Goal: Task Accomplishment & Management: Complete application form

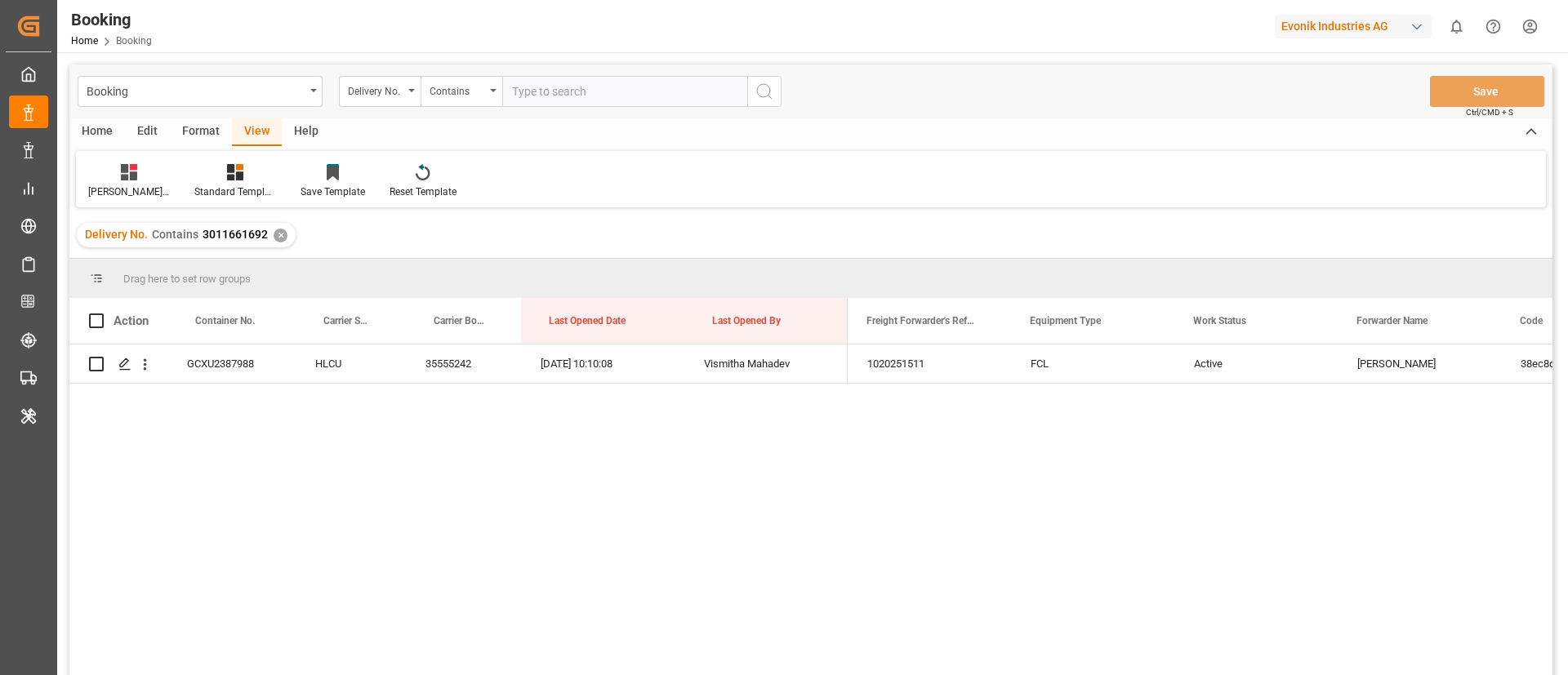
scroll to position [0, 1]
click at [569, 91] on input "text" at bounding box center [624, 91] width 245 height 31
paste input "3011683171"
type input "3011683171"
click at [765, 85] on icon "search button" at bounding box center [765, 91] width 20 height 20
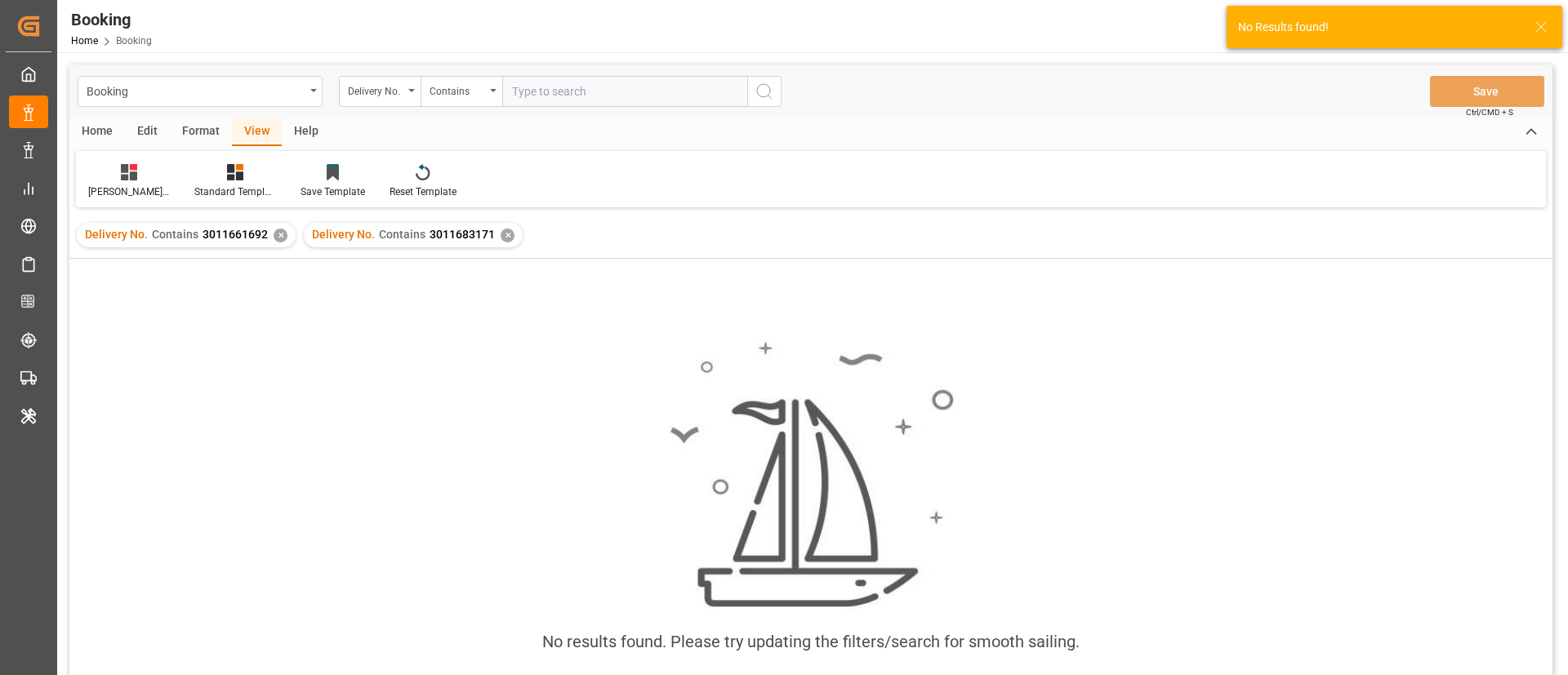
click at [279, 235] on div "✕" at bounding box center [280, 235] width 14 height 14
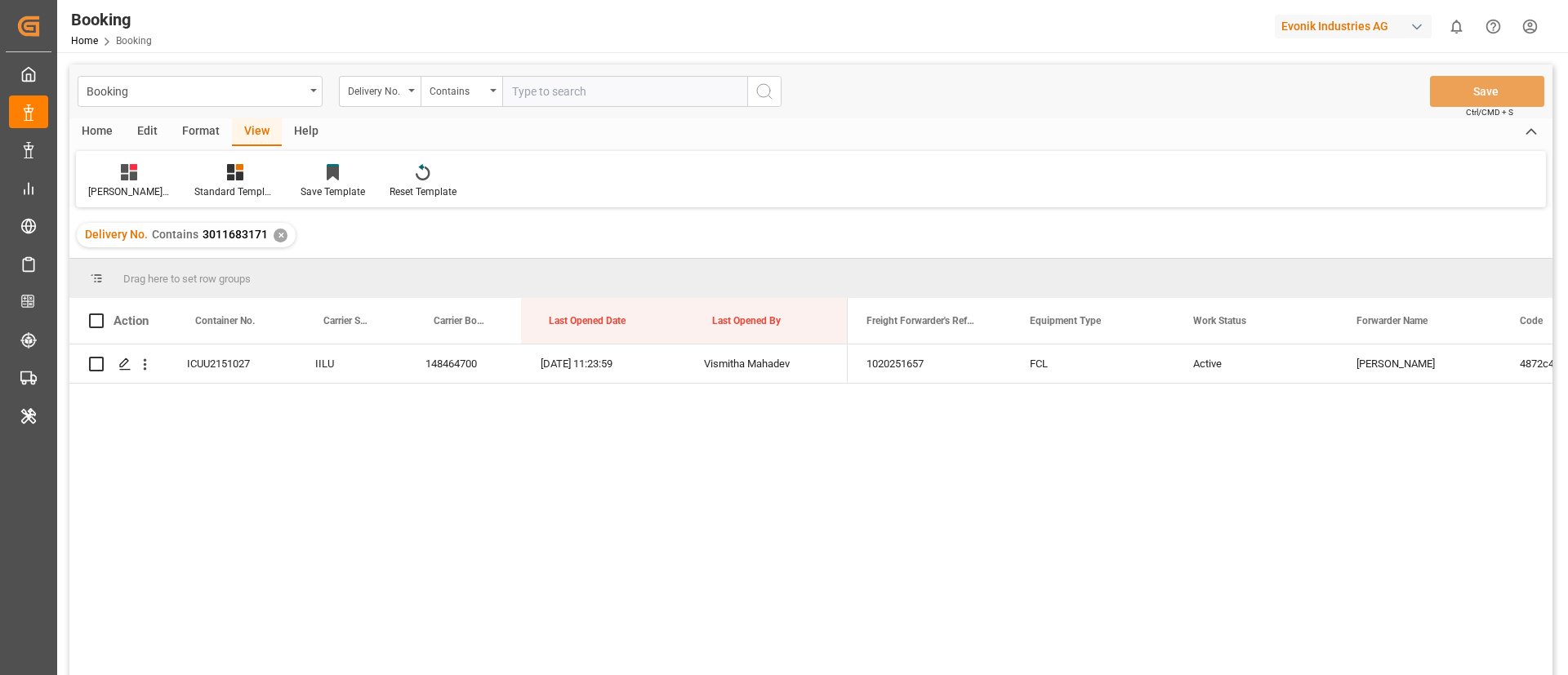
click at [553, 89] on input "text" at bounding box center [624, 91] width 245 height 31
paste input "3011681034,3011666649,3011669558,3011677136,3011661697,3011669391,3011681696,30…"
type input "3011681034,3011666649,3011669558,3011677136,3011661697,3011669391,3011681696,30…"
click at [765, 89] on icon "search button" at bounding box center [765, 91] width 20 height 20
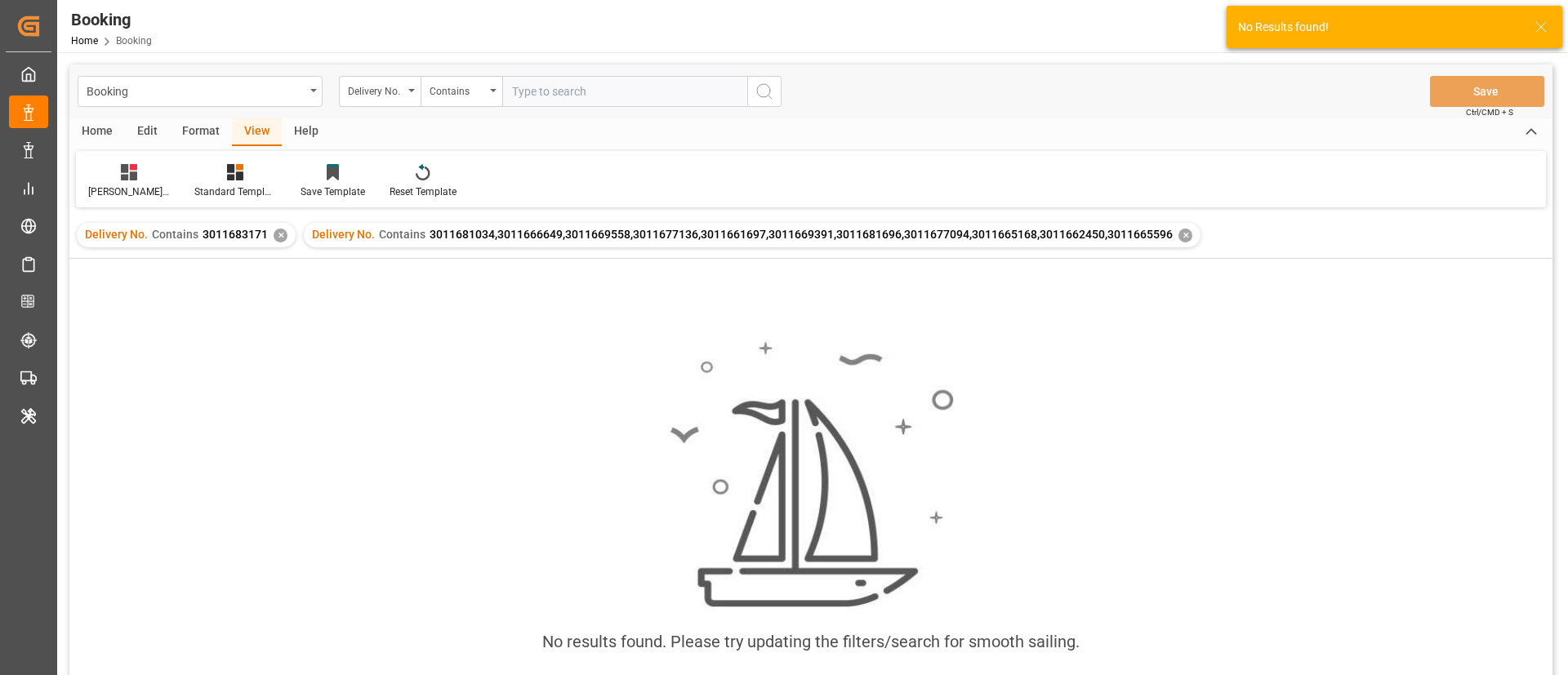
click at [278, 236] on div "✕" at bounding box center [280, 235] width 14 height 14
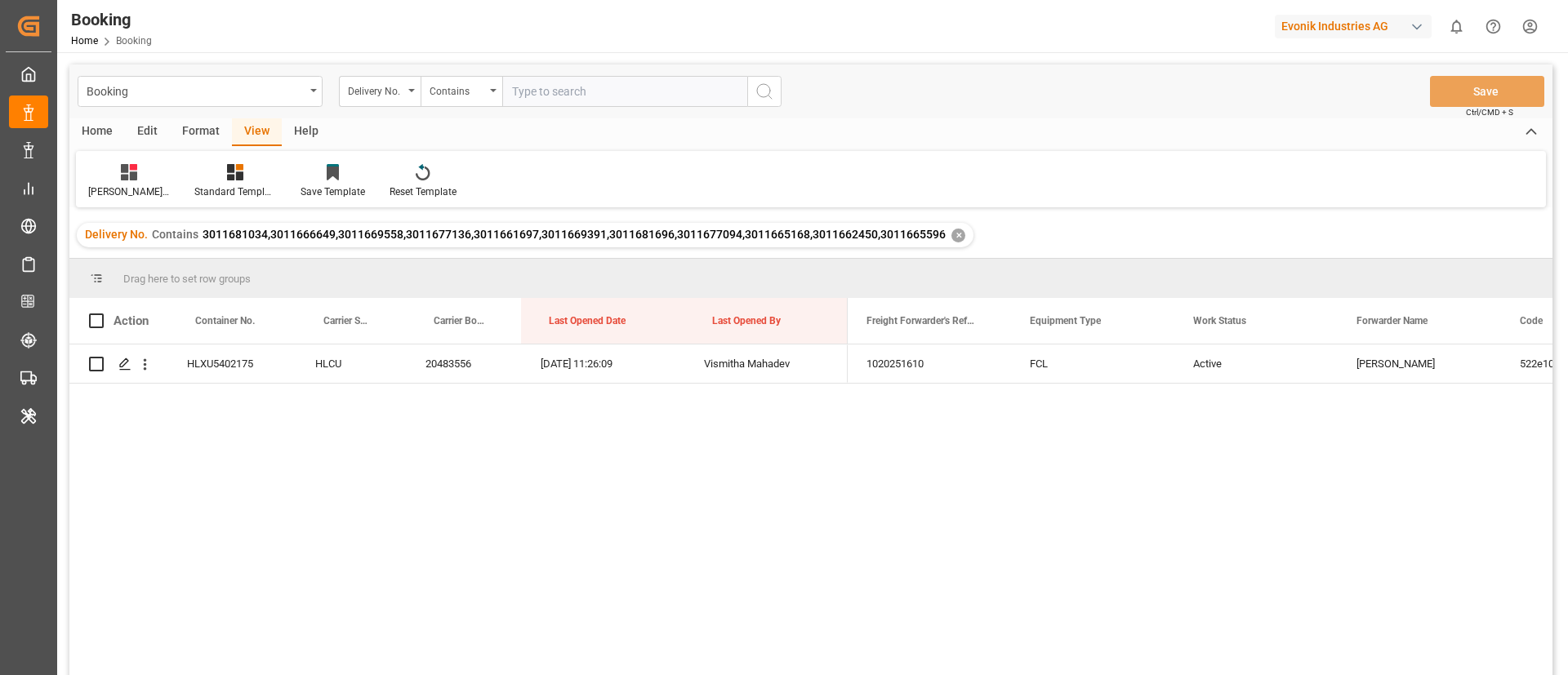
click at [655, 83] on input "text" at bounding box center [624, 91] width 245 height 31
paste input "3011669004"
type input "3011669004"
click at [765, 90] on icon "search button" at bounding box center [765, 91] width 20 height 20
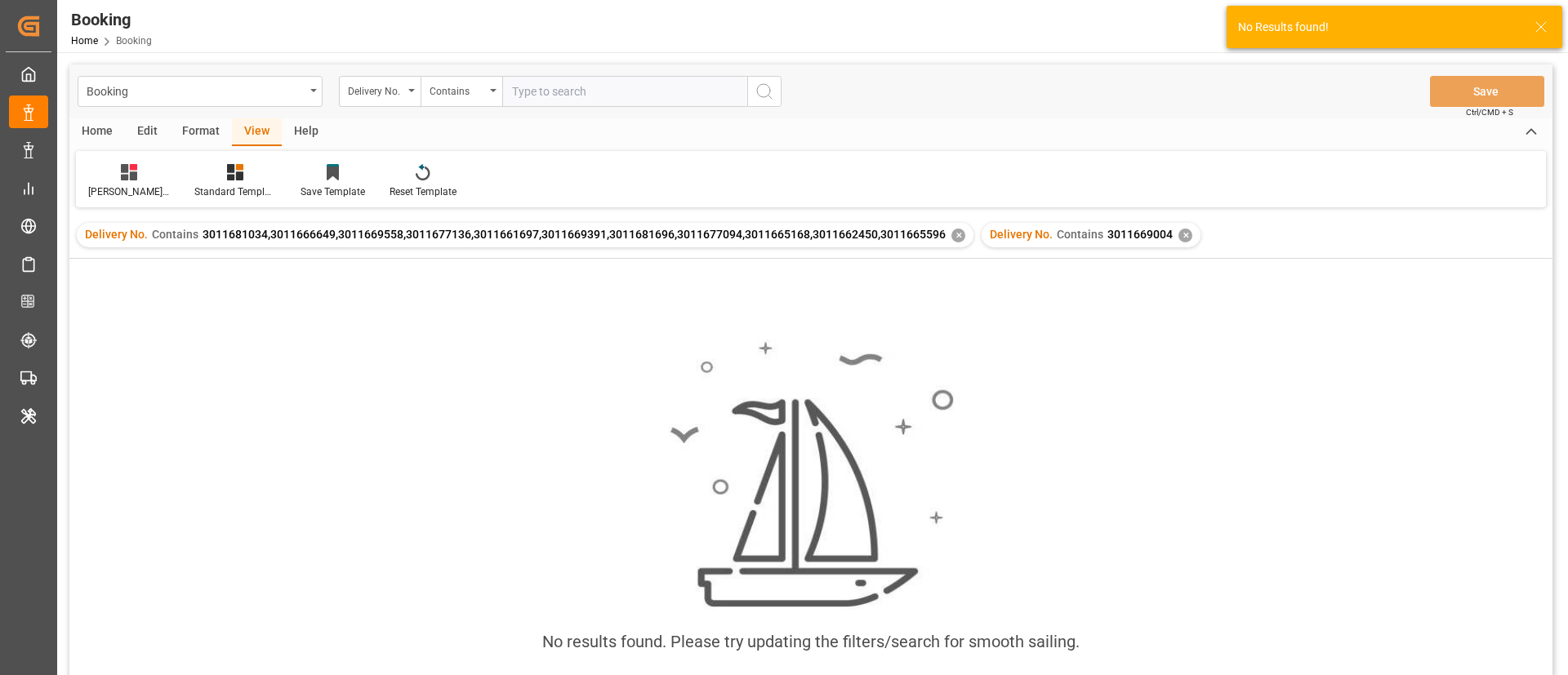
click at [954, 235] on div "✕" at bounding box center [958, 235] width 14 height 14
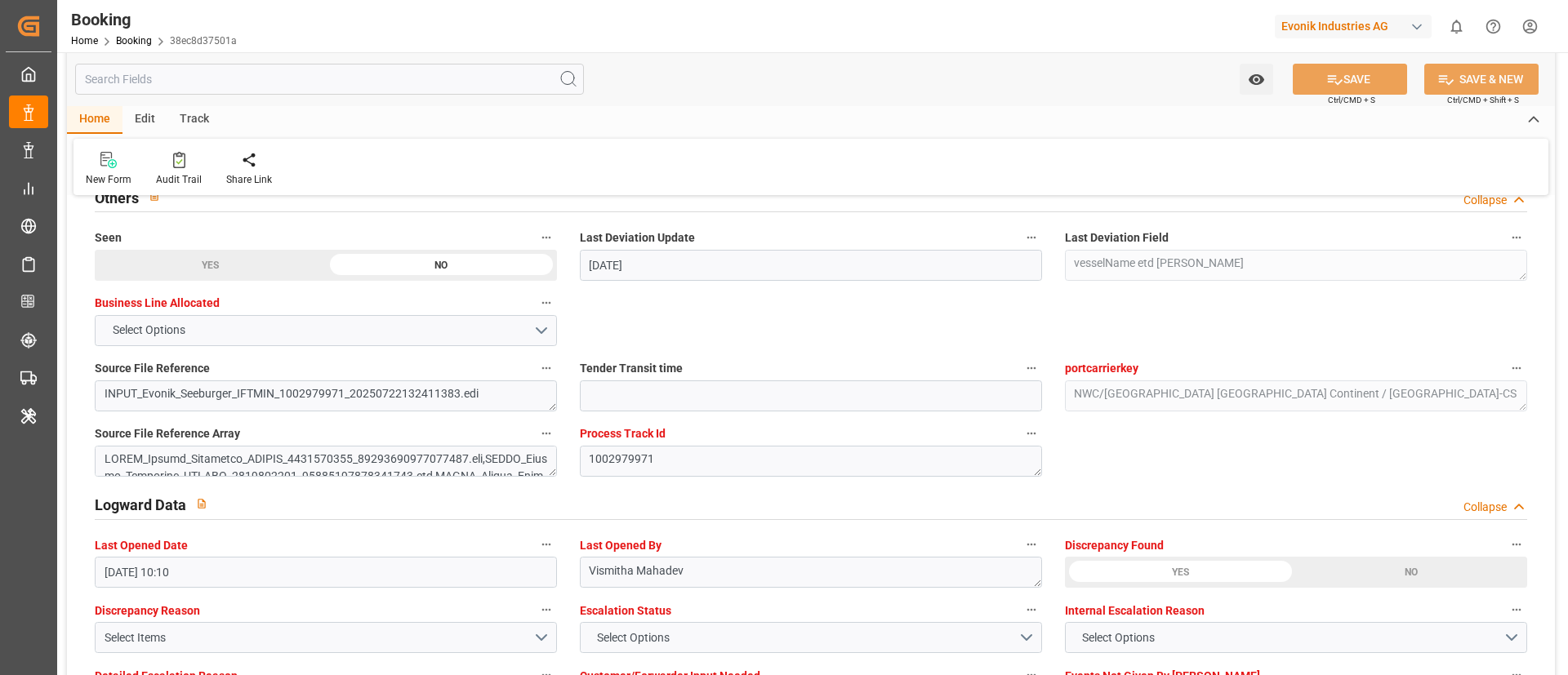
scroll to position [2817, 0]
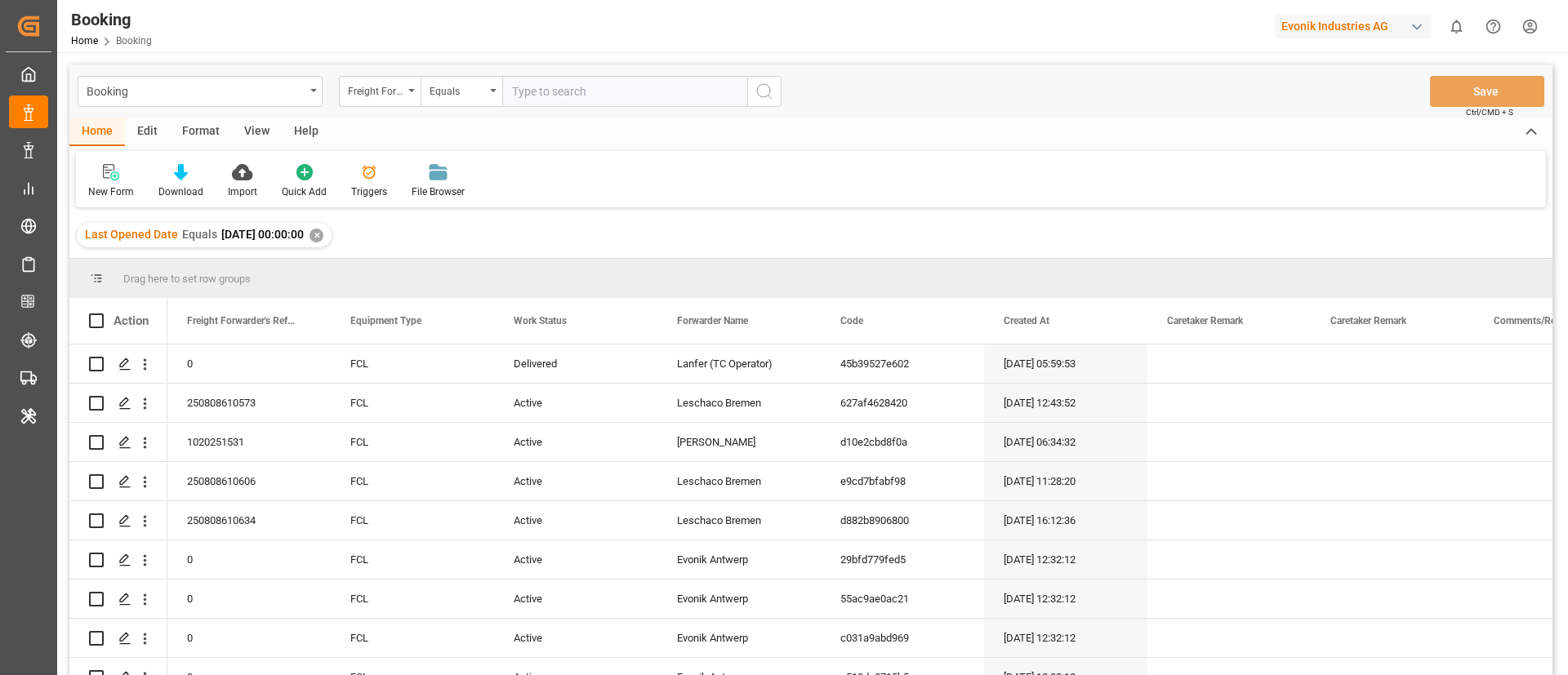
click at [249, 148] on div "Home Edit Format View Help New Form Download Import Quick Add Triggers File Bro…" at bounding box center [811, 163] width 1483 height 89
click at [250, 139] on div "View" at bounding box center [257, 132] width 50 height 28
click at [118, 183] on div "Default" at bounding box center [104, 182] width 56 height 36
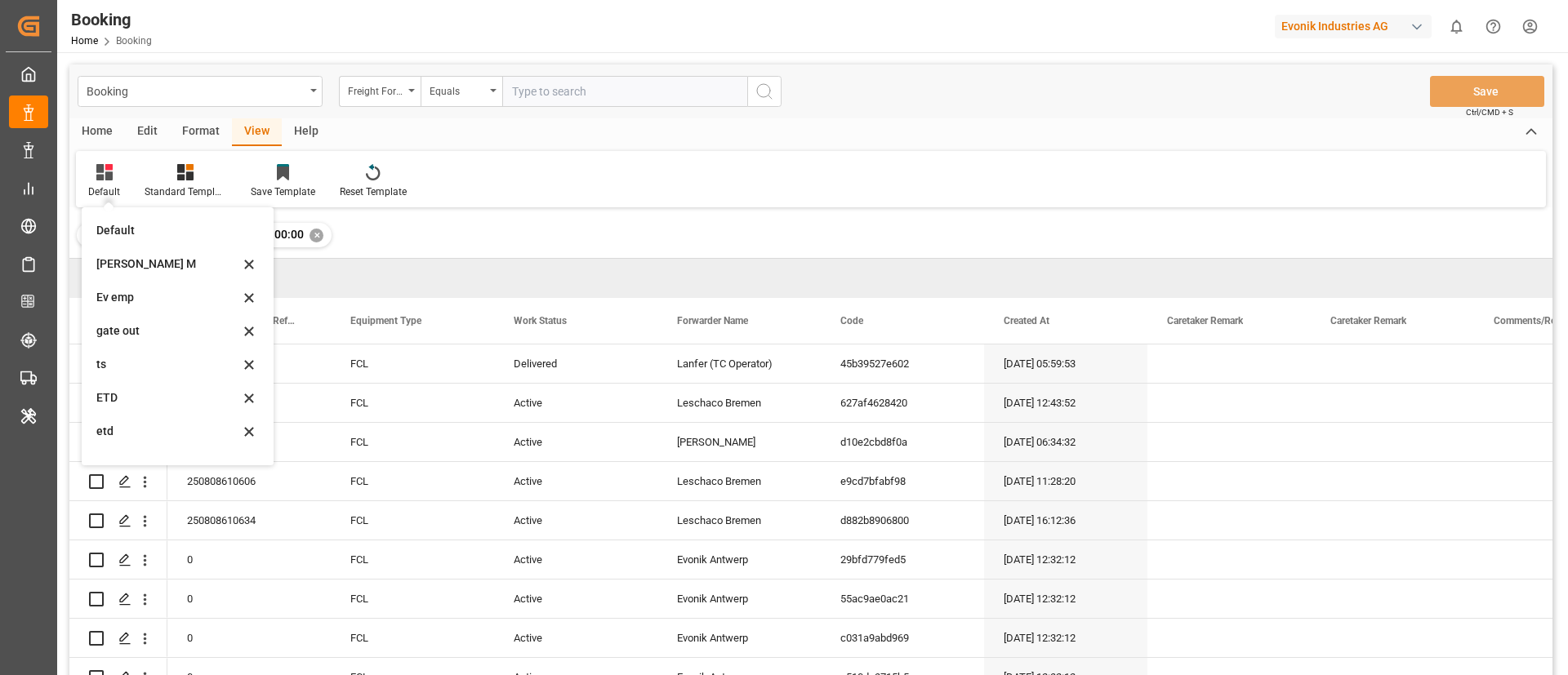
click at [152, 270] on div "[PERSON_NAME] M" at bounding box center [168, 264] width 143 height 17
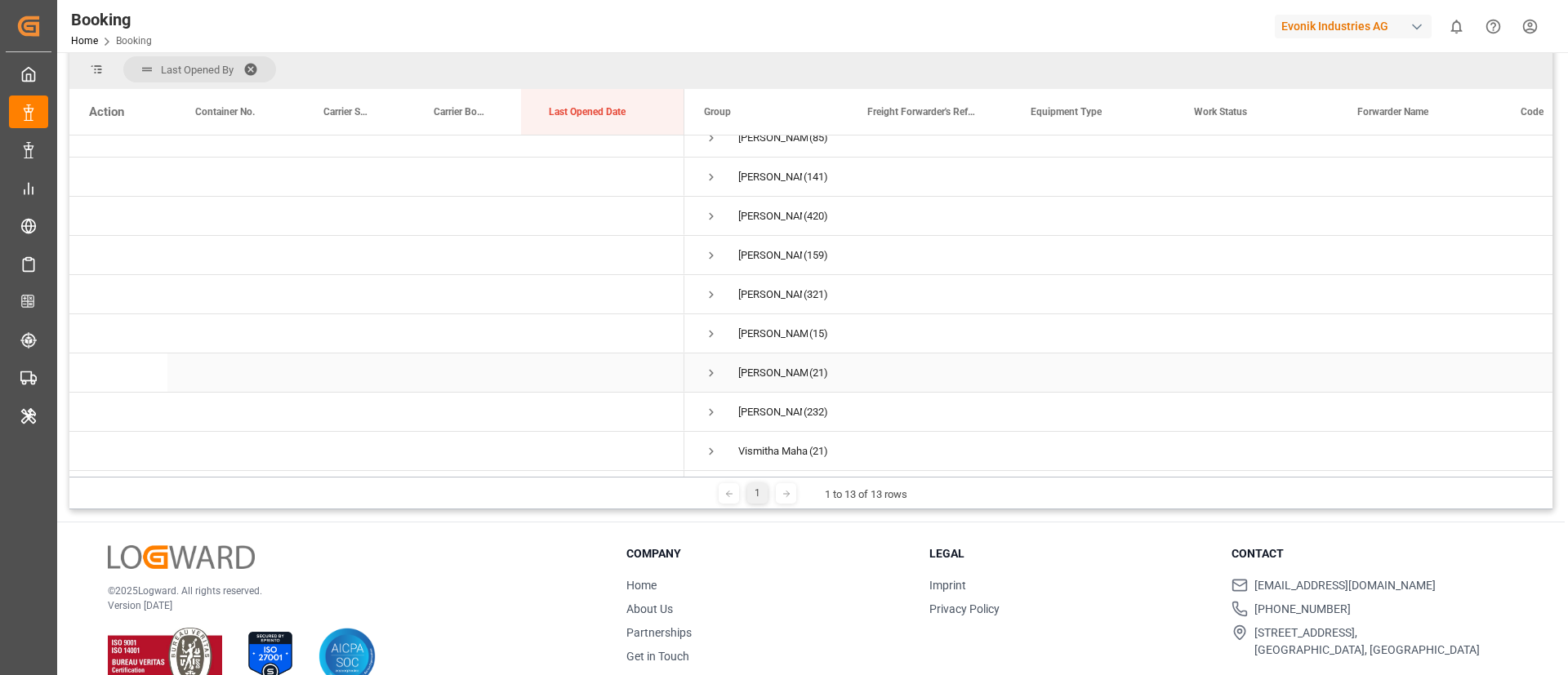
scroll to position [241, 0]
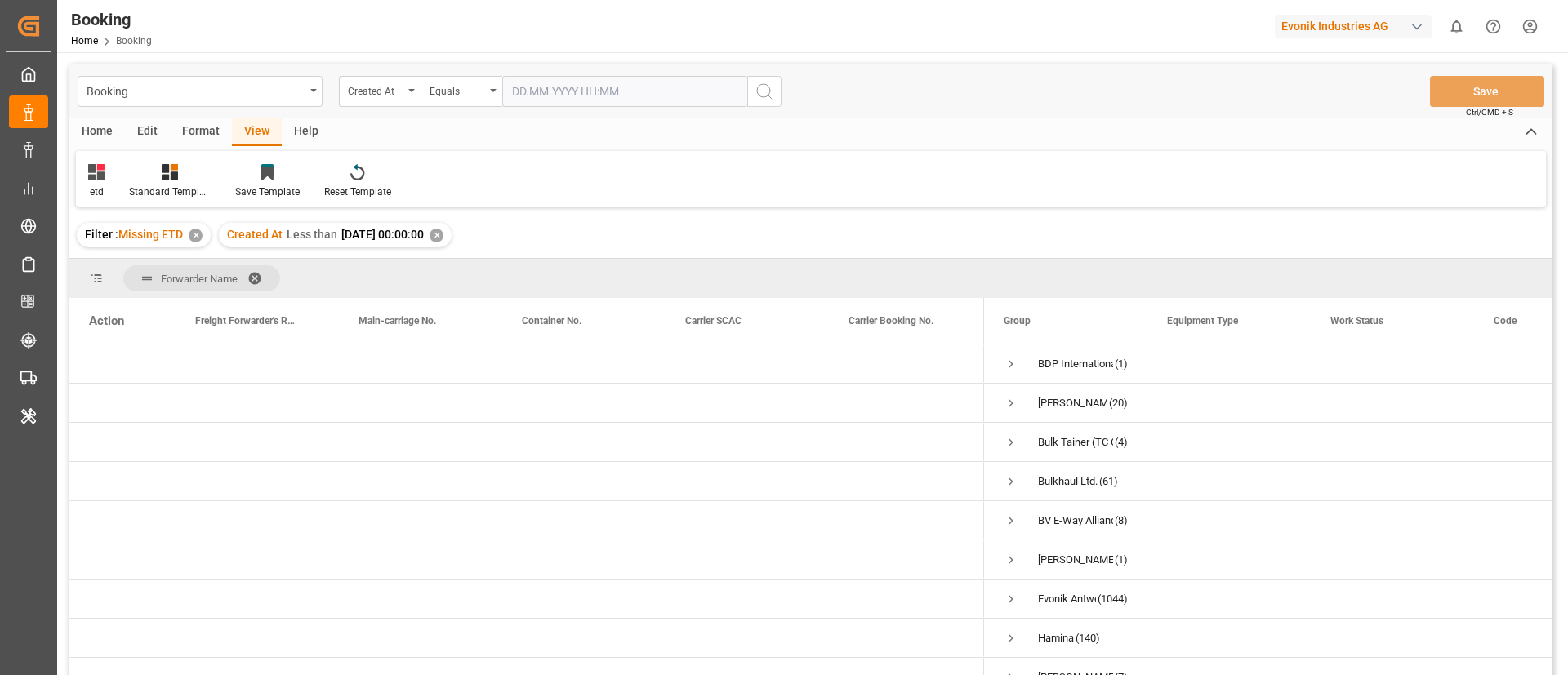
scroll to position [800, 0]
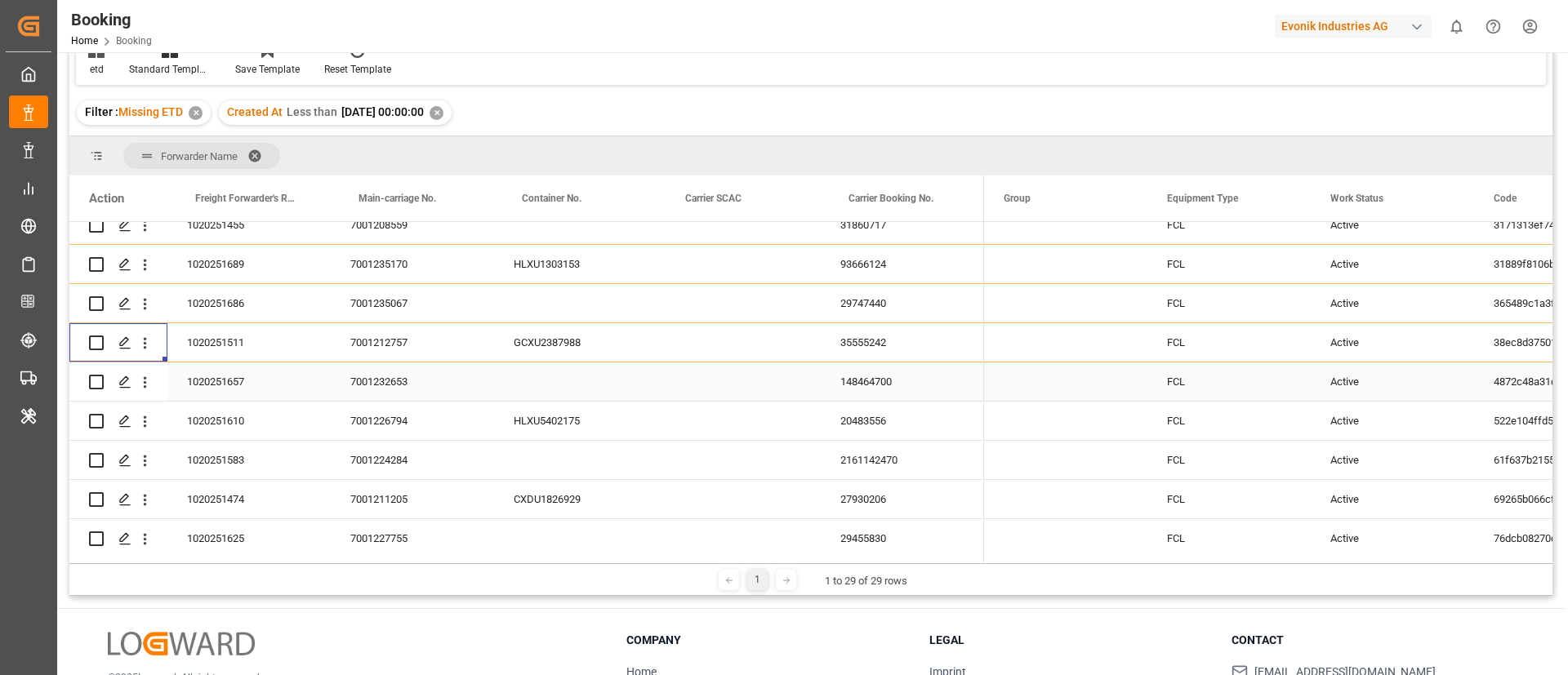
click at [393, 388] on div "7001232653" at bounding box center [412, 381] width 164 height 38
click at [240, 383] on div "1020251657" at bounding box center [249, 381] width 164 height 38
click at [147, 387] on icon "open menu" at bounding box center [145, 382] width 17 height 17
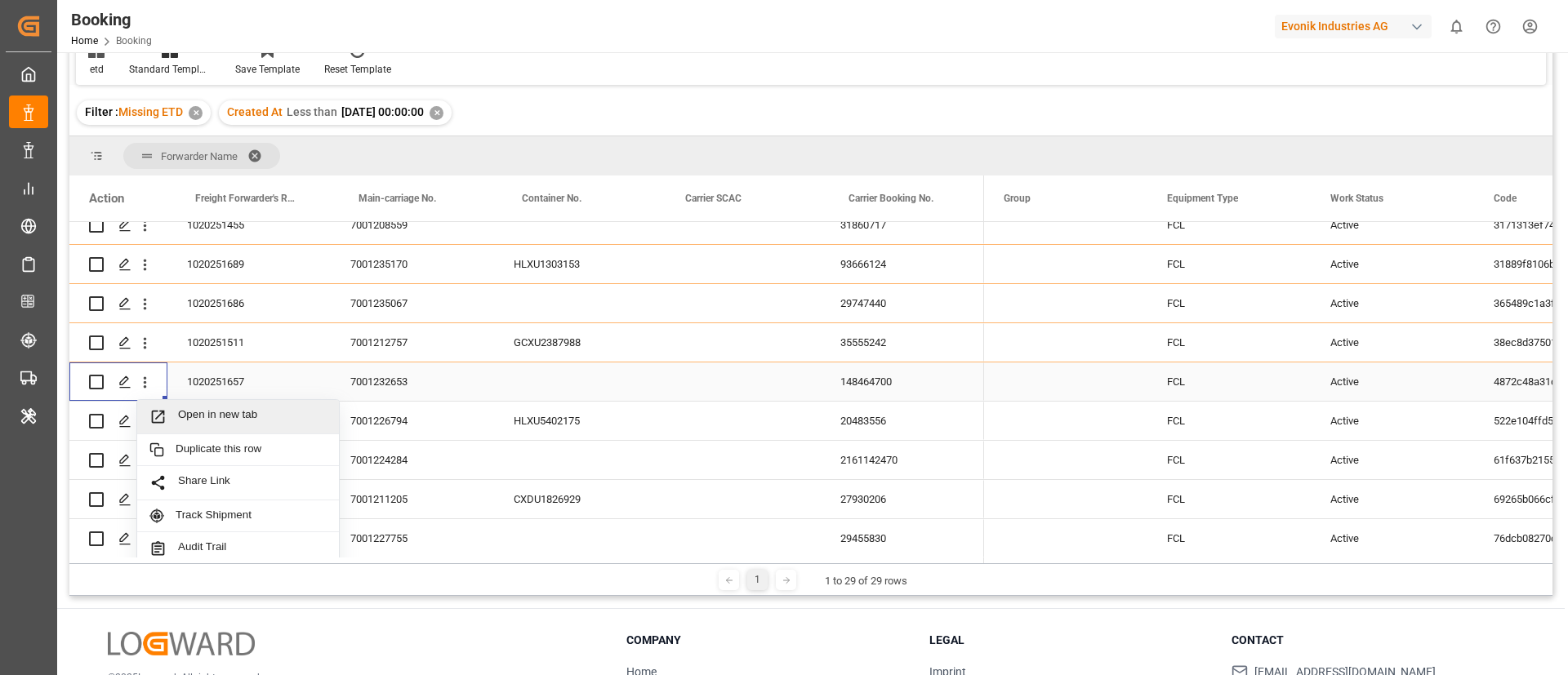
click at [209, 413] on span "Open in new tab" at bounding box center [252, 417] width 148 height 17
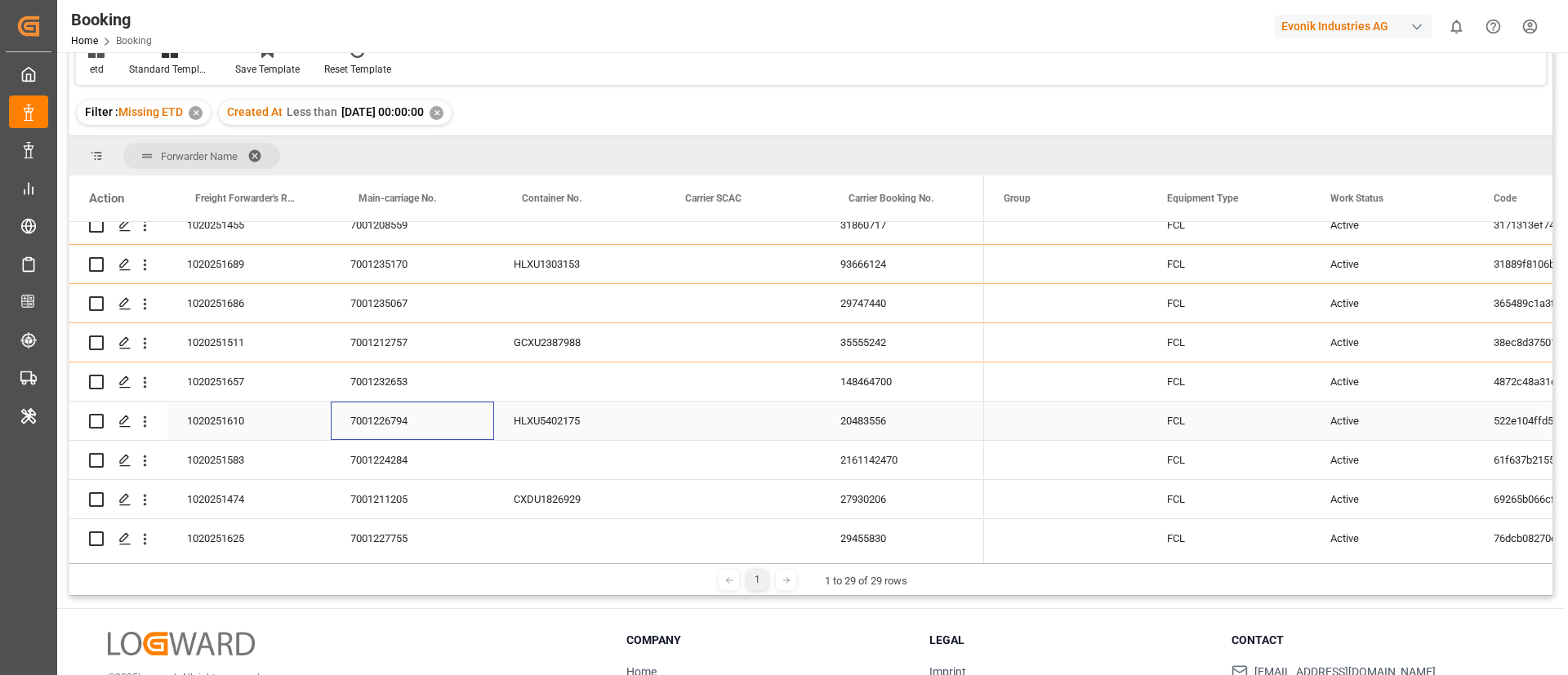
click at [371, 432] on div "7001226794" at bounding box center [412, 421] width 164 height 38
click at [232, 418] on div "1020251610" at bounding box center [249, 421] width 164 height 38
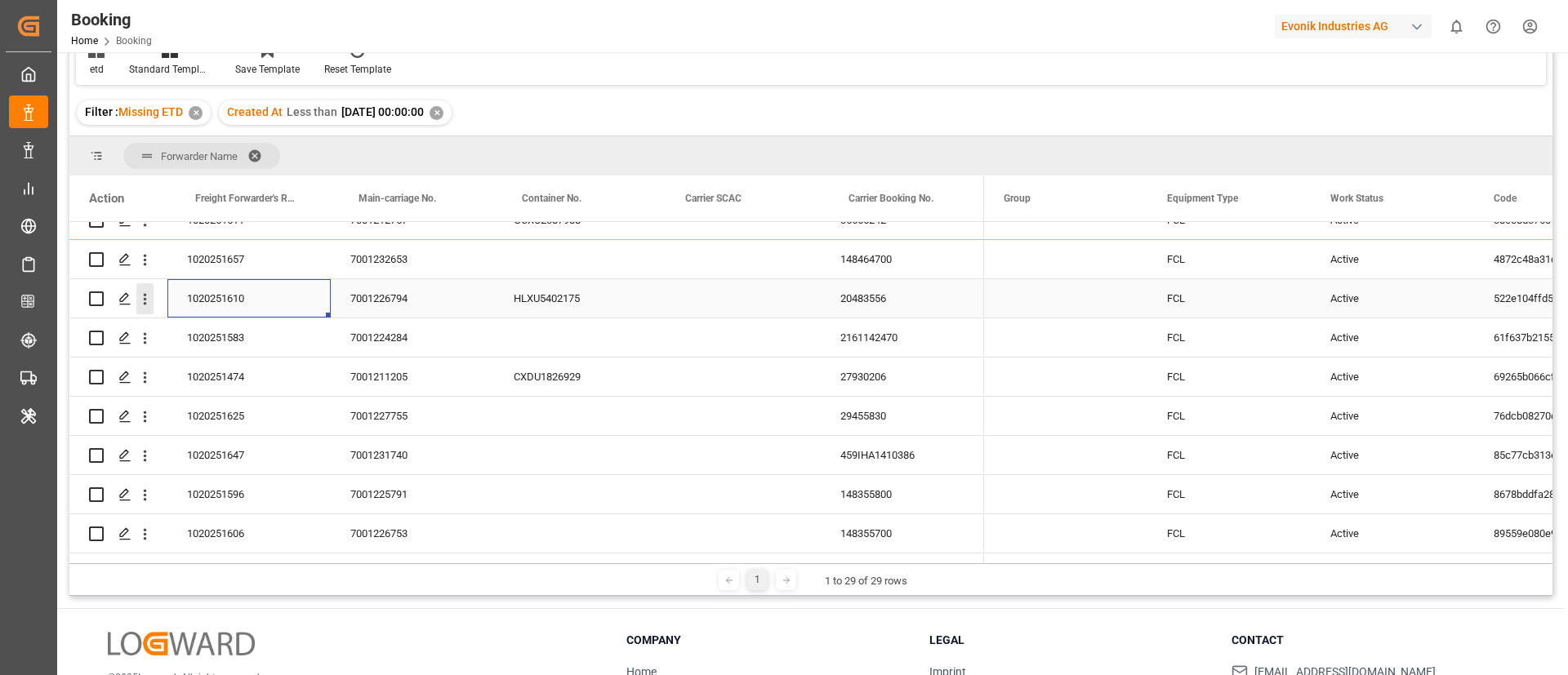
click at [146, 301] on icon "open menu" at bounding box center [145, 299] width 17 height 17
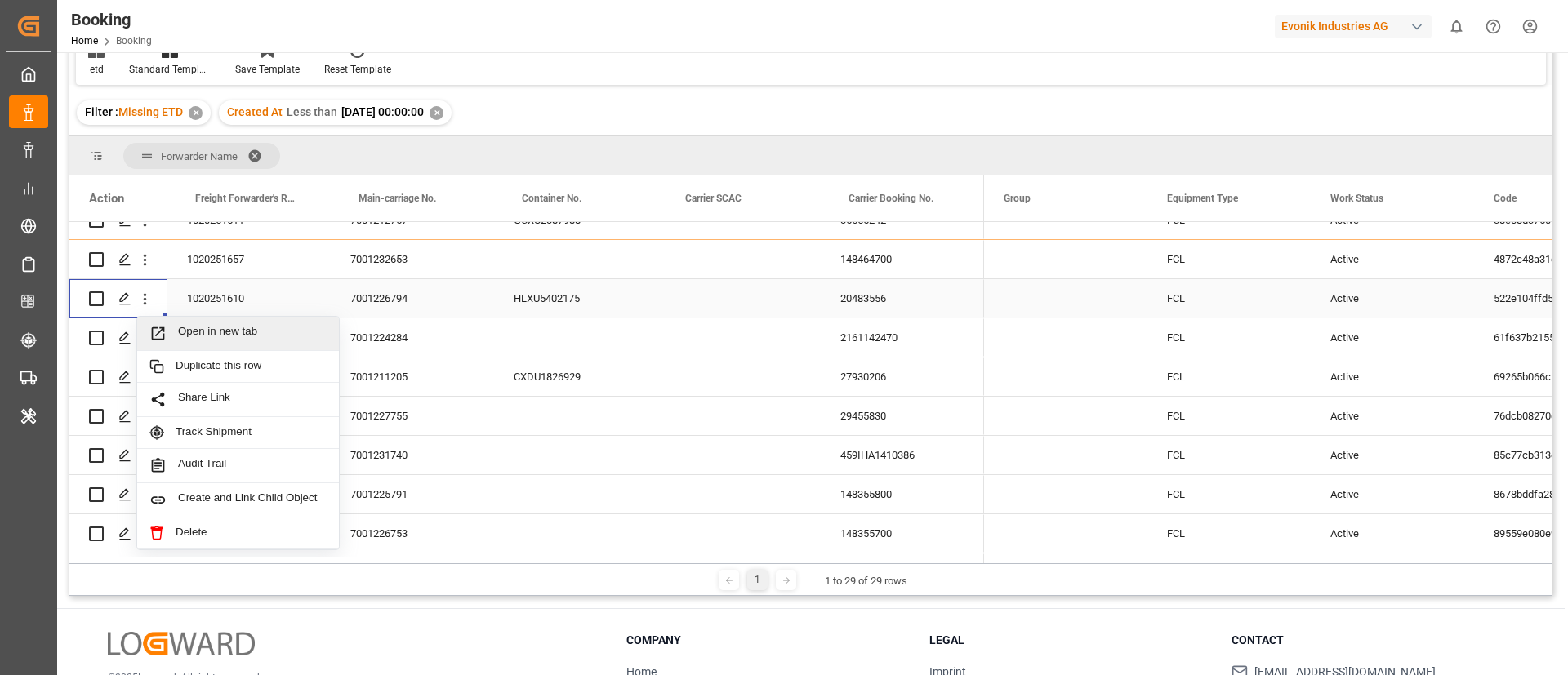
click at [214, 336] on span "Open in new tab" at bounding box center [252, 333] width 148 height 17
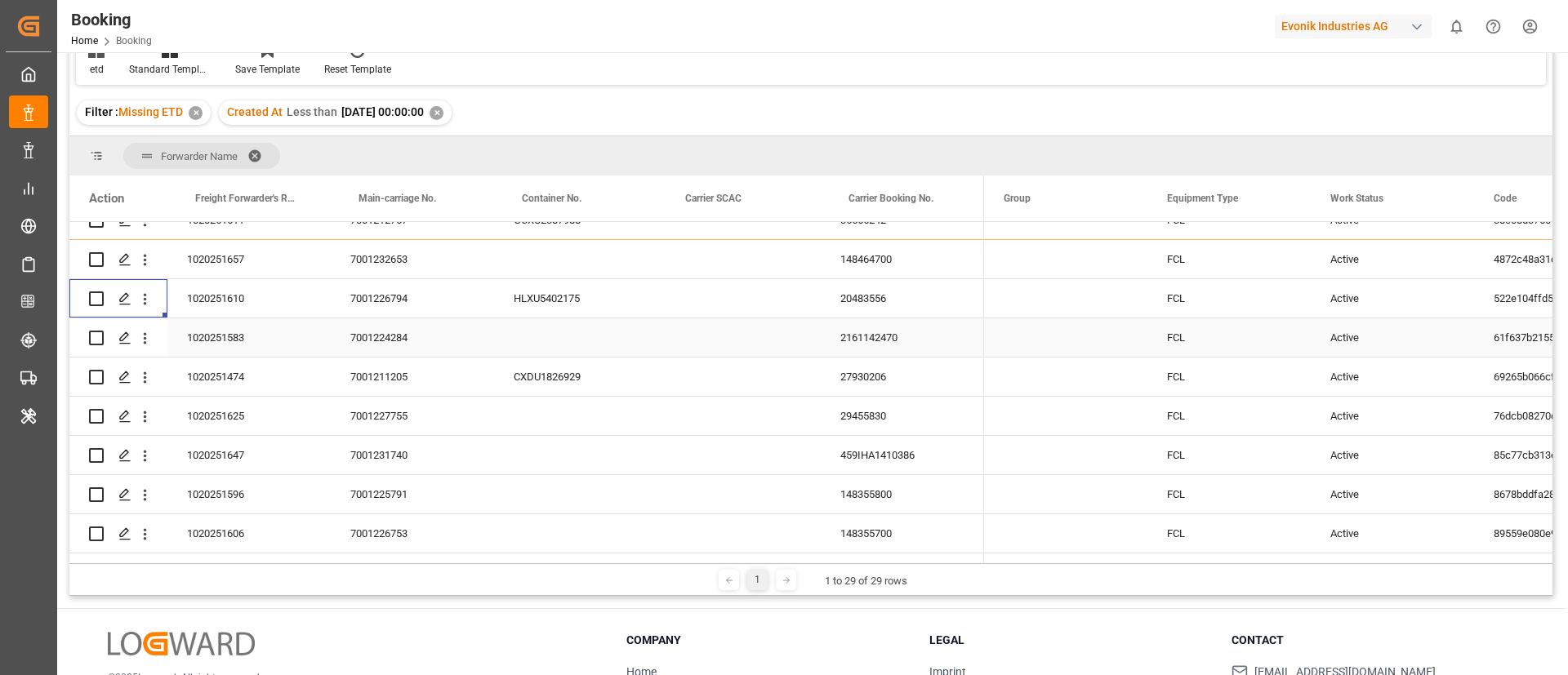
click at [396, 338] on div "7001224284" at bounding box center [412, 337] width 164 height 38
click at [389, 372] on div "7001211205" at bounding box center [412, 377] width 164 height 38
click at [407, 334] on div "7001224284" at bounding box center [412, 337] width 164 height 38
click at [216, 338] on div "1020251583" at bounding box center [249, 337] width 164 height 38
click at [148, 343] on icon "open menu" at bounding box center [145, 338] width 17 height 17
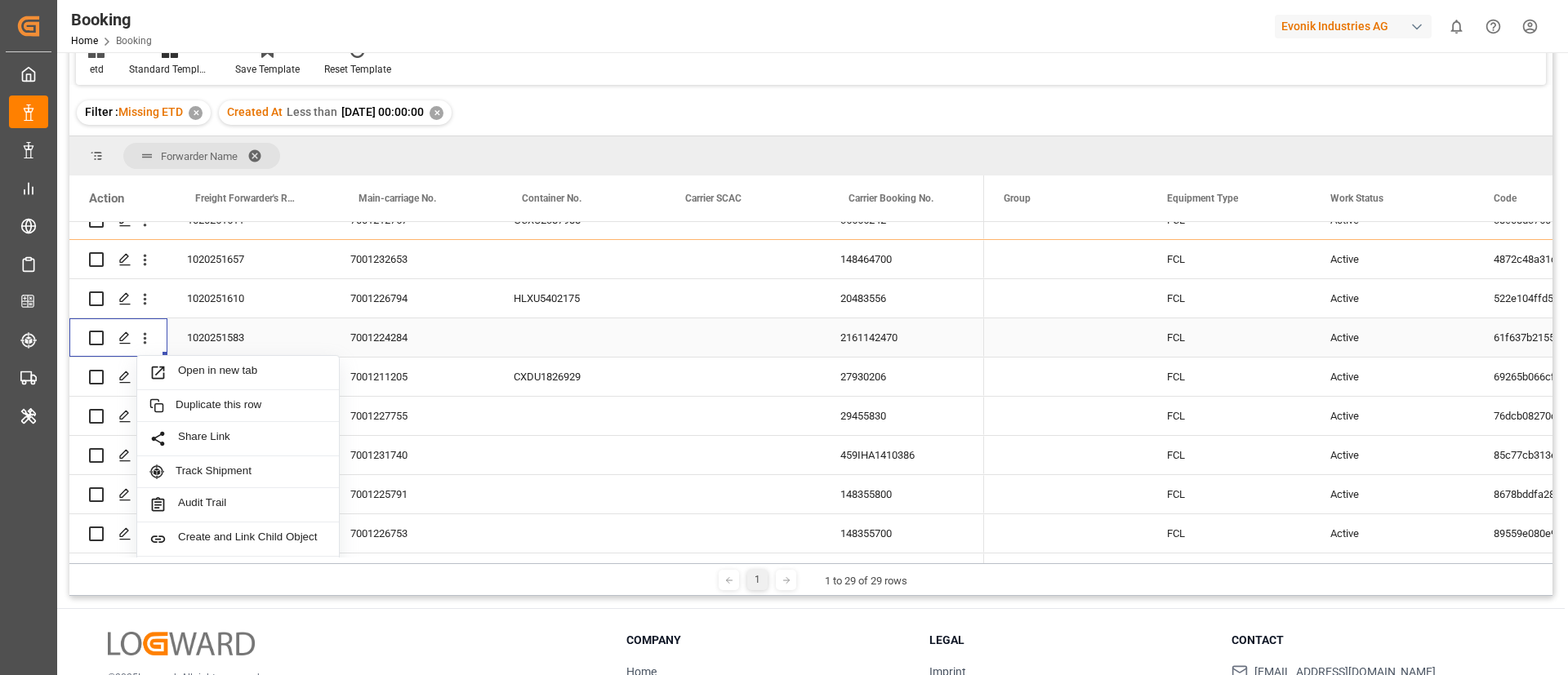
click at [205, 366] on span "Open in new tab" at bounding box center [252, 372] width 148 height 17
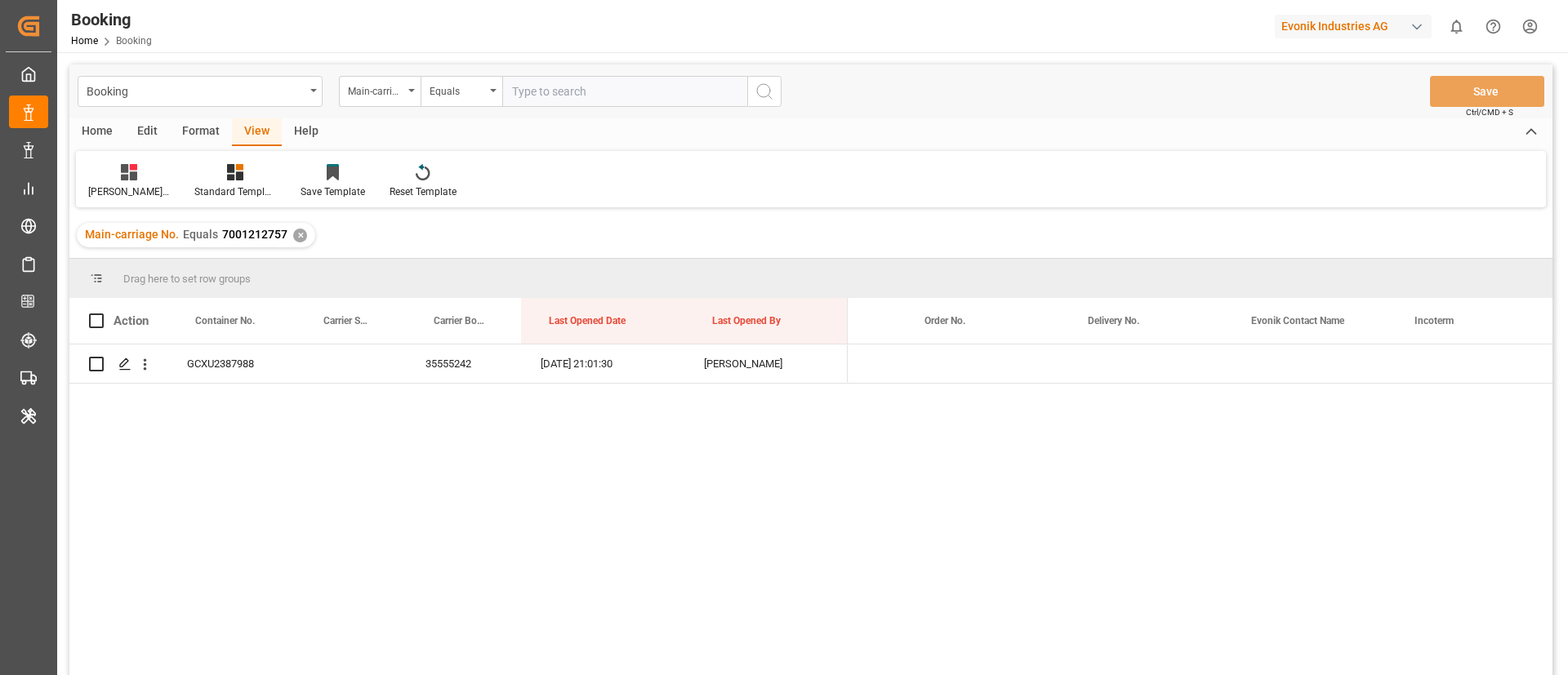
scroll to position [0, 2392]
click at [624, 94] on input "text" at bounding box center [624, 91] width 245 height 31
paste input "7001232653"
type input "7001232653"
click at [765, 87] on icon "search button" at bounding box center [765, 91] width 20 height 20
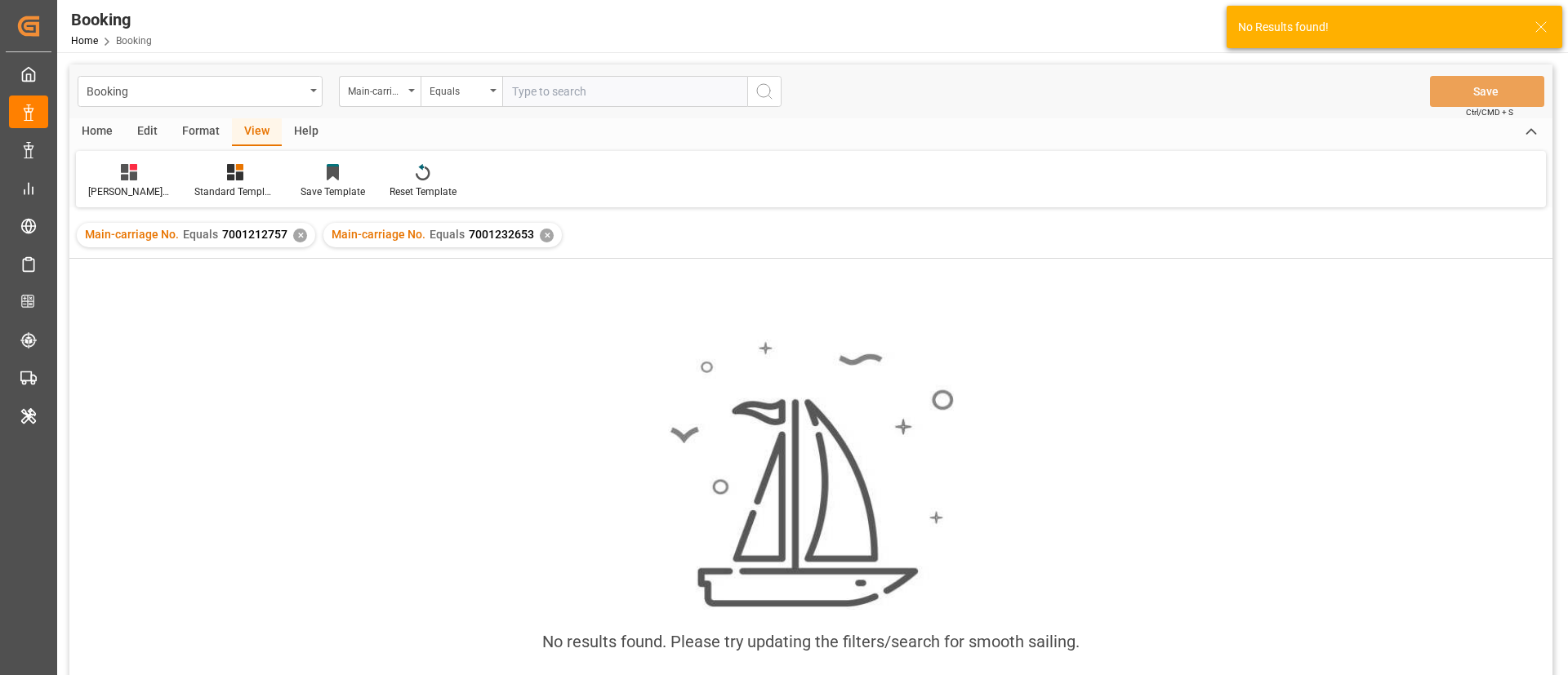
click at [296, 233] on div "✕" at bounding box center [299, 235] width 14 height 14
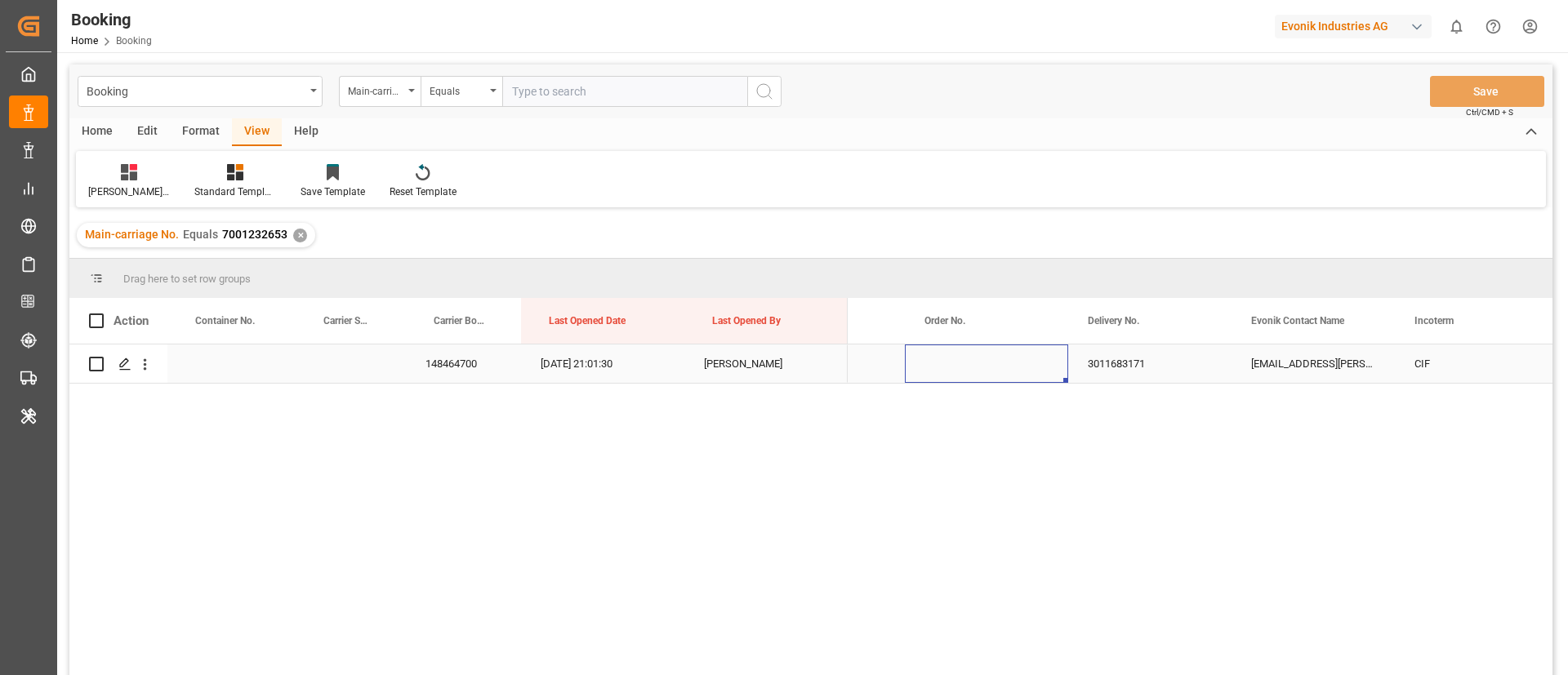
click at [917, 360] on div "Press SPACE to select this row." at bounding box center [986, 363] width 164 height 38
click at [1152, 380] on div "3011683171" at bounding box center [1150, 363] width 164 height 38
click at [625, 76] on input "text" at bounding box center [624, 91] width 245 height 31
paste input "7001226794"
type input "7001226794"
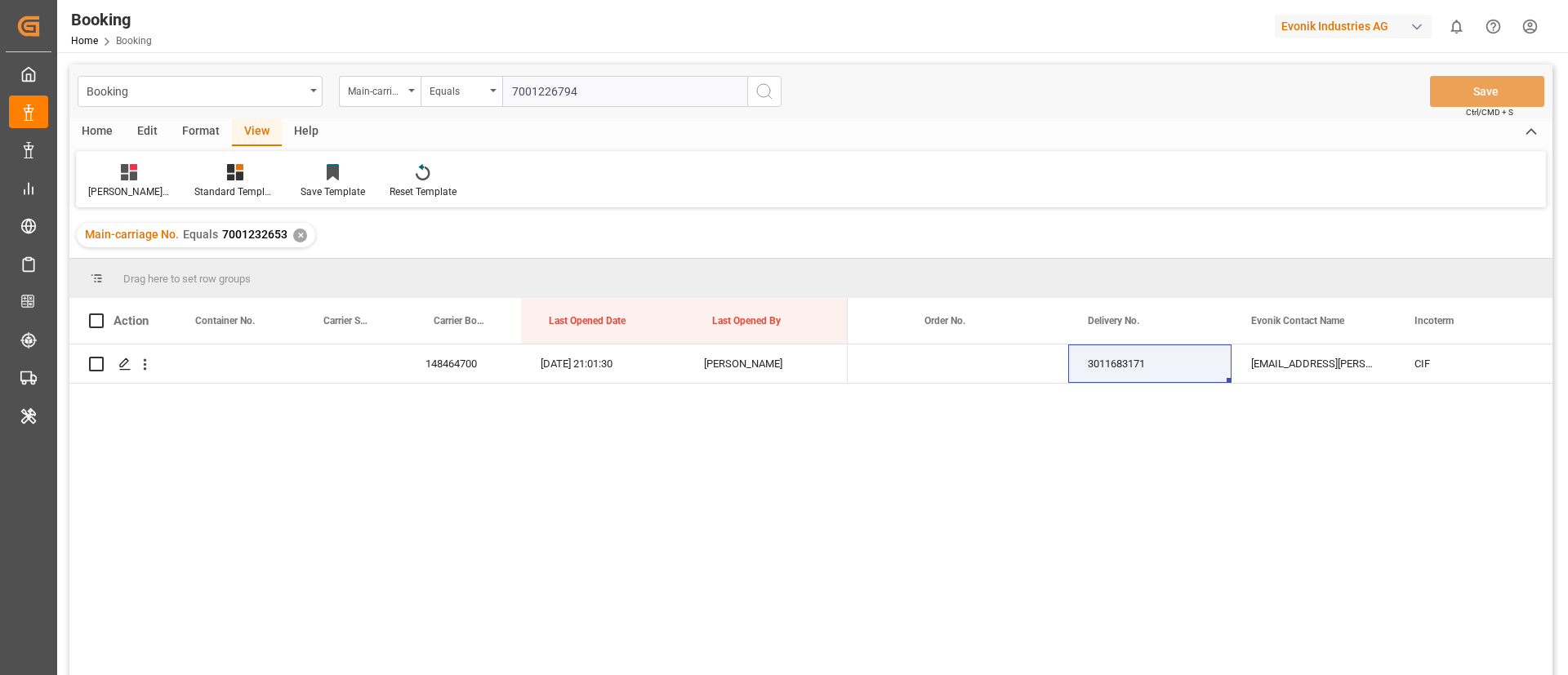
click at [761, 92] on icon "search button" at bounding box center [765, 91] width 20 height 20
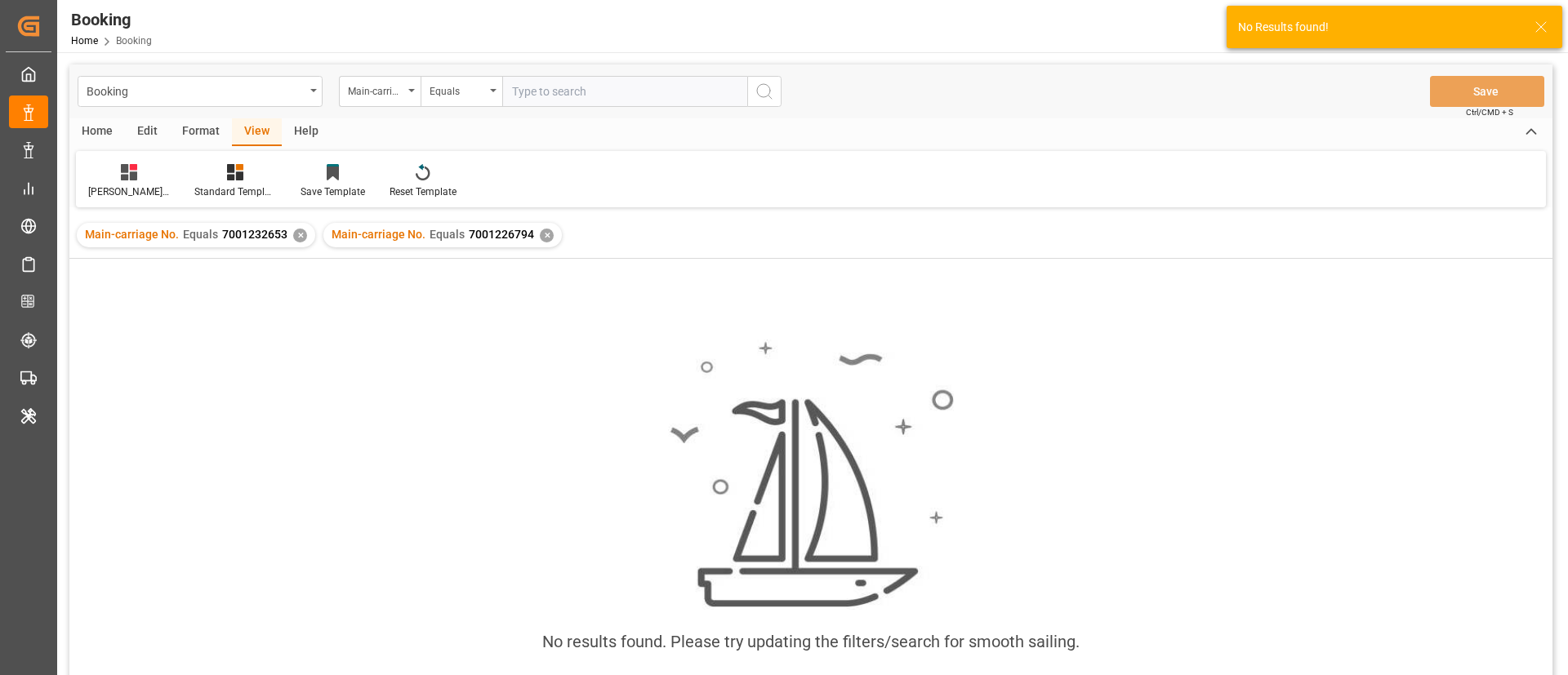
click at [300, 236] on div "✕" at bounding box center [299, 235] width 14 height 14
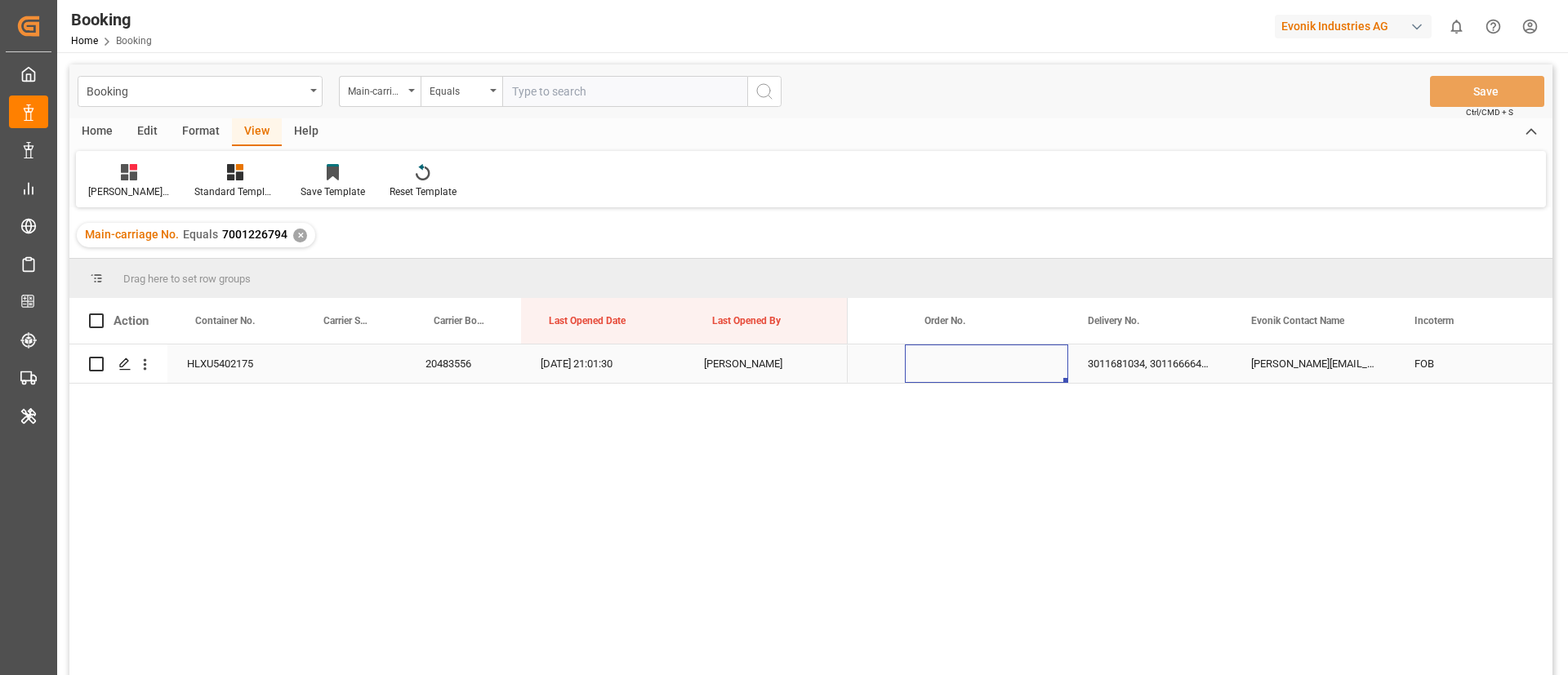
click at [952, 382] on div "Press SPACE to select this row." at bounding box center [986, 363] width 164 height 38
click at [1103, 356] on div "3011681034, 3011666649, 3011669558, 3011677136, 3011661697, 3011669391, 3011681…" at bounding box center [1150, 363] width 164 height 38
click at [574, 91] on input "text" at bounding box center [624, 91] width 245 height 31
paste input "3011681034,3011666649,3011669558,3011677136,3011661697,3011669391,3011681696,30…"
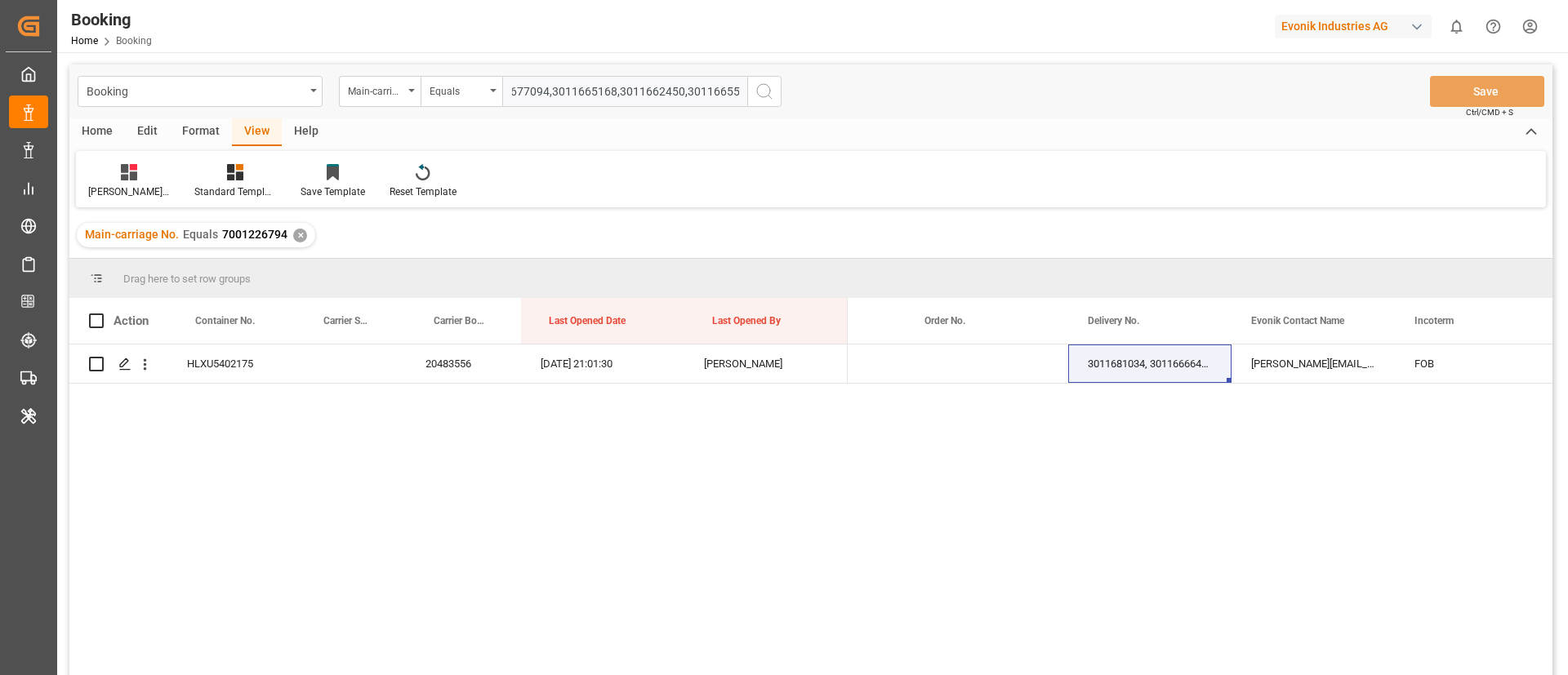
type input "3011681034,3011666649,3011669558,3011677136,3011661697,3011669391,3011681696,30…"
click at [765, 92] on icon "search button" at bounding box center [765, 91] width 20 height 20
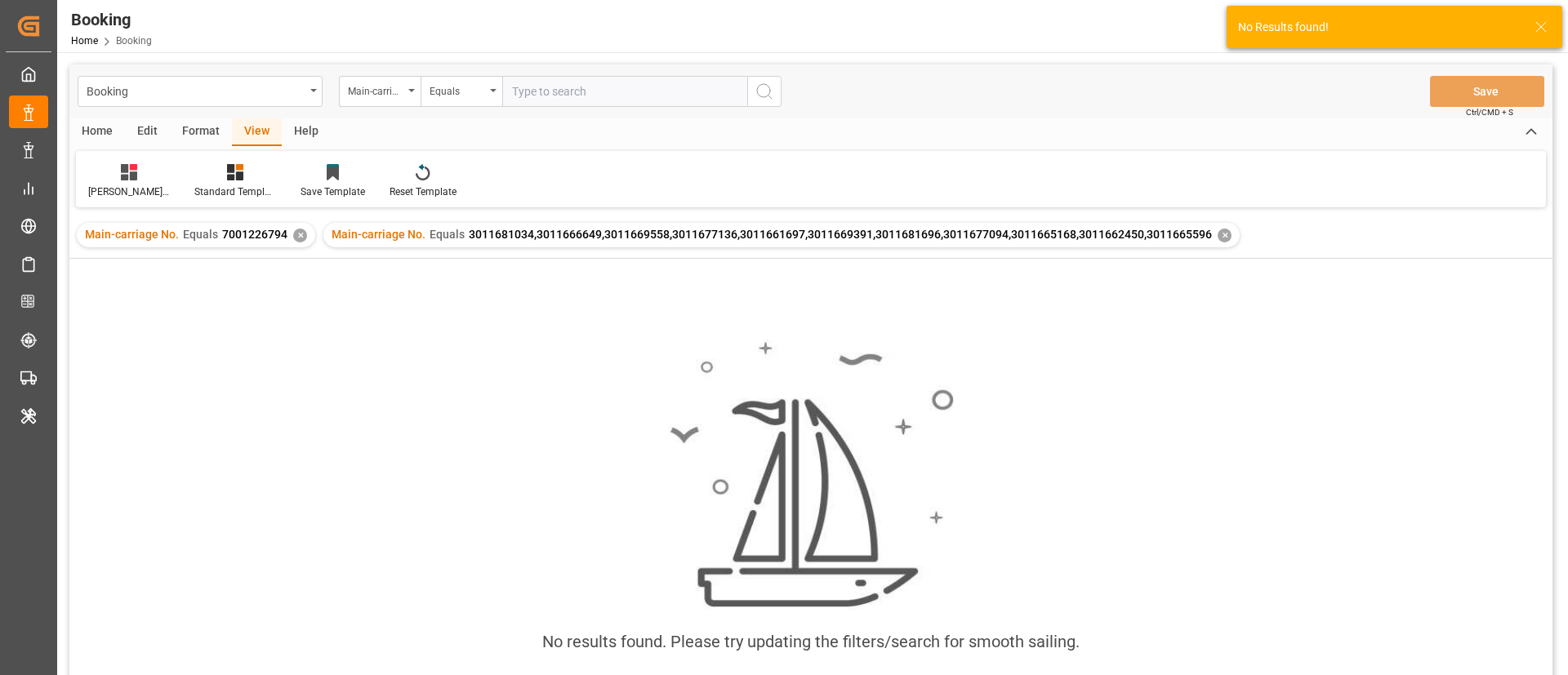
click at [584, 86] on input "text" at bounding box center [624, 91] width 245 height 31
paste input "7001224284"
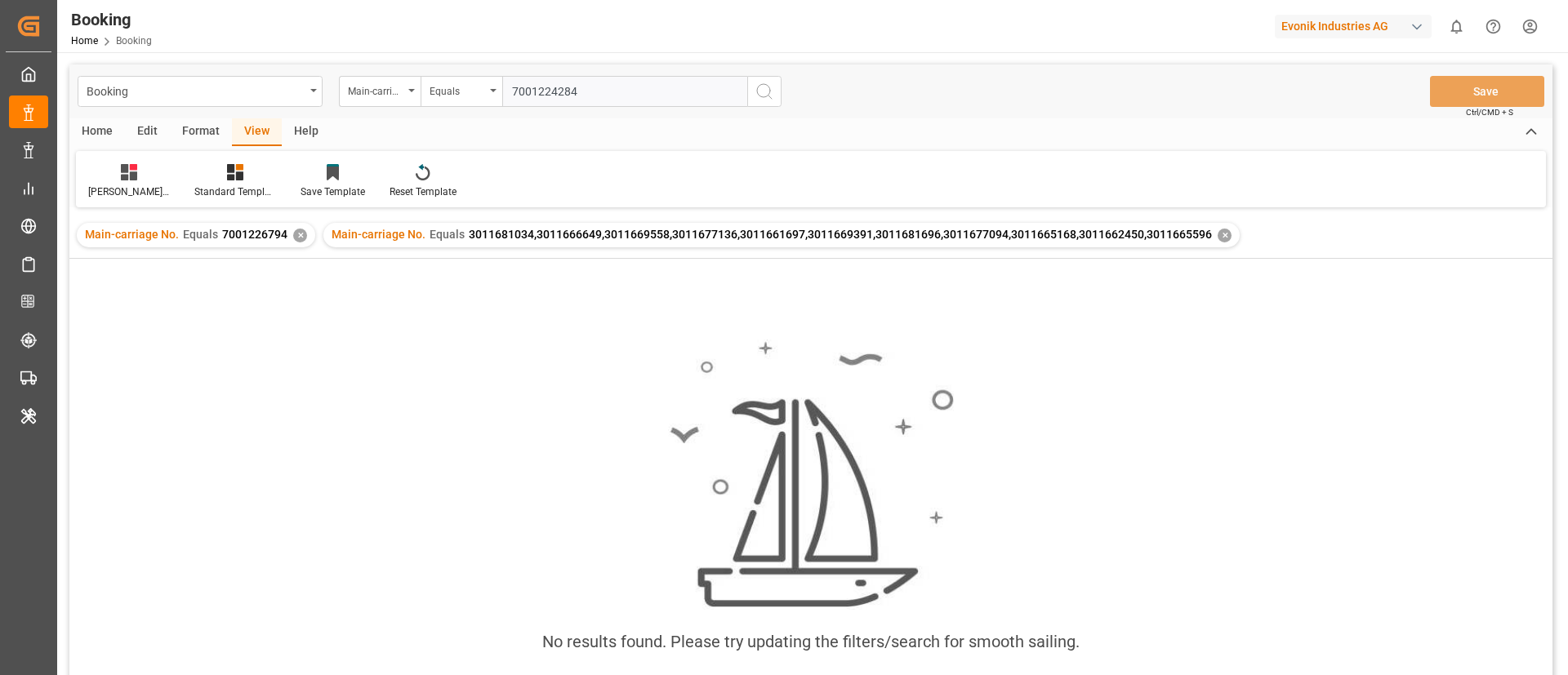
type input "7001224284"
click at [765, 90] on icon "search button" at bounding box center [765, 91] width 20 height 20
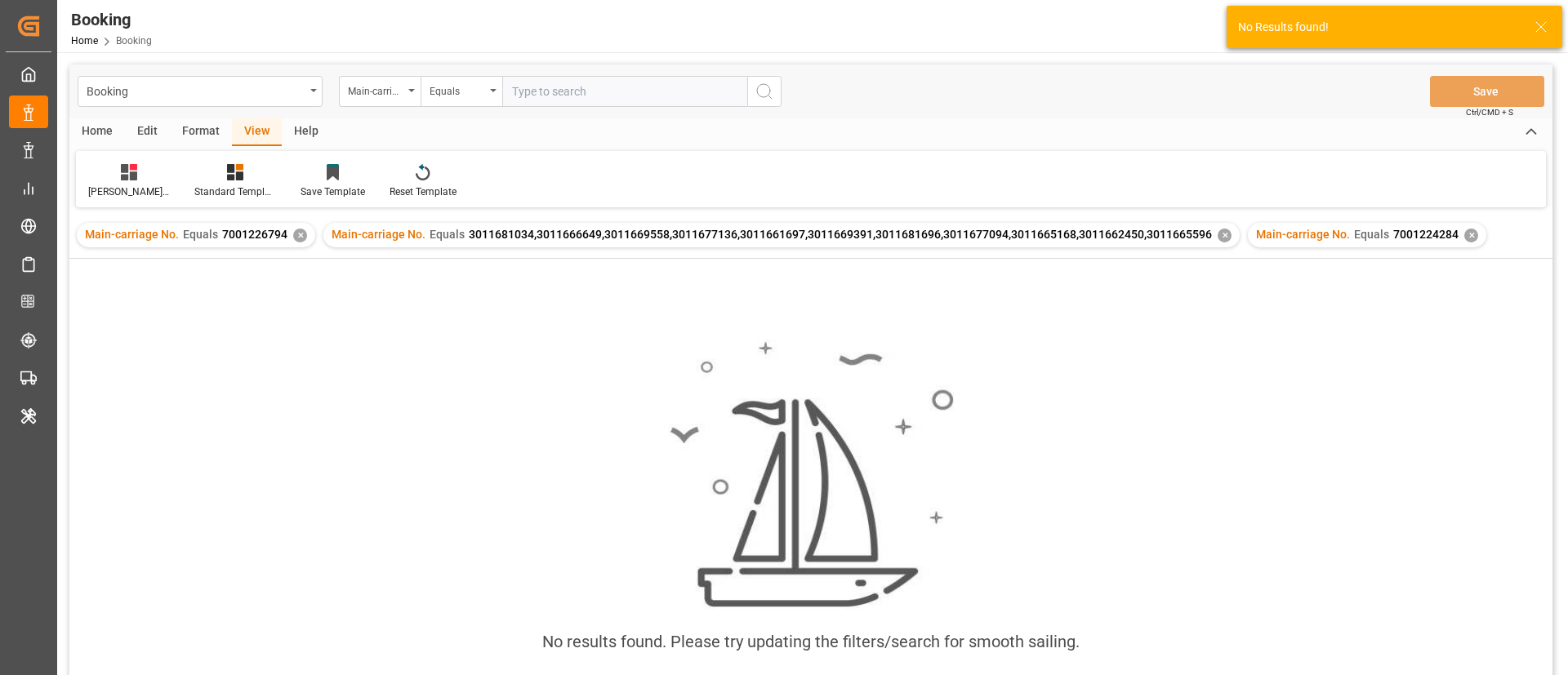
click at [298, 232] on div "✕" at bounding box center [299, 235] width 14 height 14
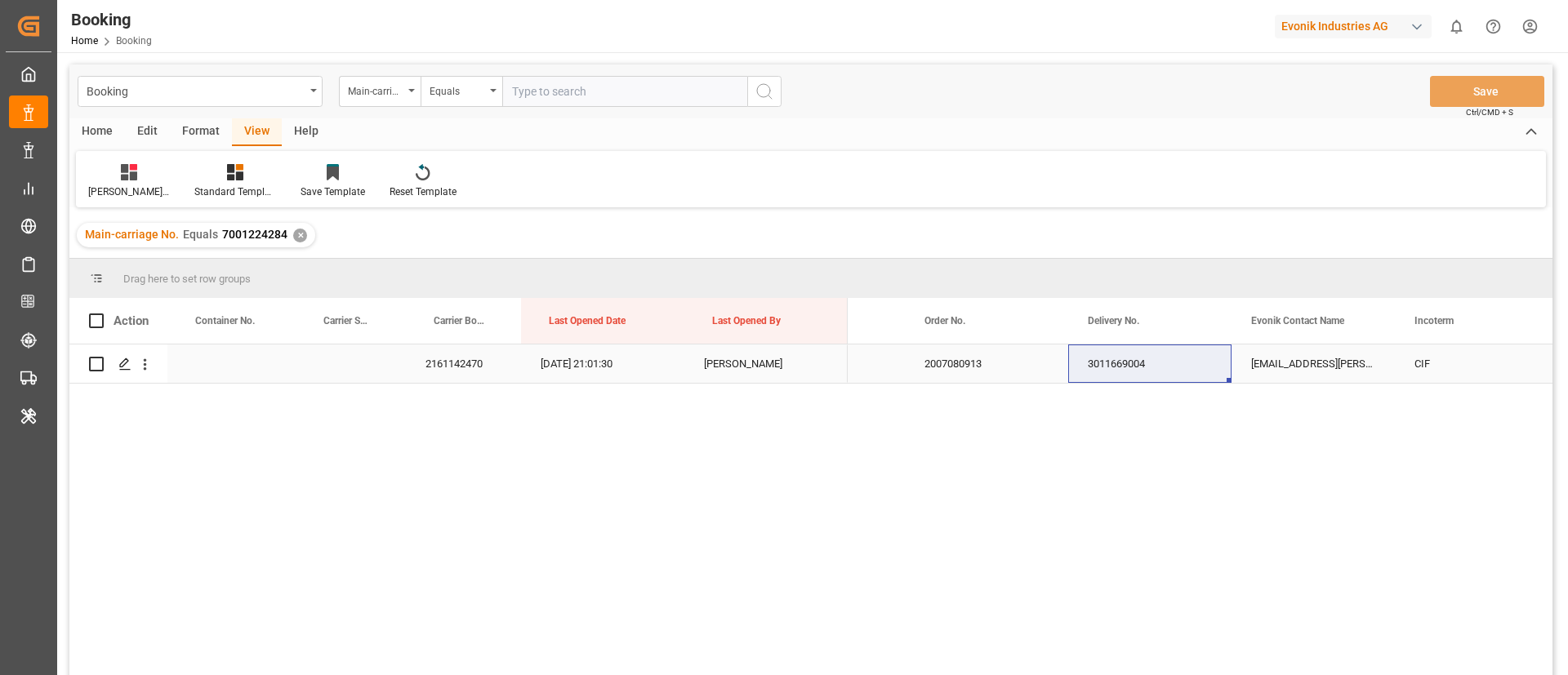
click at [962, 376] on div "2007080913" at bounding box center [986, 363] width 164 height 38
click at [1103, 371] on div "3011669004" at bounding box center [1150, 363] width 164 height 38
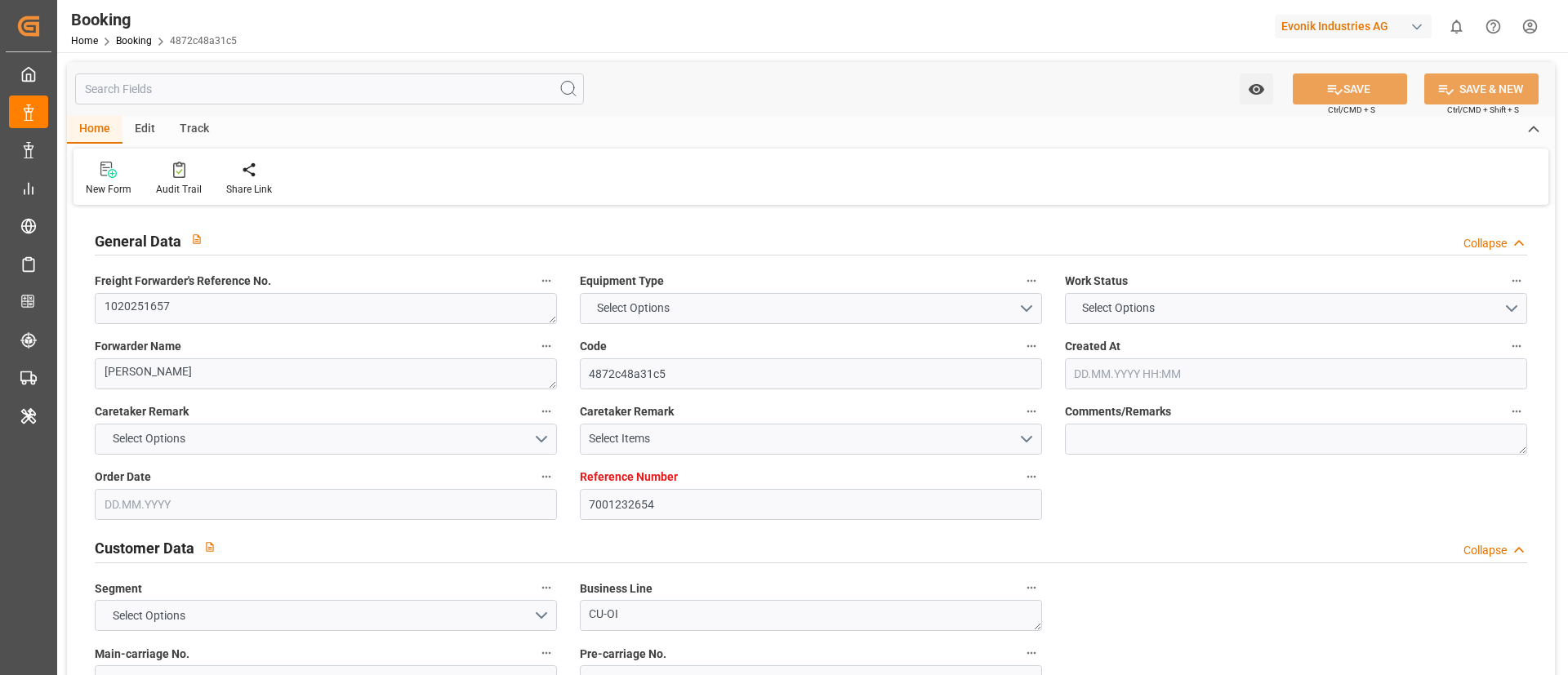
type input "7001232654"
type input "EUNWC"
type input "USILM"
type input "[DATE] 10:18"
type input "[DATE]"
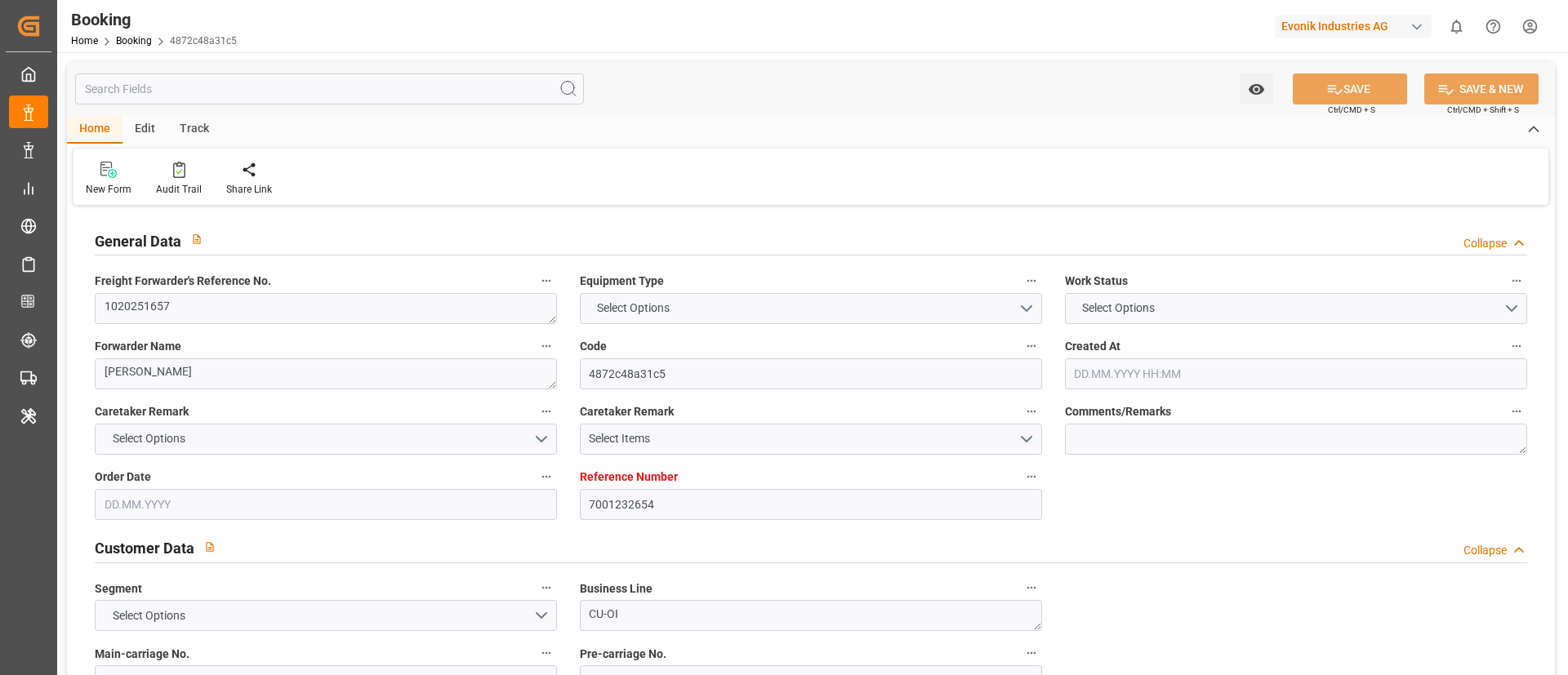
type input "[DATE]"
type input "[DATE] 21:01"
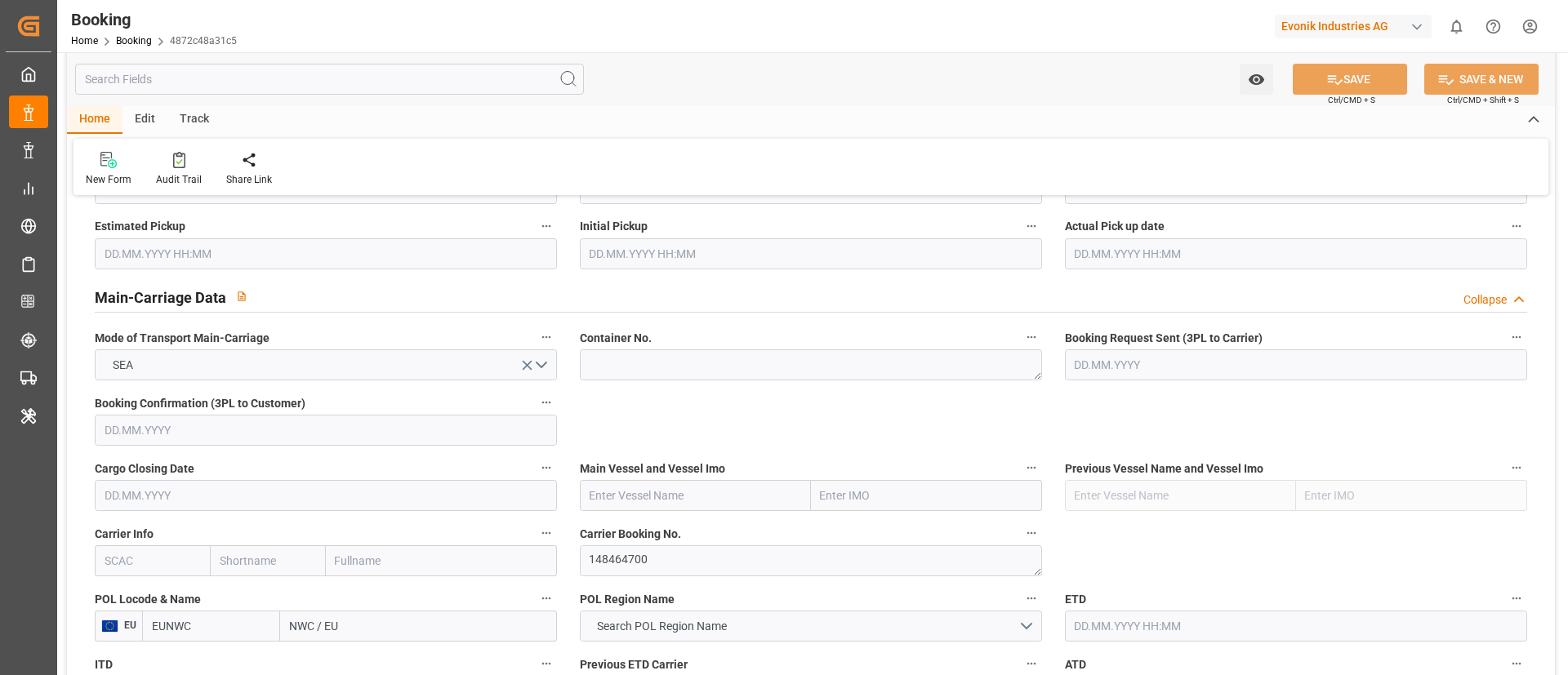
scroll to position [980, 0]
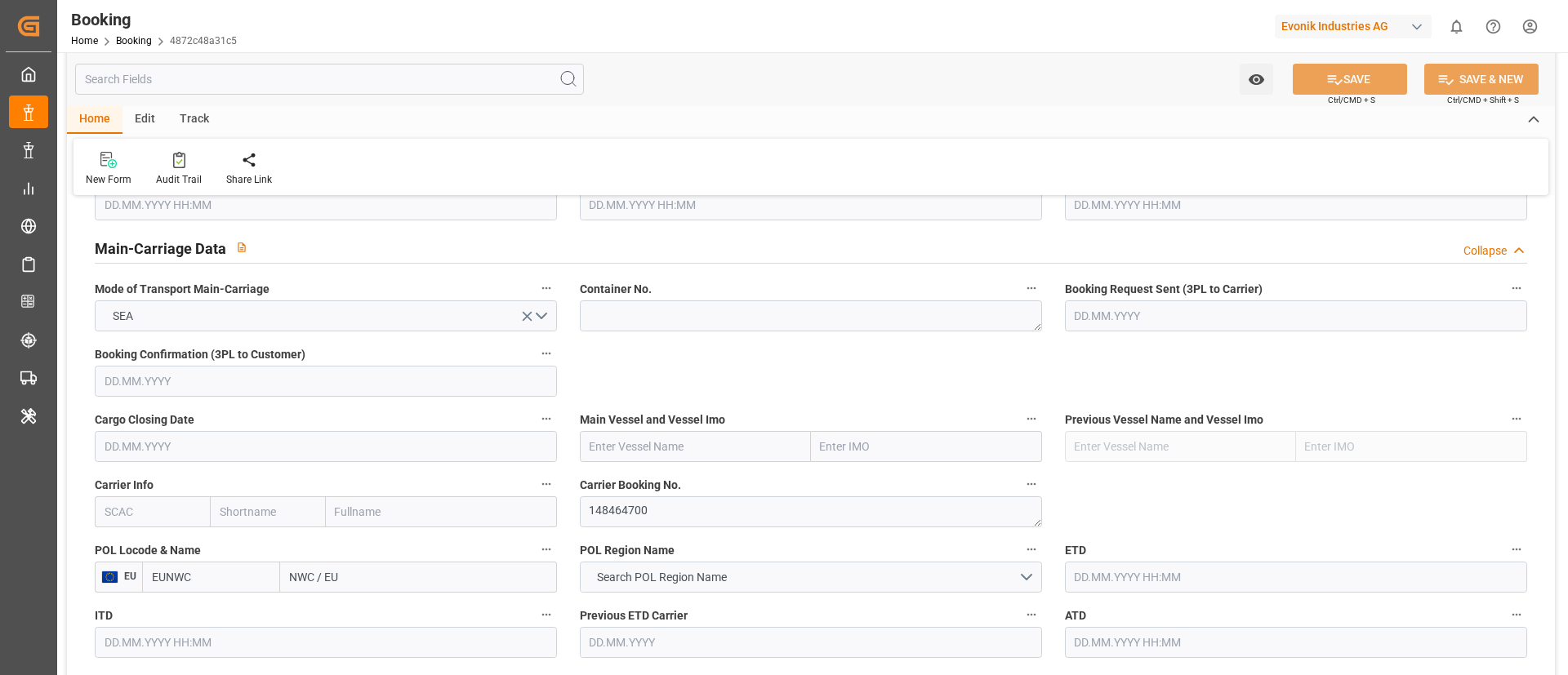
click at [958, 125] on div "Home Edit Track" at bounding box center [811, 119] width 1488 height 28
click at [185, 511] on input "text" at bounding box center [152, 511] width 115 height 31
click at [119, 550] on b "IILU" at bounding box center [116, 548] width 21 height 13
type input "IILU"
type input "ICL"
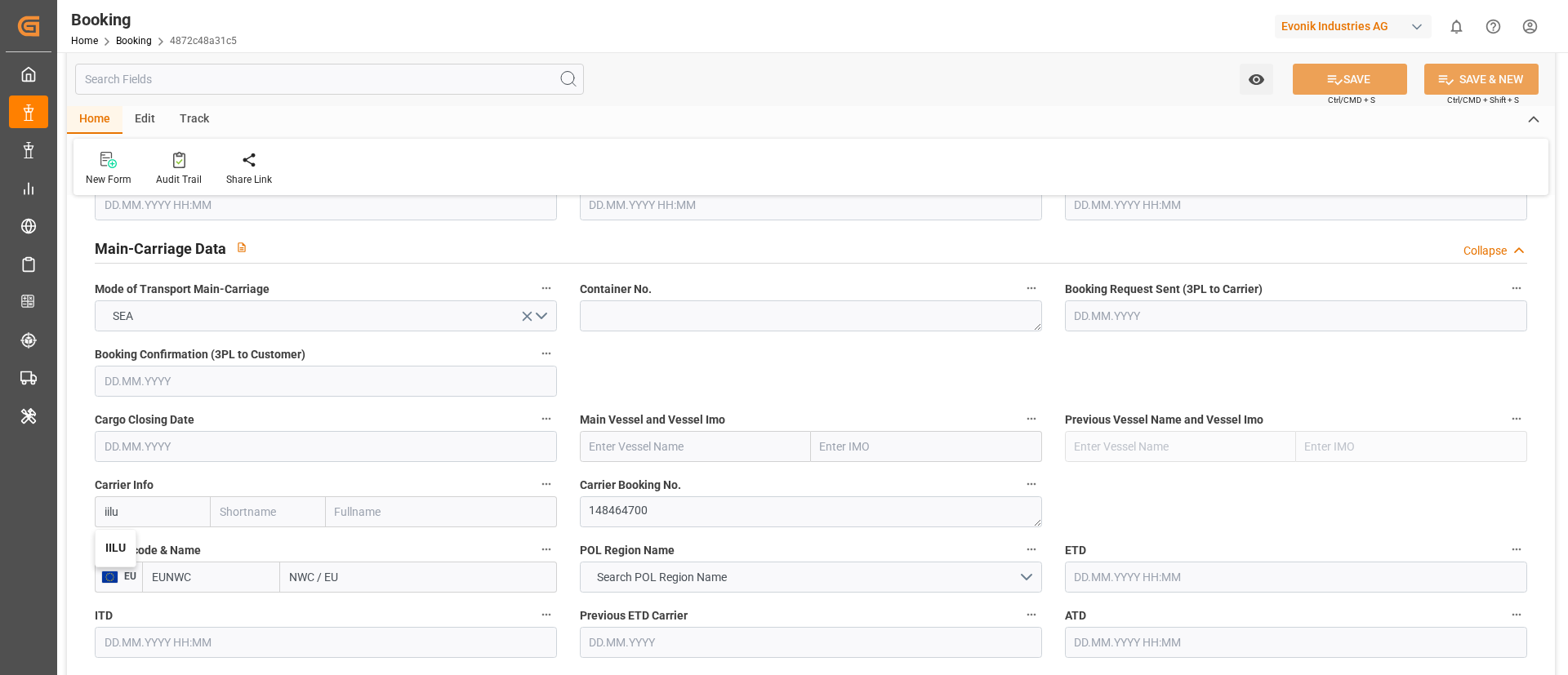
type input "Independent Container Line Limited"
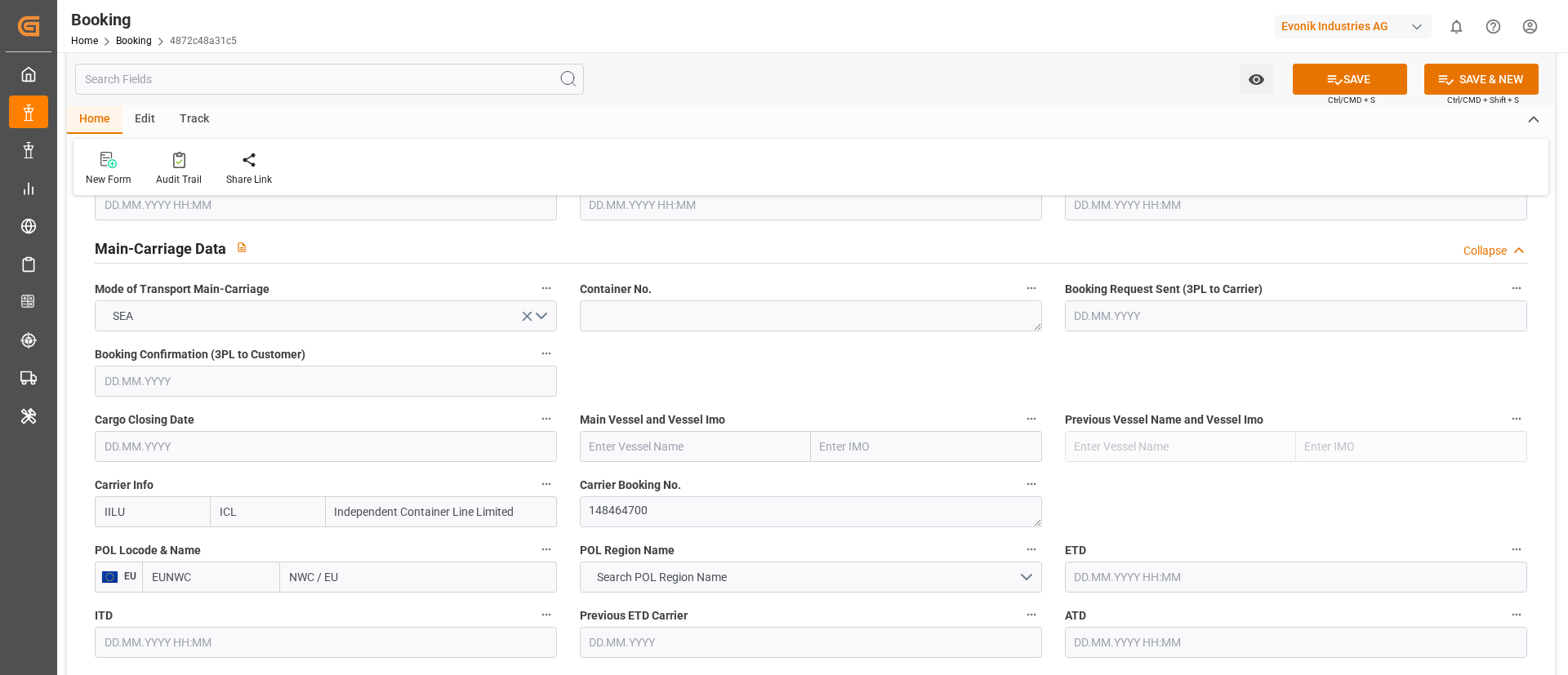
type input "IILU"
click at [630, 308] on textarea at bounding box center [810, 315] width 462 height 31
paste textarea "ICUU2151027"
type textarea "ICUU2151027"
click at [673, 447] on input "text" at bounding box center [695, 446] width 231 height 31
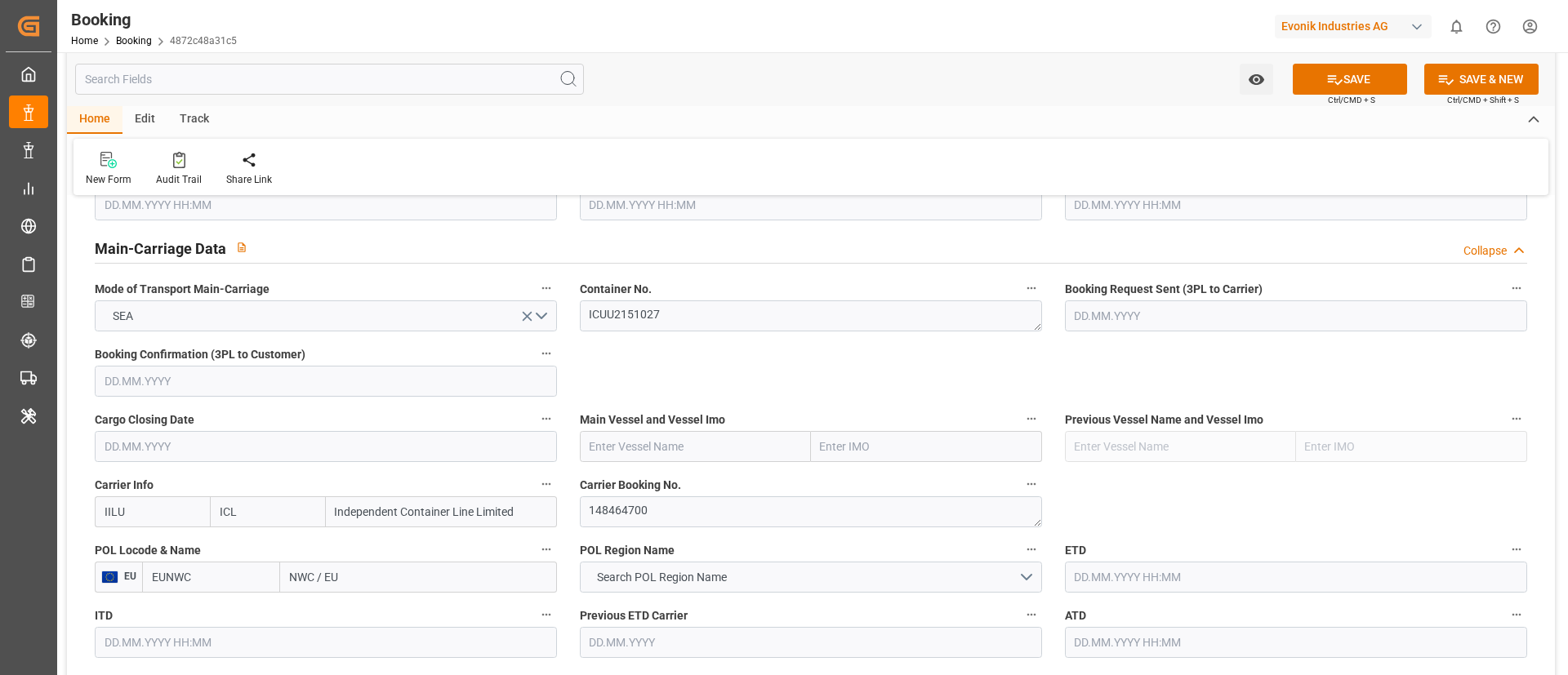
paste input "Independent Quest"
click at [672, 482] on b "INDEPENDENT QUEST" at bounding box center [648, 483] width 116 height 13
type input "INDEPENDENT QUEST"
type input "9246700"
type input "INDEPENDENT QUEST"
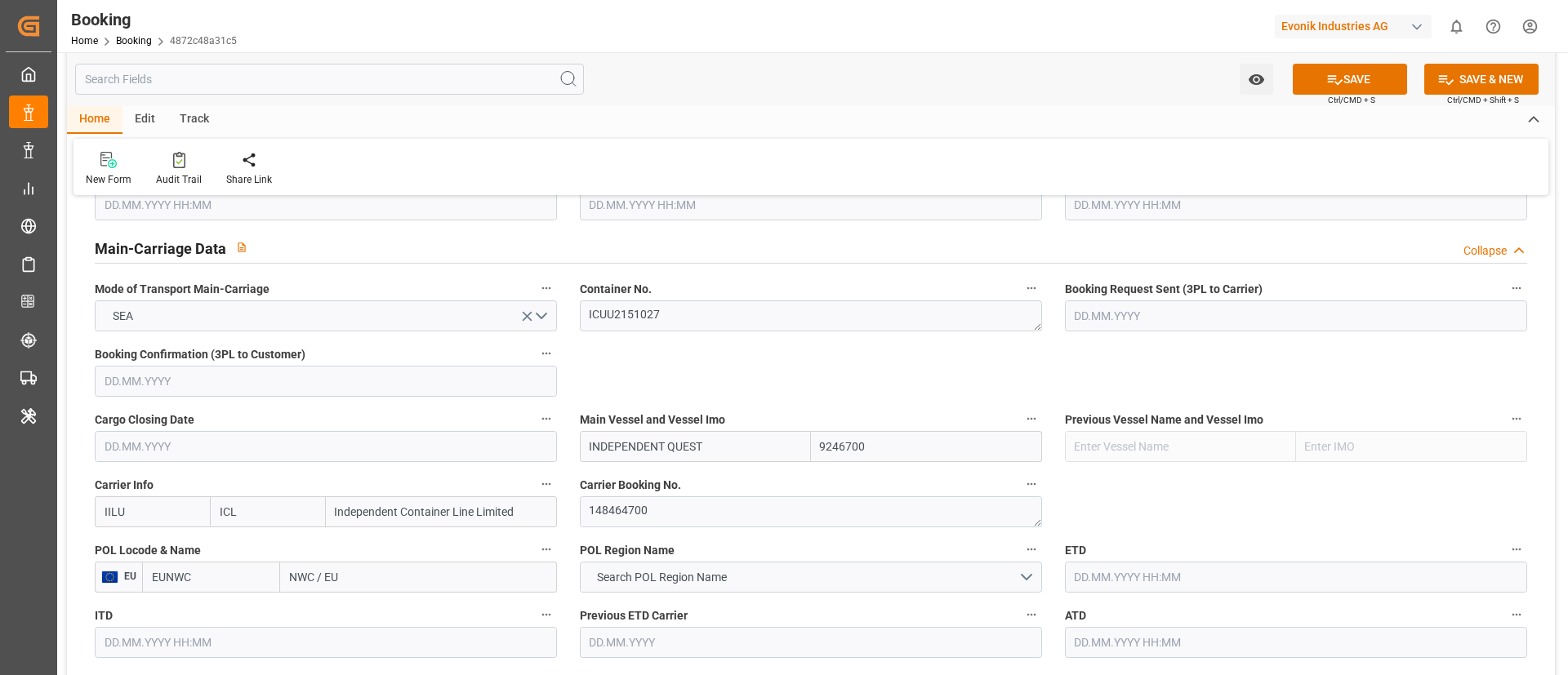
click at [378, 578] on input "NWC / EU" at bounding box center [418, 577] width 277 height 31
paste input "Antwerpen"
type input "Antwerp"
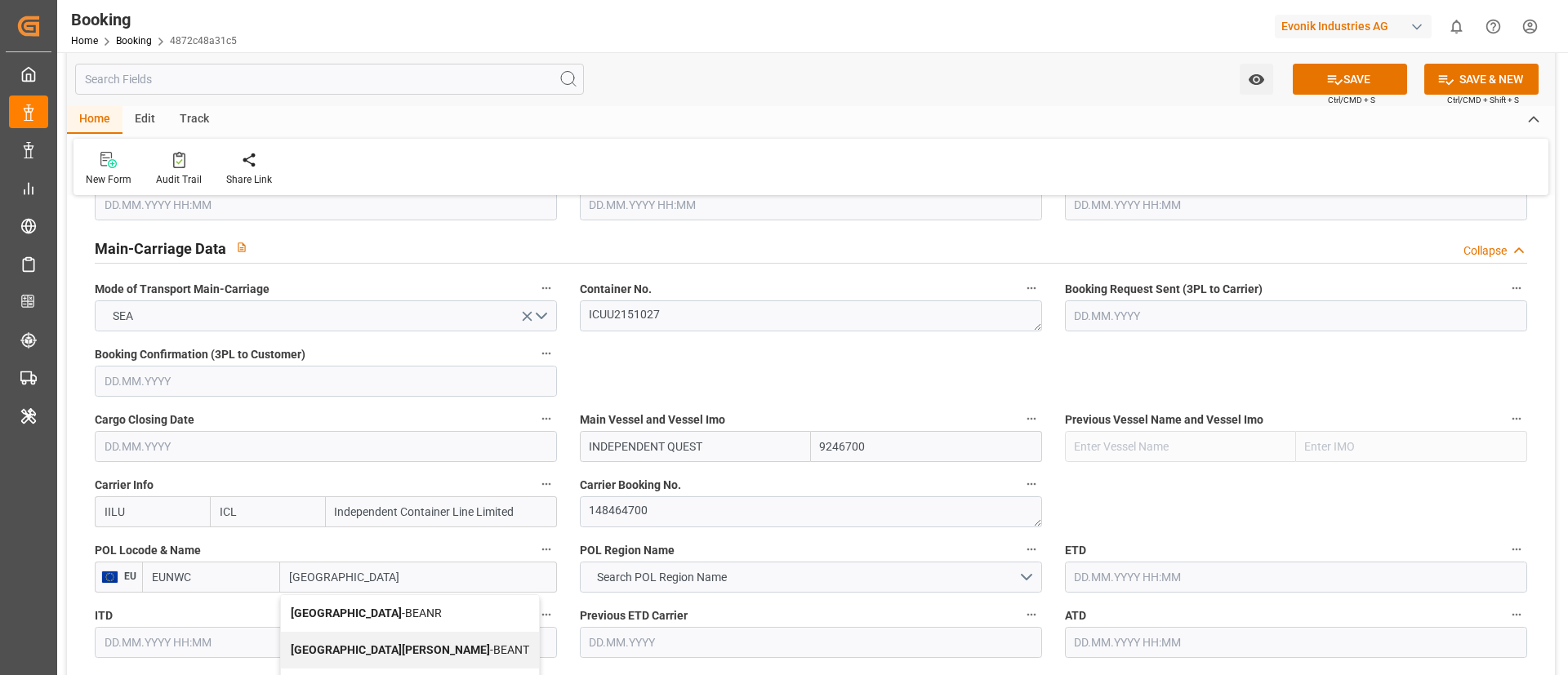
scroll to position [1102, 0]
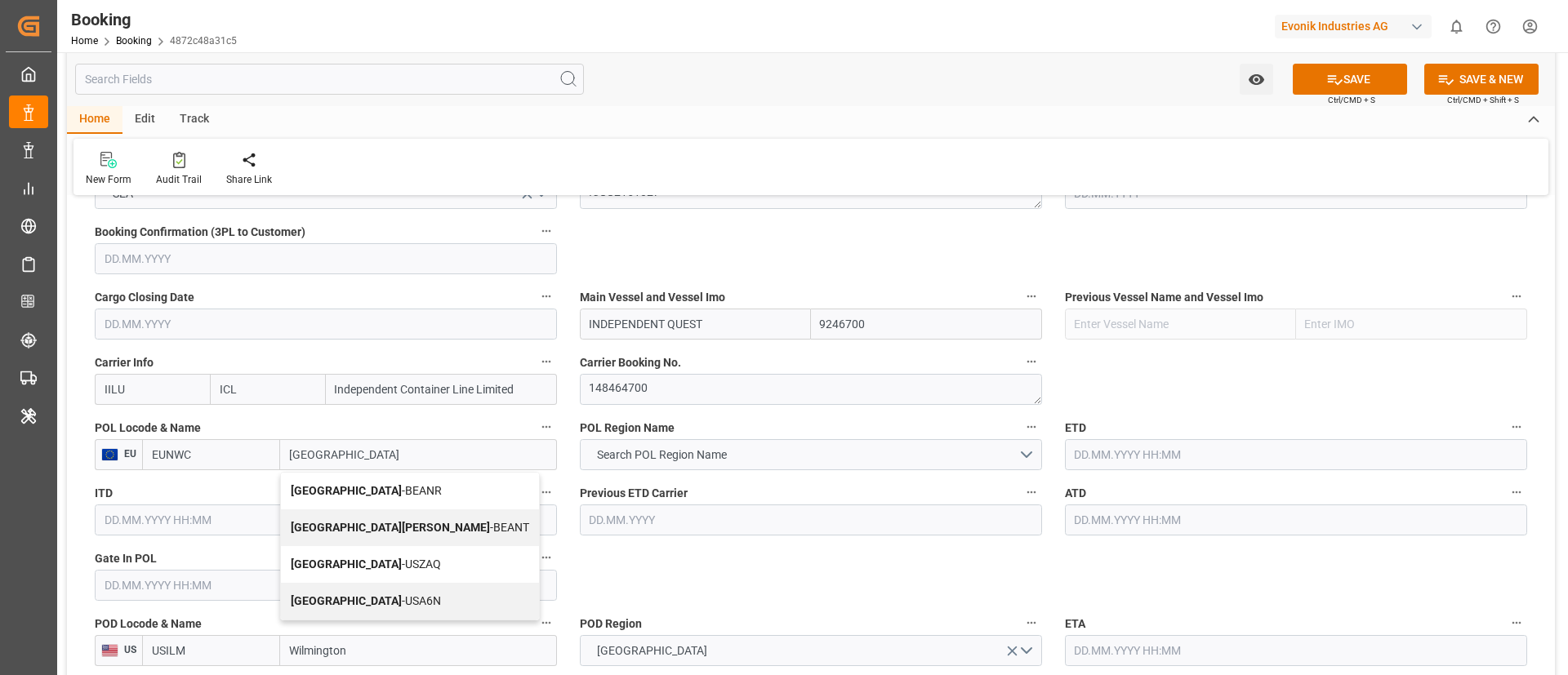
click at [361, 494] on span "Antwerp - BEANR" at bounding box center [366, 491] width 151 height 13
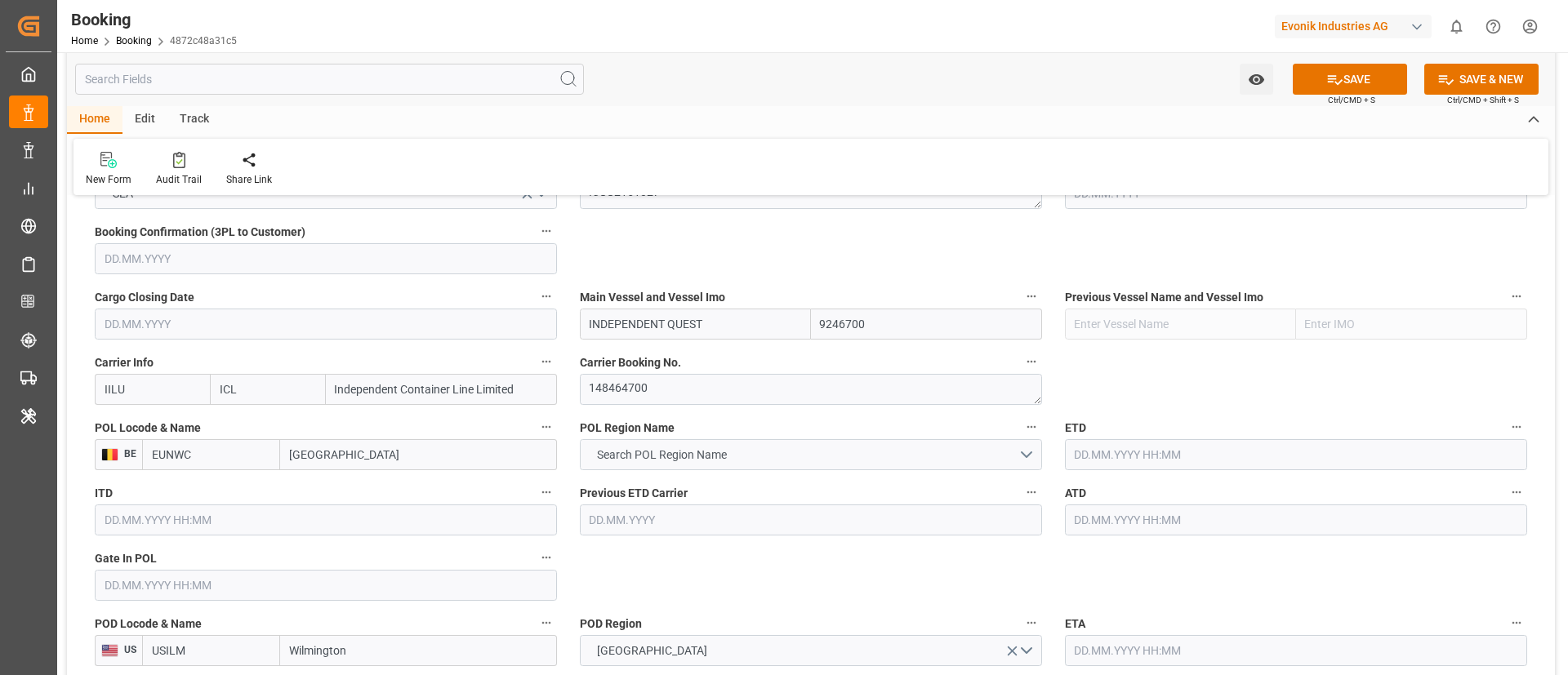
type input "BEANR"
type input "Antwerp"
click at [669, 462] on span "Search POL Region Name" at bounding box center [662, 455] width 146 height 17
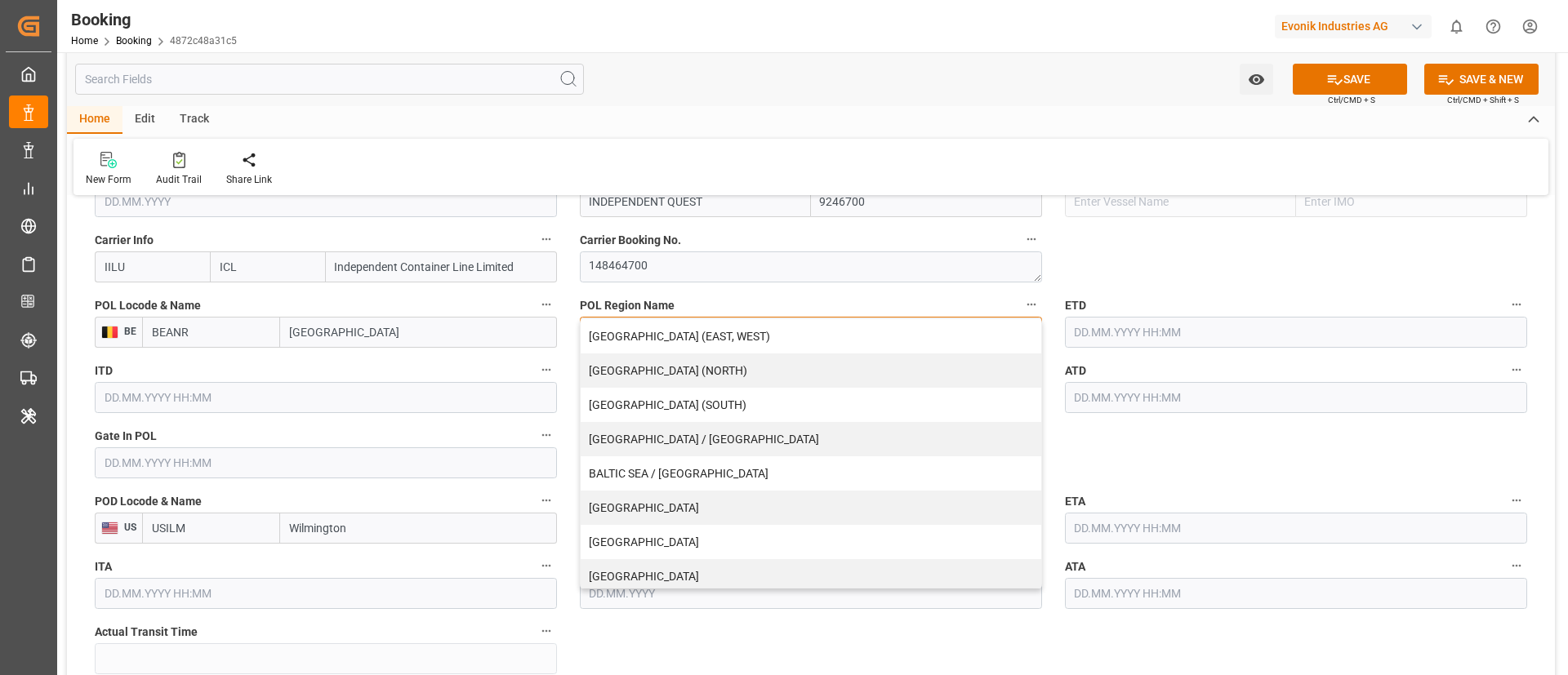
scroll to position [349, 0]
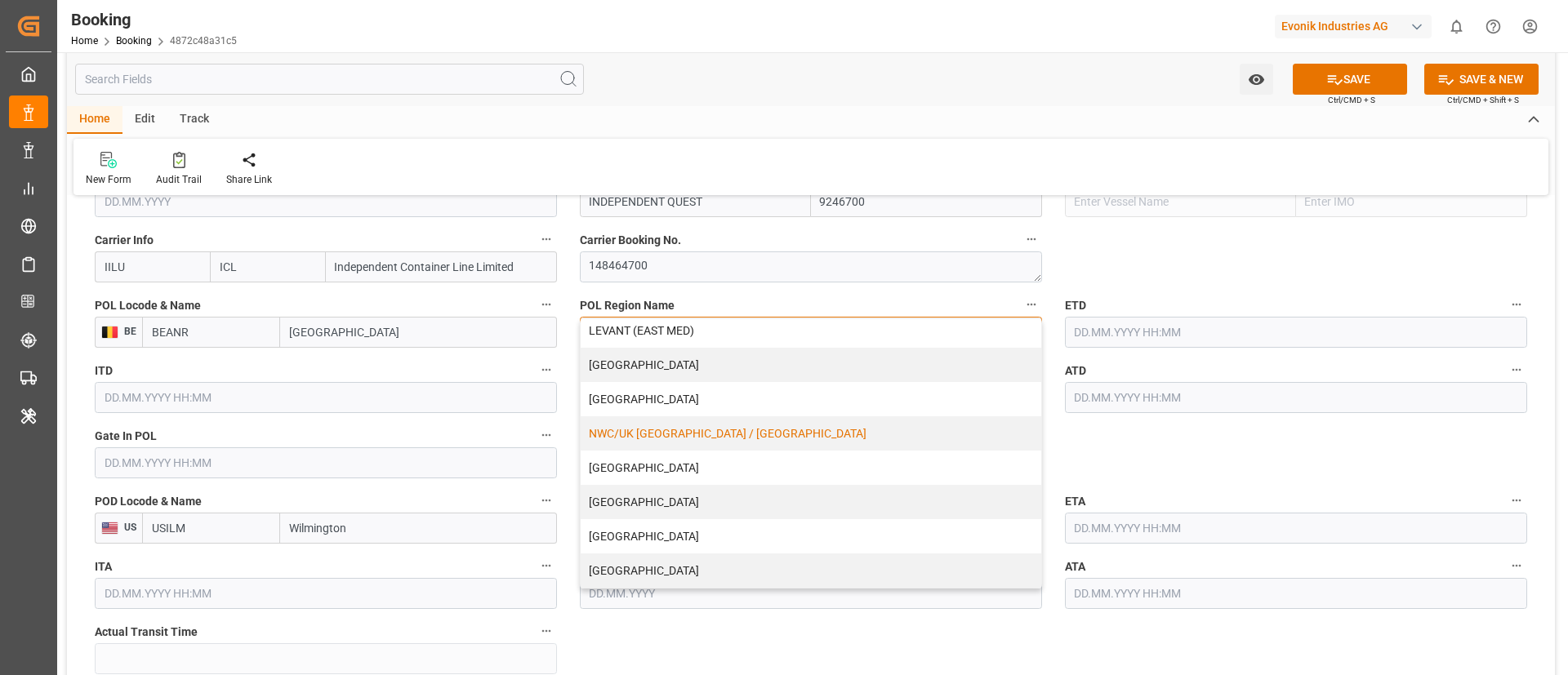
click at [691, 421] on div "NWC/UK NORTH WEST CONTINENT / UK" at bounding box center [811, 434] width 461 height 34
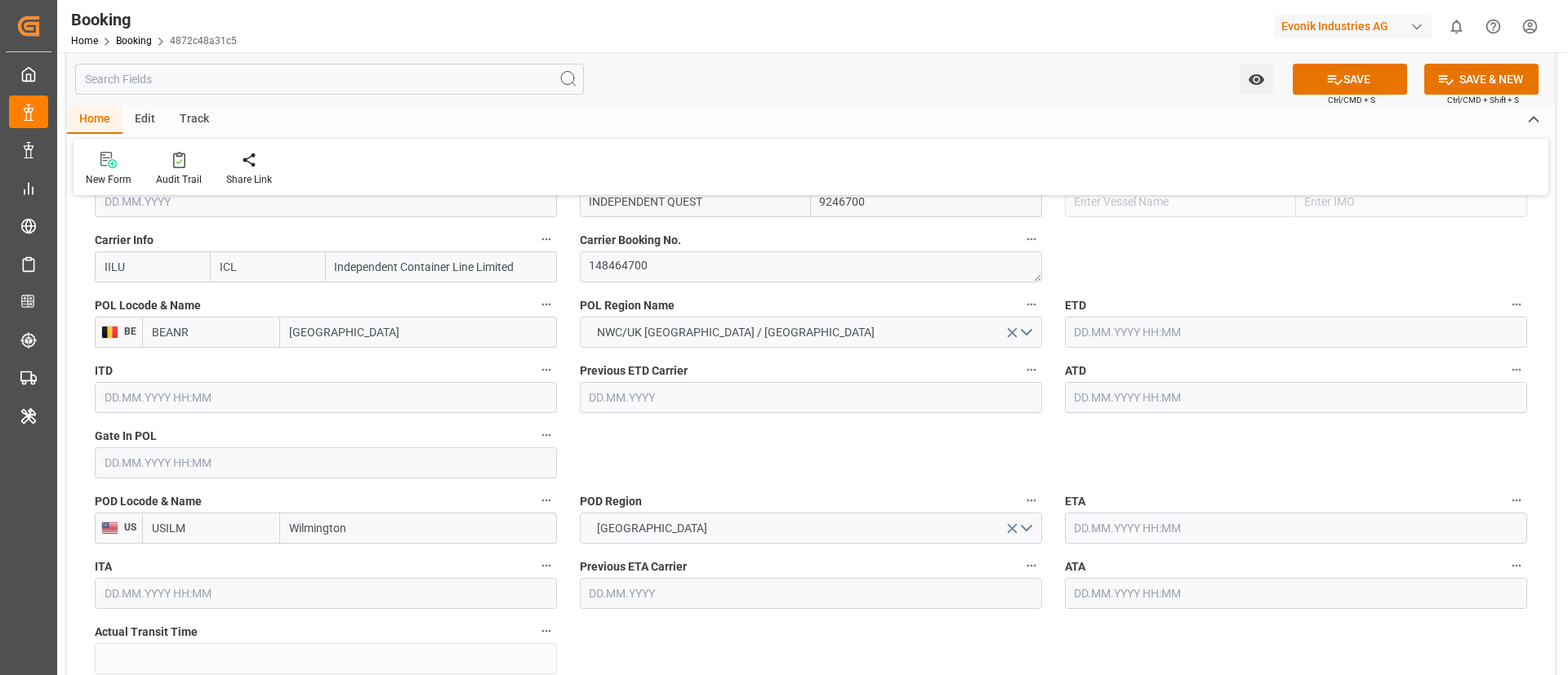
click at [174, 458] on input "text" at bounding box center [325, 463] width 462 height 31
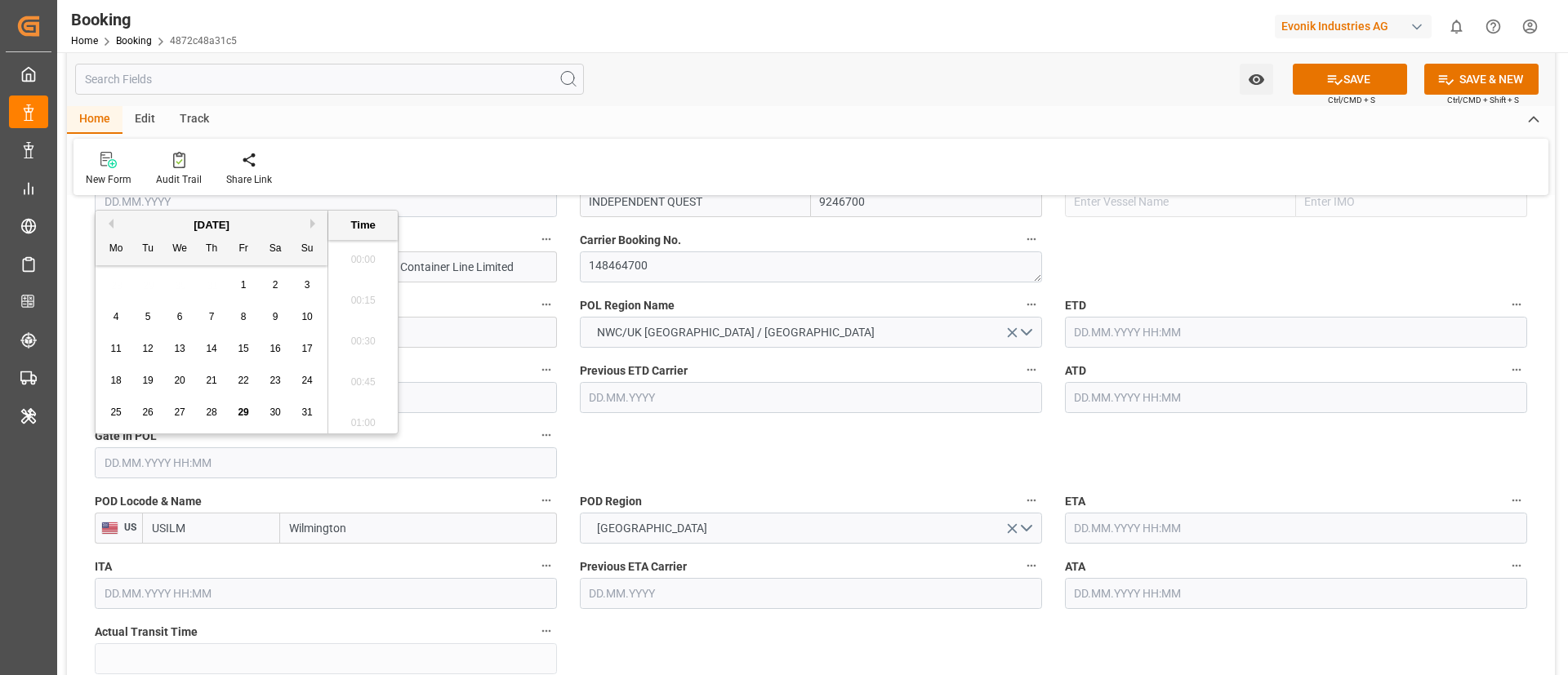
scroll to position [2659, 0]
click at [120, 345] on span "11" at bounding box center [116, 348] width 11 height 12
type input "11.08.2025 00:00"
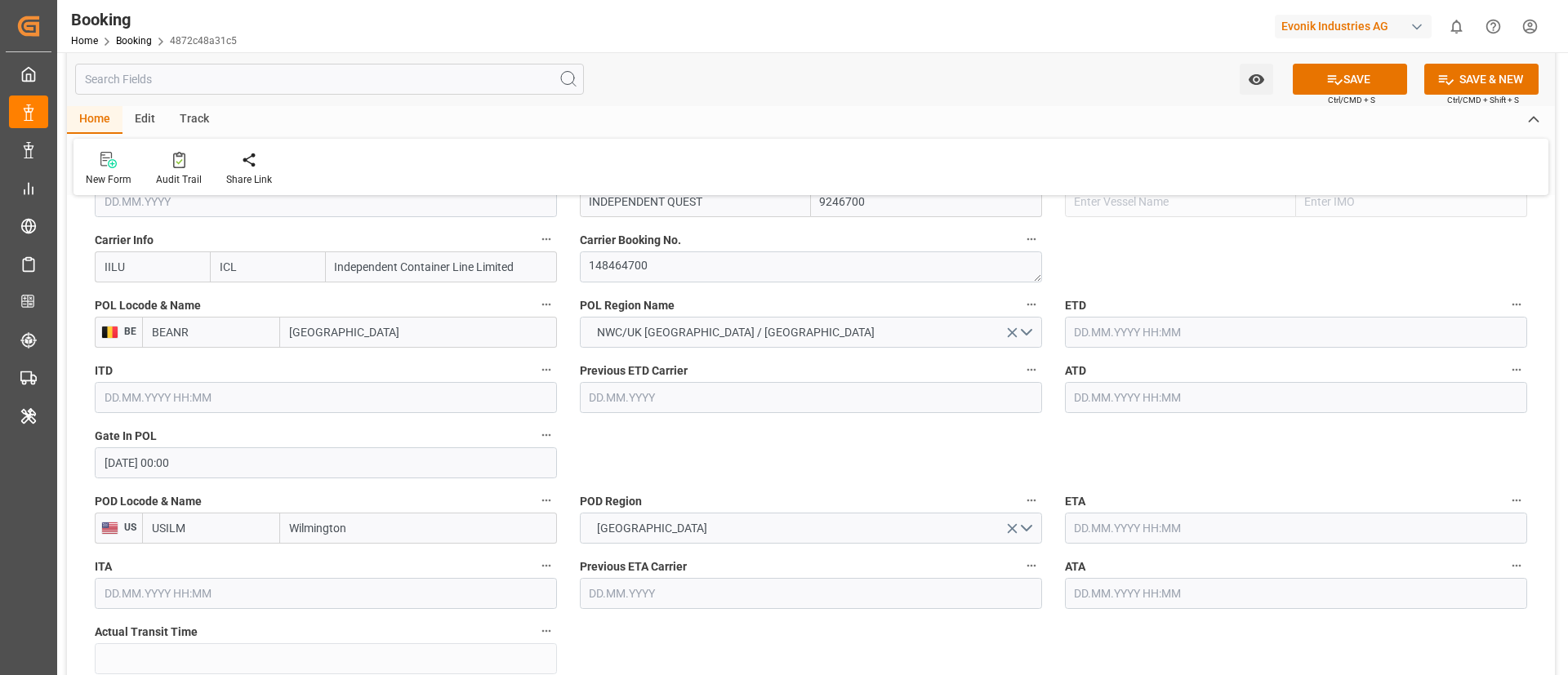
click at [1123, 399] on input "text" at bounding box center [1295, 398] width 462 height 31
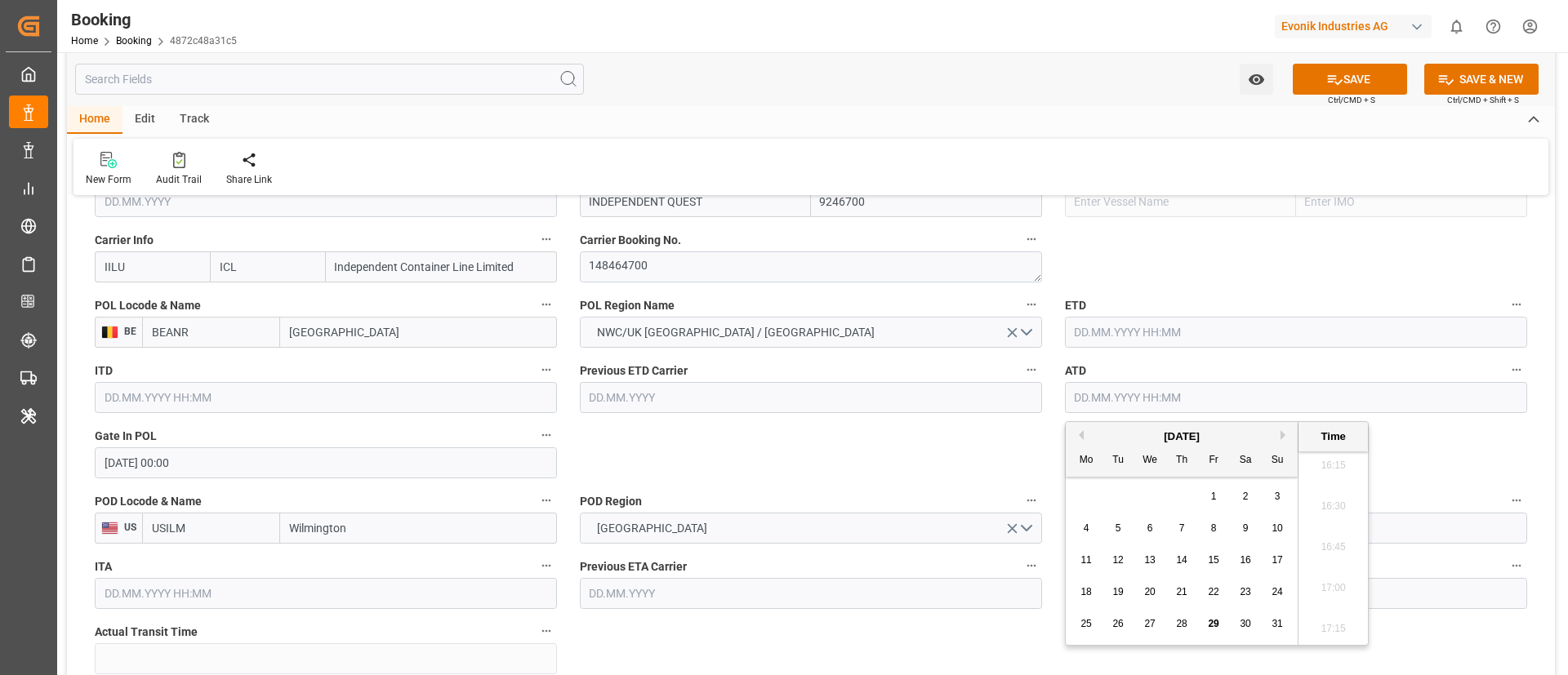
click at [1150, 558] on span "13" at bounding box center [1150, 559] width 11 height 12
type input "13.08.2025 00:00"
click at [1119, 330] on input "text" at bounding box center [1295, 333] width 462 height 31
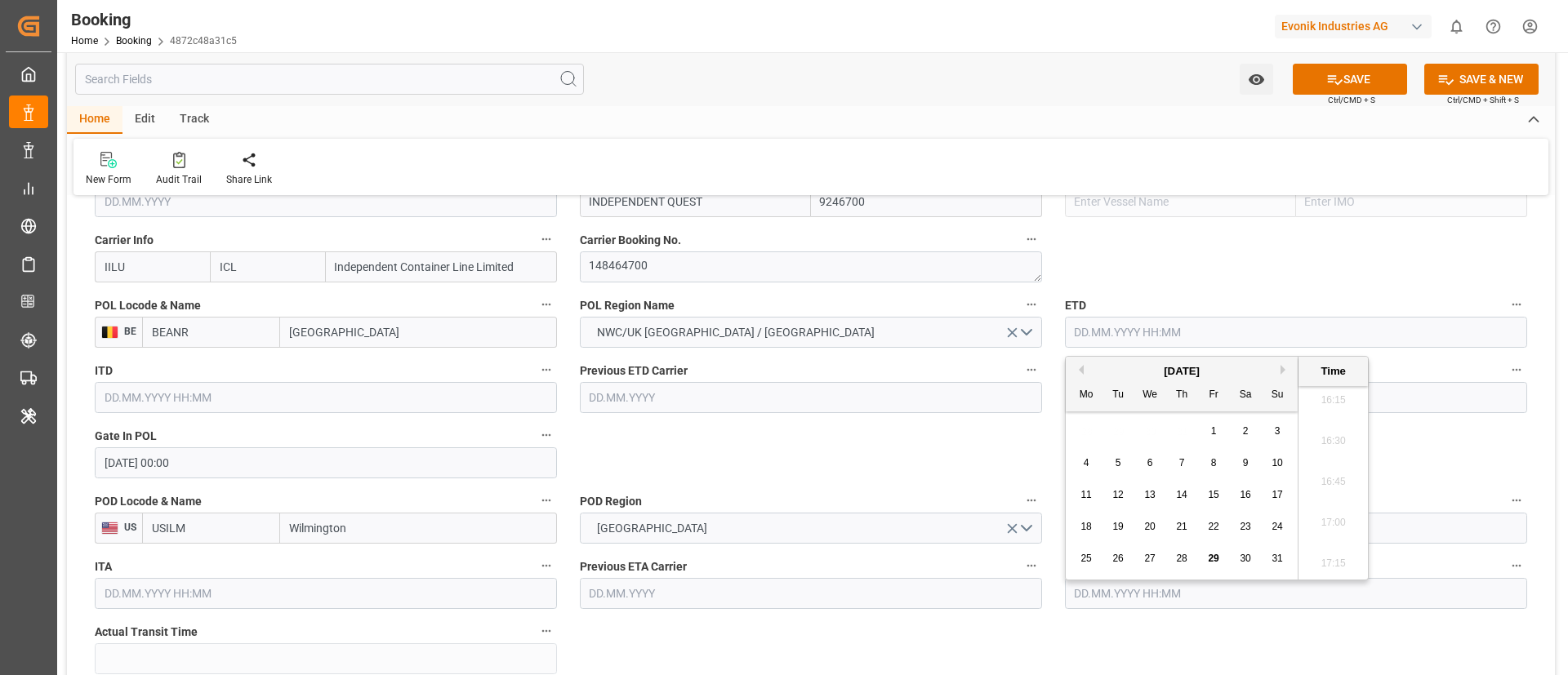
click at [1156, 491] on div "13" at bounding box center [1150, 496] width 21 height 20
type input "13.08.2025 00:00"
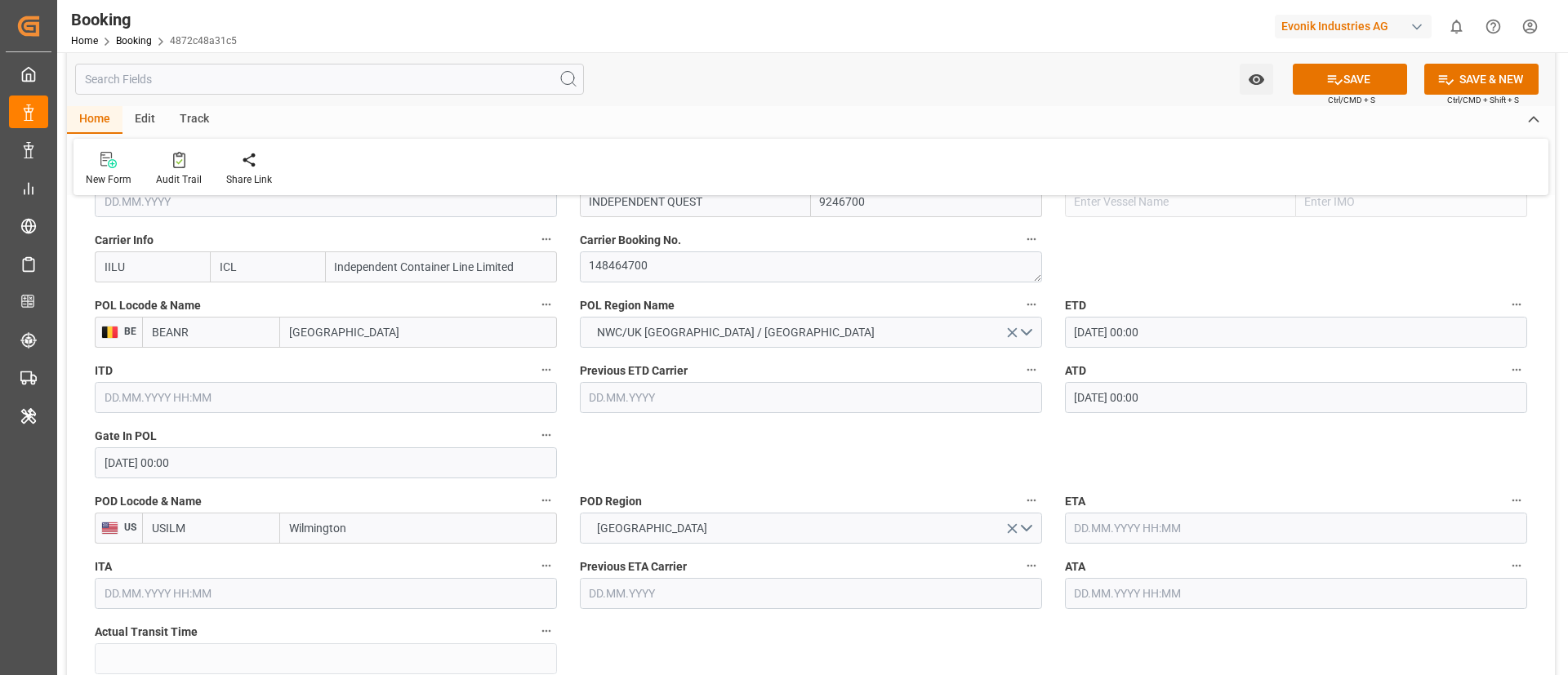
click at [1126, 527] on input "text" at bounding box center [1295, 528] width 462 height 31
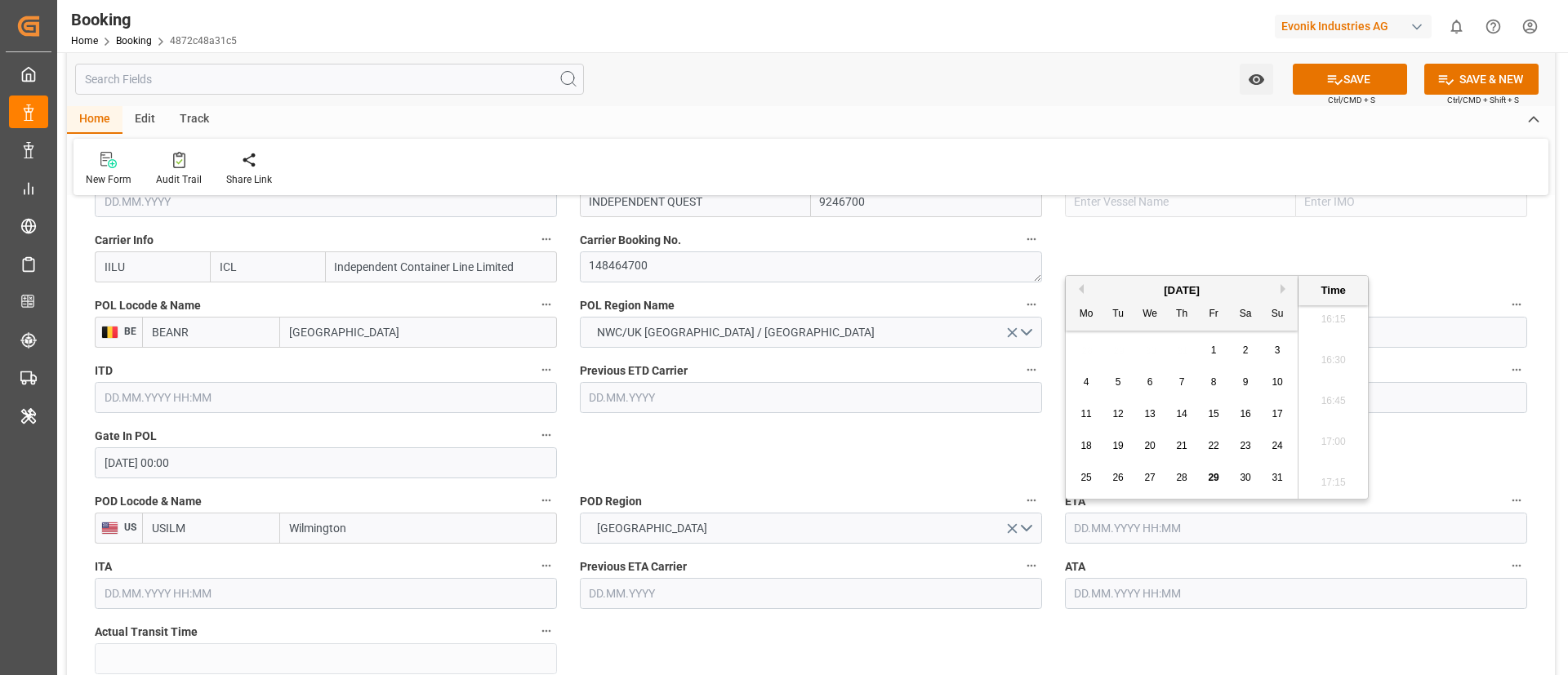
click at [1215, 475] on span "29" at bounding box center [1213, 477] width 11 height 12
type input "29.08.2025 00:00"
click at [1120, 595] on input "text" at bounding box center [1295, 594] width 462 height 31
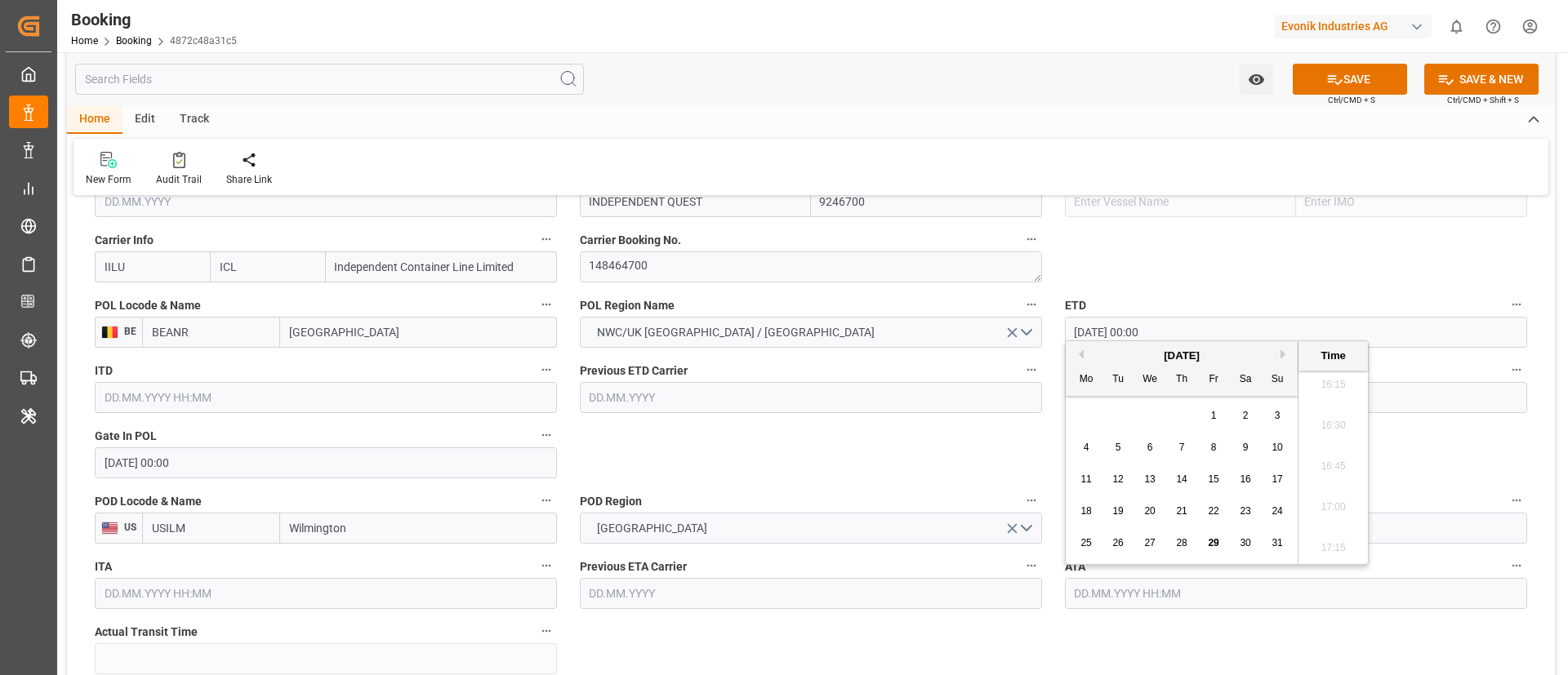
click at [1212, 539] on span "29" at bounding box center [1213, 542] width 11 height 12
type input "29.08.2025 00:00"
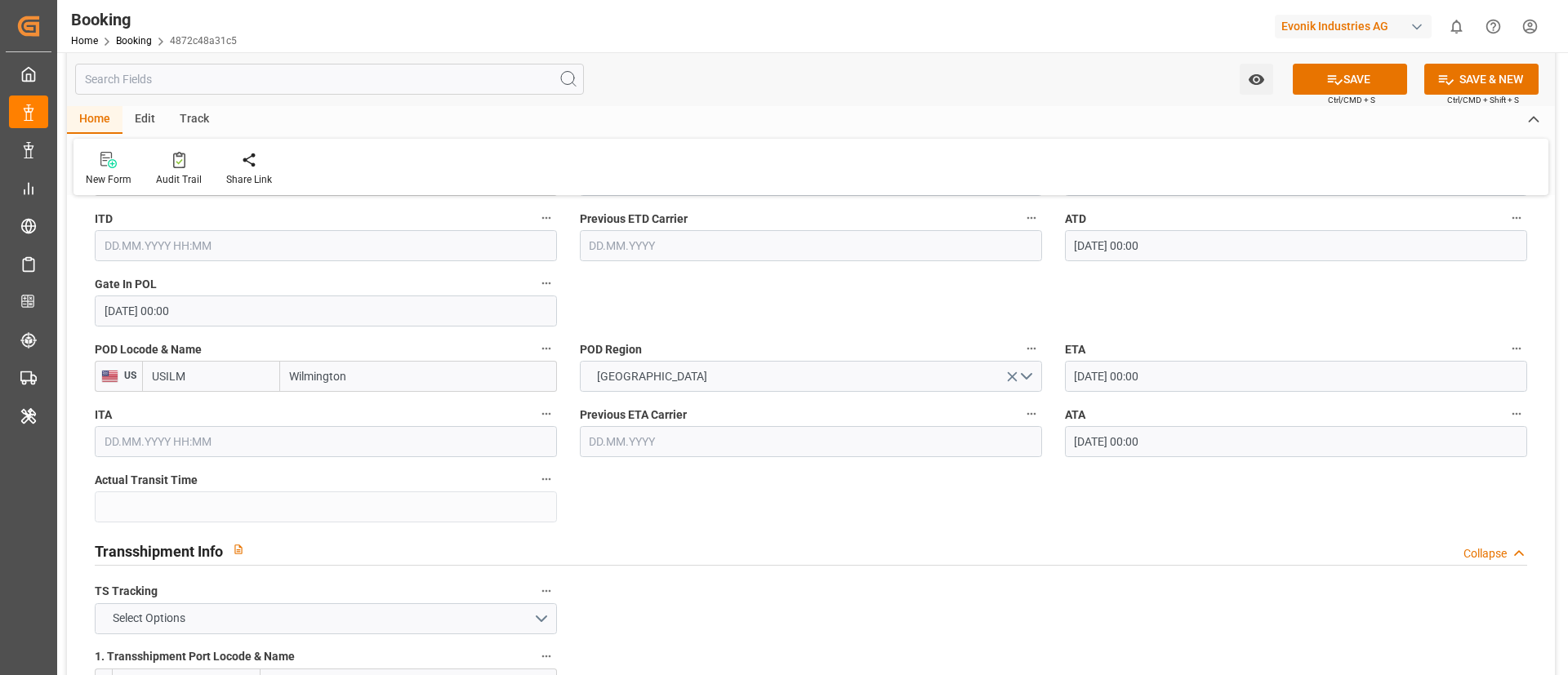
scroll to position [1714, 0]
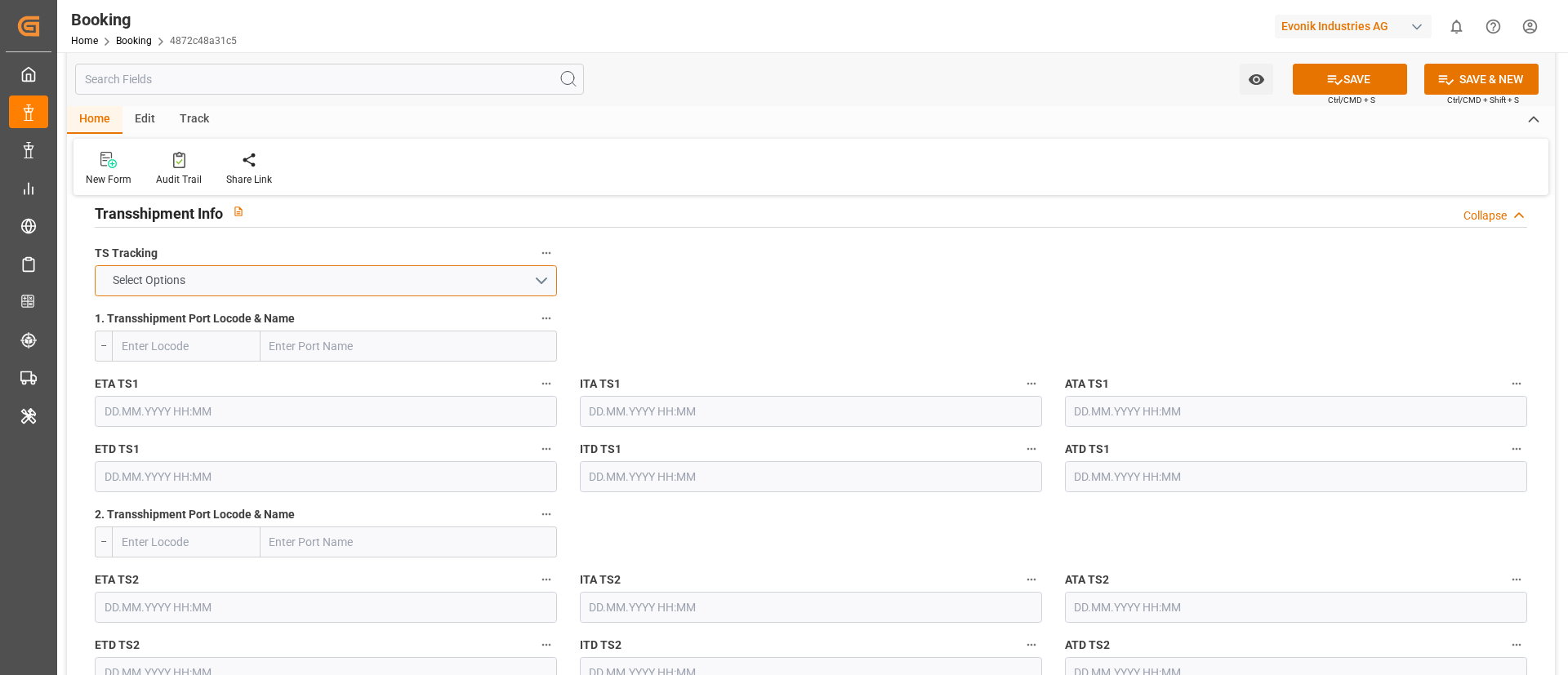
click at [450, 274] on button "Select Options" at bounding box center [325, 281] width 462 height 31
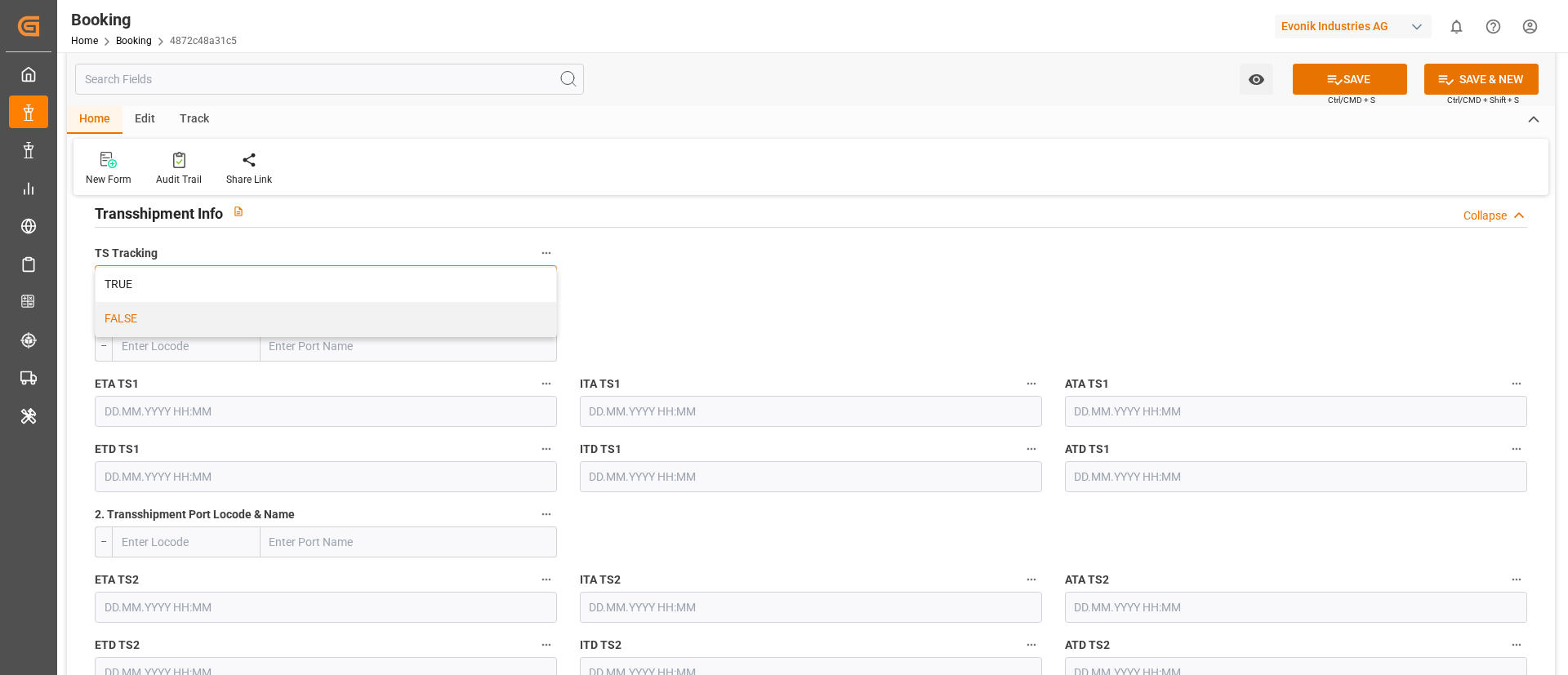
click at [432, 305] on div "FALSE" at bounding box center [326, 319] width 461 height 34
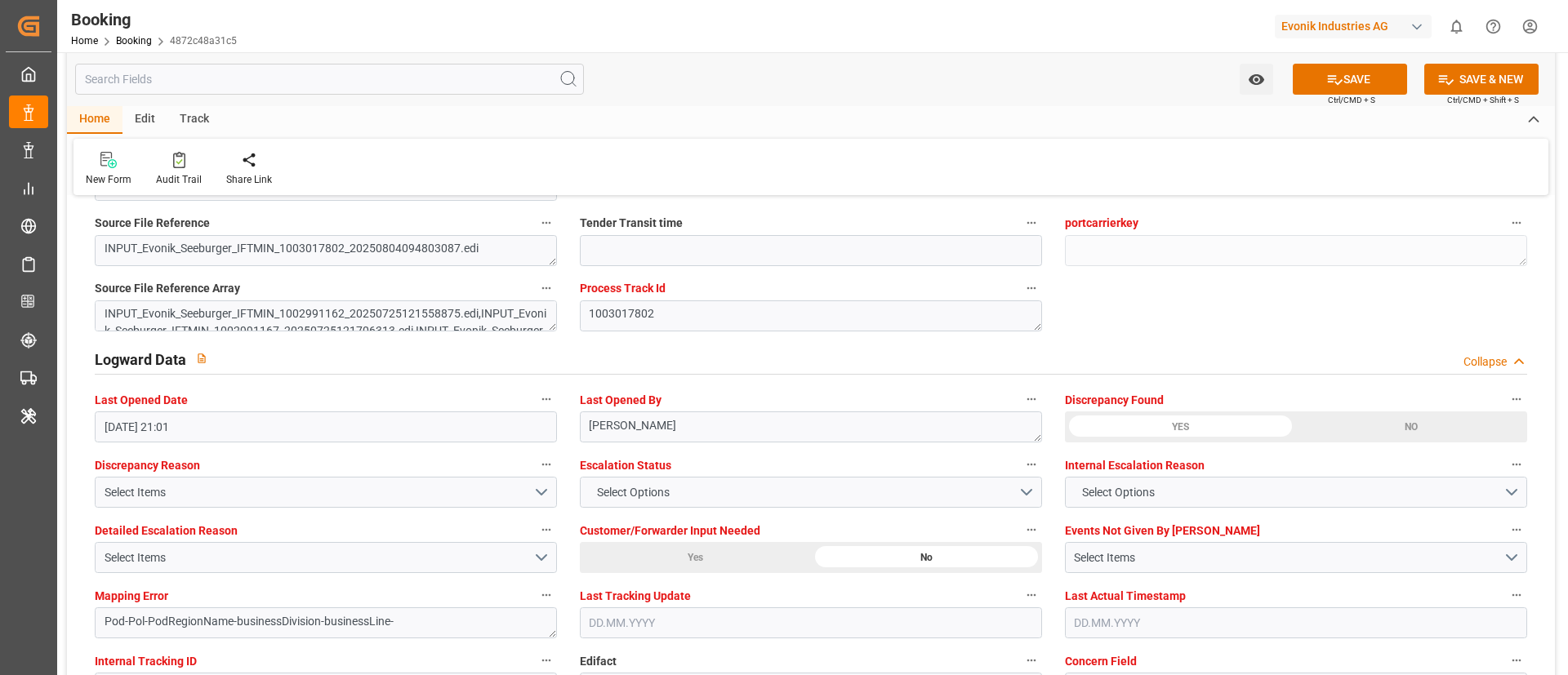
scroll to position [3183, 0]
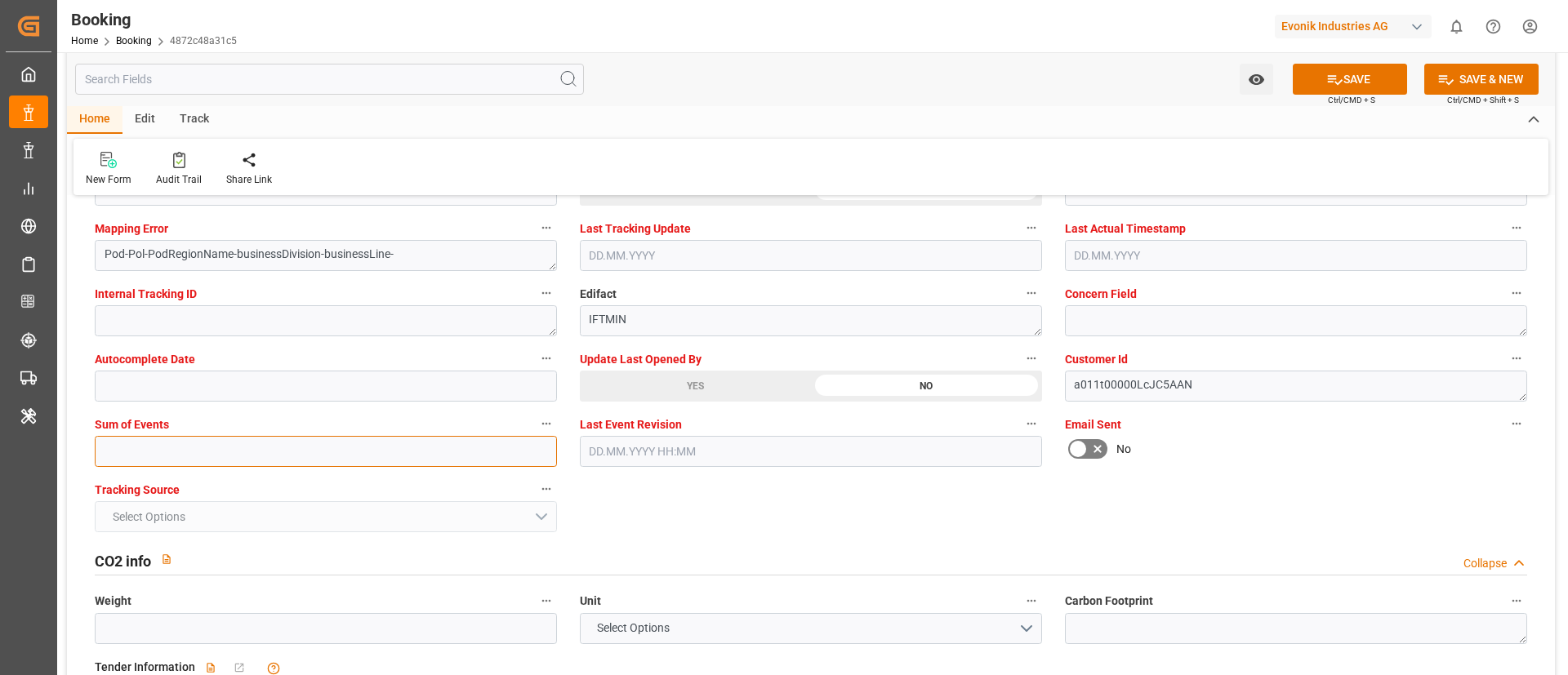
click at [232, 448] on input "text" at bounding box center [325, 451] width 462 height 31
type input "0"
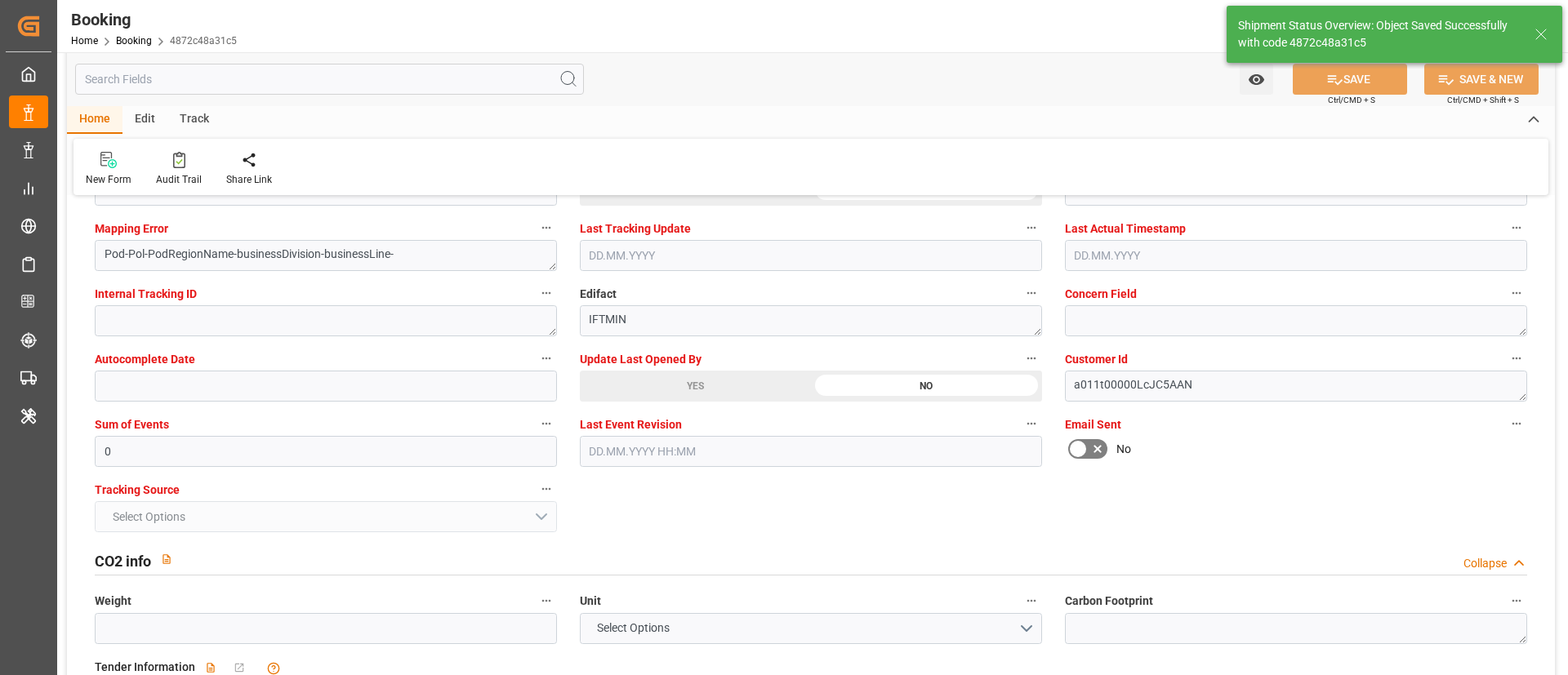
type textarea "NWC/UK North West Continent / UK_USILM_IILU_CU-OI"
type textarea "Vismitha Mahadev"
type textarea "Pod-businessDivision-businessLine-"
type input "16"
type input "13.08.2025 00:00"
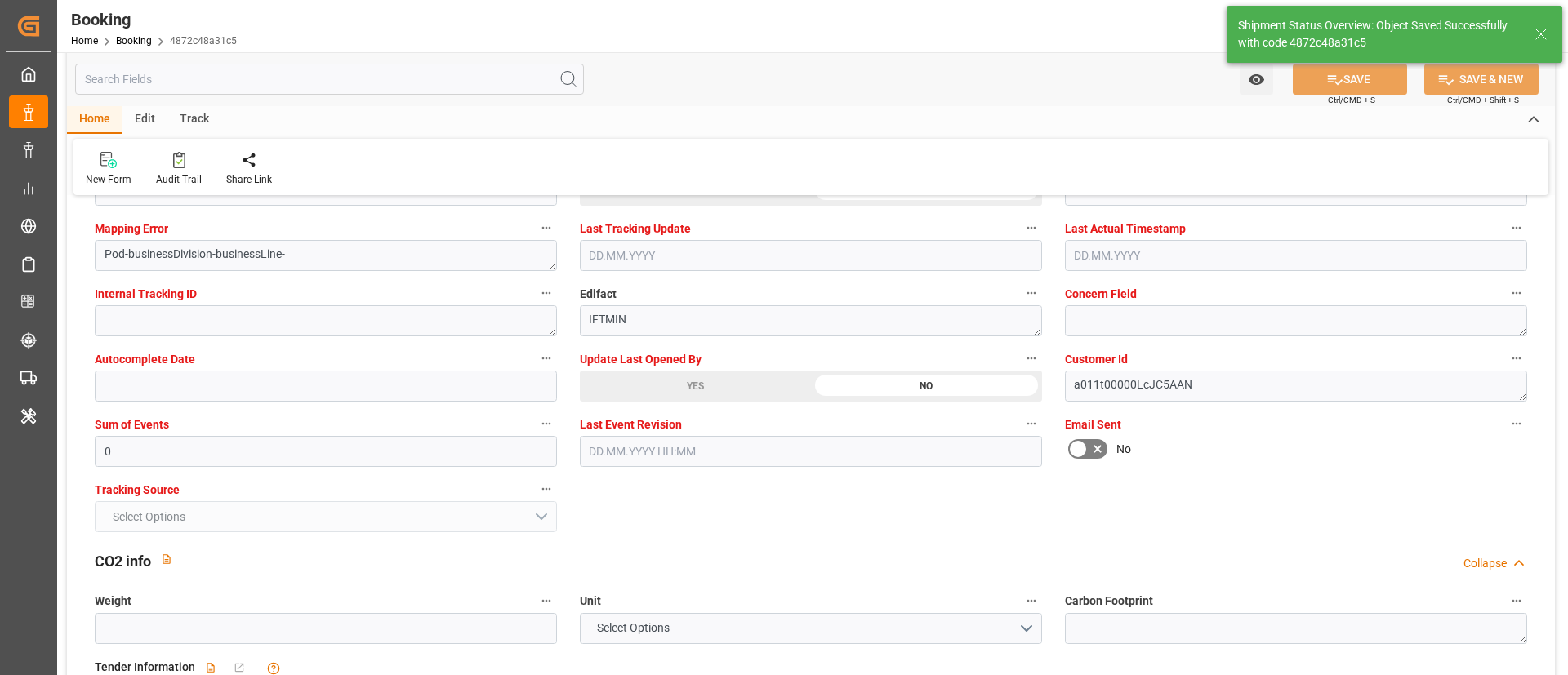
type input "29.08.2025 00:00"
type input "29.08.2025 11:23"
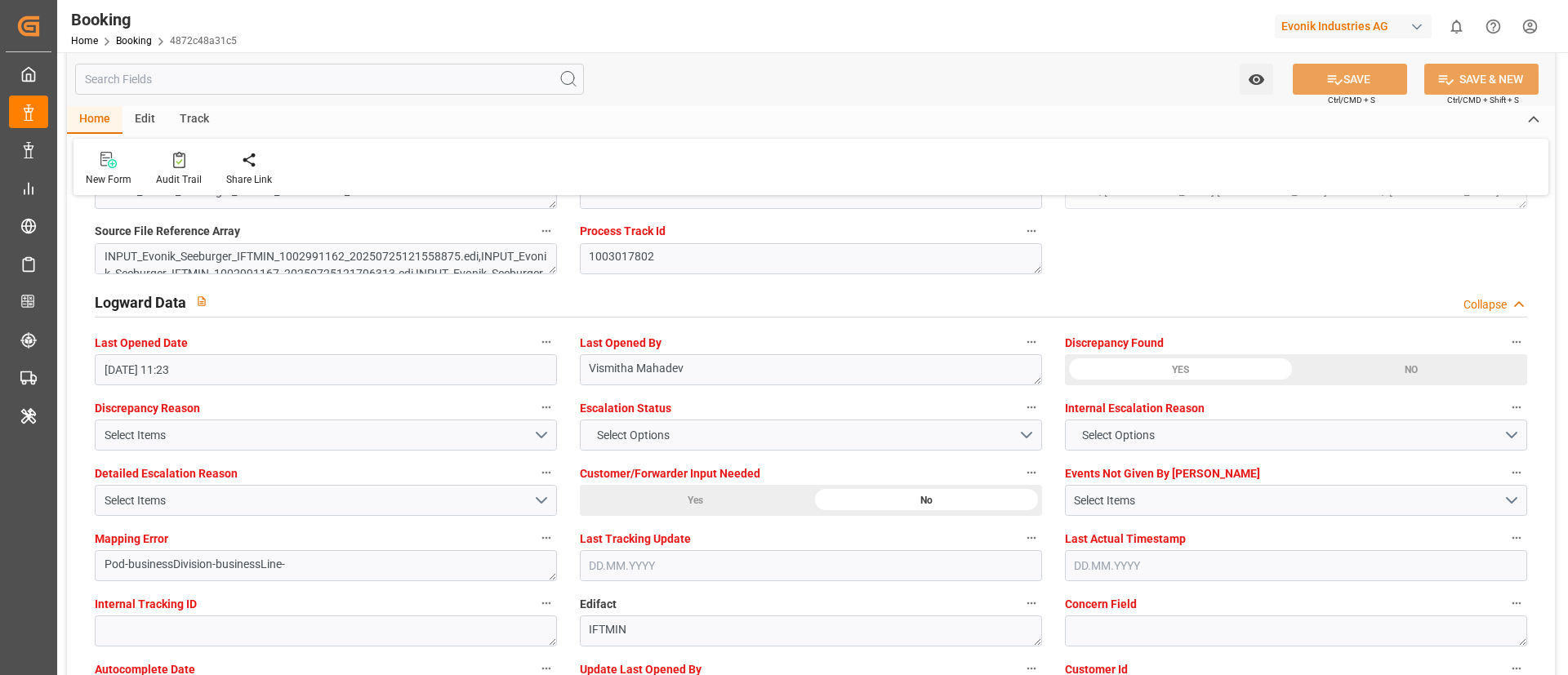
scroll to position [2817, 0]
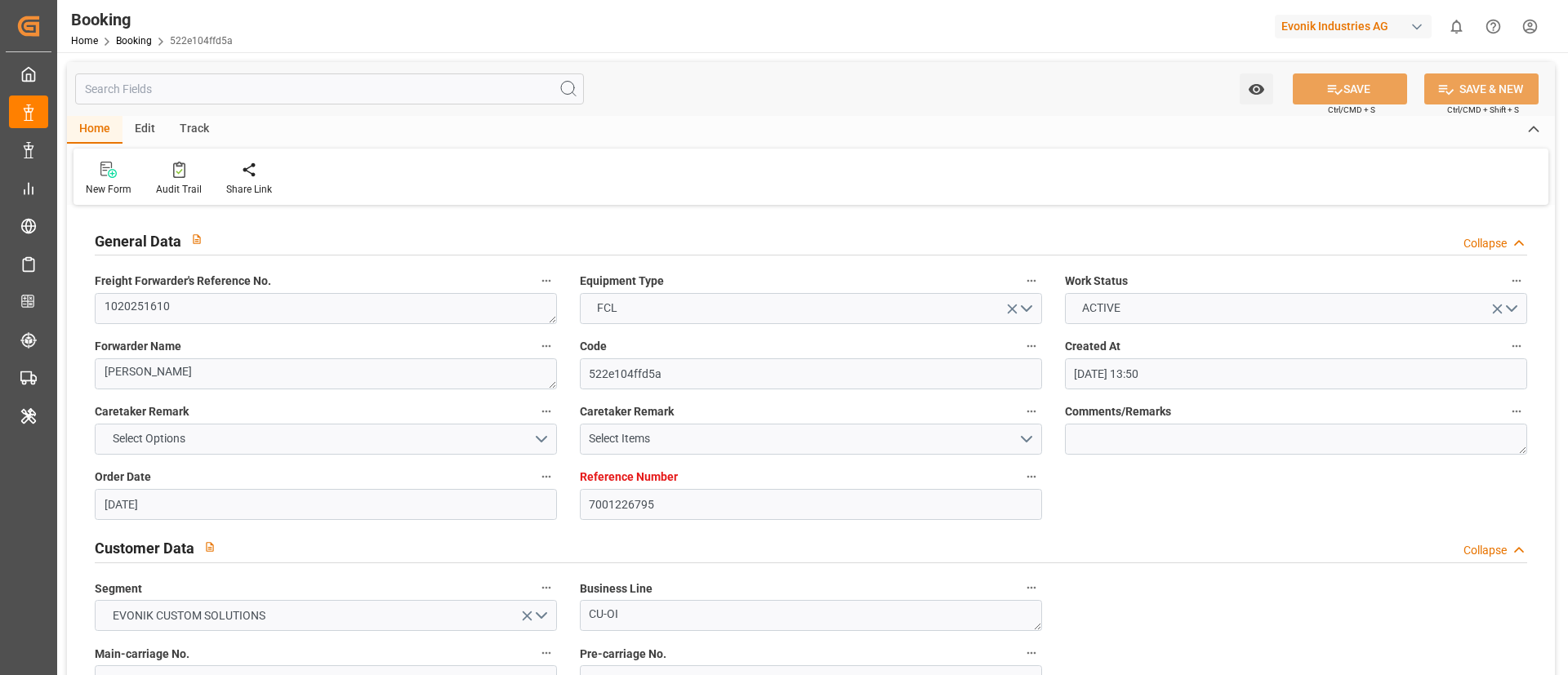
type input "[DATE] 13:50"
type input "[DATE]"
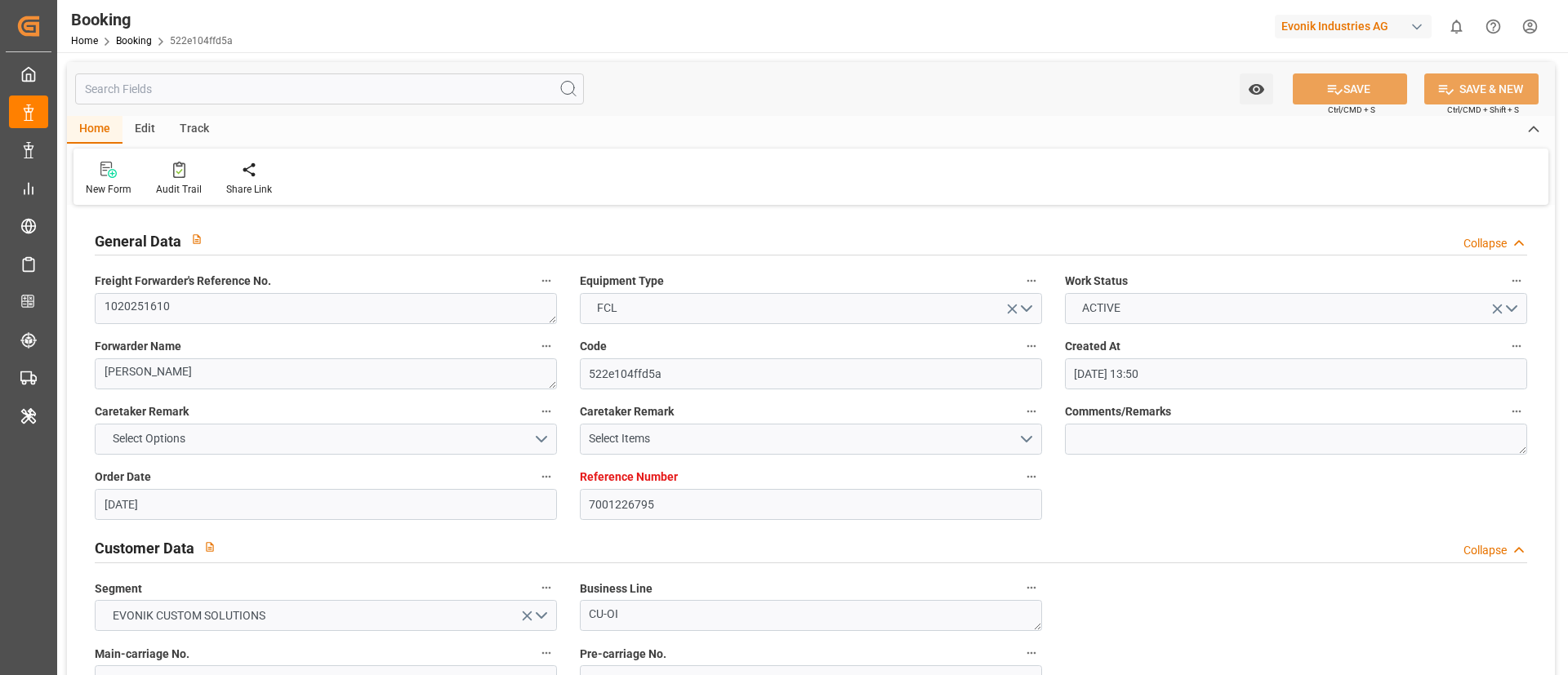
type input "[DATE] 21:01"
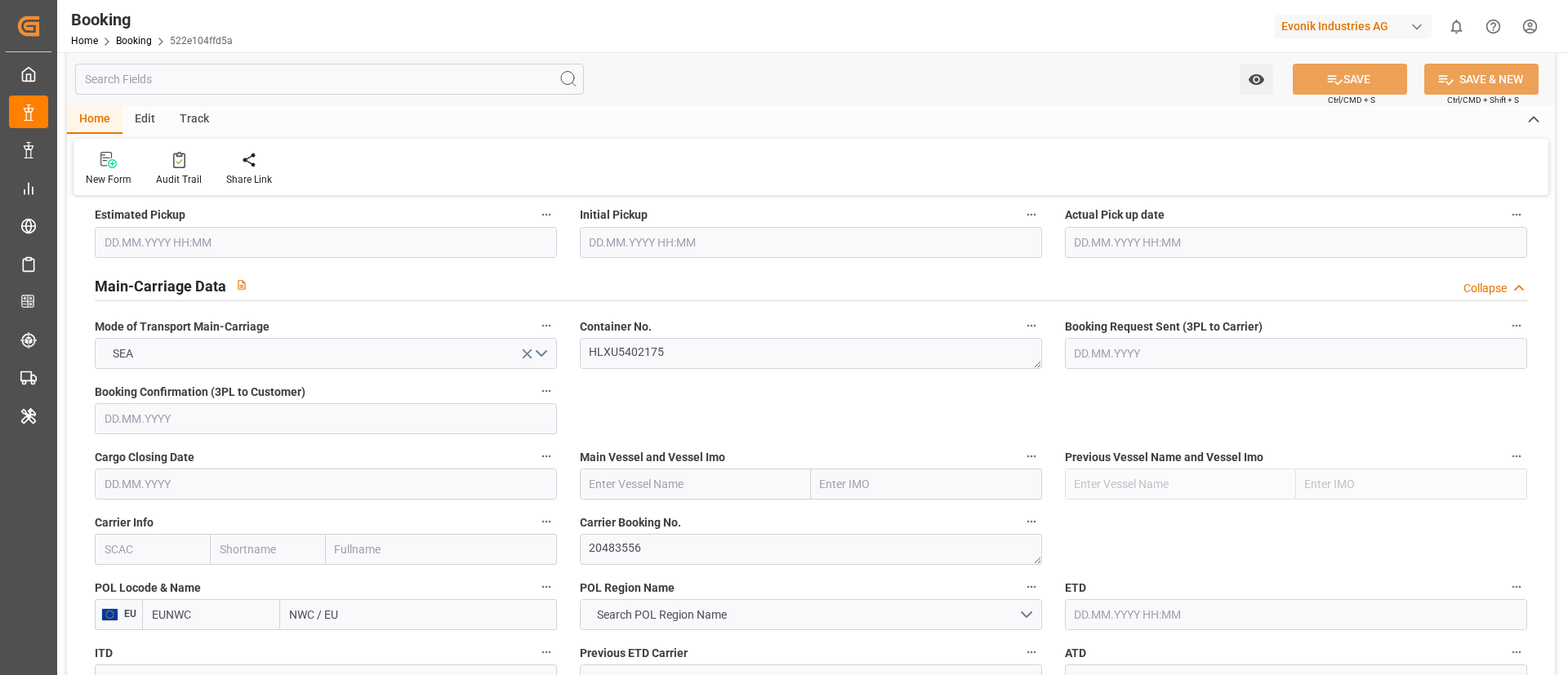
scroll to position [980, 0]
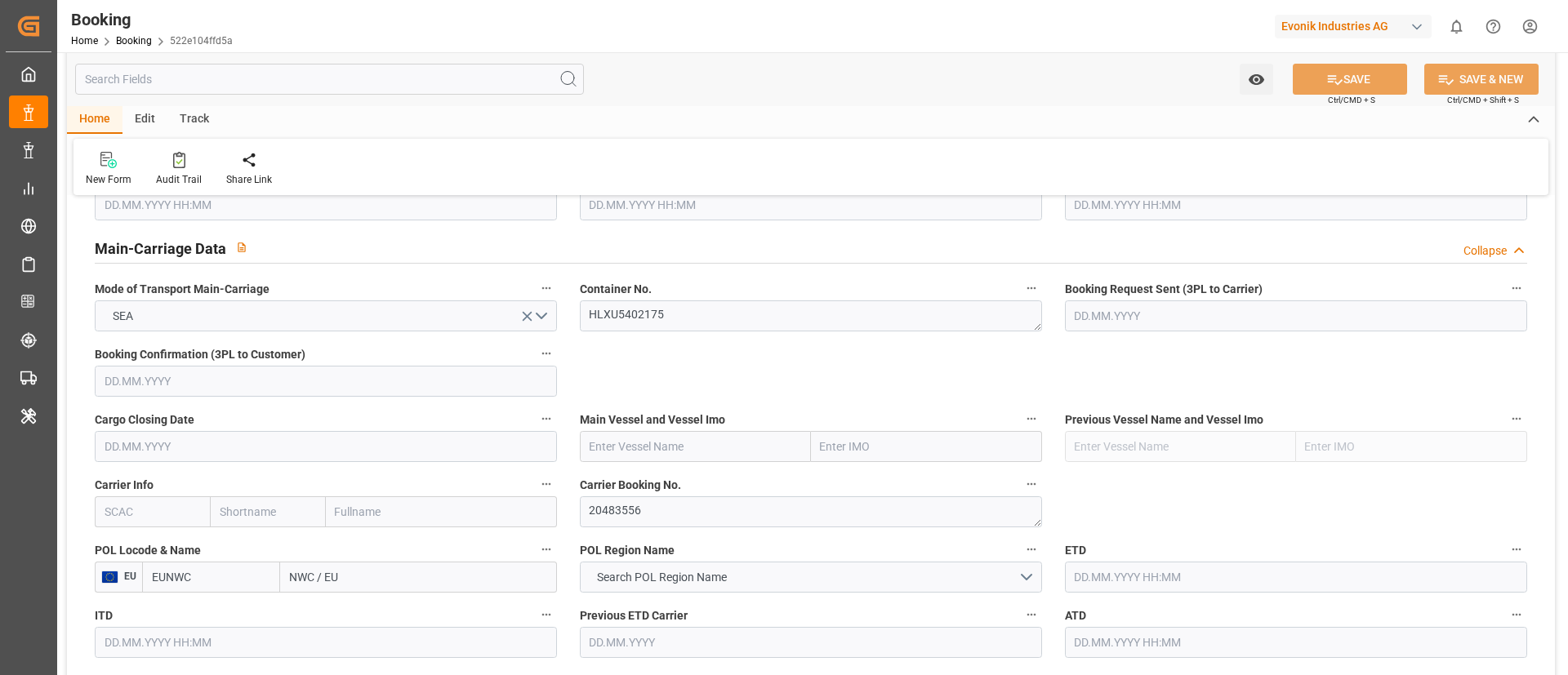
click at [157, 516] on input "text" at bounding box center [152, 511] width 115 height 31
click at [127, 539] on div "HLCU" at bounding box center [120, 548] width 49 height 37
type input "HLCU"
type input "Hapag Lloyd"
type input "Hapag Lloyd Aktiengesellschaft"
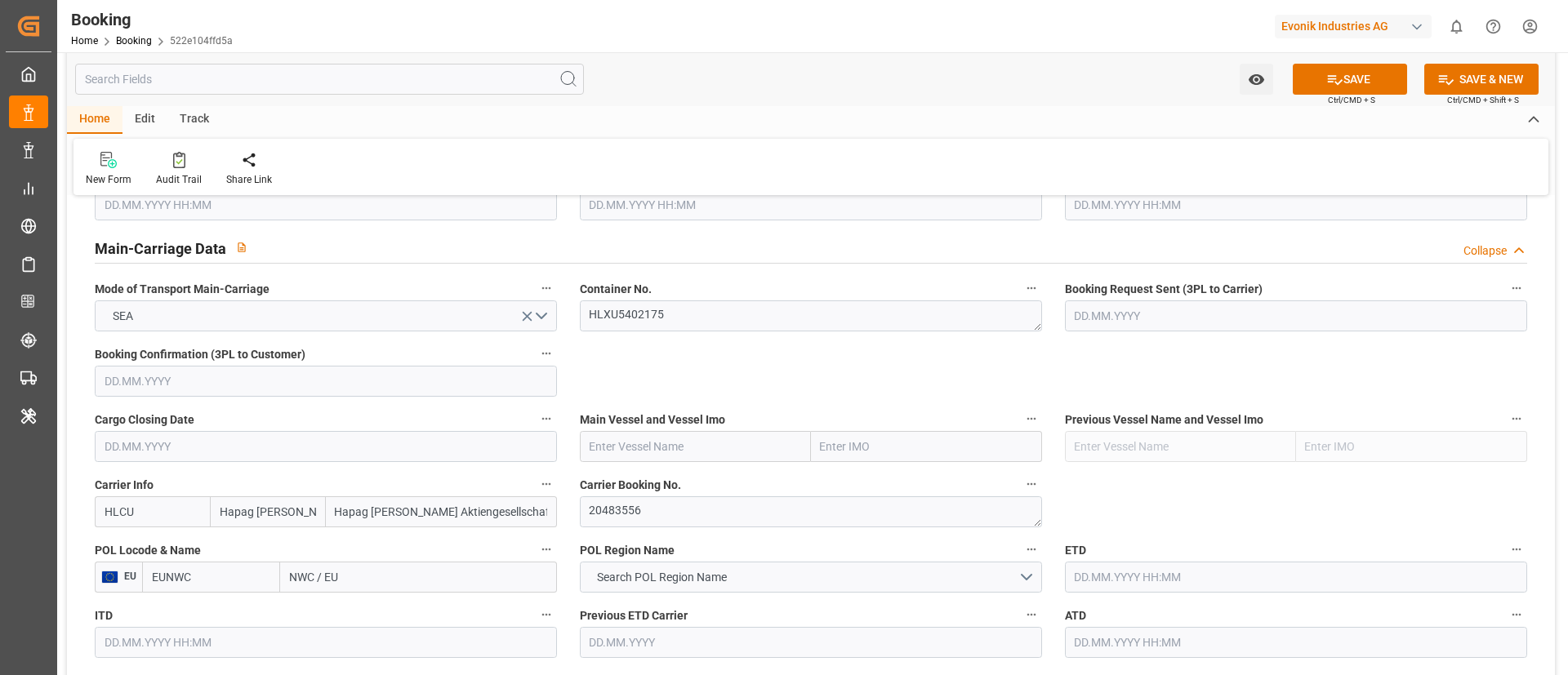
type input "HLCU"
click at [644, 445] on input "text" at bounding box center [695, 446] width 231 height 31
paste input "XIAMEN EXPRESS"
click at [640, 482] on b "XIAMEN EXPRESS" at bounding box center [637, 483] width 95 height 13
type input "XIAMEN EXPRESS"
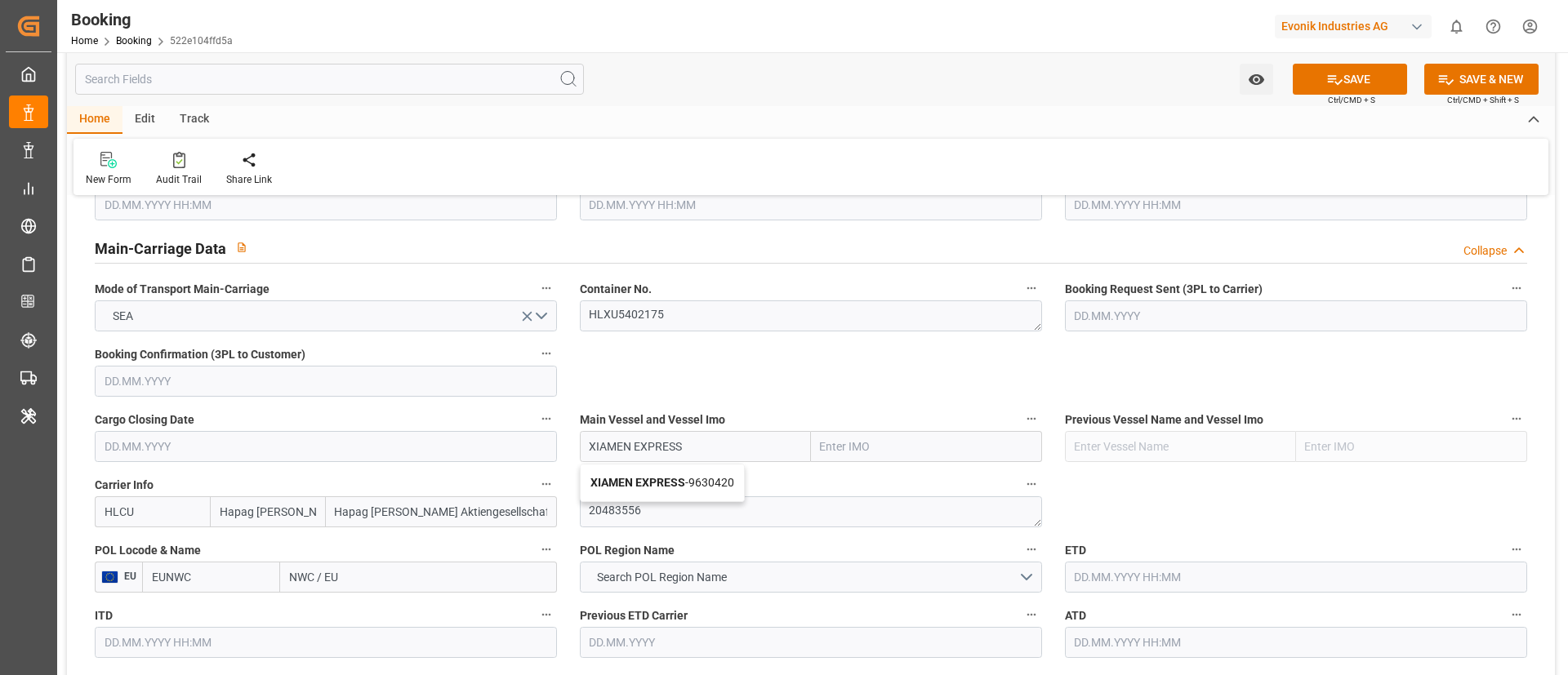
type input "9630420"
type input "XIAMEN EXPRESS"
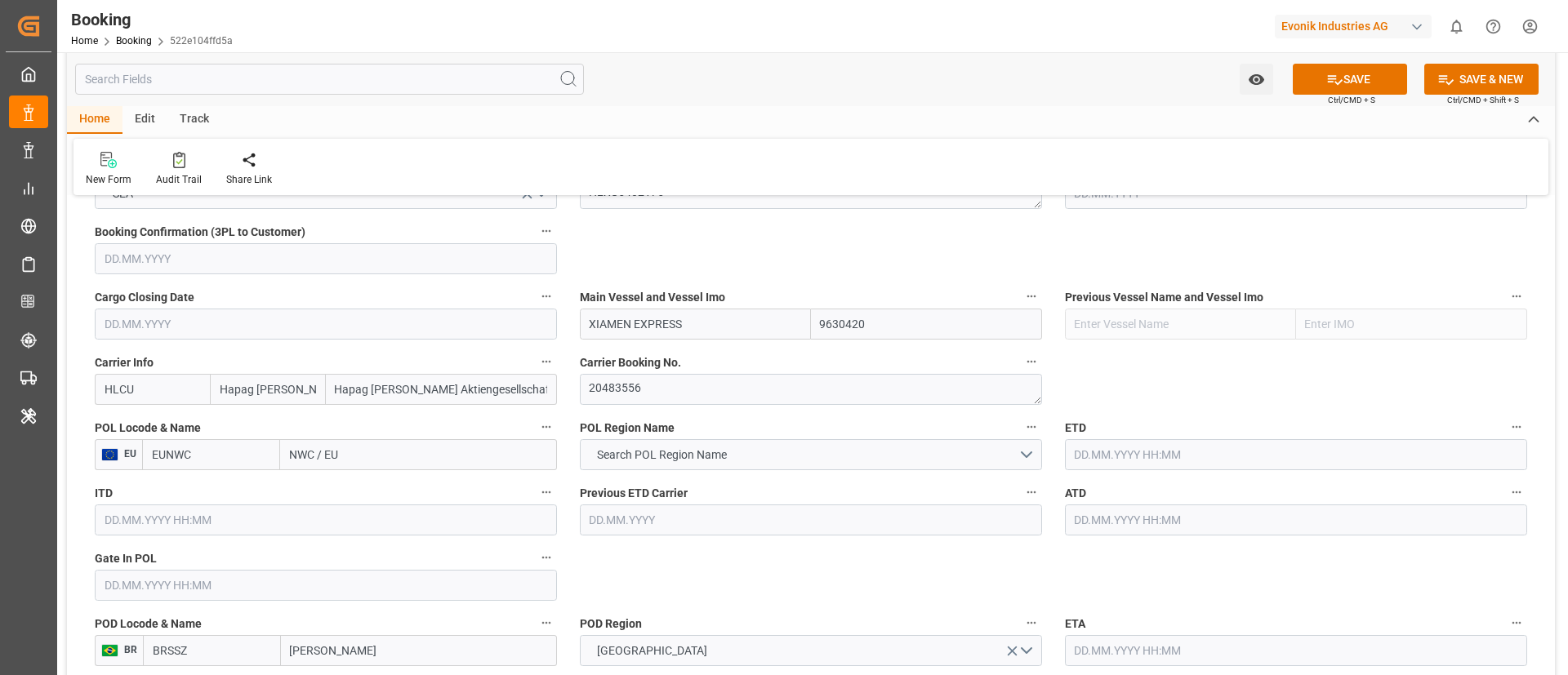
click at [373, 447] on input "NWC / EU" at bounding box center [418, 455] width 277 height 31
paste input "ANTWERP"
type input "ANTWERP"
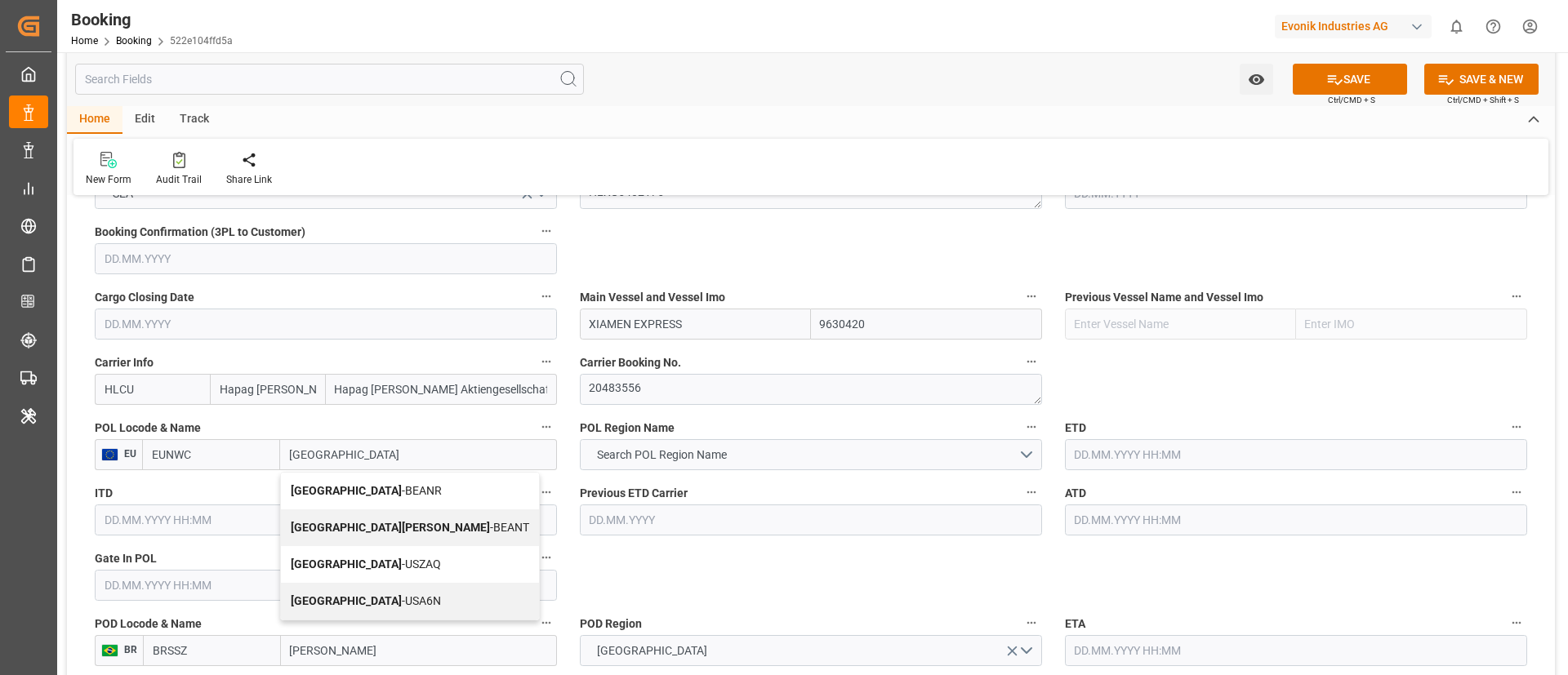
click at [339, 490] on span "Antwerp - BEANR" at bounding box center [366, 491] width 151 height 13
type input "BEANR"
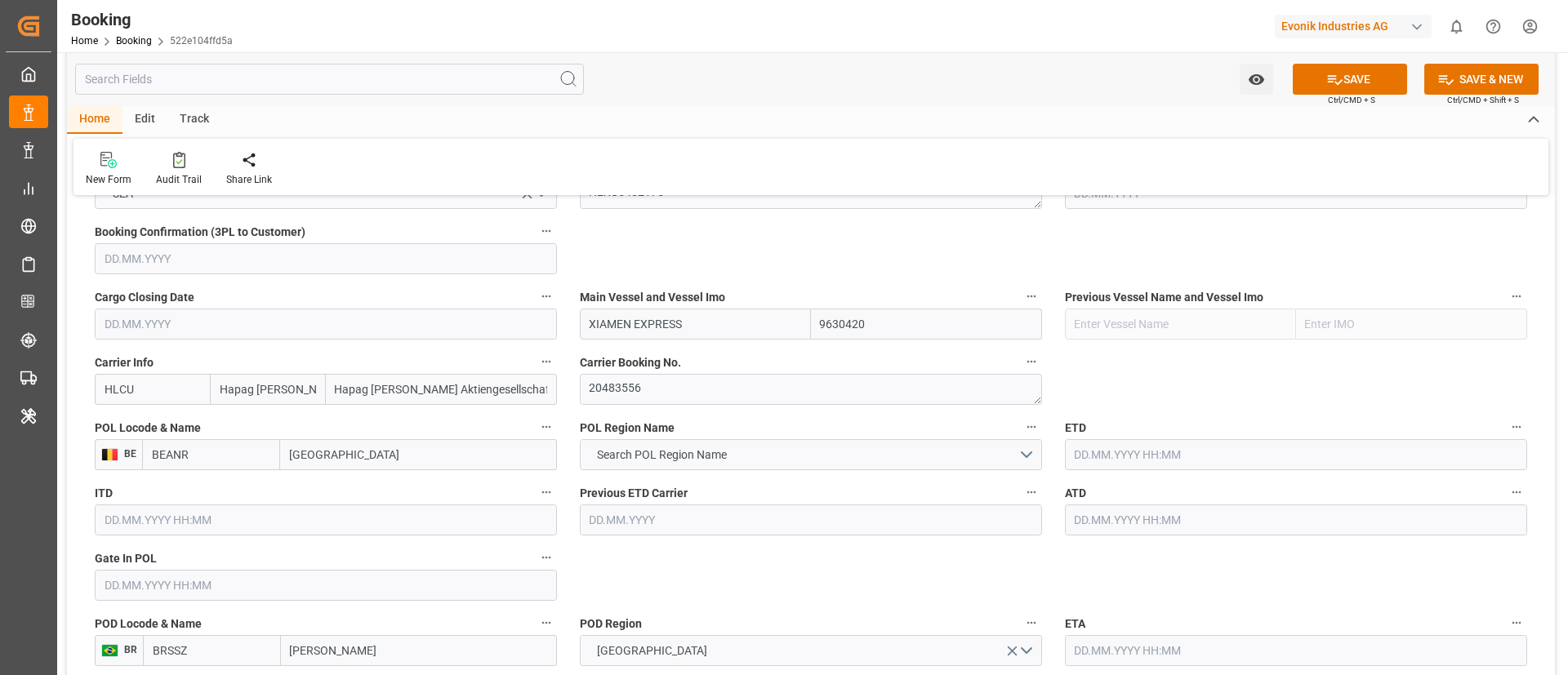
type input "Antwerp"
click at [648, 455] on span "Search POL Region Name" at bounding box center [662, 455] width 146 height 17
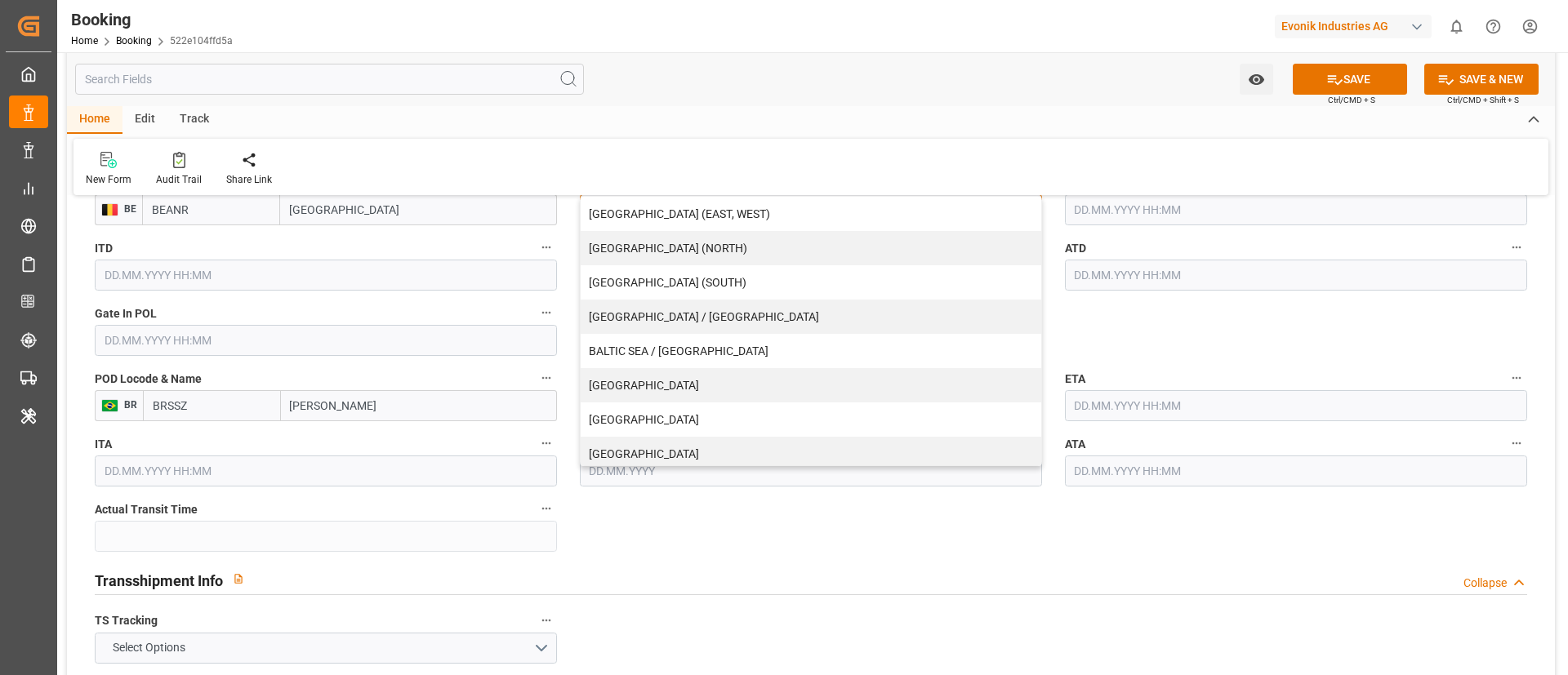
scroll to position [245, 0]
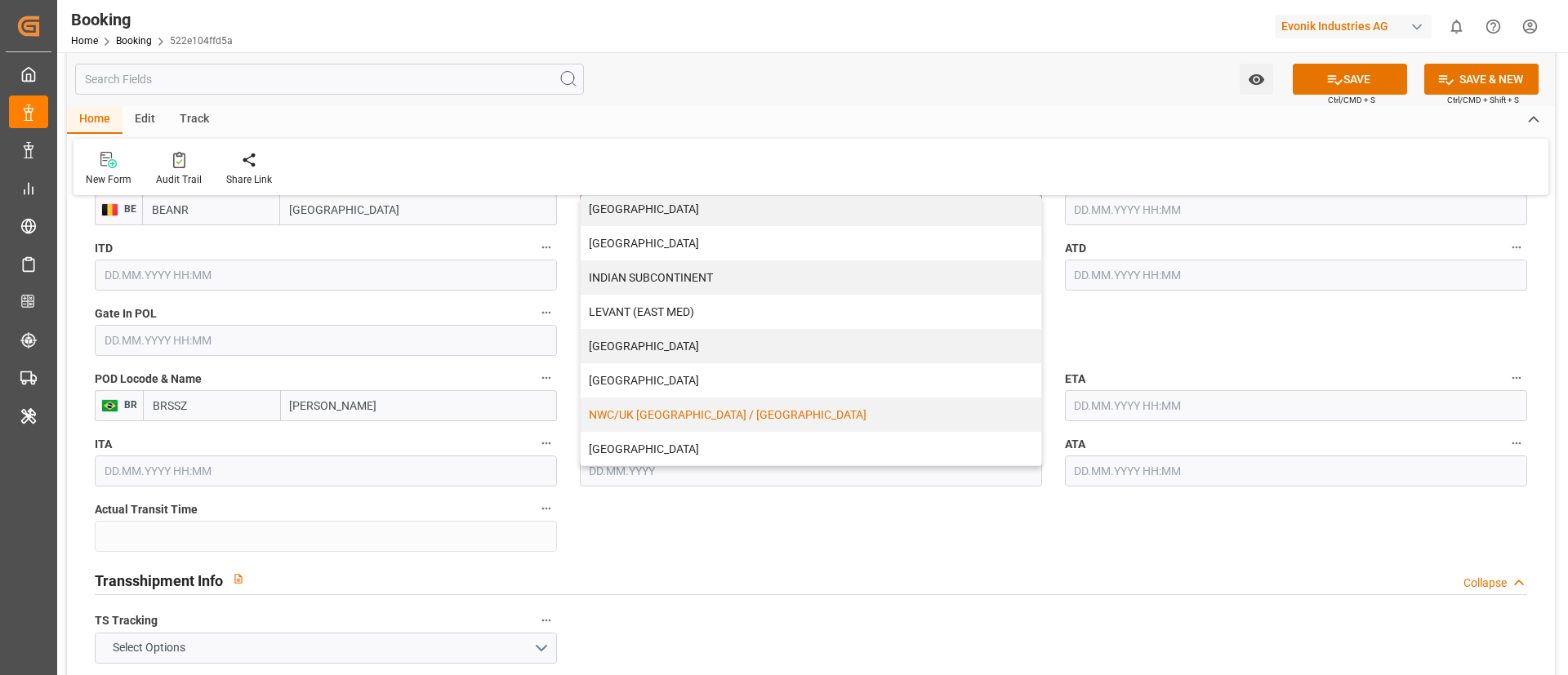
click at [672, 412] on div "NWC/UK NORTH WEST CONTINENT / UK" at bounding box center [811, 415] width 461 height 34
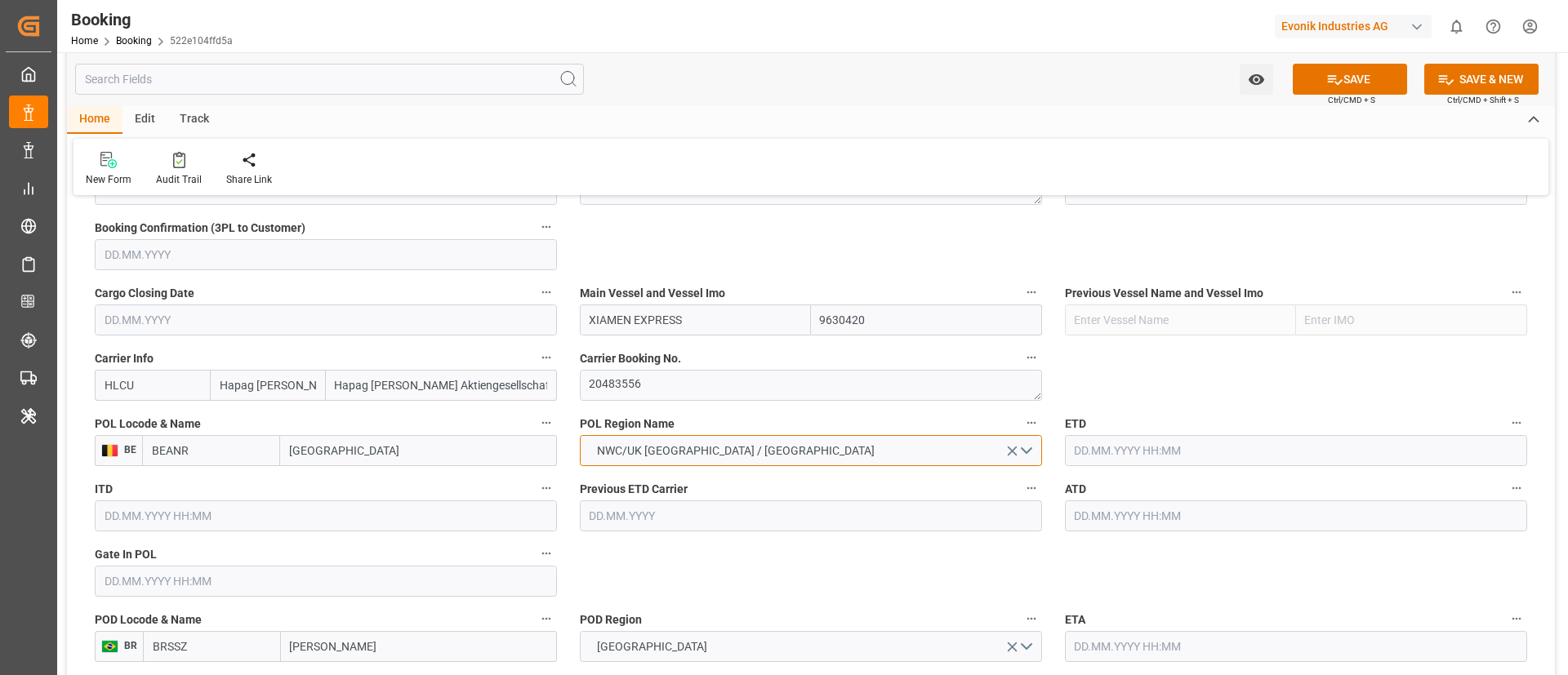
scroll to position [1102, 0]
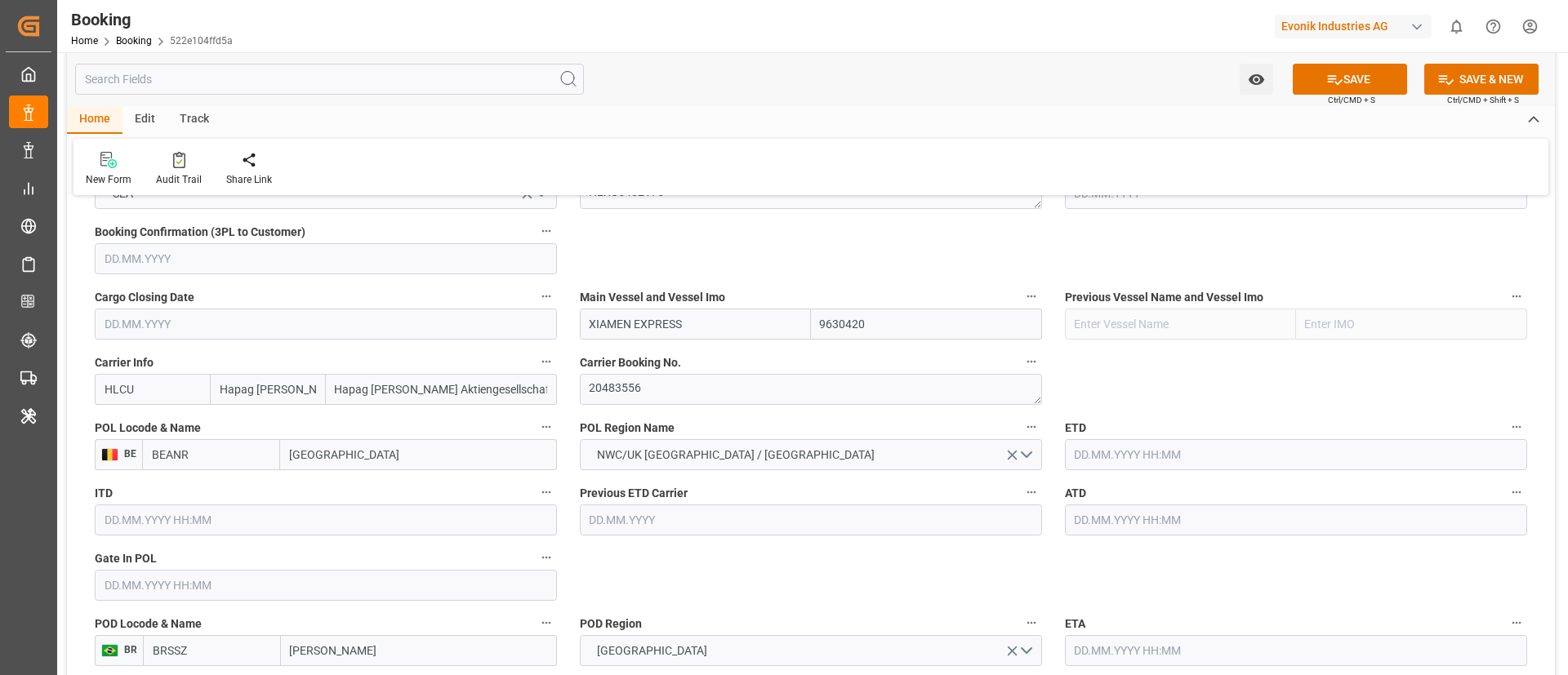
click at [141, 577] on input "text" at bounding box center [325, 586] width 462 height 31
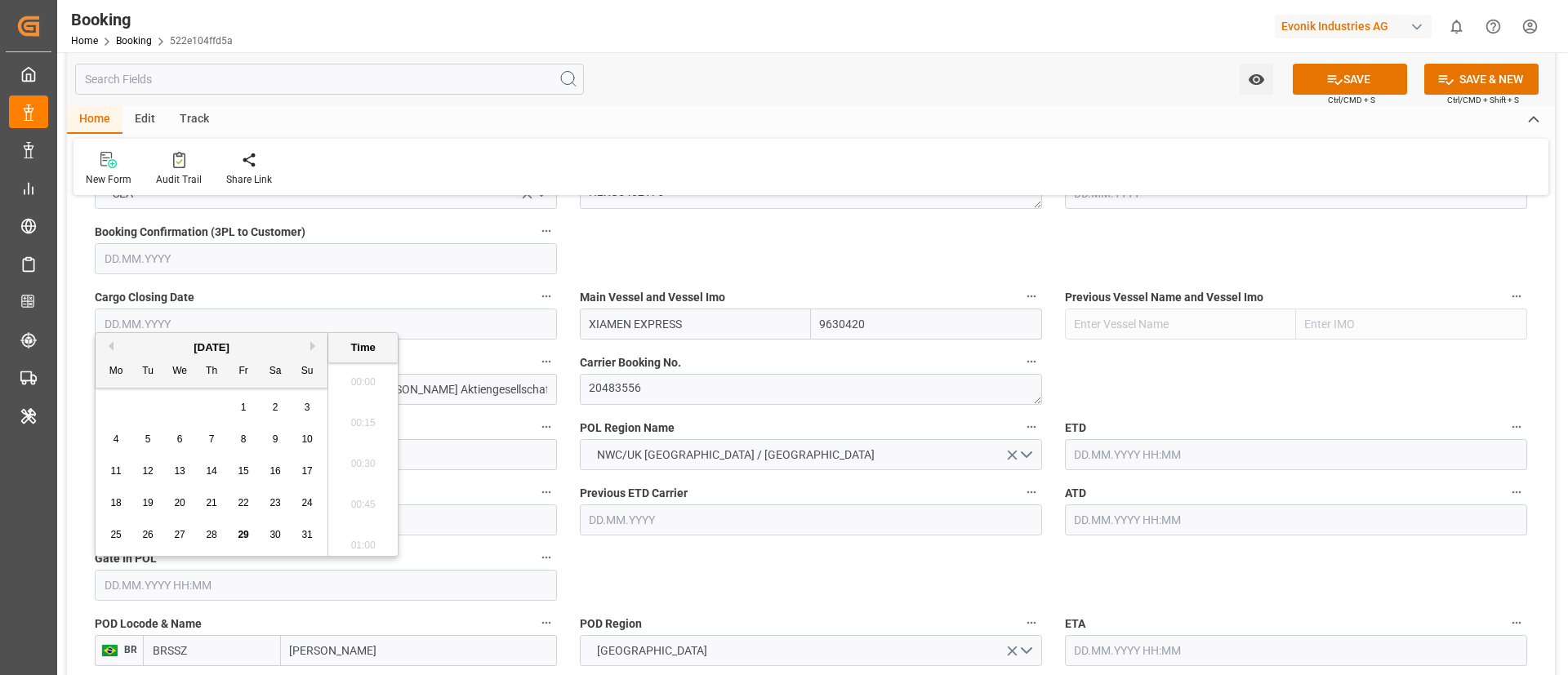
scroll to position [2659, 0]
click at [117, 443] on span "4" at bounding box center [117, 439] width 5 height 12
type input "04.08.2025 00:00"
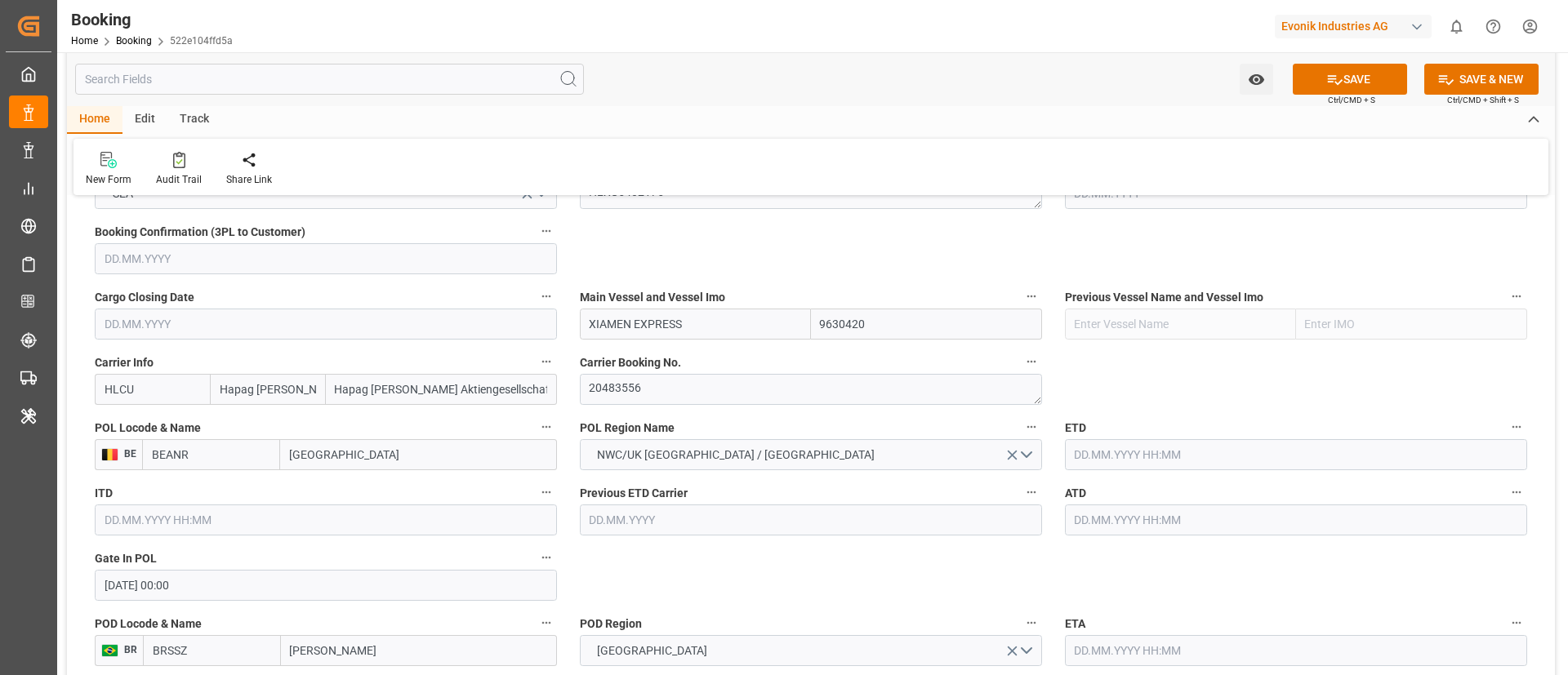
click at [1104, 520] on input "text" at bounding box center [1295, 520] width 462 height 31
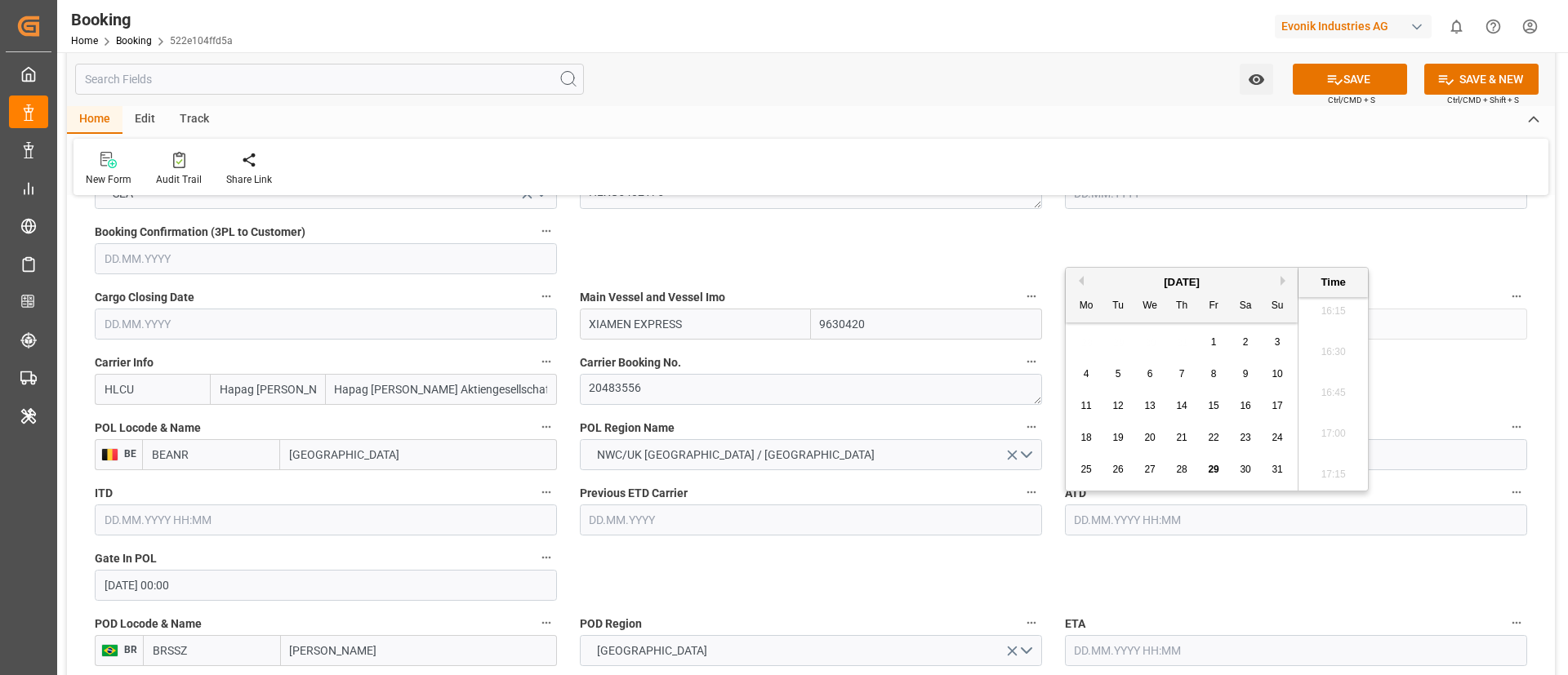
click at [1281, 376] on span "10" at bounding box center [1277, 373] width 11 height 12
type input "10.08.2025 00:00"
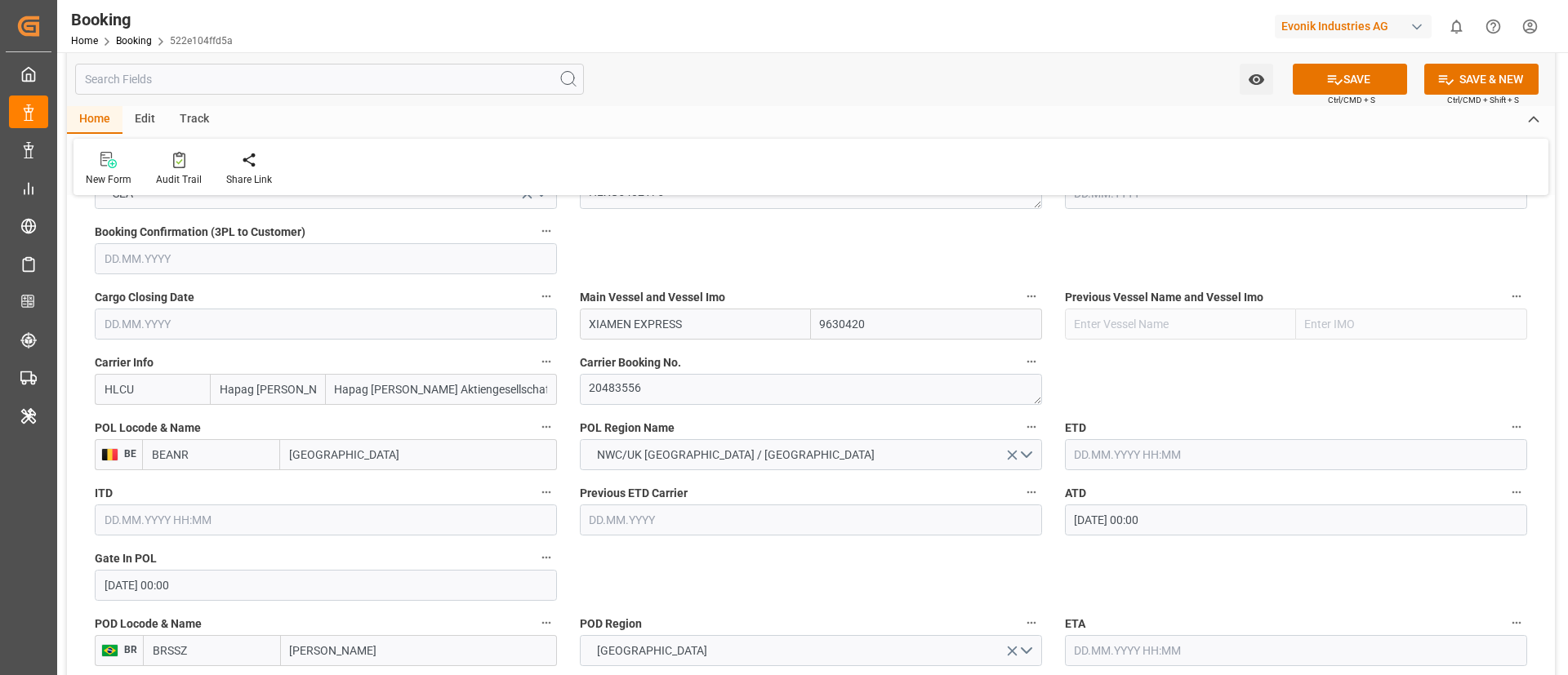
click at [1118, 459] on input "text" at bounding box center [1295, 455] width 462 height 31
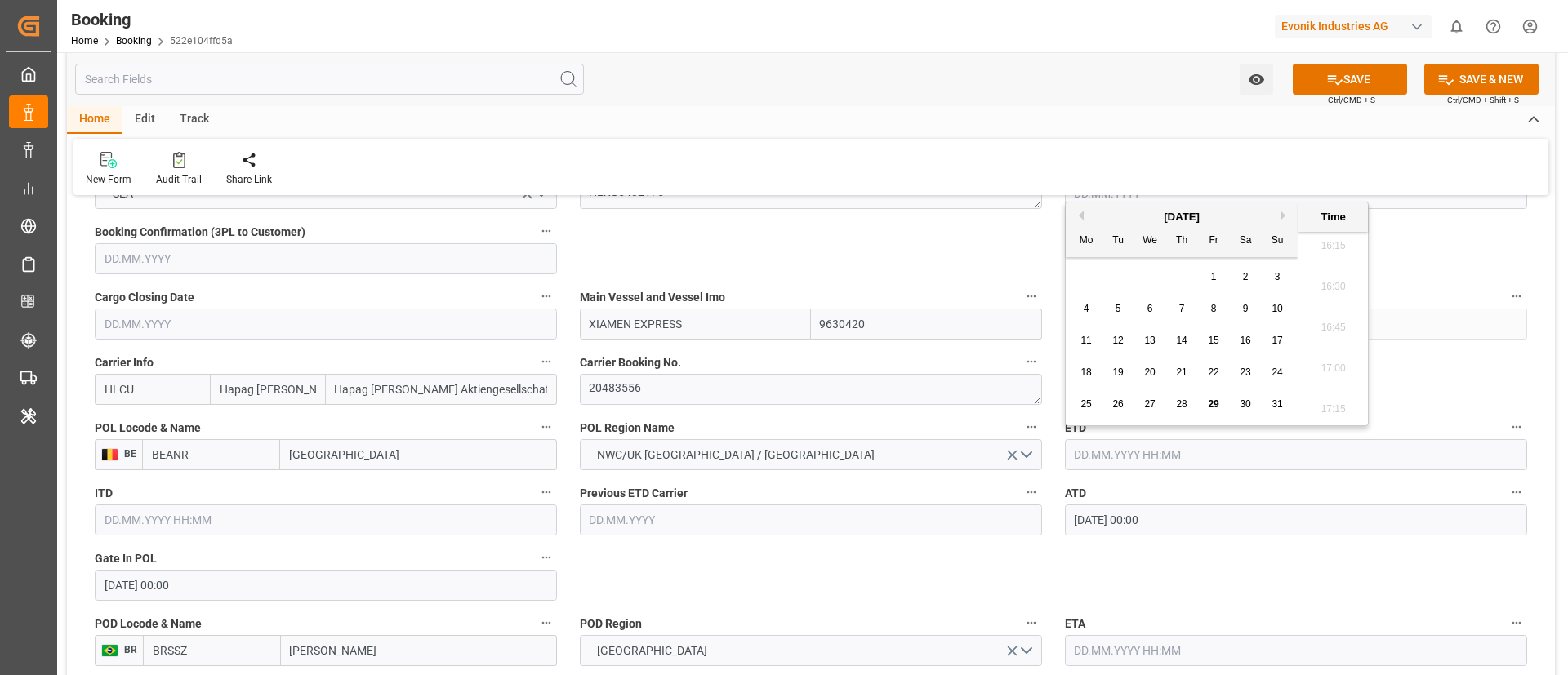
click at [1280, 305] on span "10" at bounding box center [1277, 308] width 11 height 12
type input "10.08.2025 00:00"
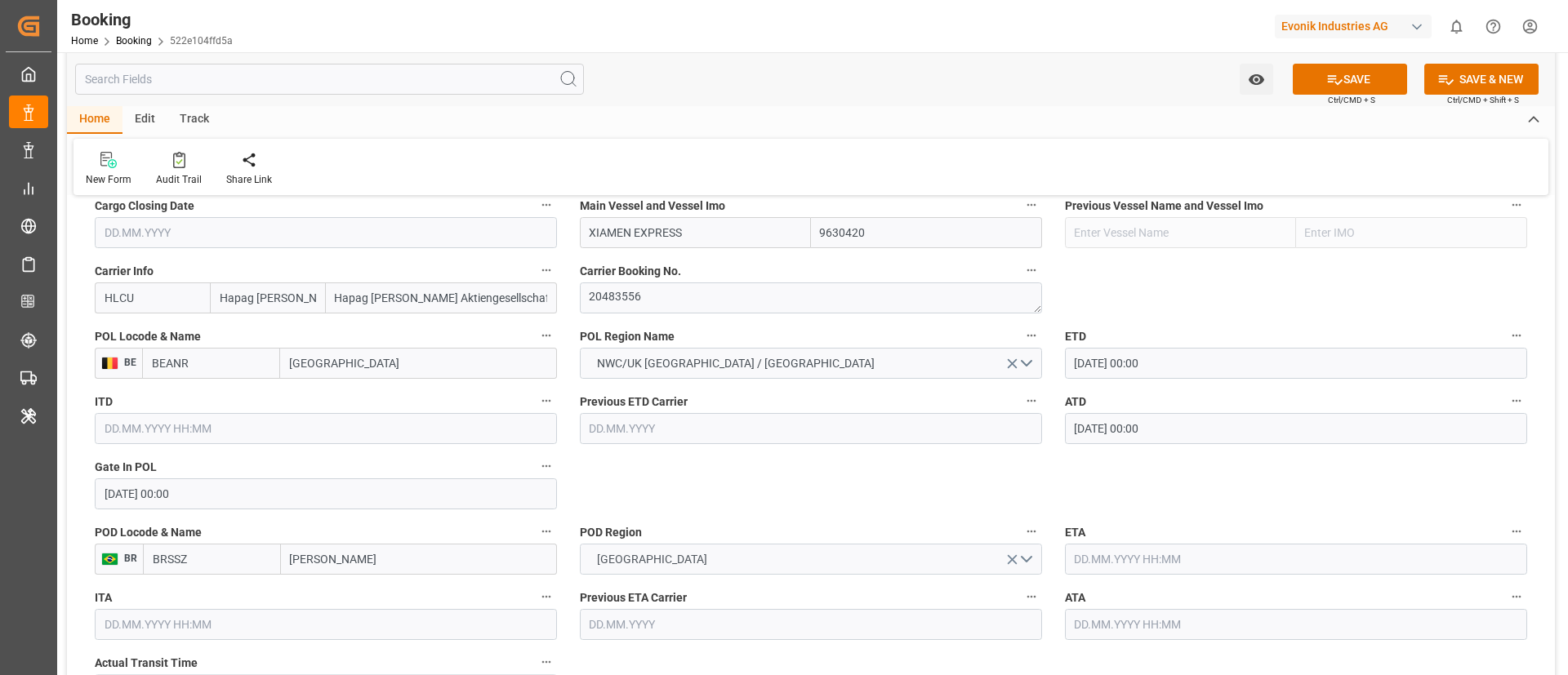
scroll to position [1224, 0]
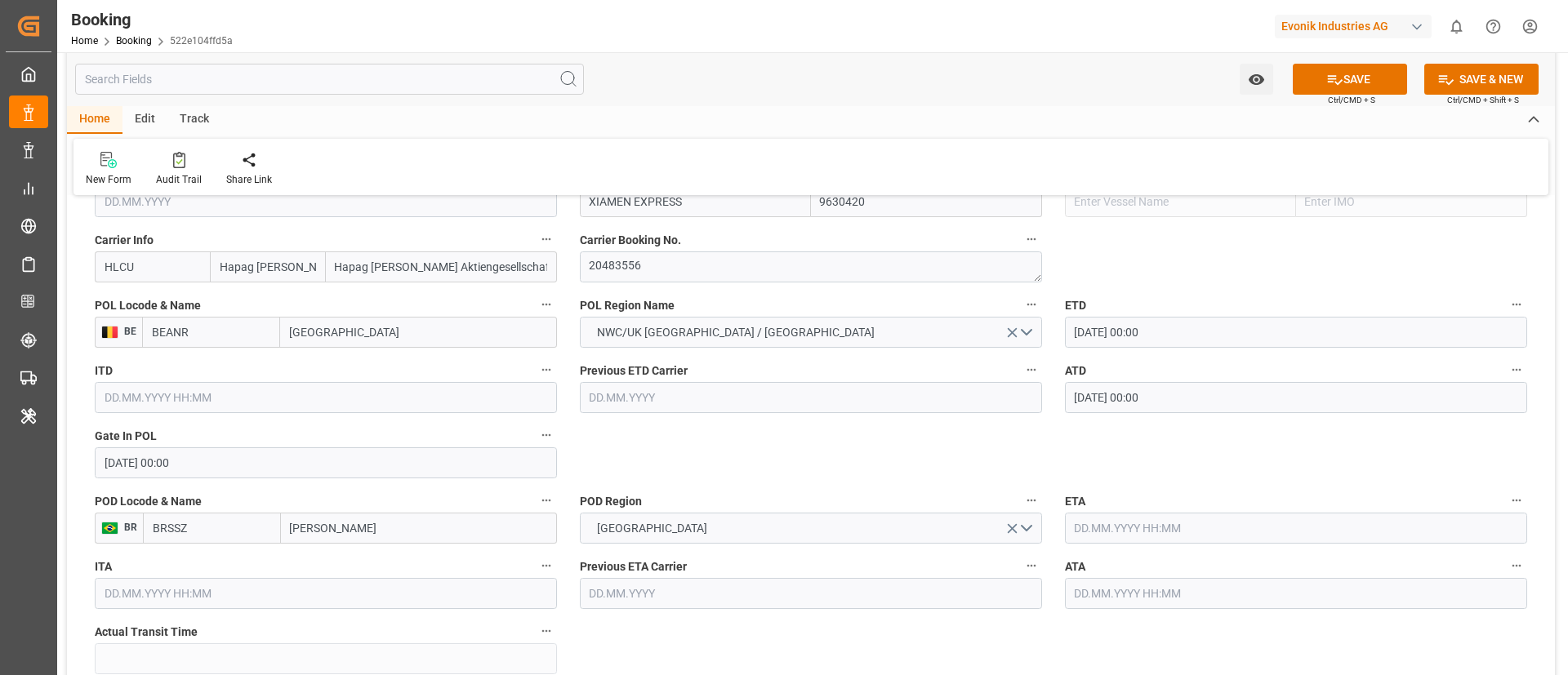
click at [1123, 523] on input "text" at bounding box center [1295, 528] width 462 height 31
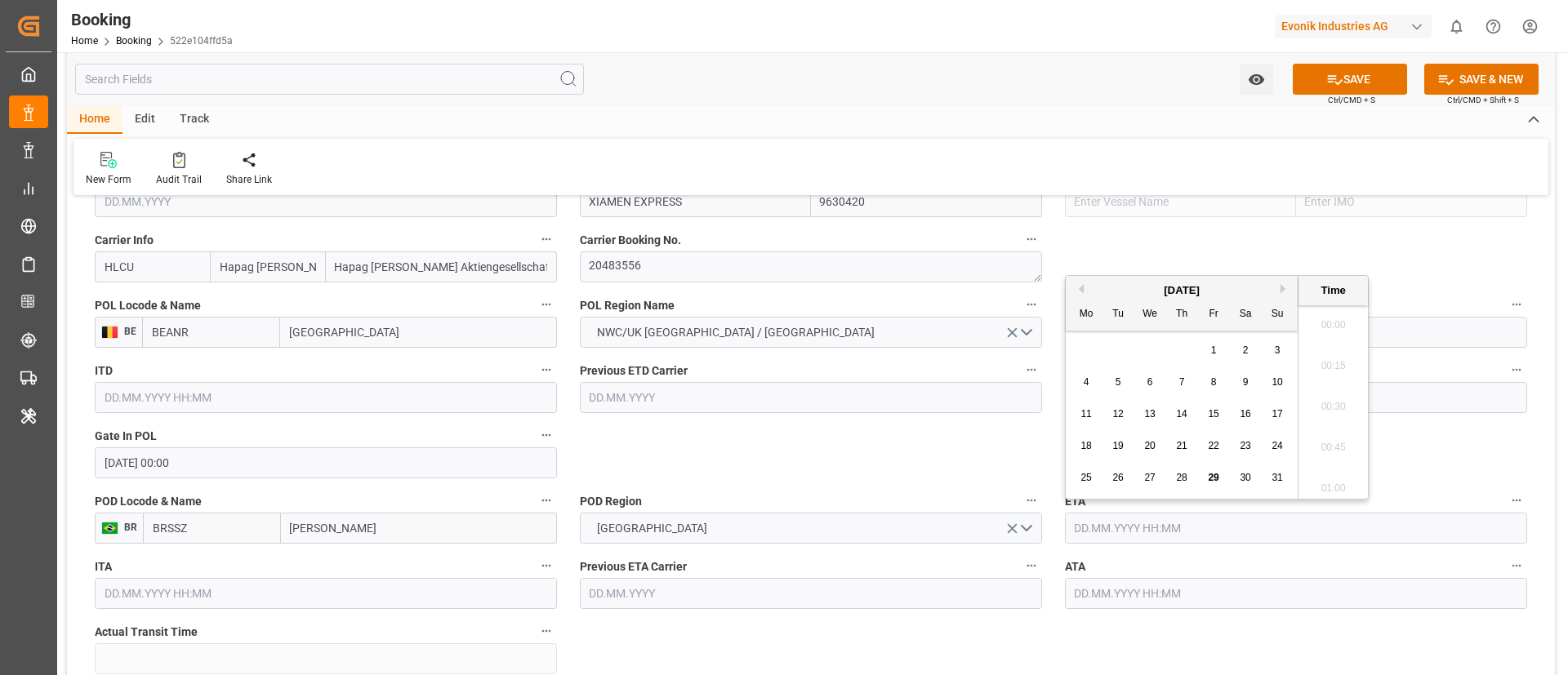
scroll to position [2659, 0]
click at [1211, 478] on span "29" at bounding box center [1213, 477] width 11 height 12
type input "29.08.2025 00:00"
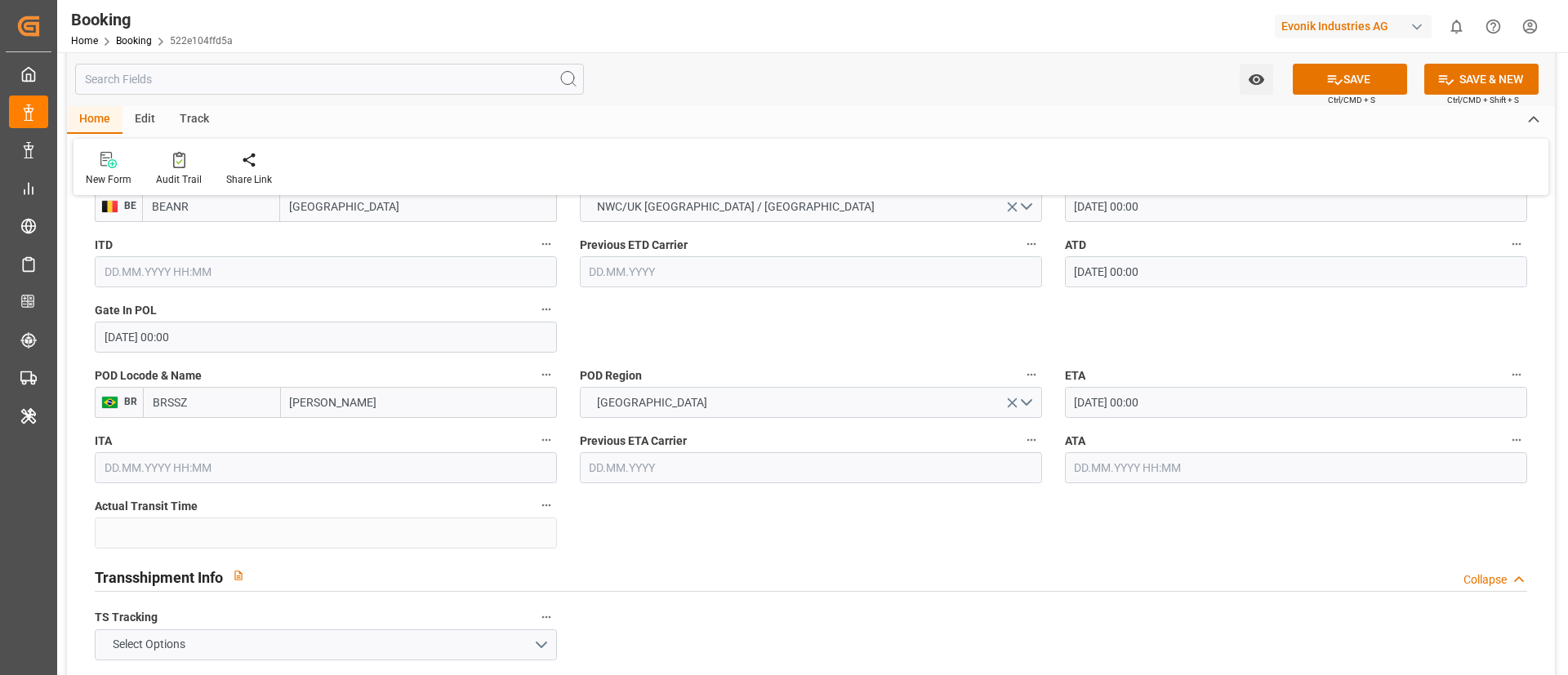
scroll to position [1592, 0]
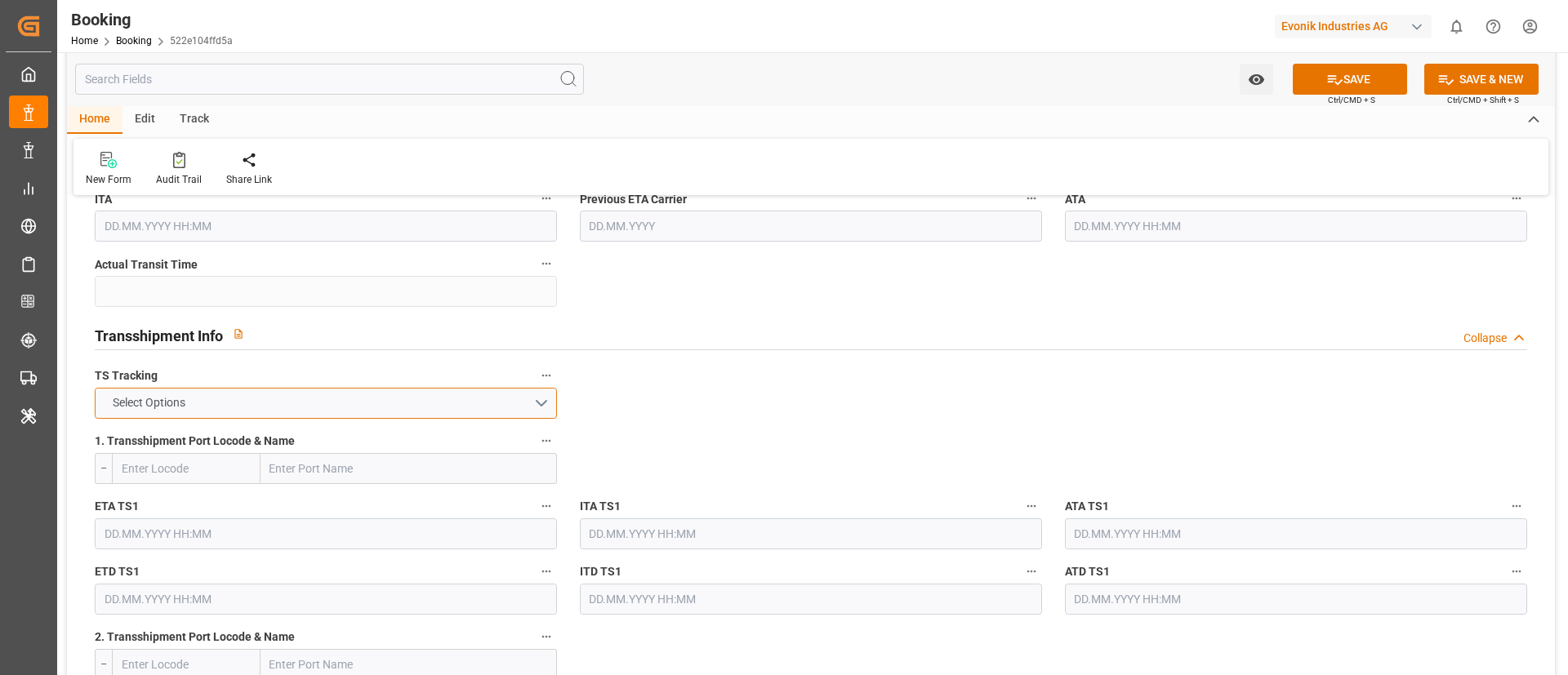
click at [493, 394] on button "Select Options" at bounding box center [325, 403] width 462 height 31
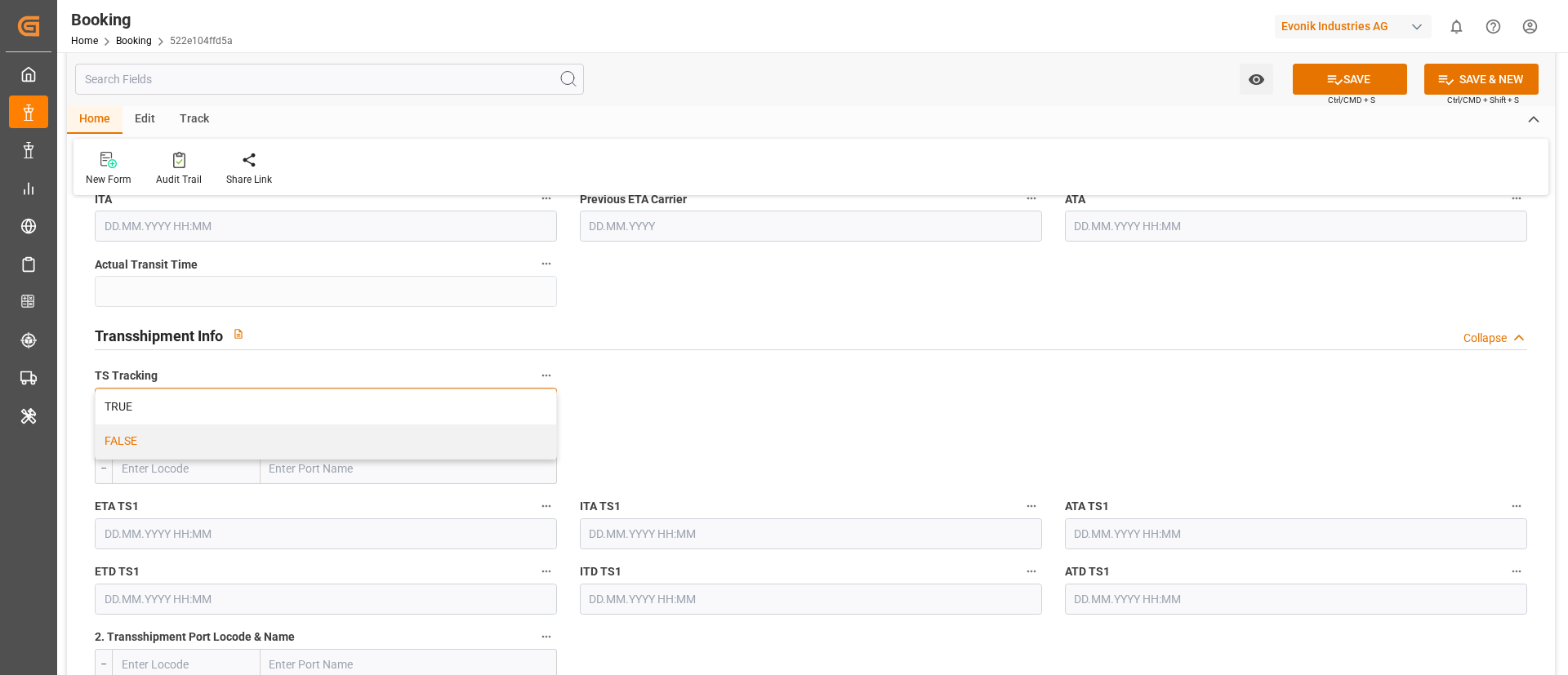
click at [424, 438] on div "FALSE" at bounding box center [326, 442] width 461 height 34
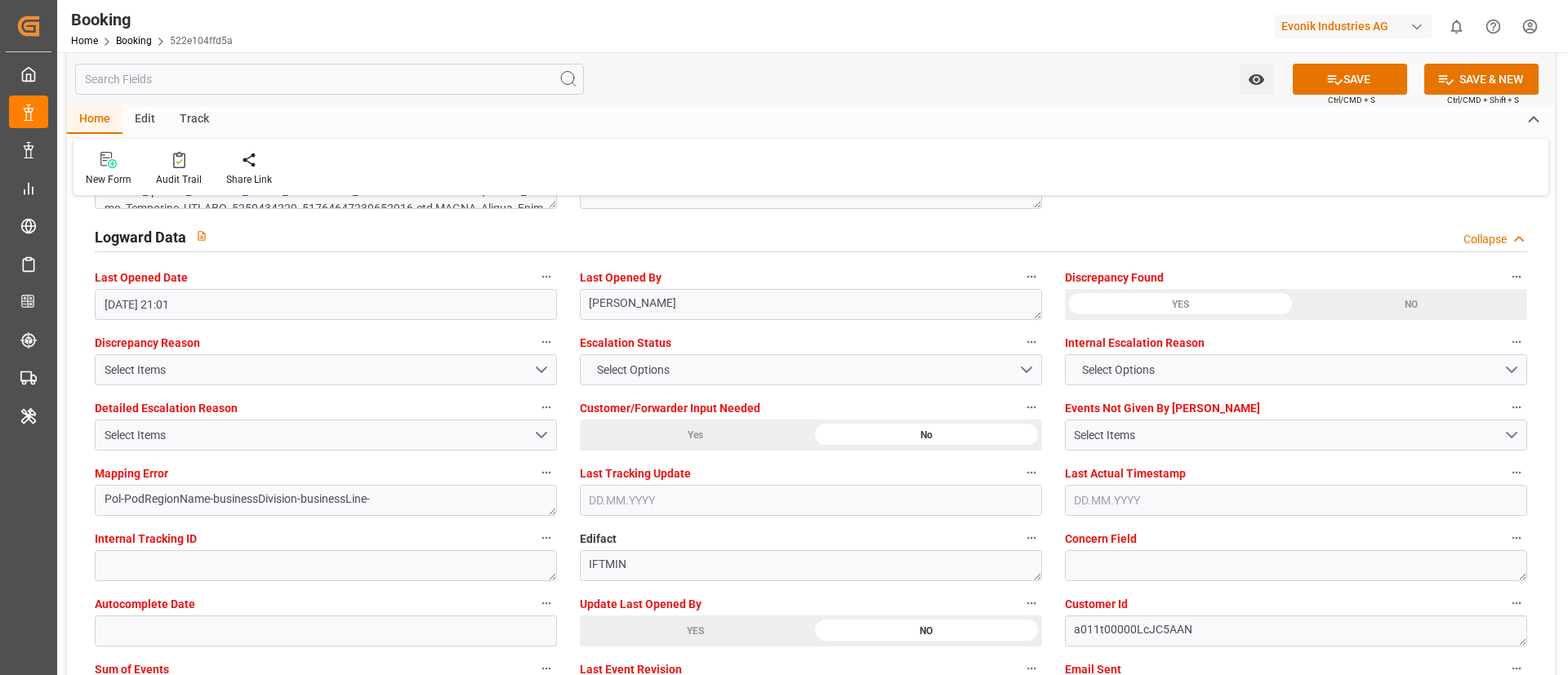
scroll to position [3061, 0]
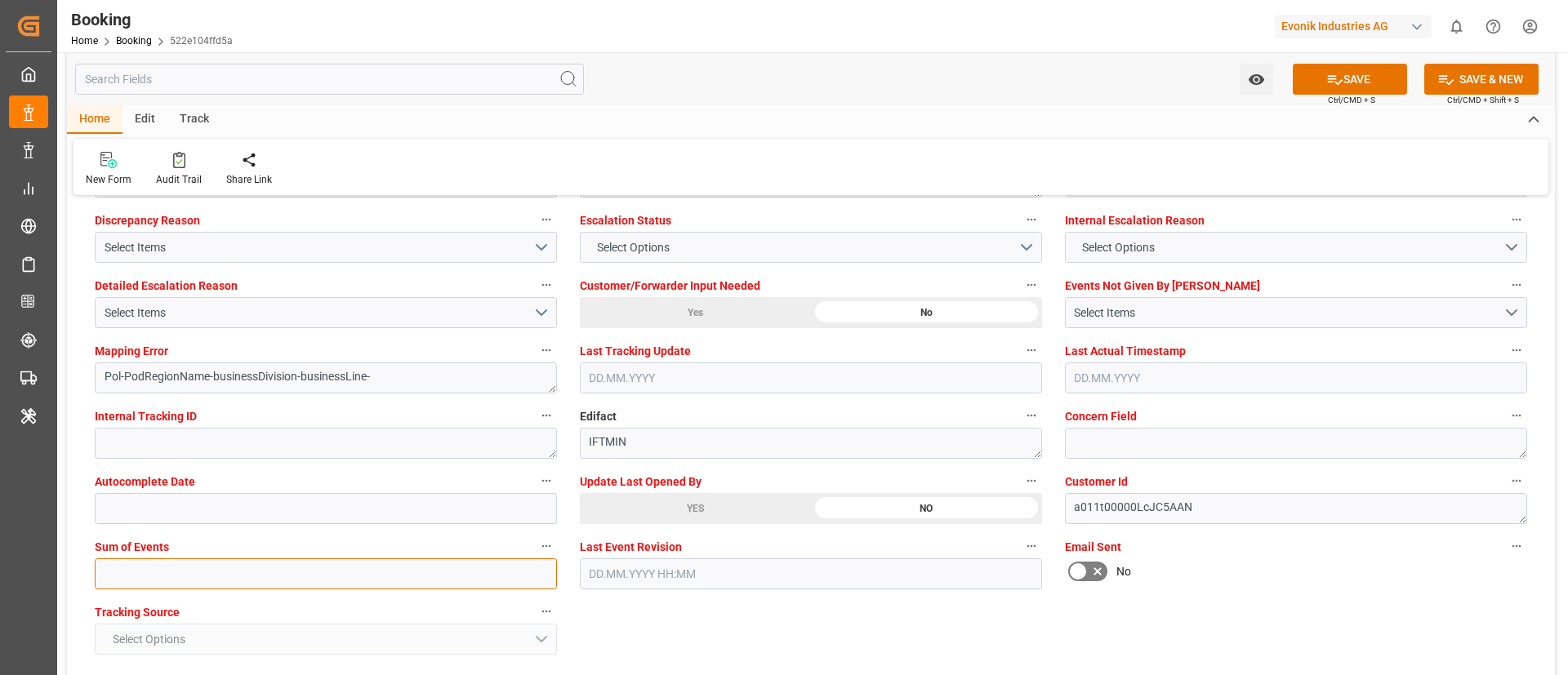
click at [366, 570] on input "text" at bounding box center [325, 574] width 462 height 31
type input "0"
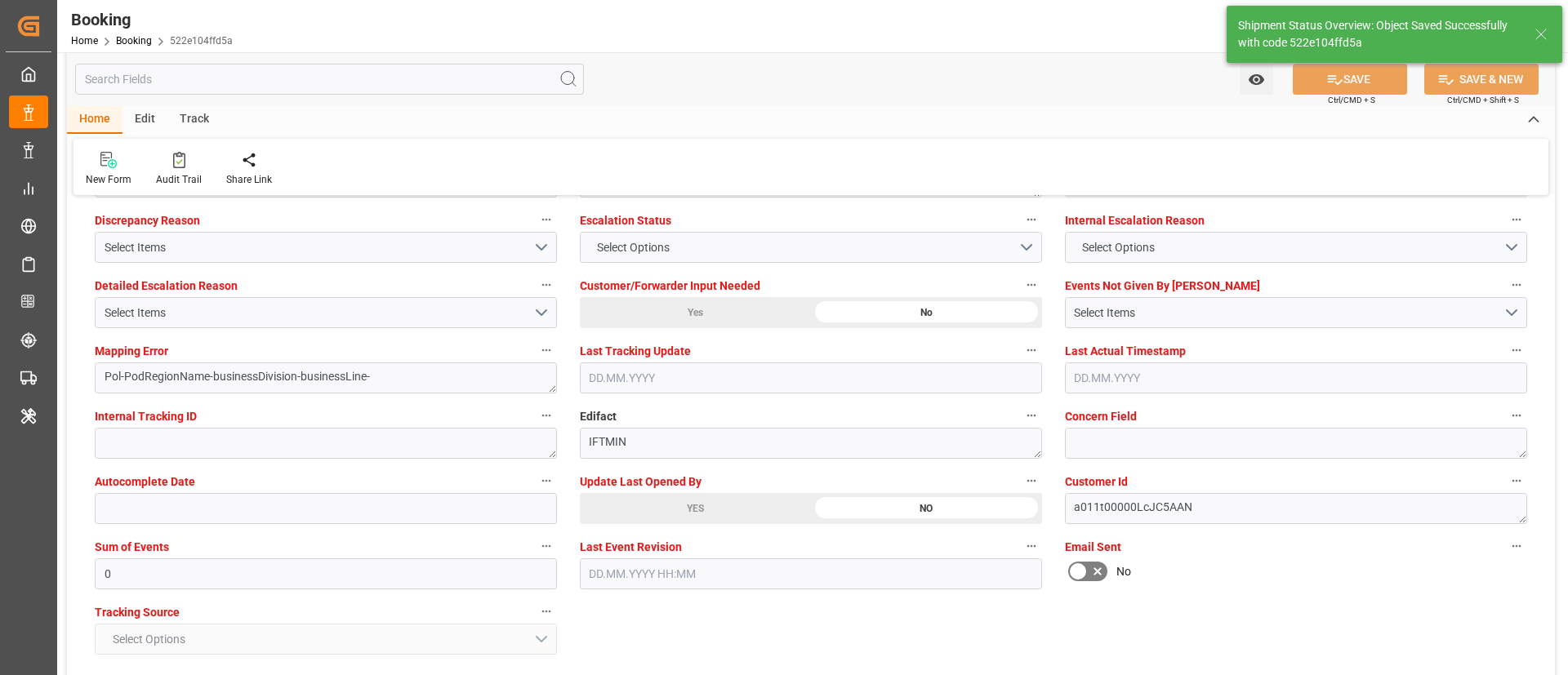
type textarea "NWC/UK North West Continent / UK_BRSSZ_HLCU_CU-OI"
type textarea "Vismitha Mahadev"
type textarea "businessDivision-businessLine-"
type input "10.08.2025 00:00"
type input "29.08.2025 00:00"
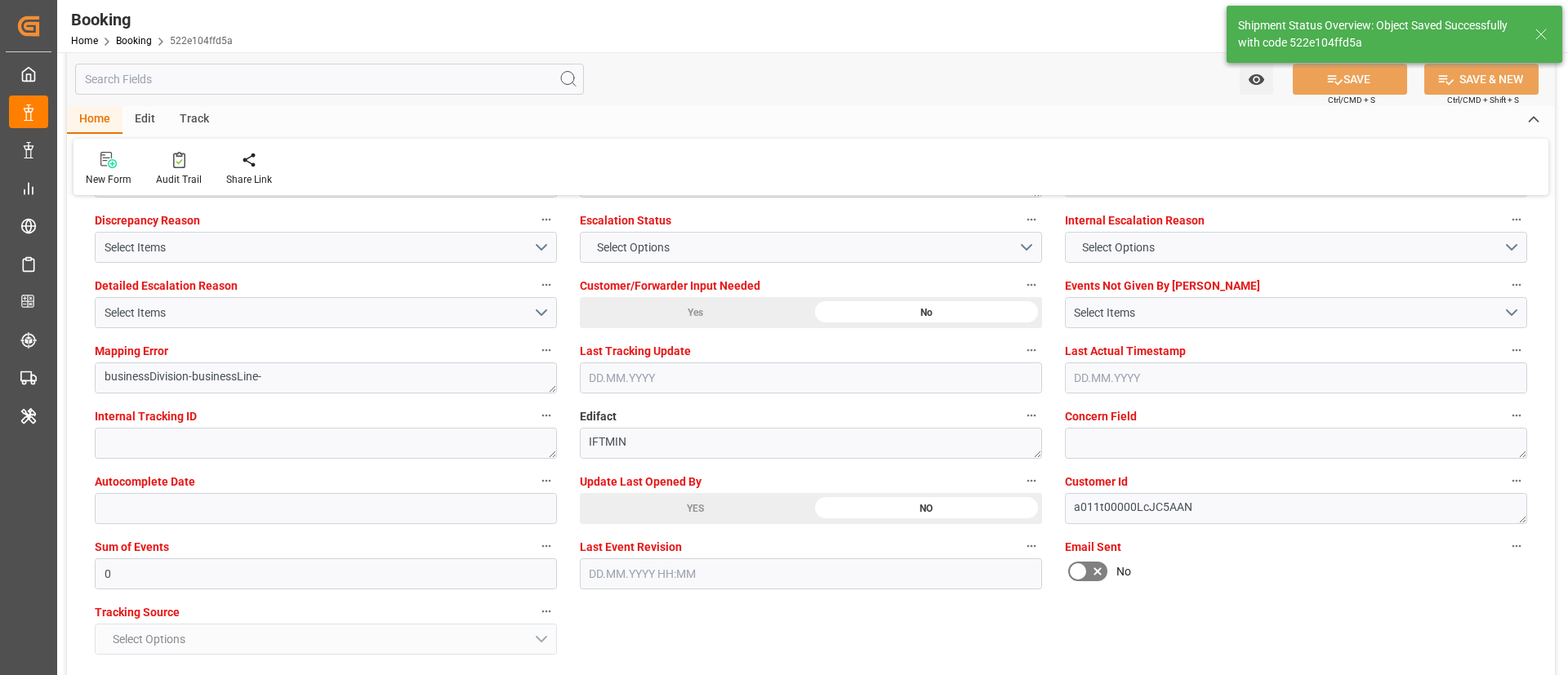
type input "29.08.2025 11:26"
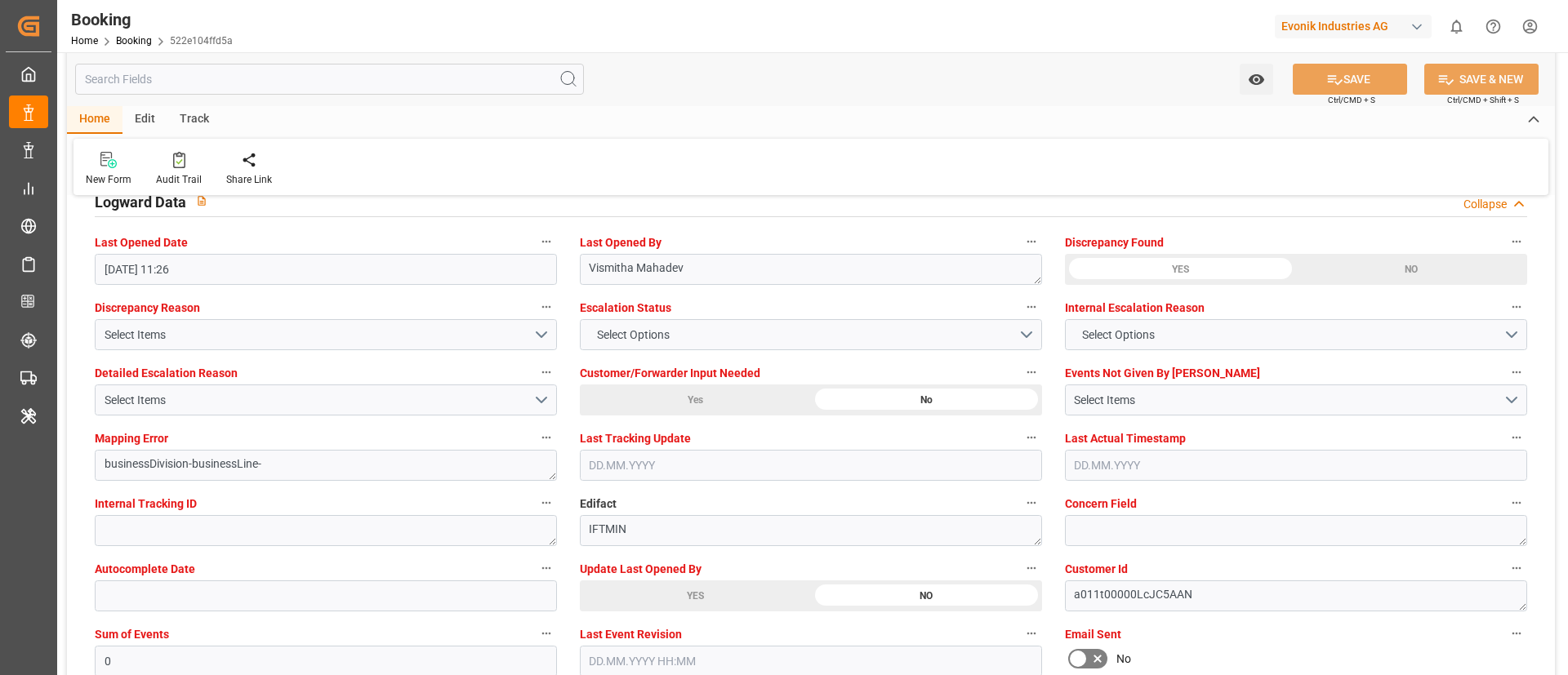
scroll to position [2939, 0]
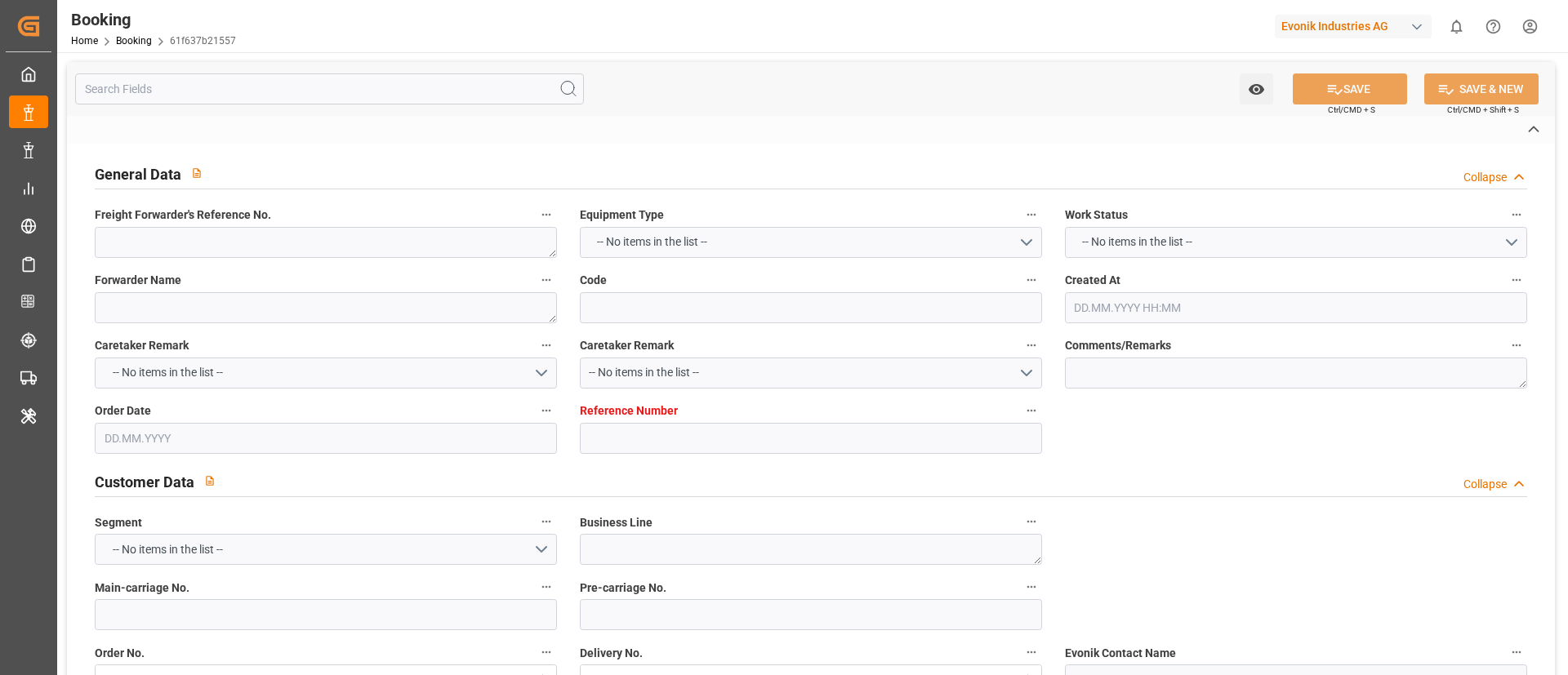
type textarea "1020251583"
type textarea "[PERSON_NAME]"
type input "61f637b21557"
type input "7001224285"
type textarea "CU-CS"
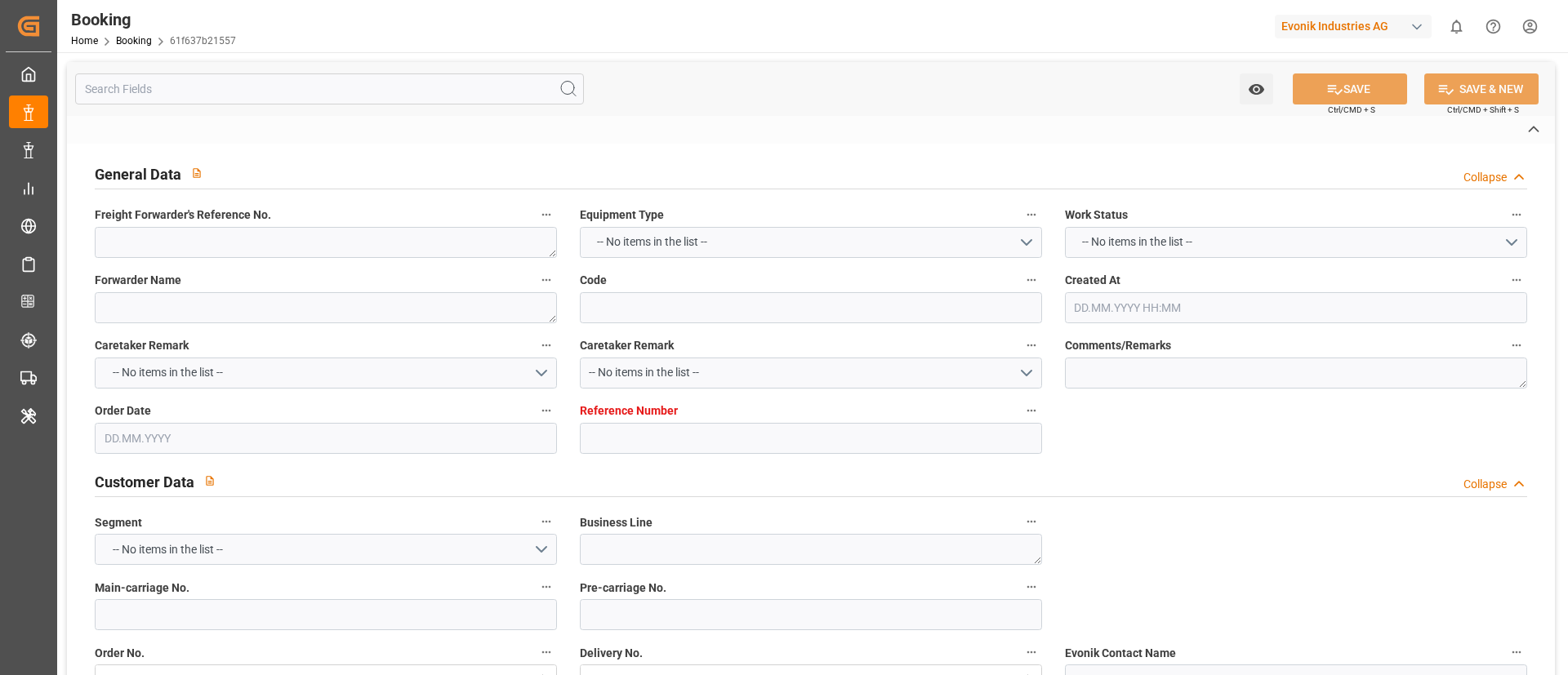
type input "7001224284"
type textarea "mascha.dubiel@evonik.com"
type textarea "CIF"
type textarea "SYDNEY"
type textarea "Essen"
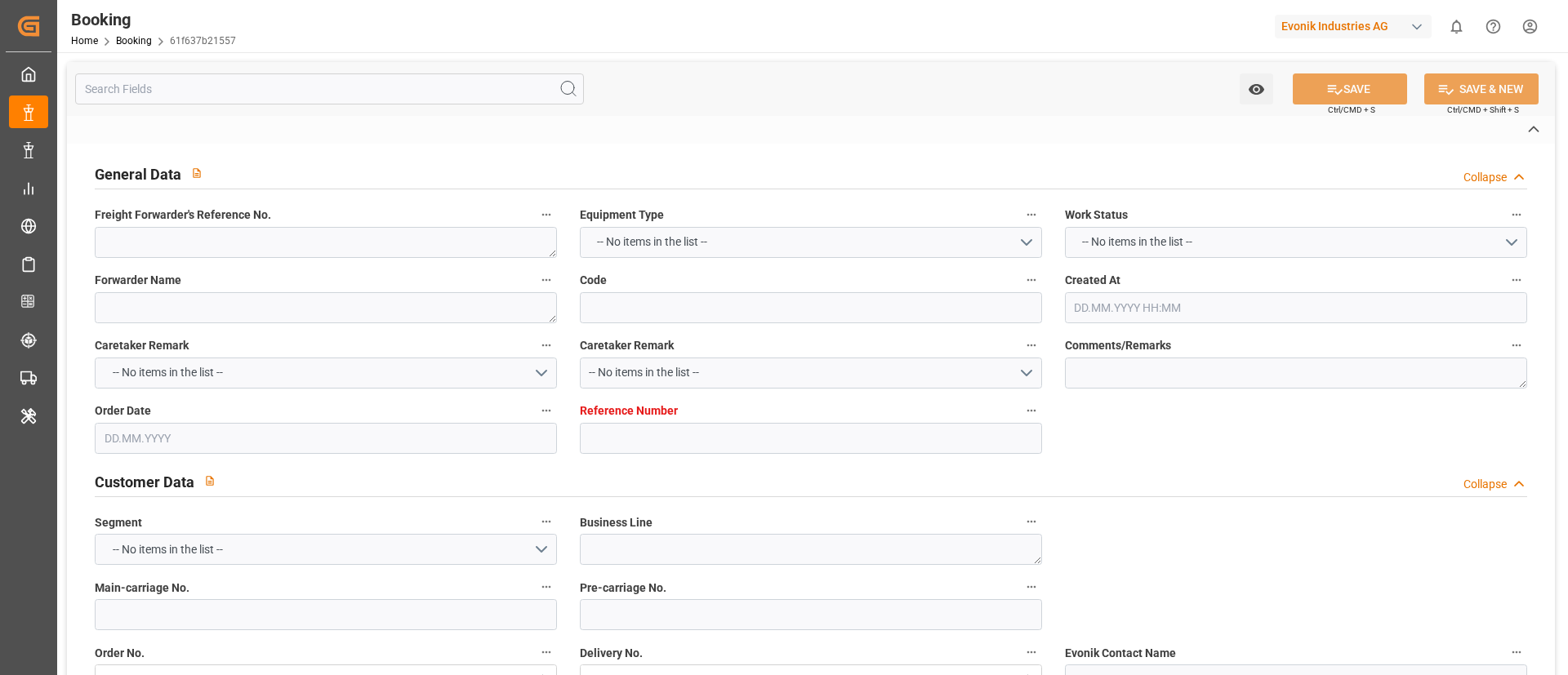
type textarea "2161142470"
type input "NWC / EU"
type input "Sydney"
type textarea "vesselName etd eta"
type textarea "INPUT_Evonik_Seeburger_IFTMIN_1003011879_20250801103940319.edi"
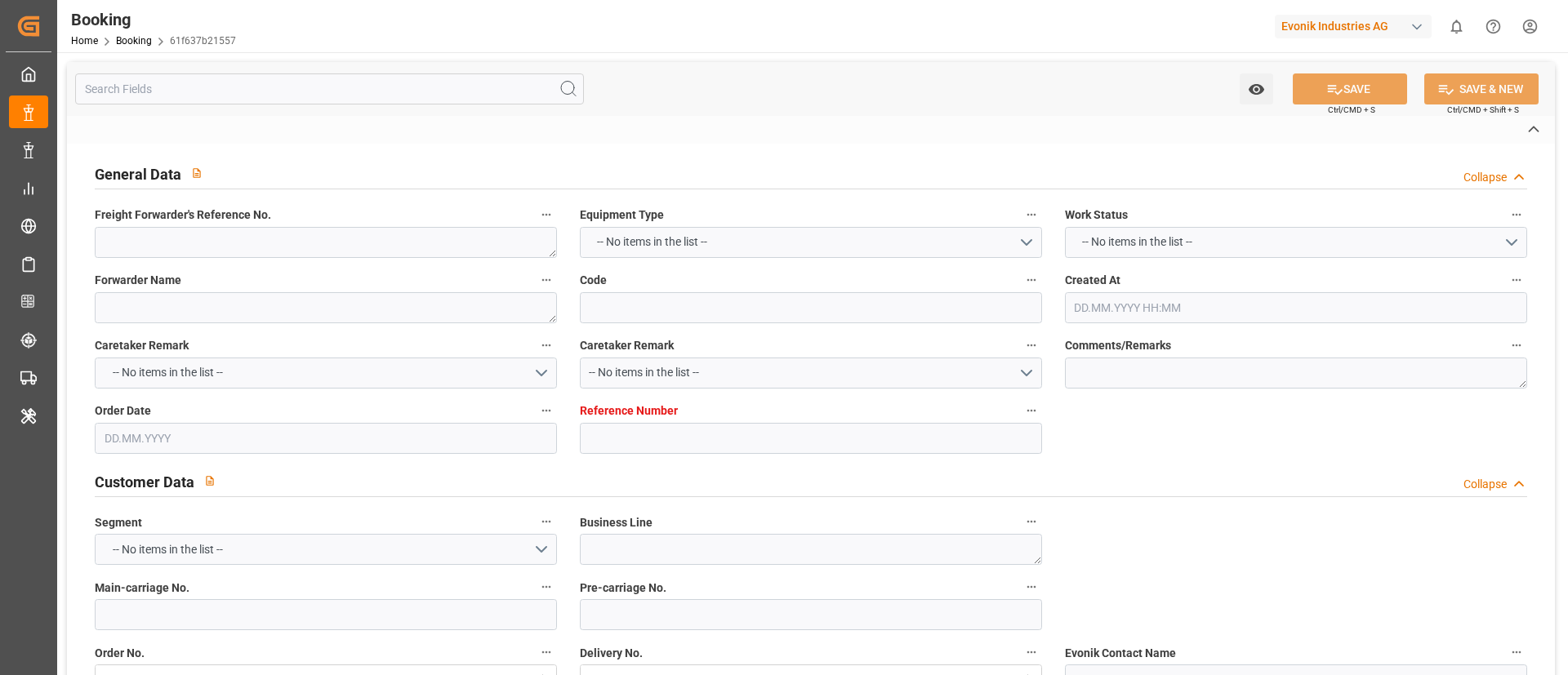
type textarea "INPUT_Evonik_Seeburger_IFTMIN_1002961217_20250716143607275.edi,INPUT_Evonik_See…"
type textarea "1003011879"
type textarea "Oliver Niemeyer"
type textarea "Pol-PodRegionName-businessDivision-businessLine-"
type textarea "IFTMIN"
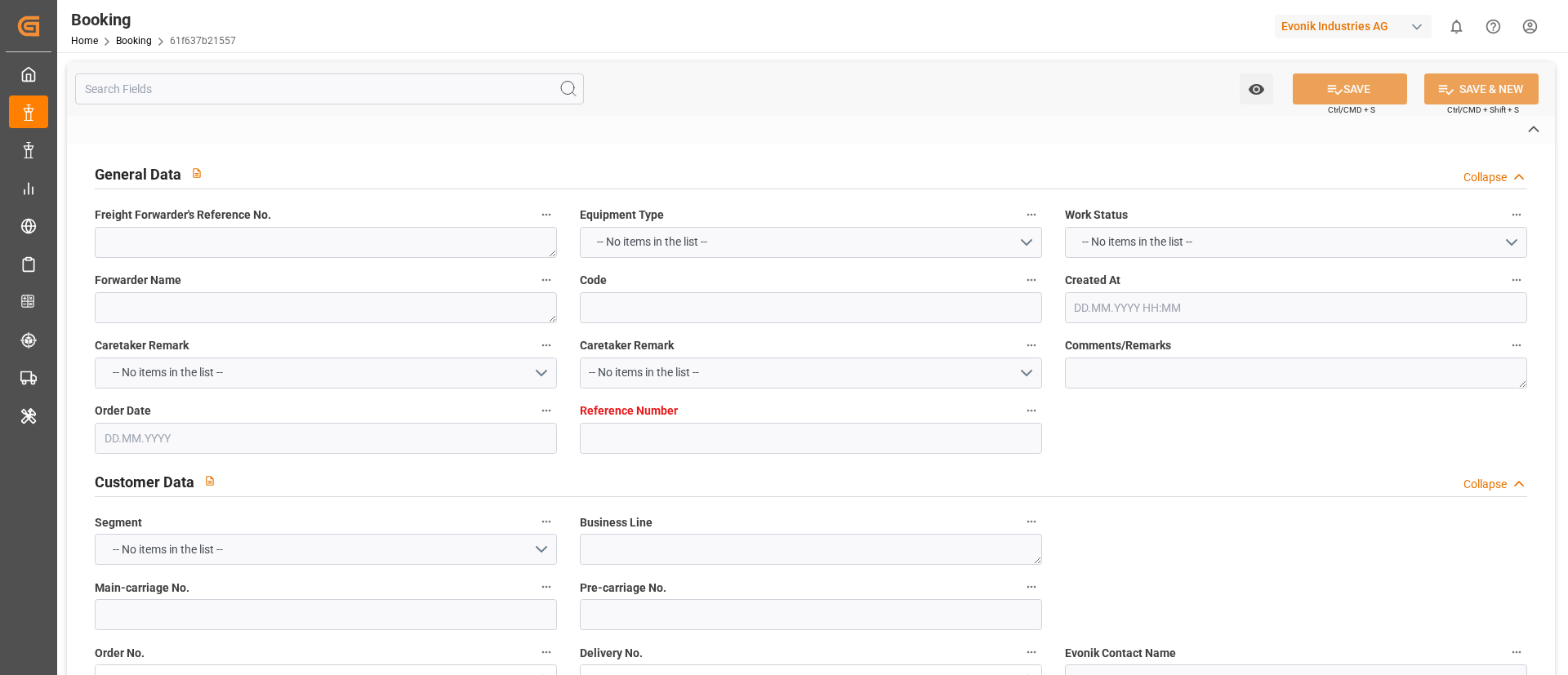
type textarea "a011t00000LcJC5AAN"
type textarea "No"
type input "7001224285"
type input "EUNWC"
type input "AUSYD"
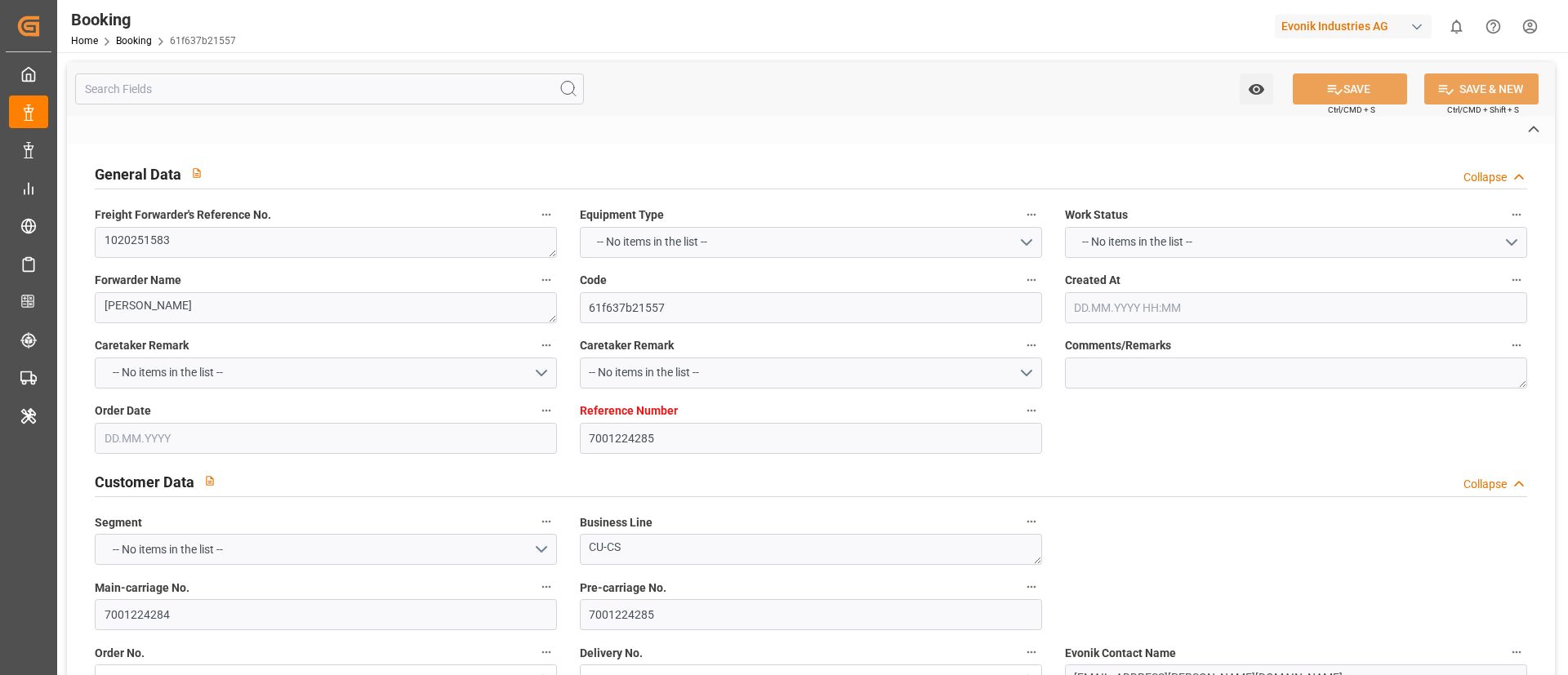
type input "16.07.2025 12:37"
type input "[DATE]"
type input "08.10.2025"
type input "[DATE]"
type input "01.08.2025"
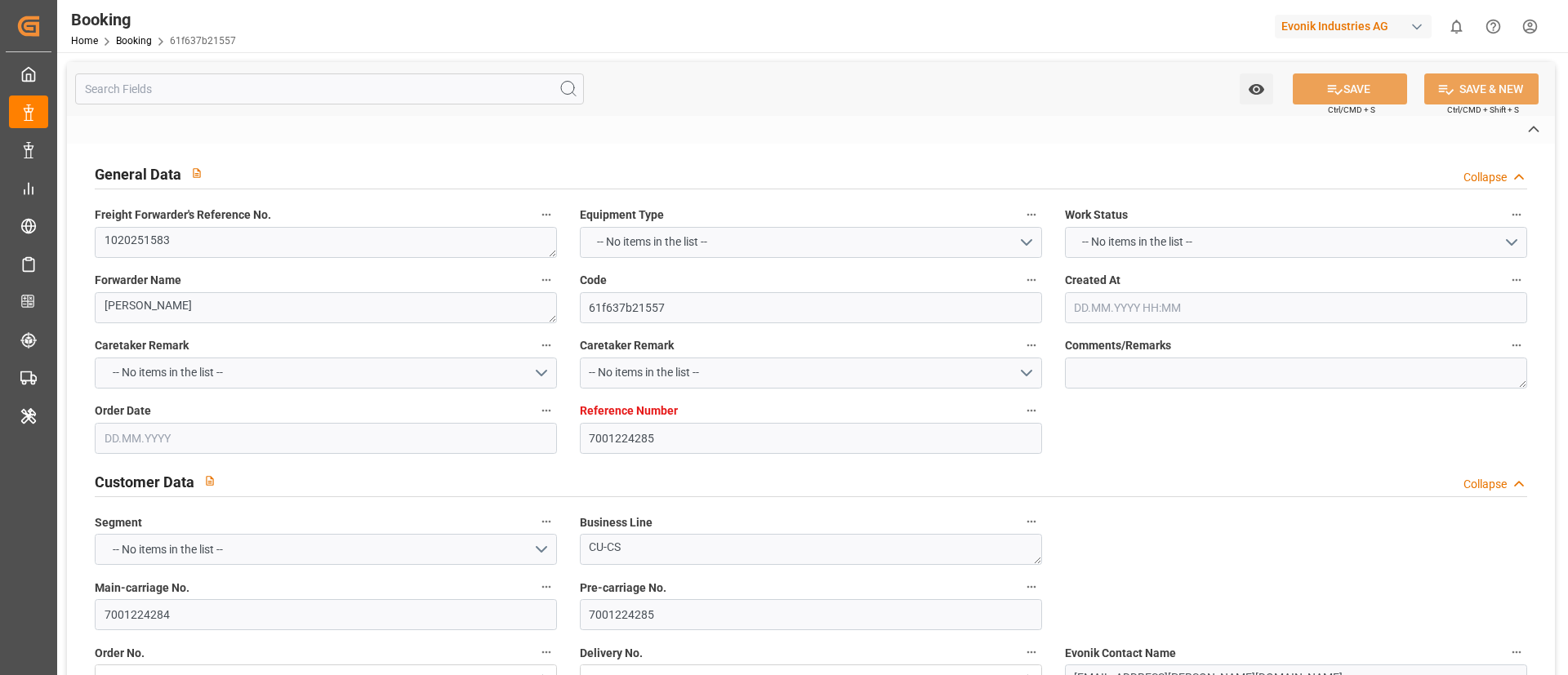
type input "25.08.2025 21:01"
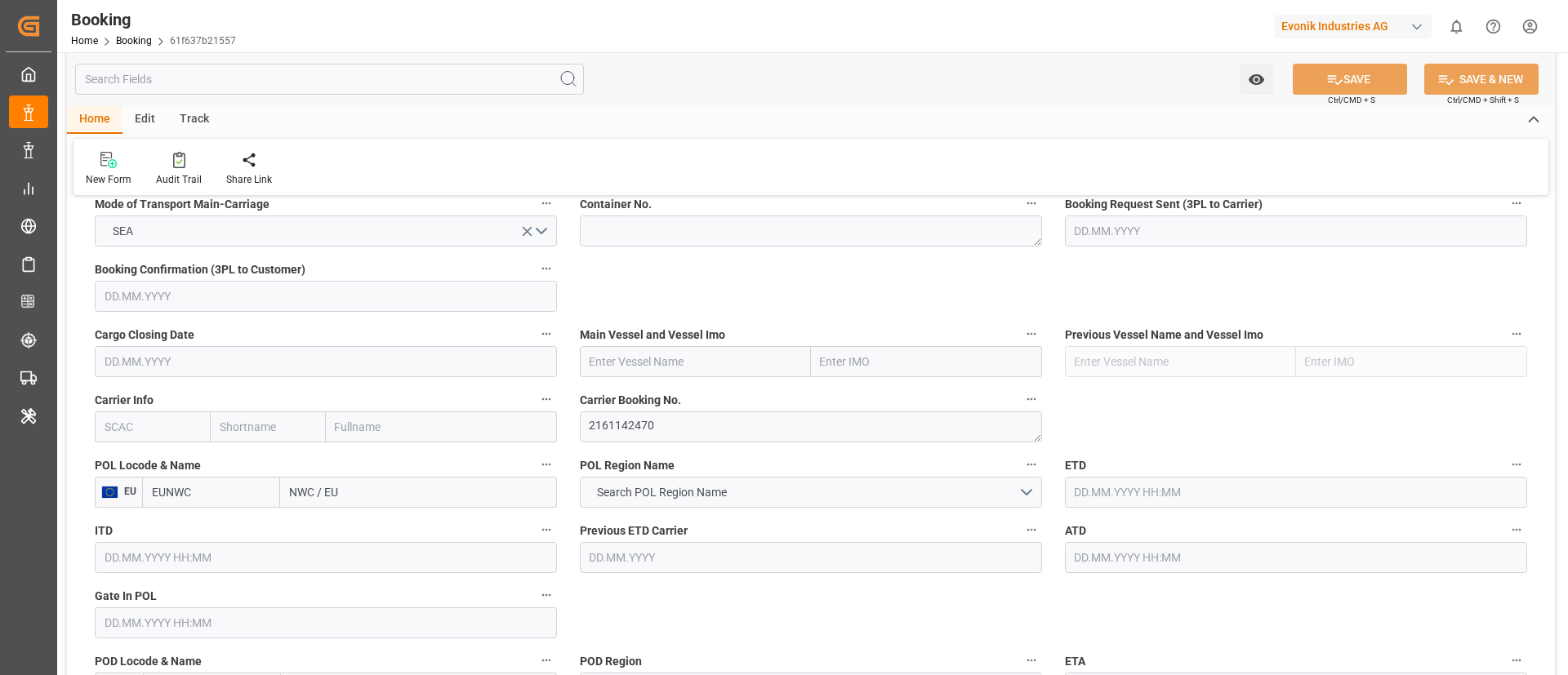
scroll to position [1102, 0]
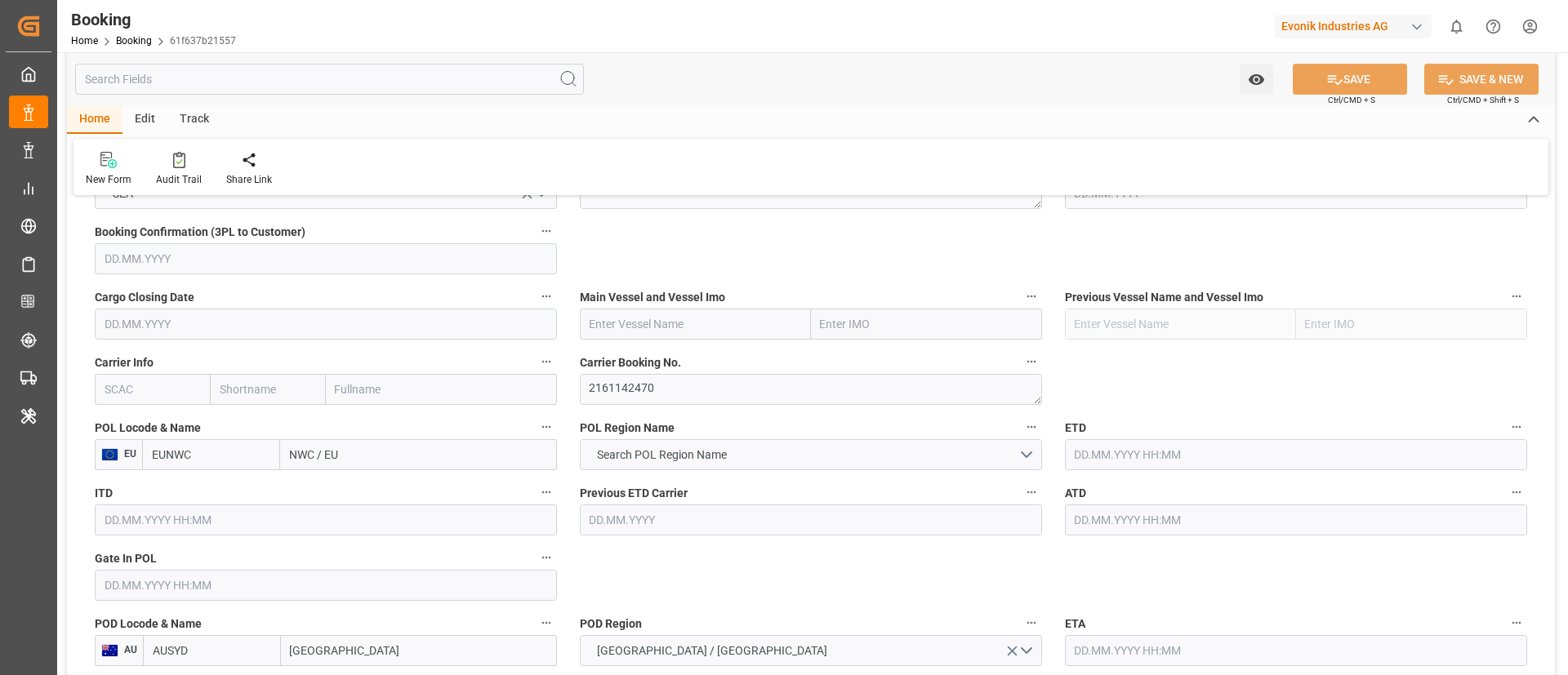
click at [166, 378] on input "text" at bounding box center [152, 389] width 115 height 31
click at [117, 432] on b "OOLU" at bounding box center [120, 425] width 30 height 13
type input "OOLU"
type input "OOCL"
type input "Orient Overseas Container Line Ltd"
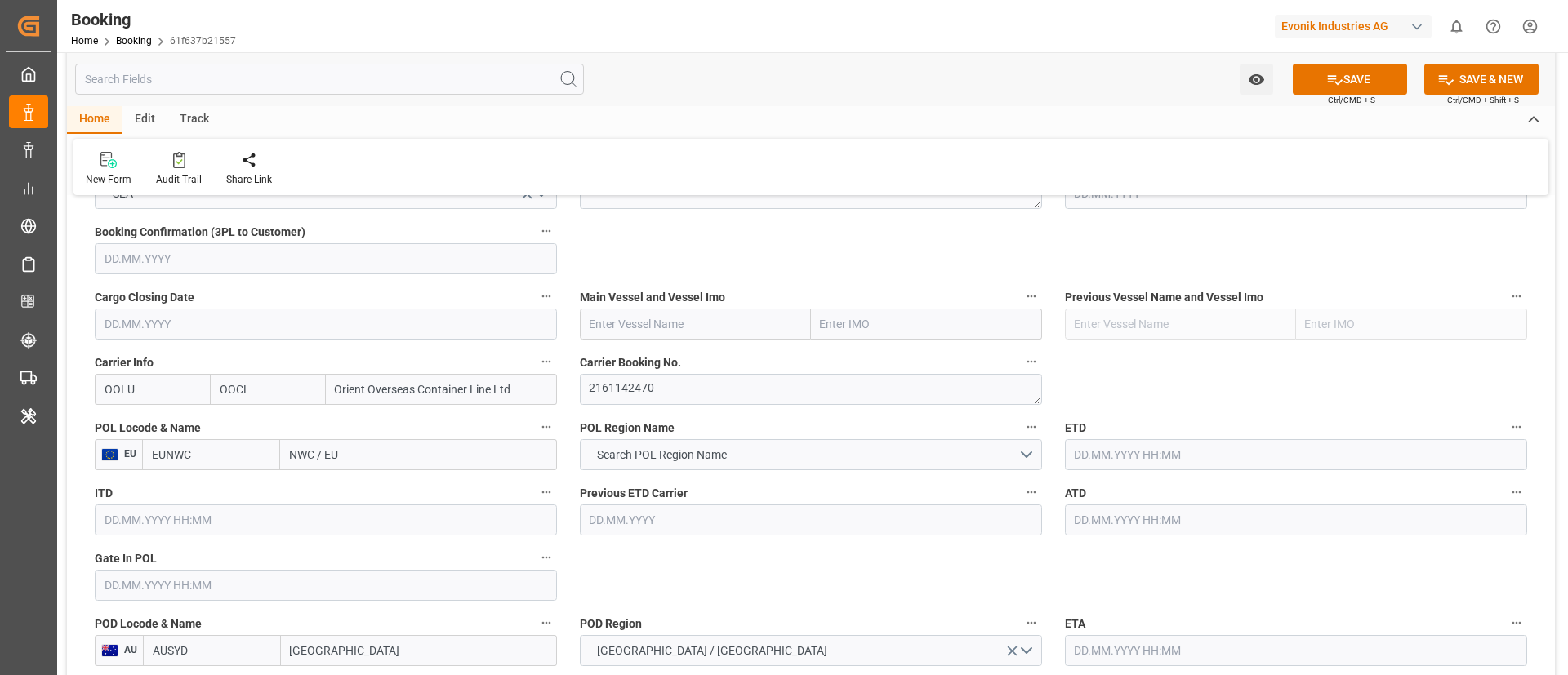
type input "OOLU"
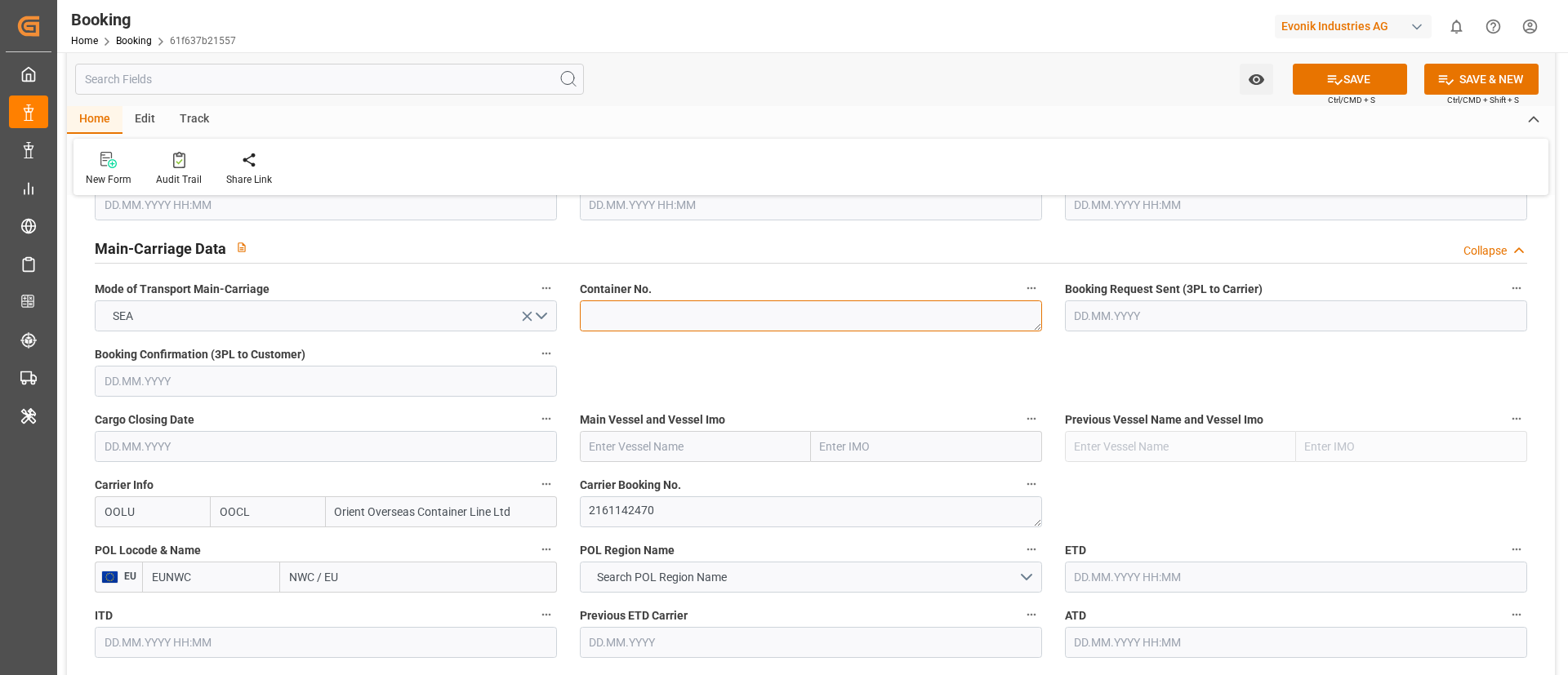
click at [647, 308] on textarea at bounding box center [810, 315] width 462 height 31
paste textarea "CSNU2360665"
type textarea "CSNU2360665"
click at [642, 450] on input "text" at bounding box center [695, 446] width 231 height 31
paste input "CMA CGM SAINT GERMAIN"
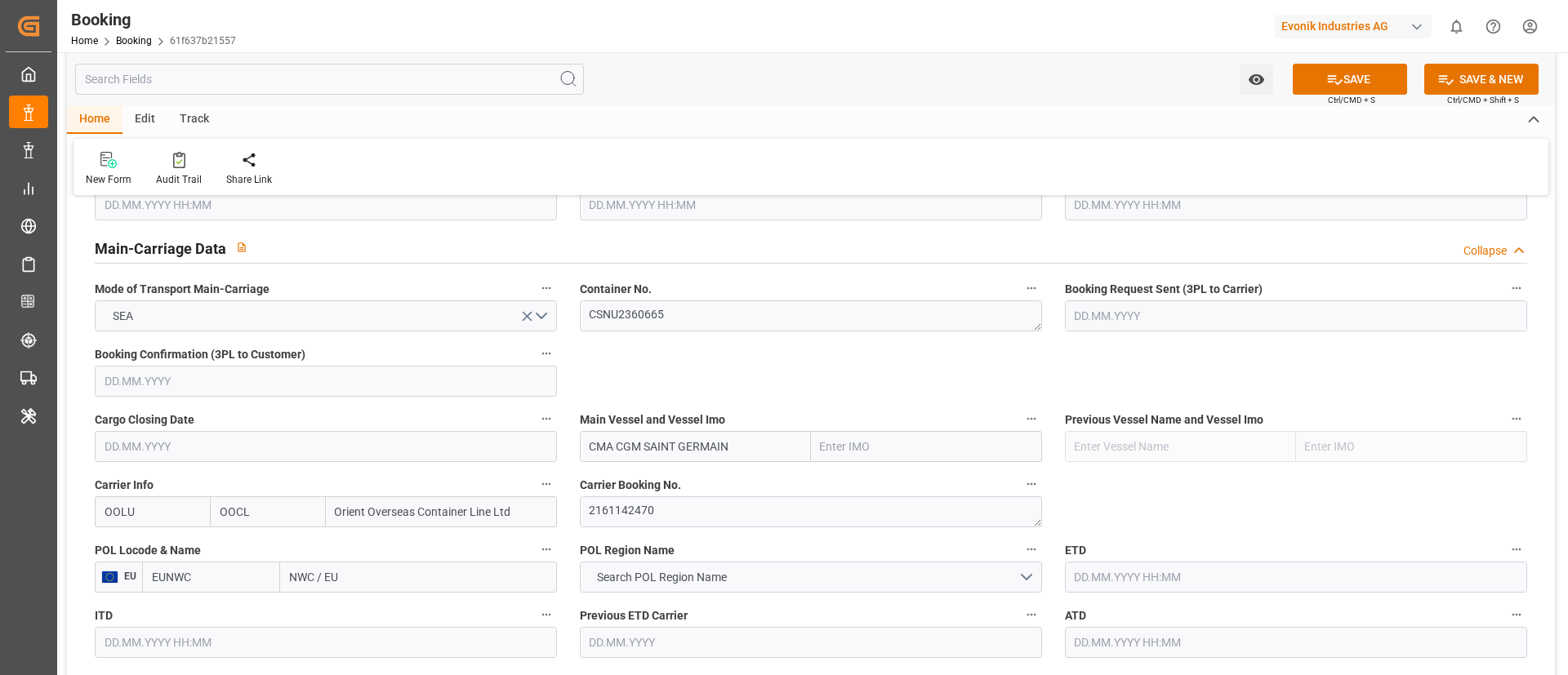
click at [592, 444] on input "CMA CGM SAINT GERMAIN" at bounding box center [695, 446] width 231 height 31
type input "CMA CGM SAINT GERMAIN"
click at [856, 436] on input "text" at bounding box center [926, 446] width 231 height 31
type input "9987201"
click at [878, 482] on span "9987201 - CMACGM SAINT GERMAIN" at bounding box center [915, 483] width 186 height 13
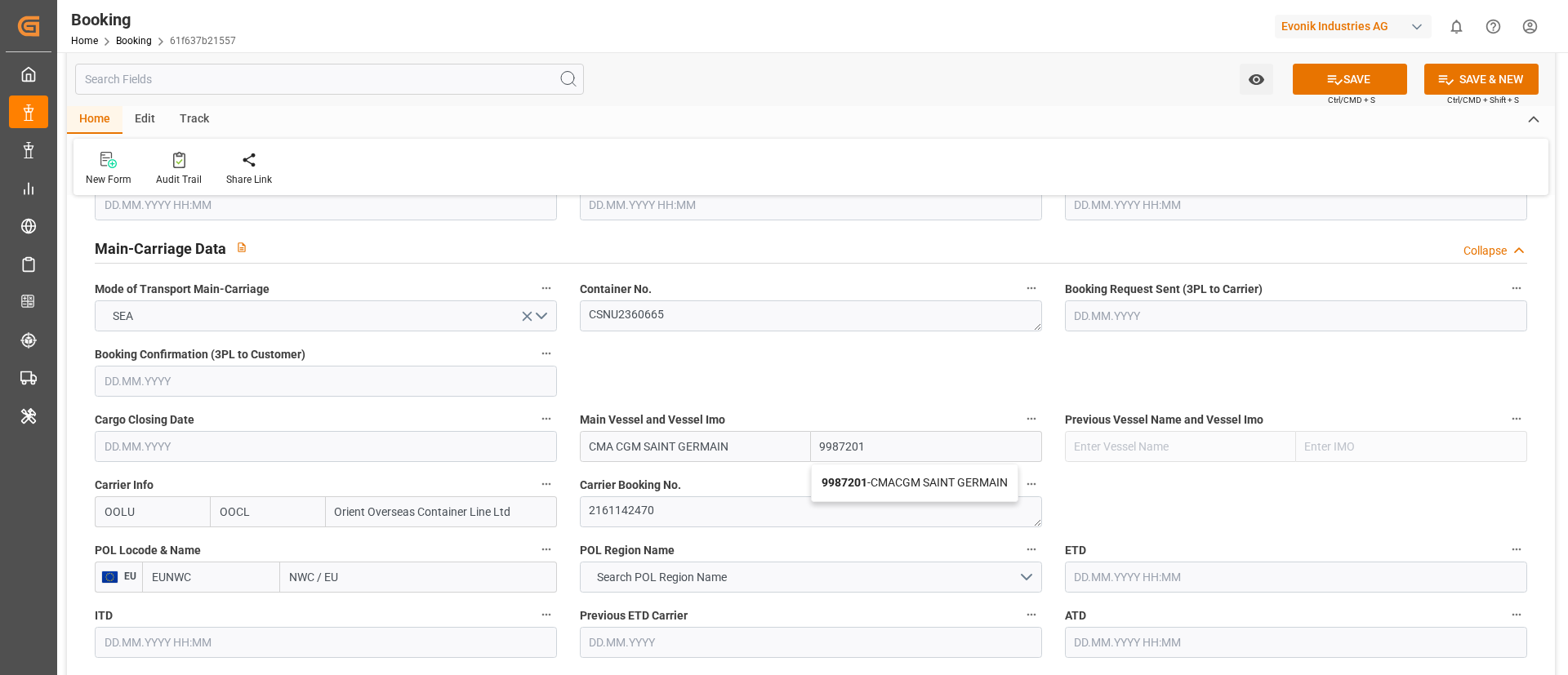
type input "CMACGM SAINT GERMAIN"
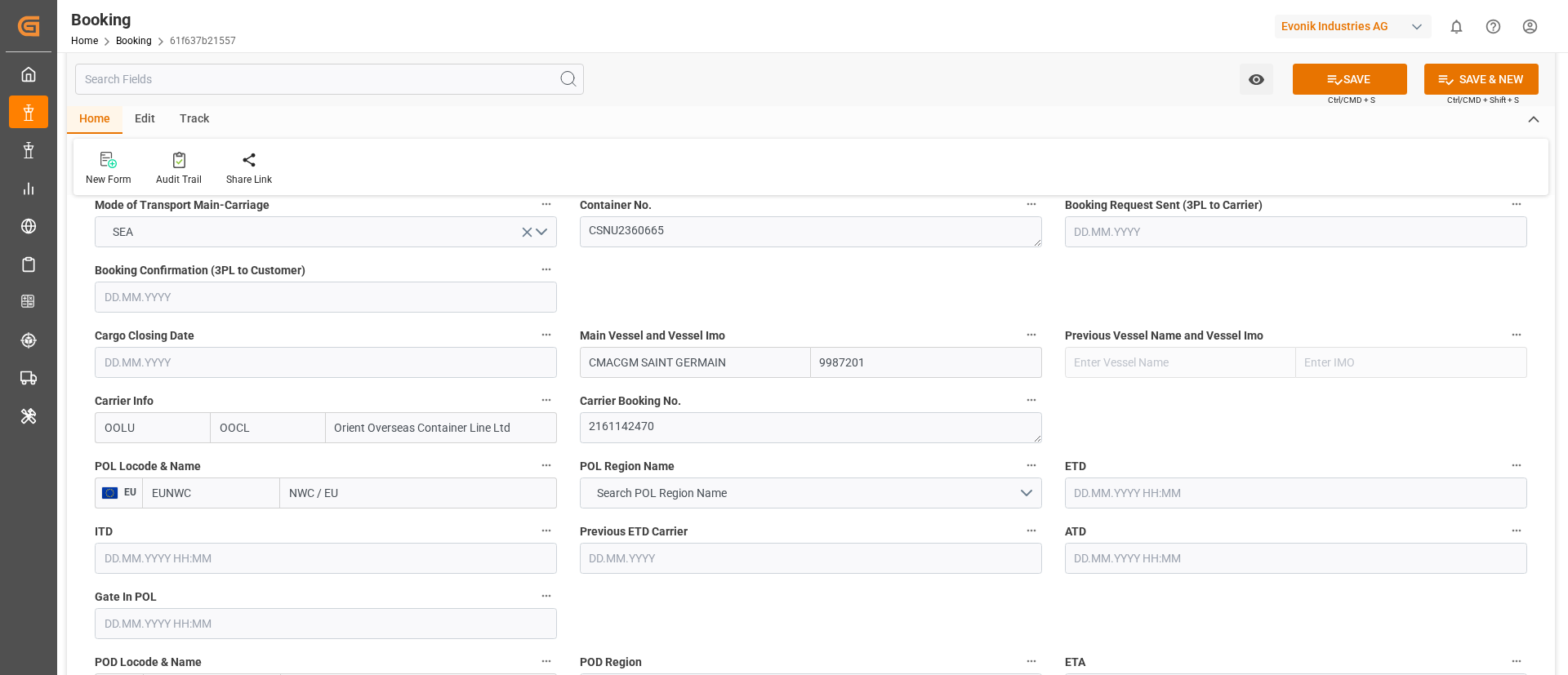
scroll to position [1102, 0]
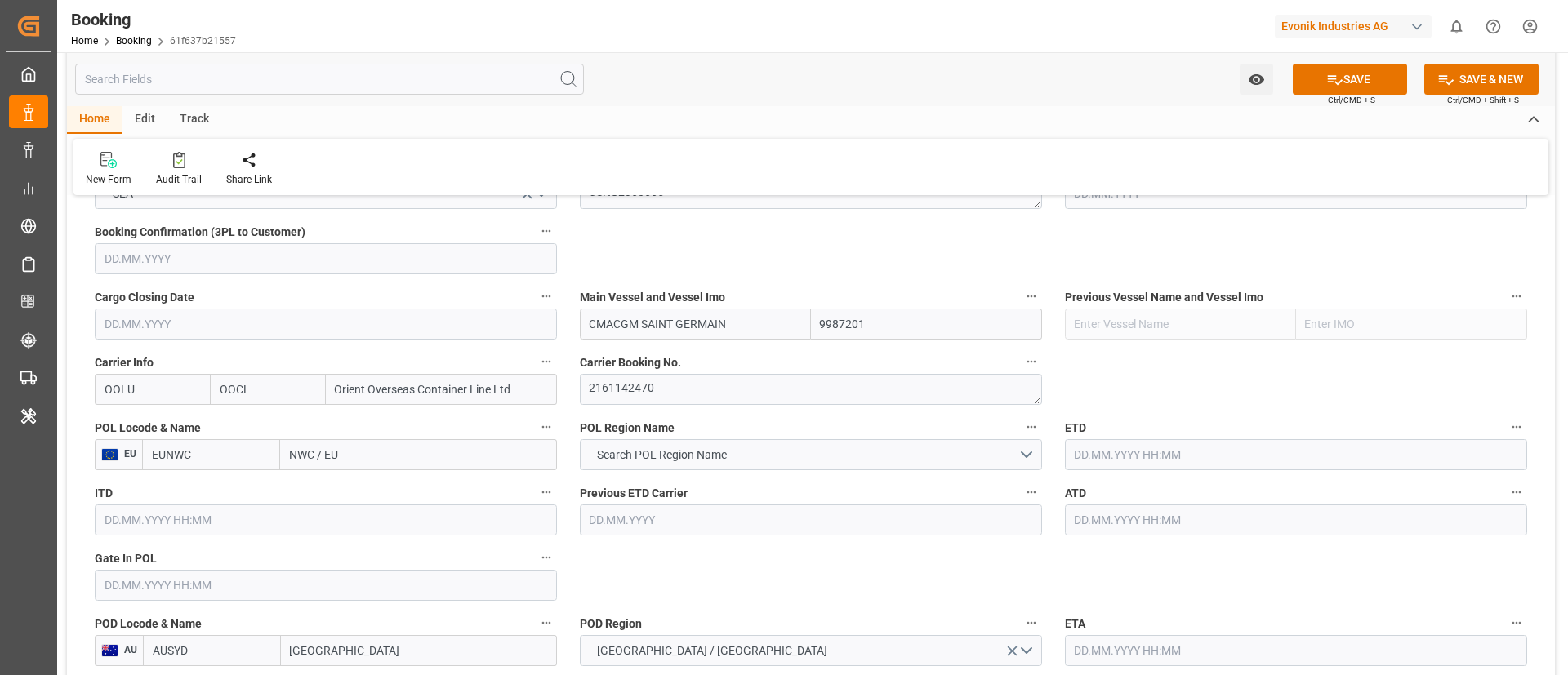
type input "9987201"
click at [357, 455] on input "NWC / EU" at bounding box center [418, 455] width 277 height 31
paste input "Antwerp"
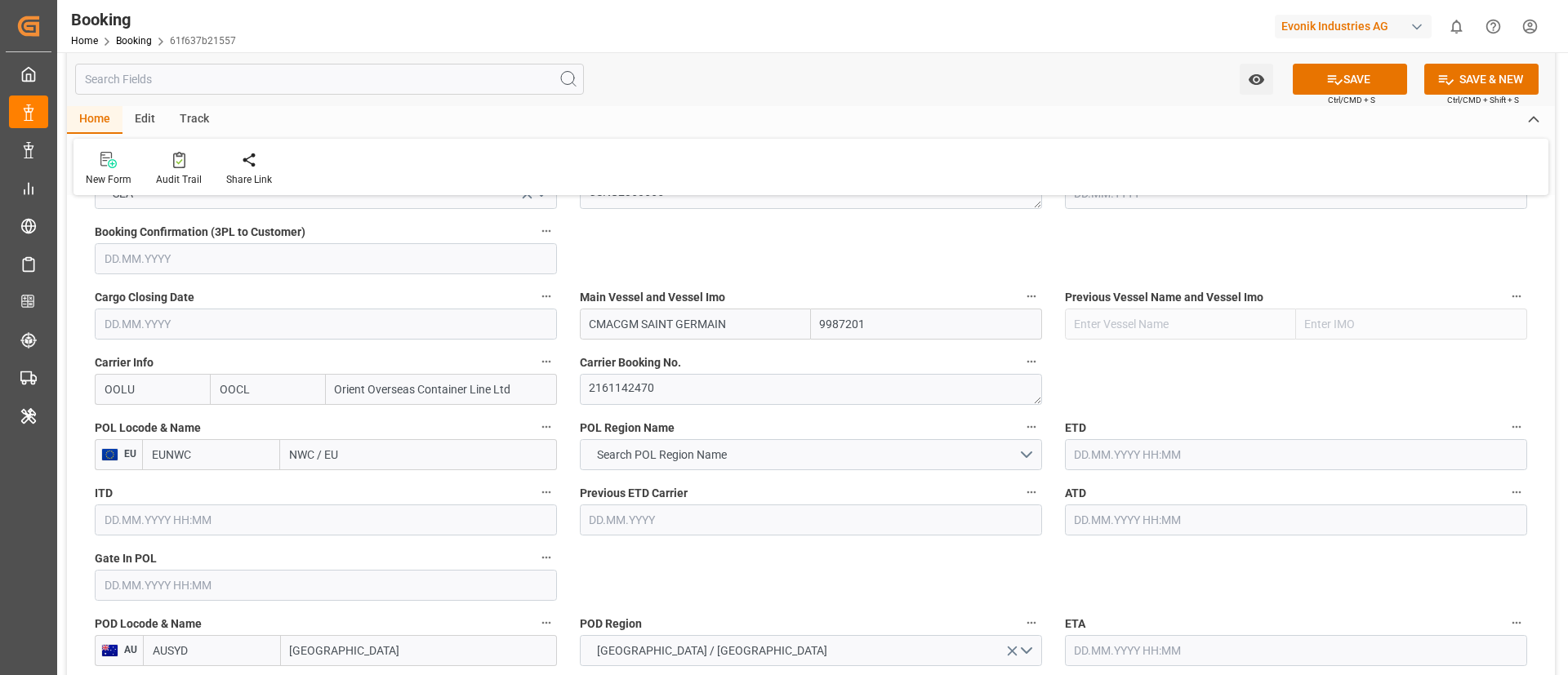
type input "Antwerp"
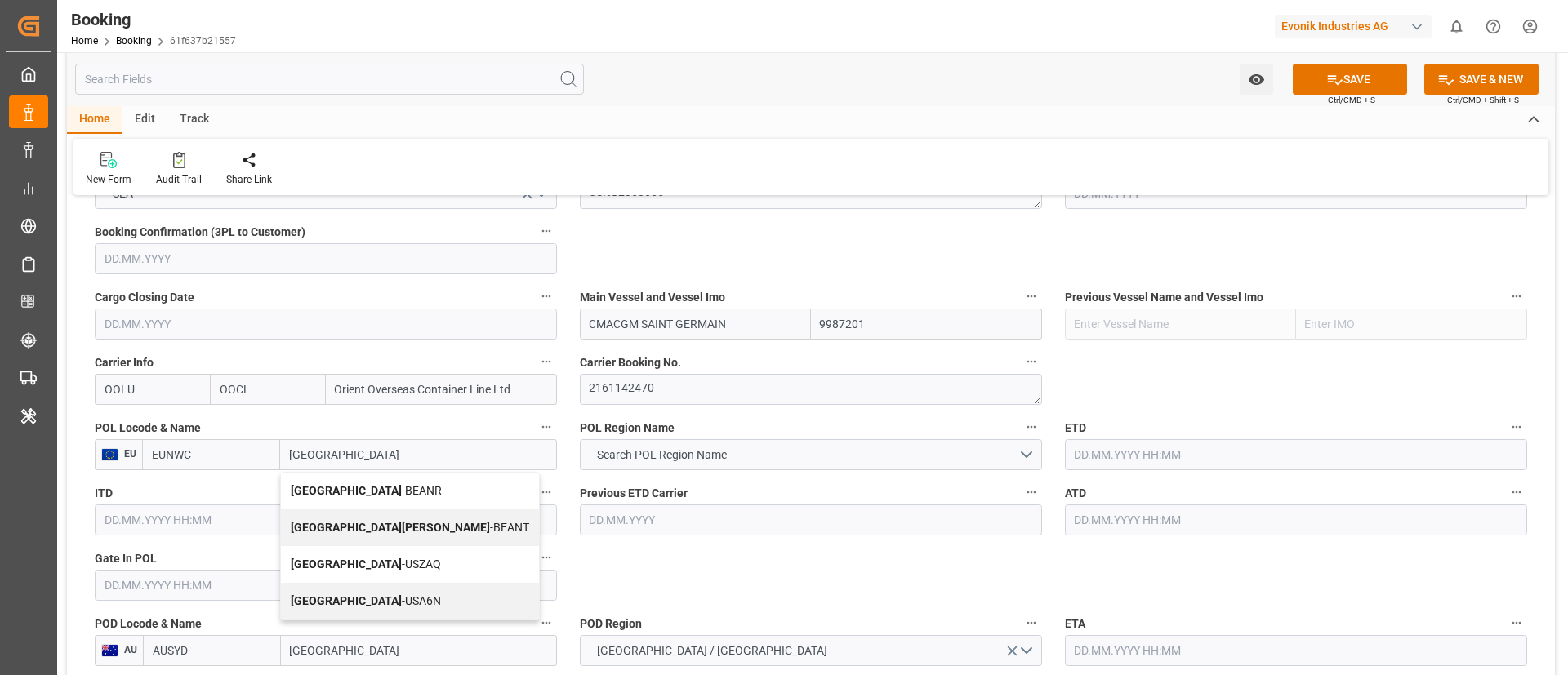
click at [346, 495] on span "Antwerp - BEANR" at bounding box center [366, 491] width 151 height 13
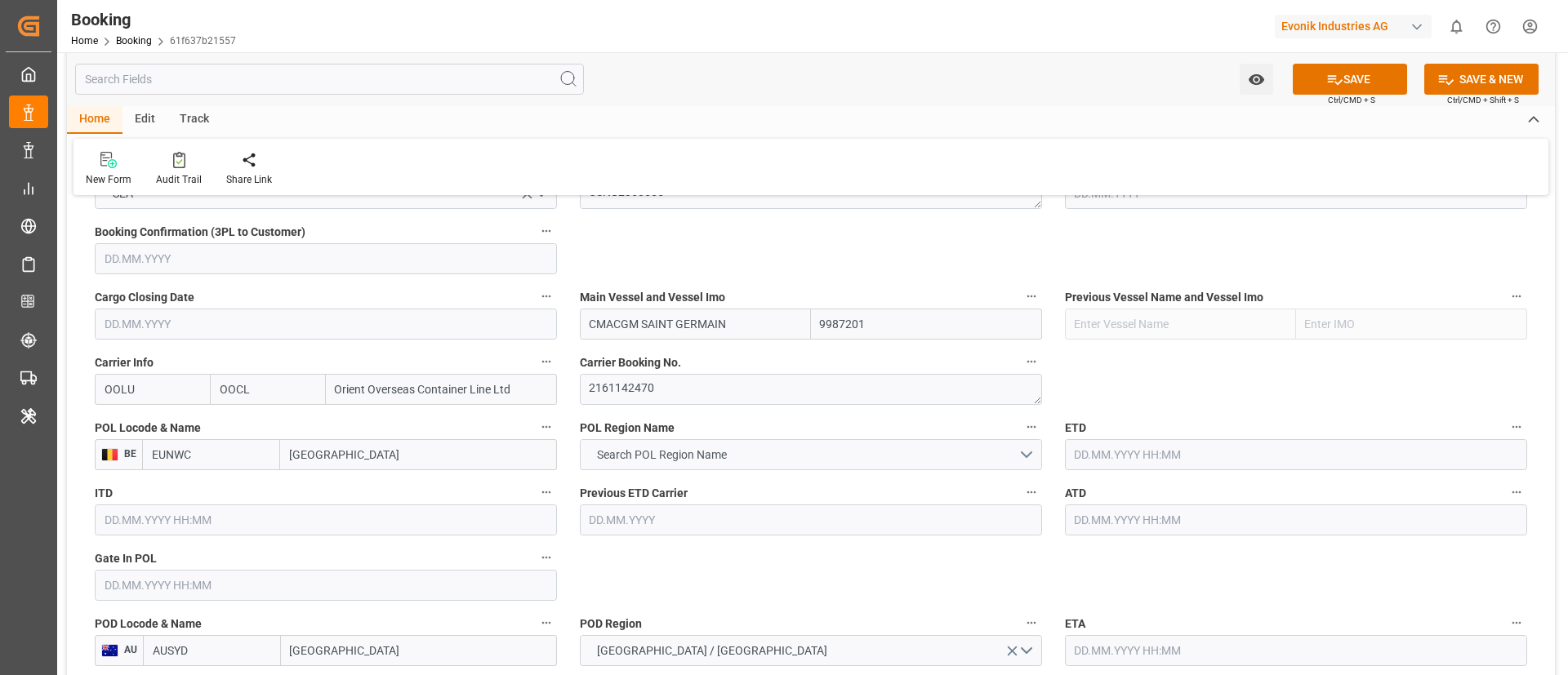
type input "BEANR"
type input "Antwerp"
click at [709, 457] on span "Search POL Region Name" at bounding box center [662, 455] width 146 height 17
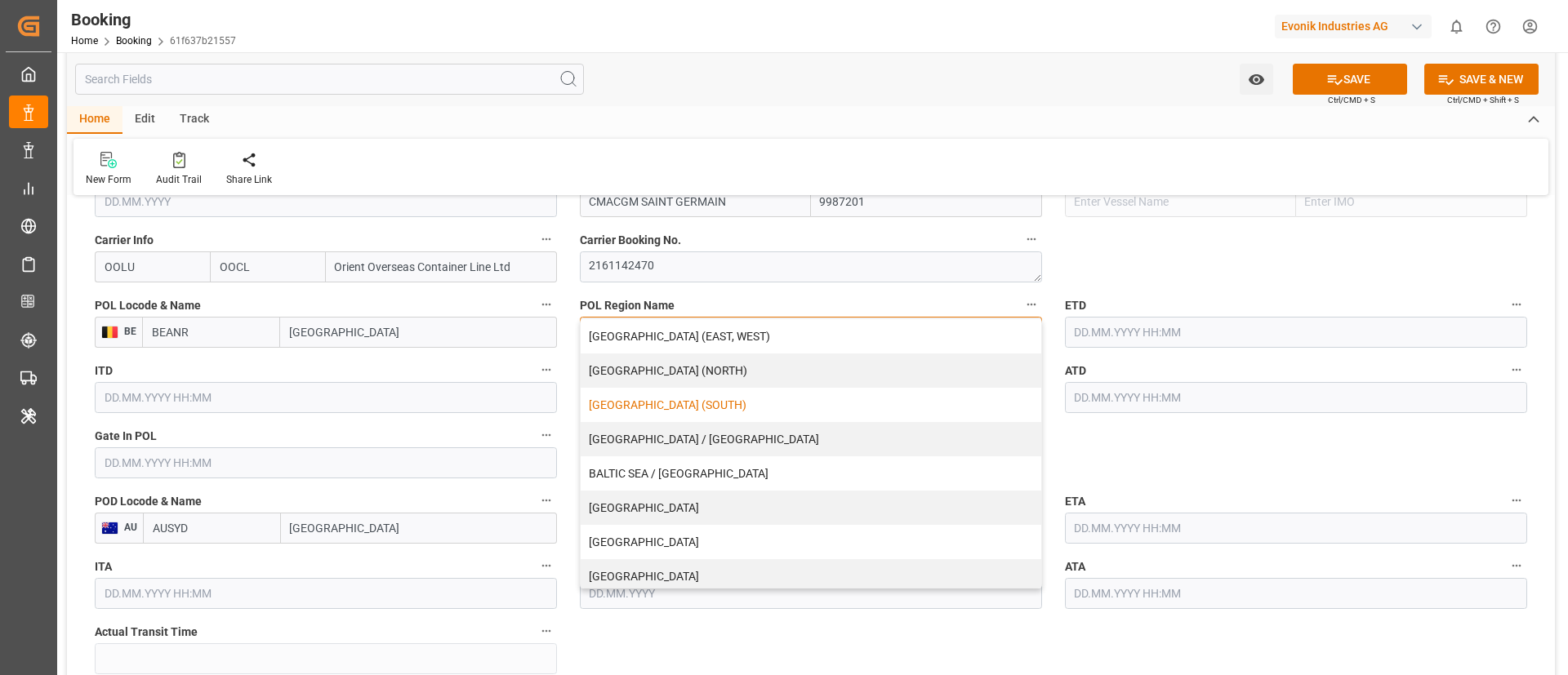
scroll to position [245, 0]
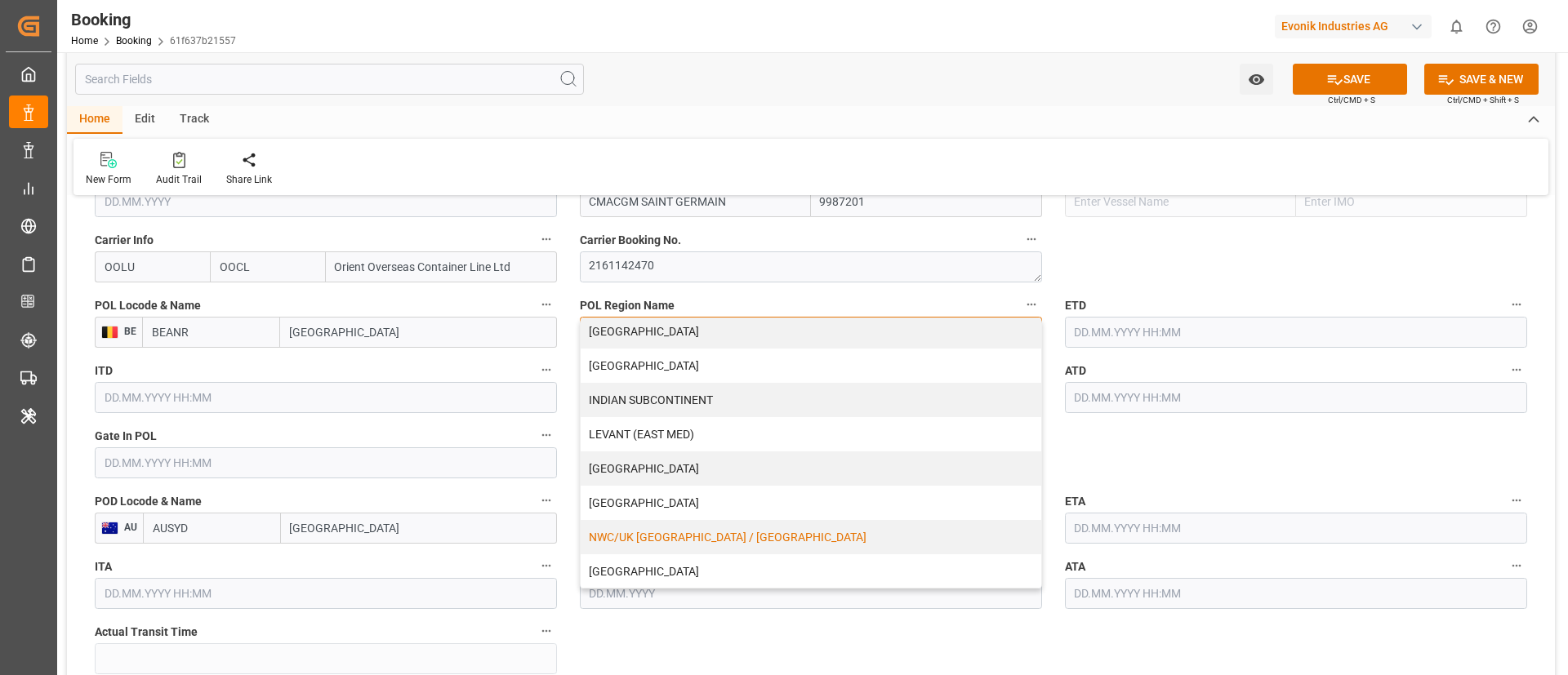
click at [669, 544] on div "NWC/UK NORTH WEST CONTINENT / UK" at bounding box center [811, 538] width 461 height 34
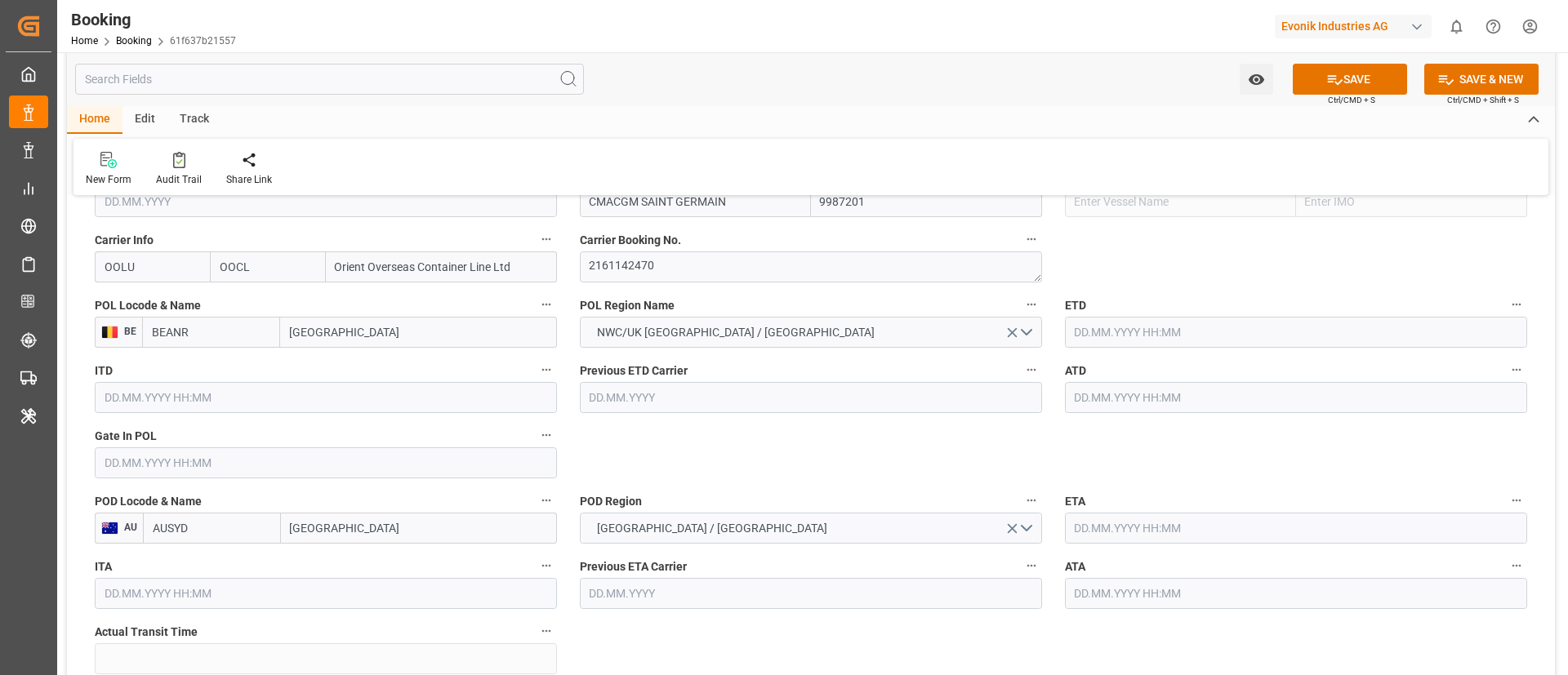
click at [227, 459] on input "text" at bounding box center [325, 463] width 462 height 31
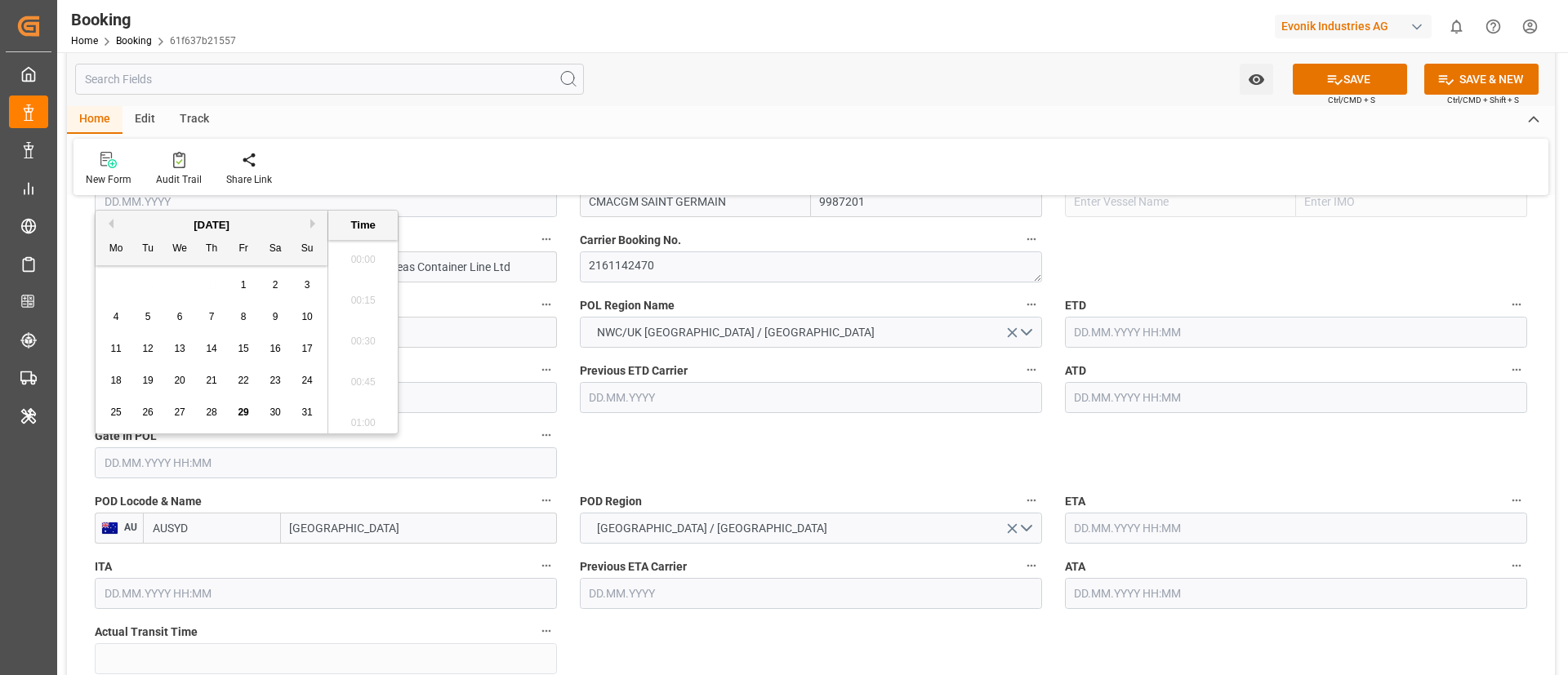
scroll to position [2659, 0]
click at [119, 317] on div "4" at bounding box center [116, 318] width 21 height 20
type input "04.08.2025 00:00"
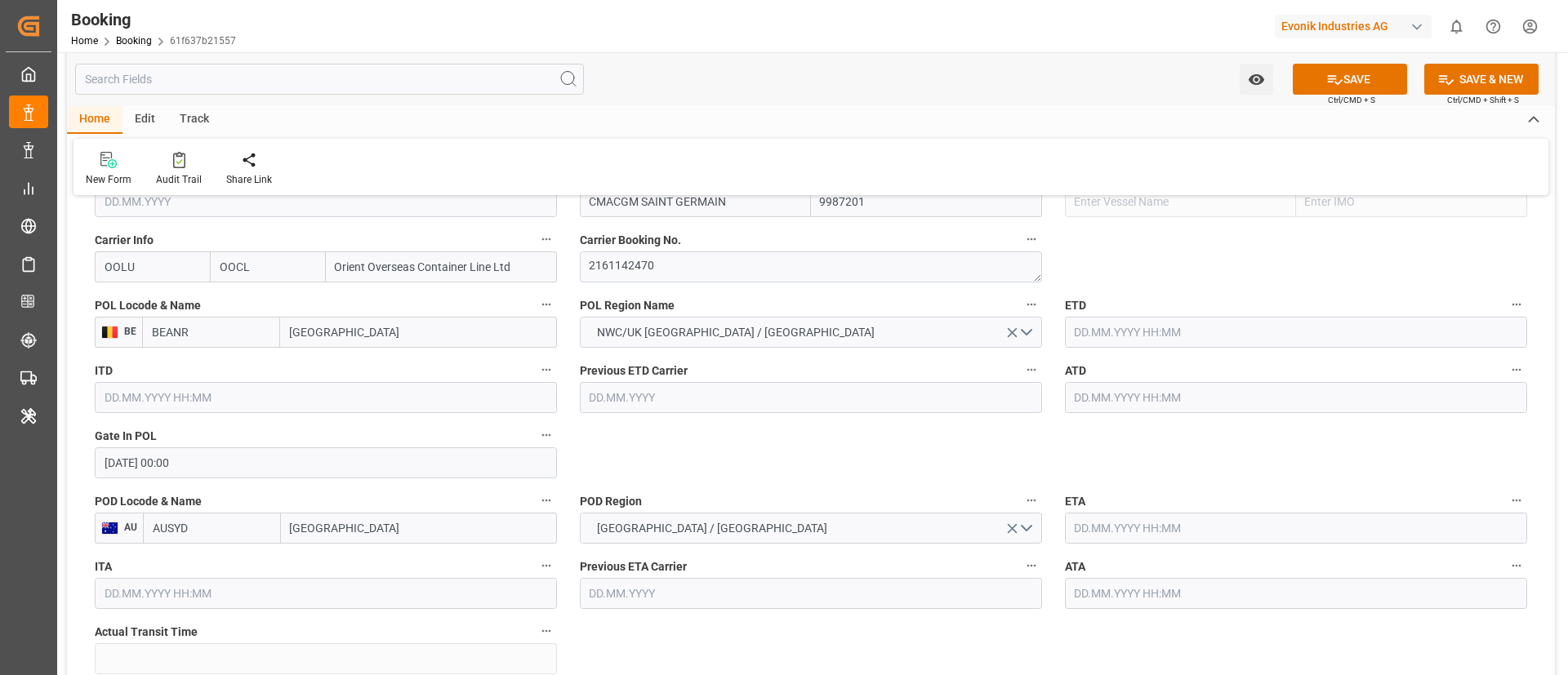
click at [1119, 399] on input "text" at bounding box center [1295, 398] width 462 height 31
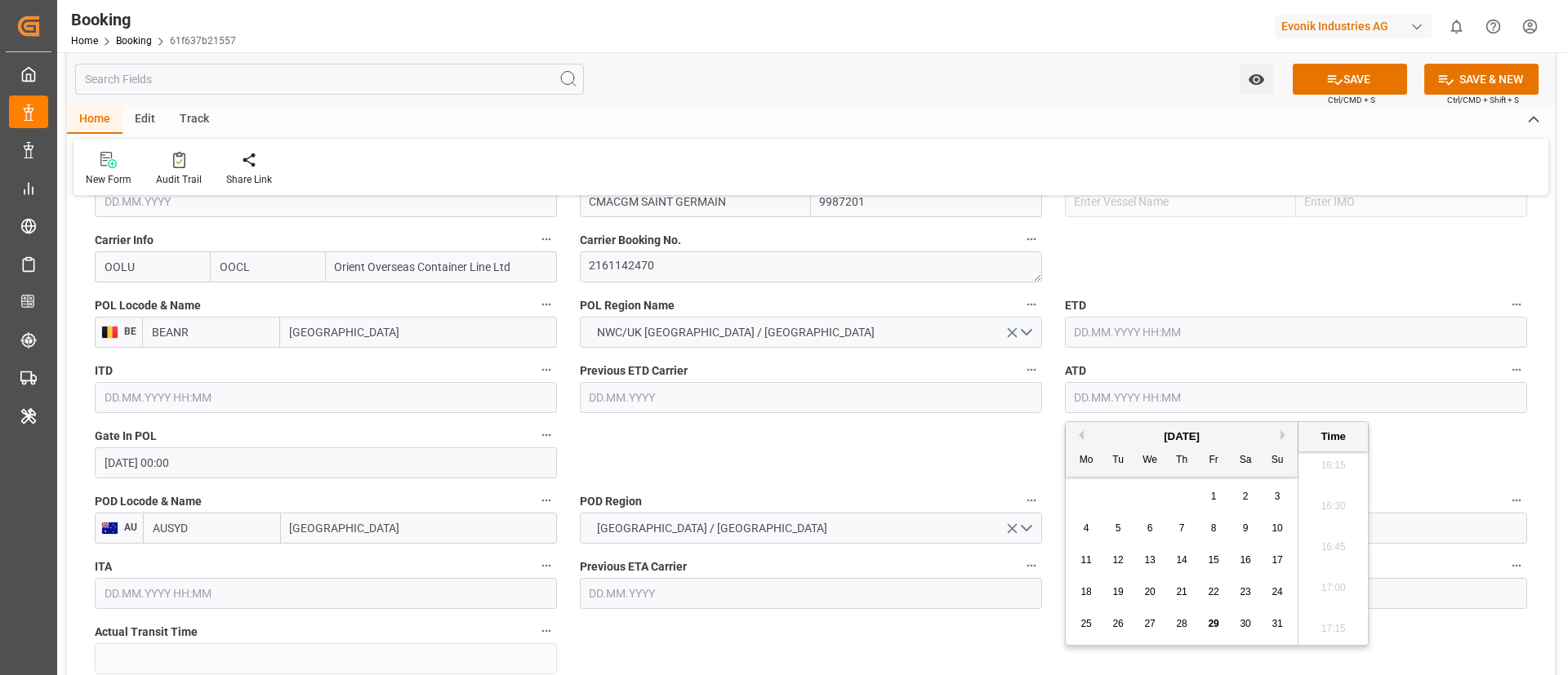
click at [1211, 526] on span "8" at bounding box center [1214, 528] width 5 height 12
type input "08.08.2025 00:00"
click at [1156, 334] on input "text" at bounding box center [1295, 333] width 462 height 31
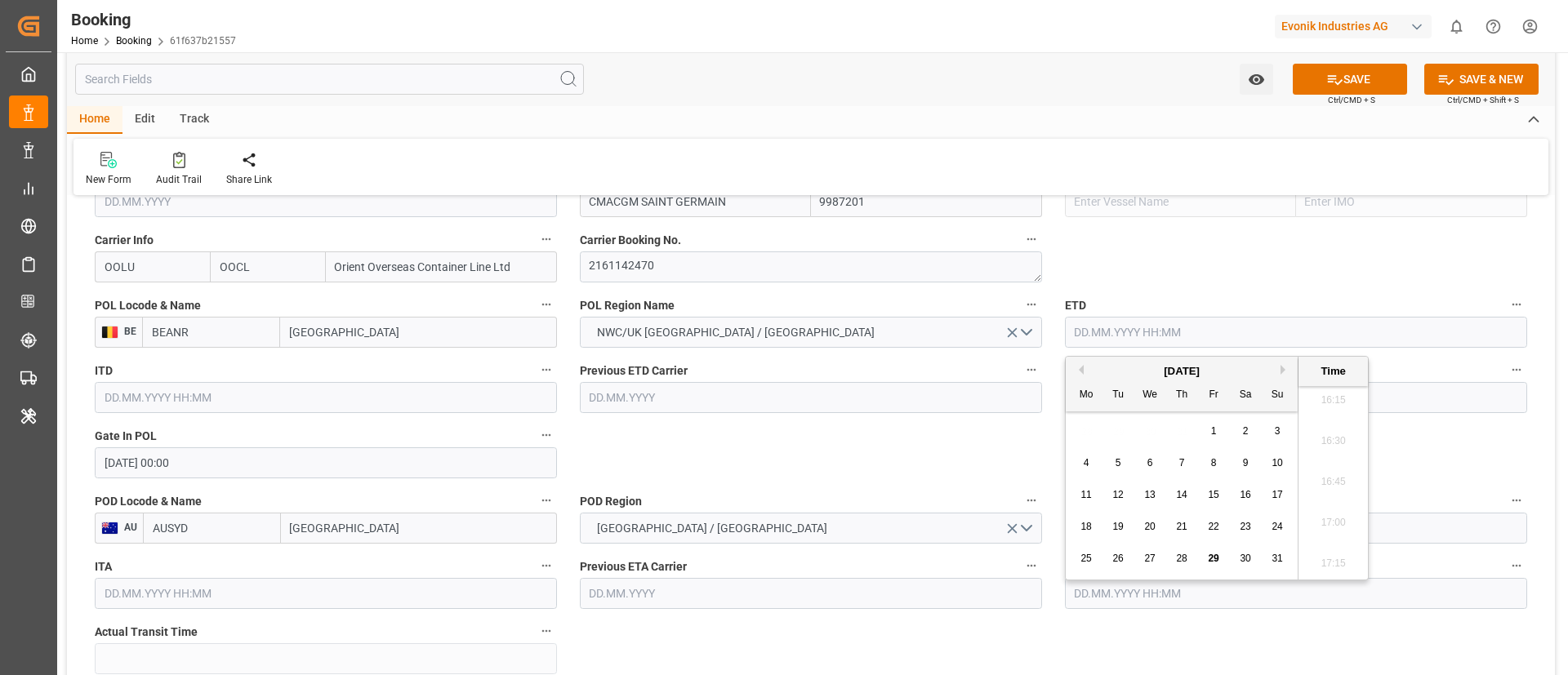
click at [1213, 463] on span "8" at bounding box center [1214, 463] width 5 height 12
type input "08.08.2025 00:00"
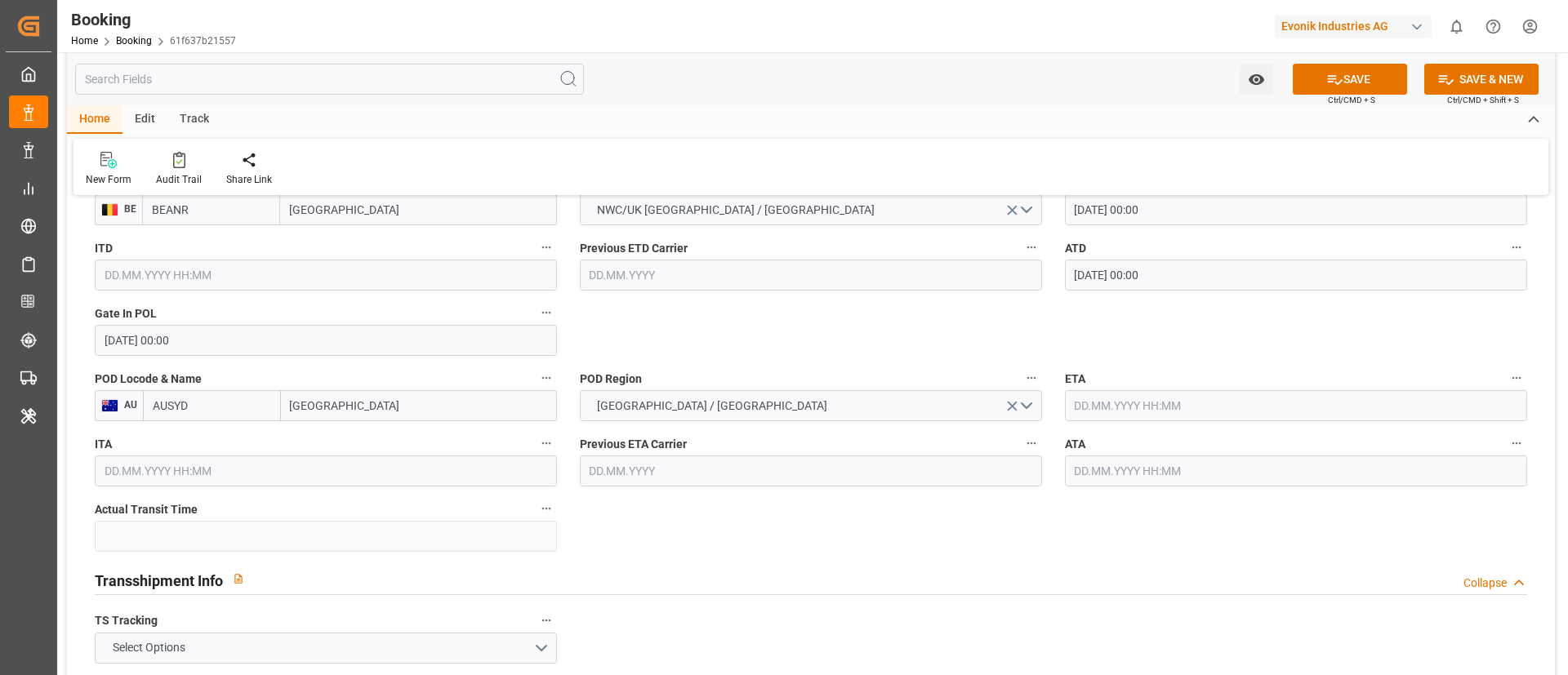
click at [1100, 404] on input "text" at bounding box center [1295, 406] width 462 height 31
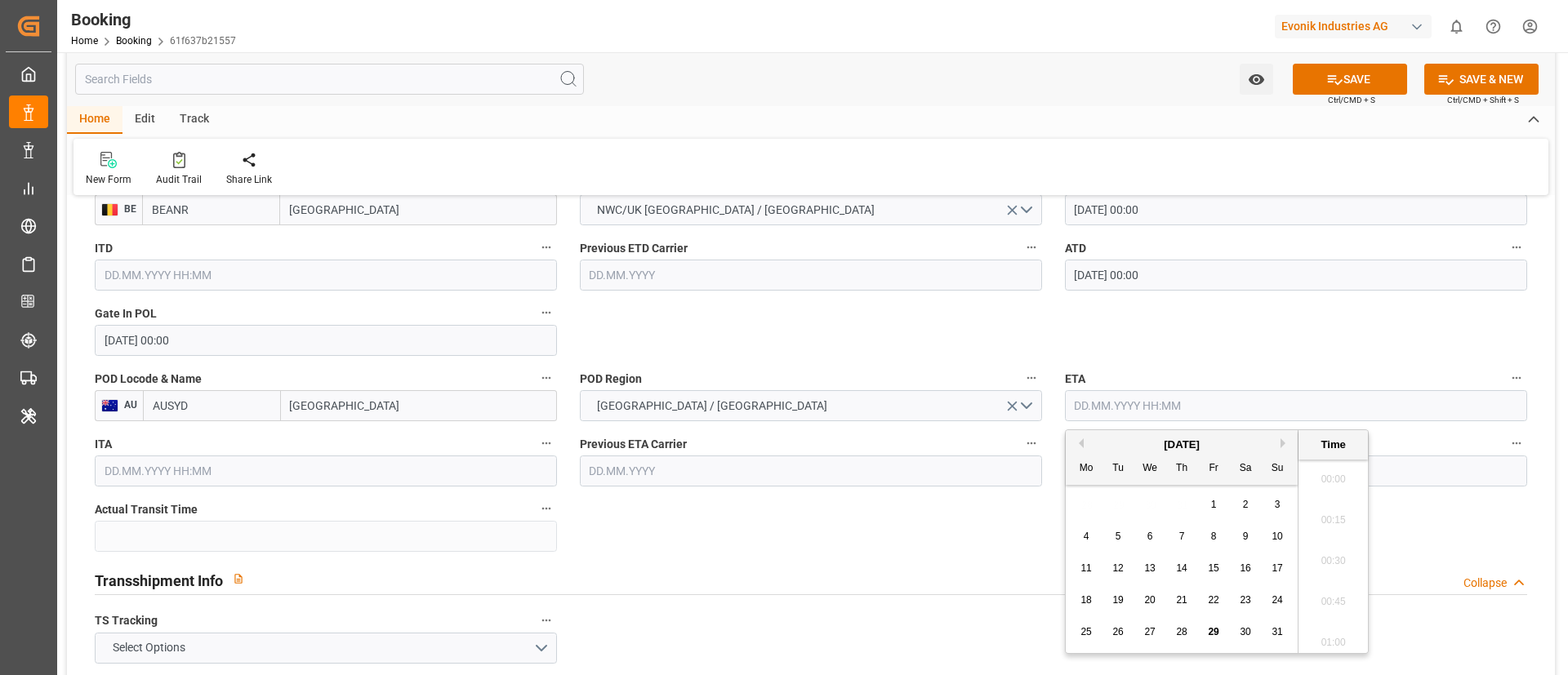
scroll to position [2659, 0]
click at [1282, 444] on button "Next Month" at bounding box center [1285, 443] width 10 height 10
click at [1121, 634] on span "30" at bounding box center [1118, 632] width 11 height 12
type input "30.09.2025 00:00"
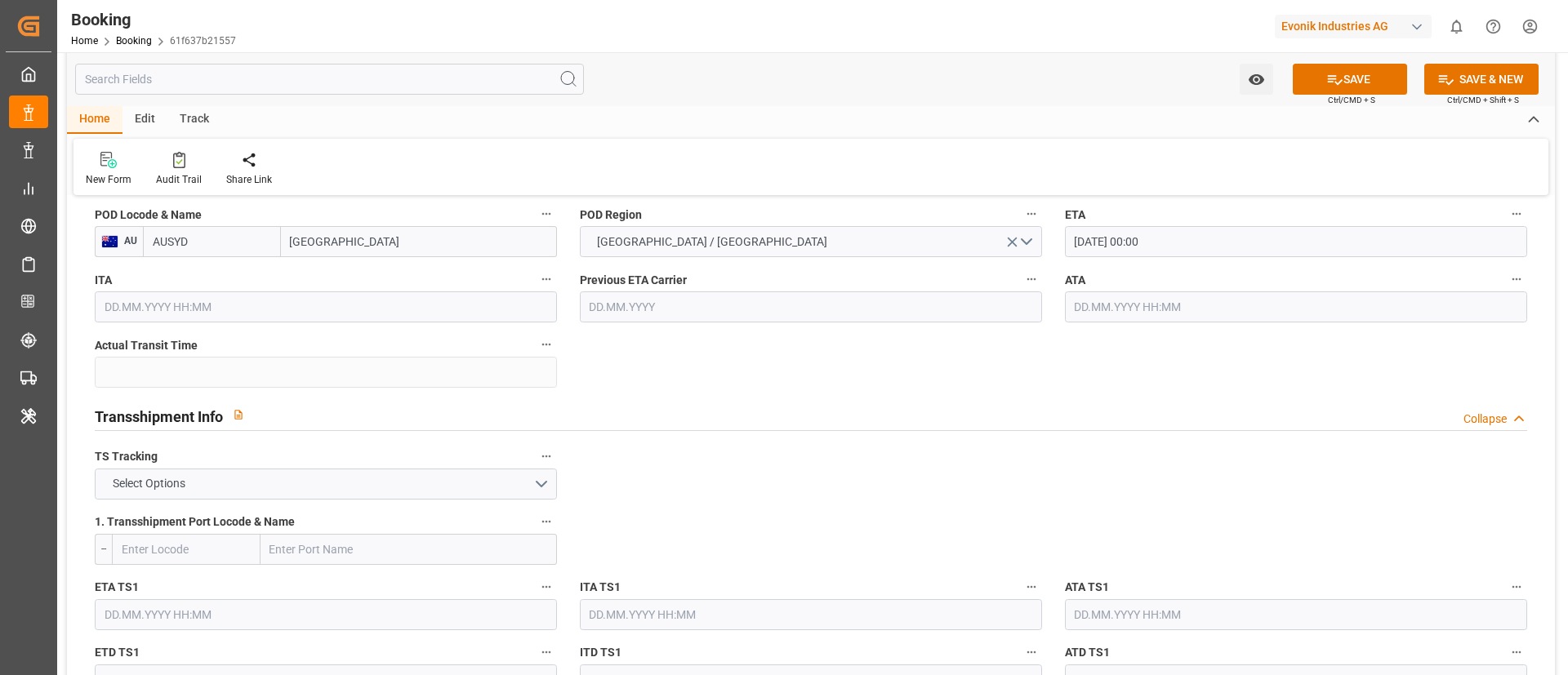
scroll to position [1592, 0]
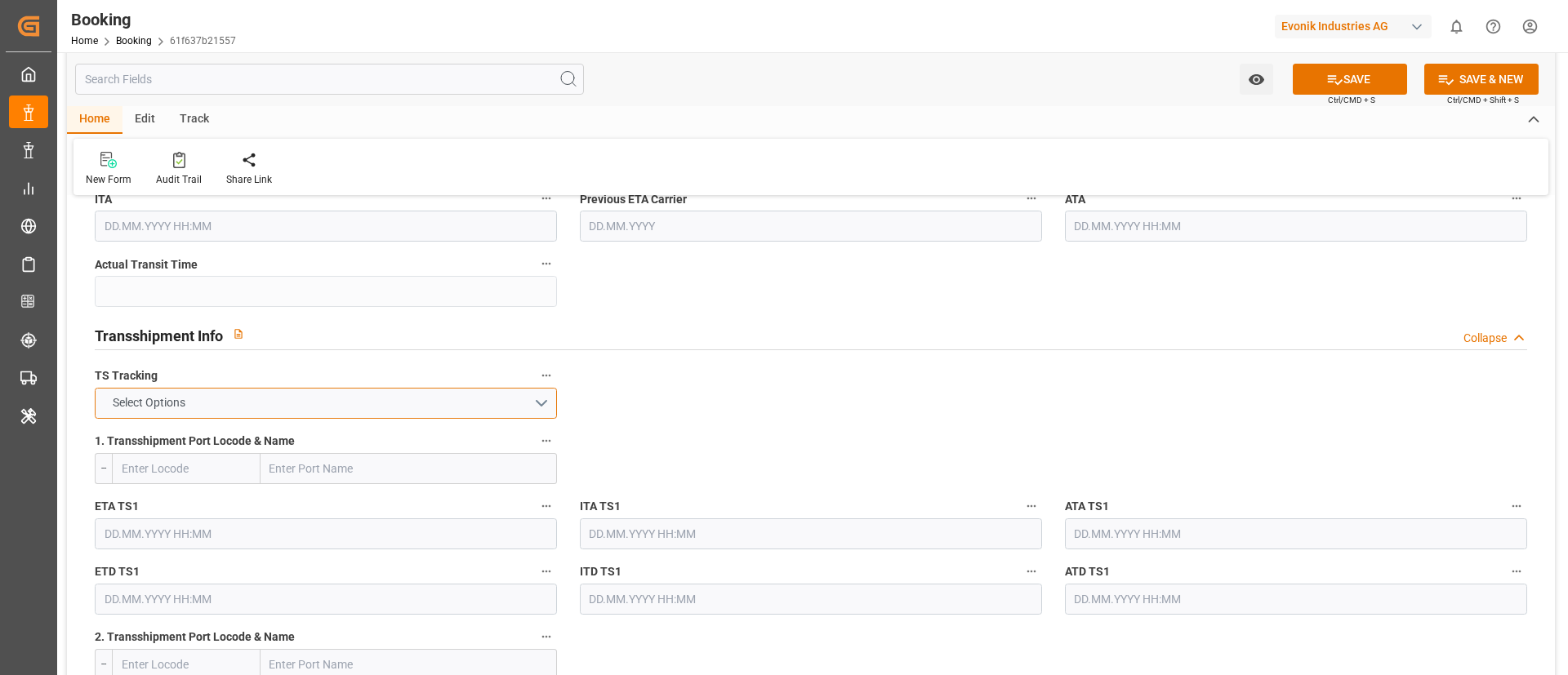
click at [495, 401] on button "Select Options" at bounding box center [325, 403] width 462 height 31
click at [540, 398] on button "Select Options" at bounding box center [325, 403] width 462 height 31
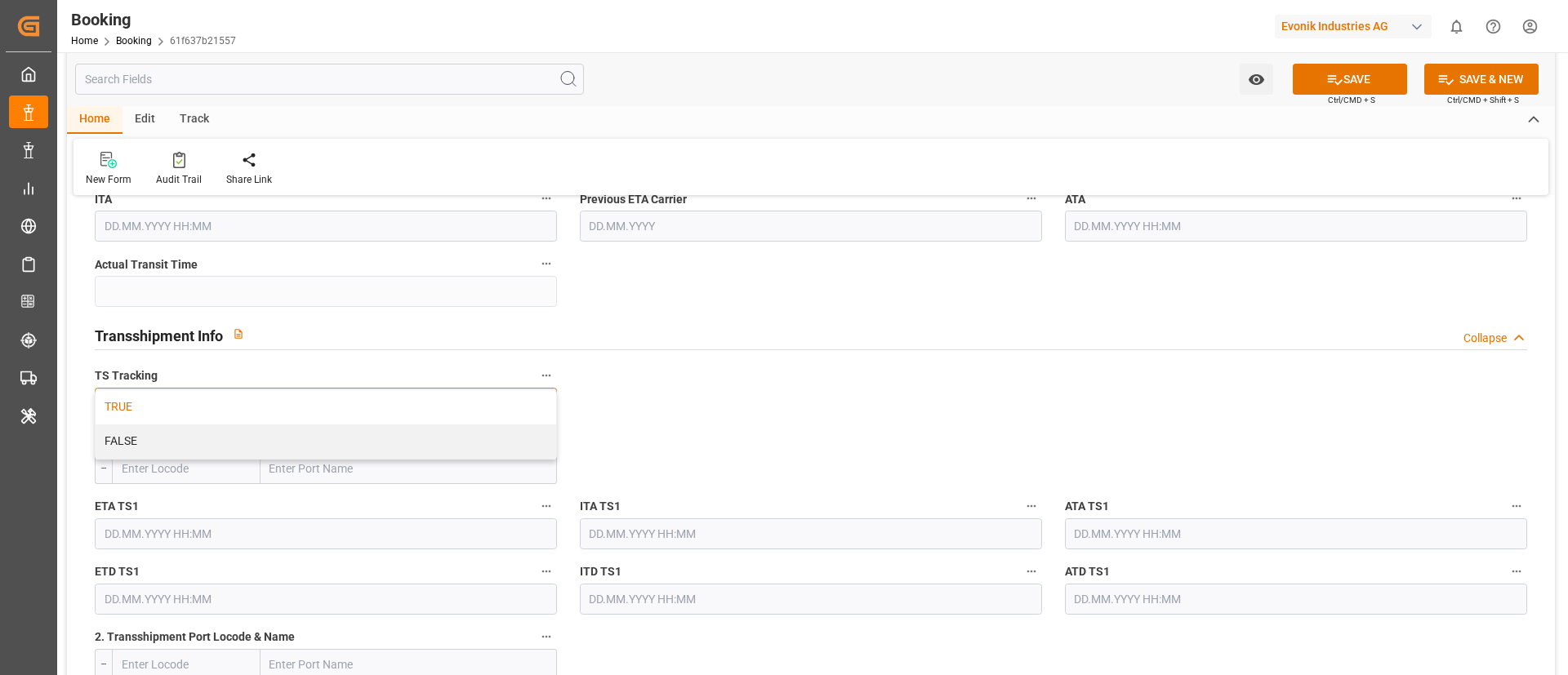
click at [461, 404] on div "TRUE" at bounding box center [326, 408] width 461 height 34
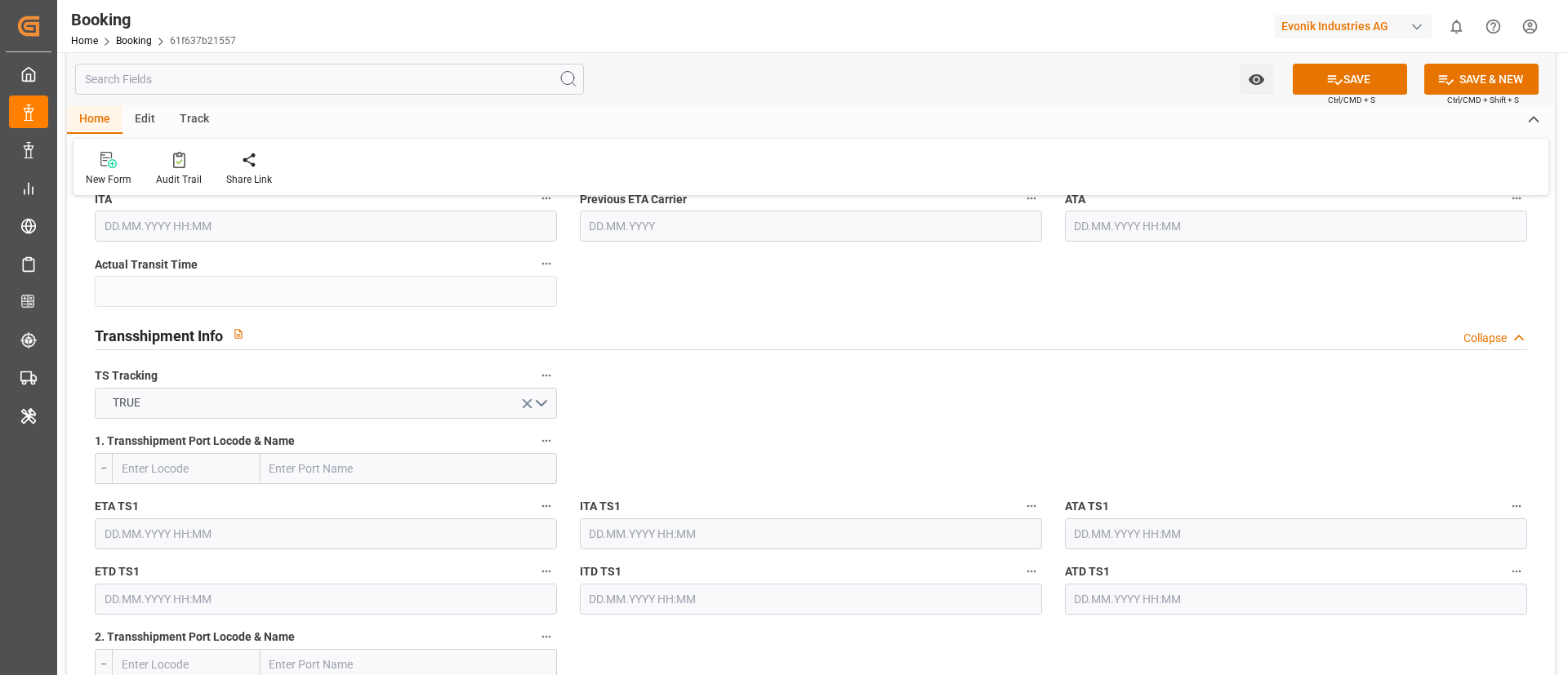
click at [335, 467] on input "text" at bounding box center [408, 468] width 296 height 31
paste input "Port Klang"
type input "Port Klang"
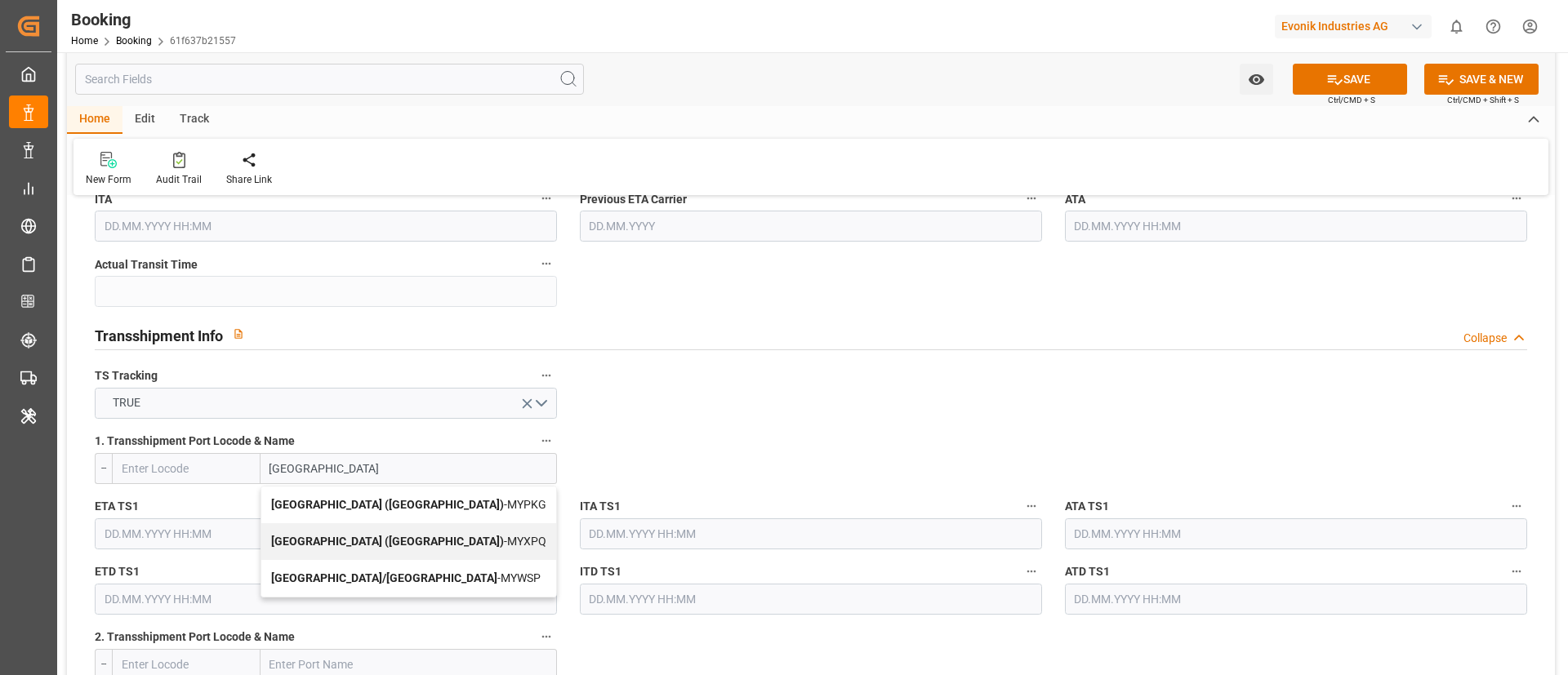
click at [350, 503] on b "Port Klang (Pelabuhan Klang)" at bounding box center [387, 504] width 232 height 13
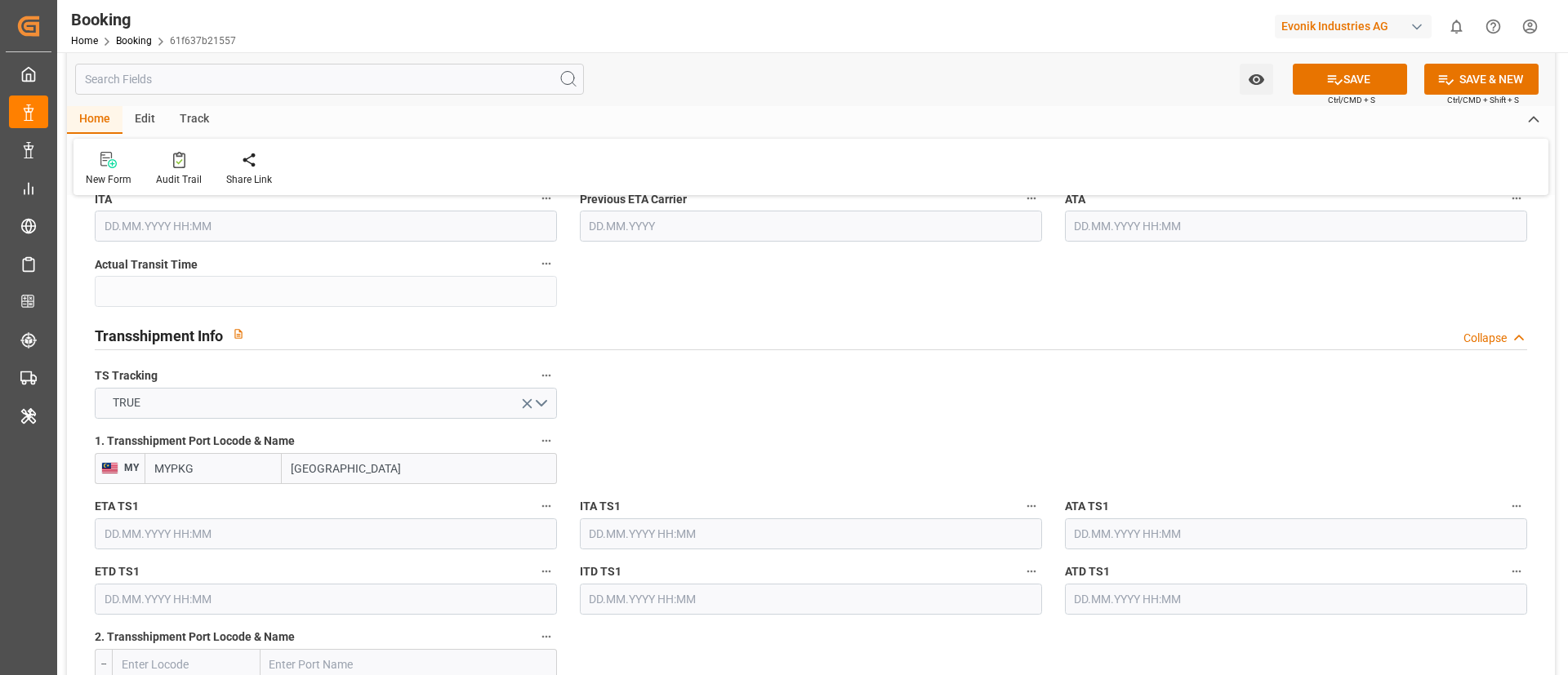
type input "MYPKG"
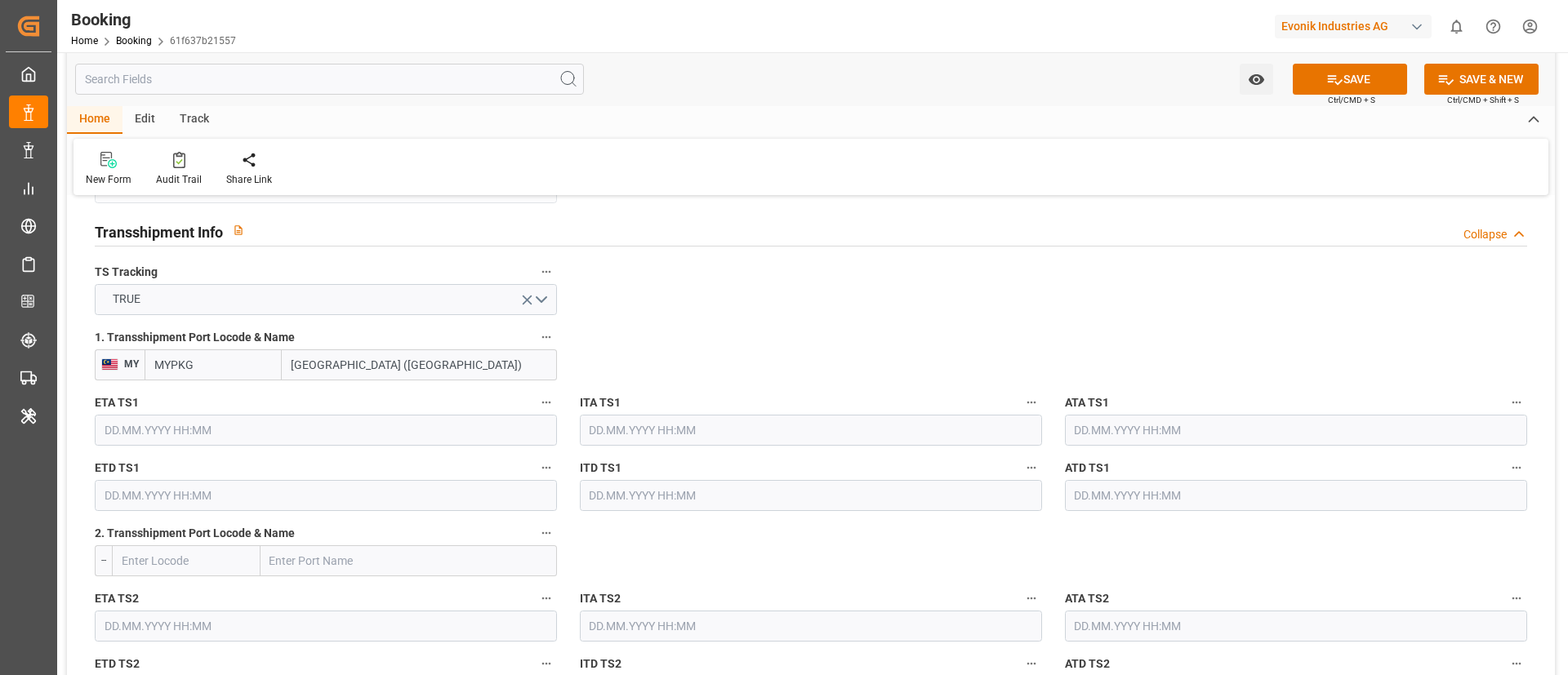
scroll to position [1714, 0]
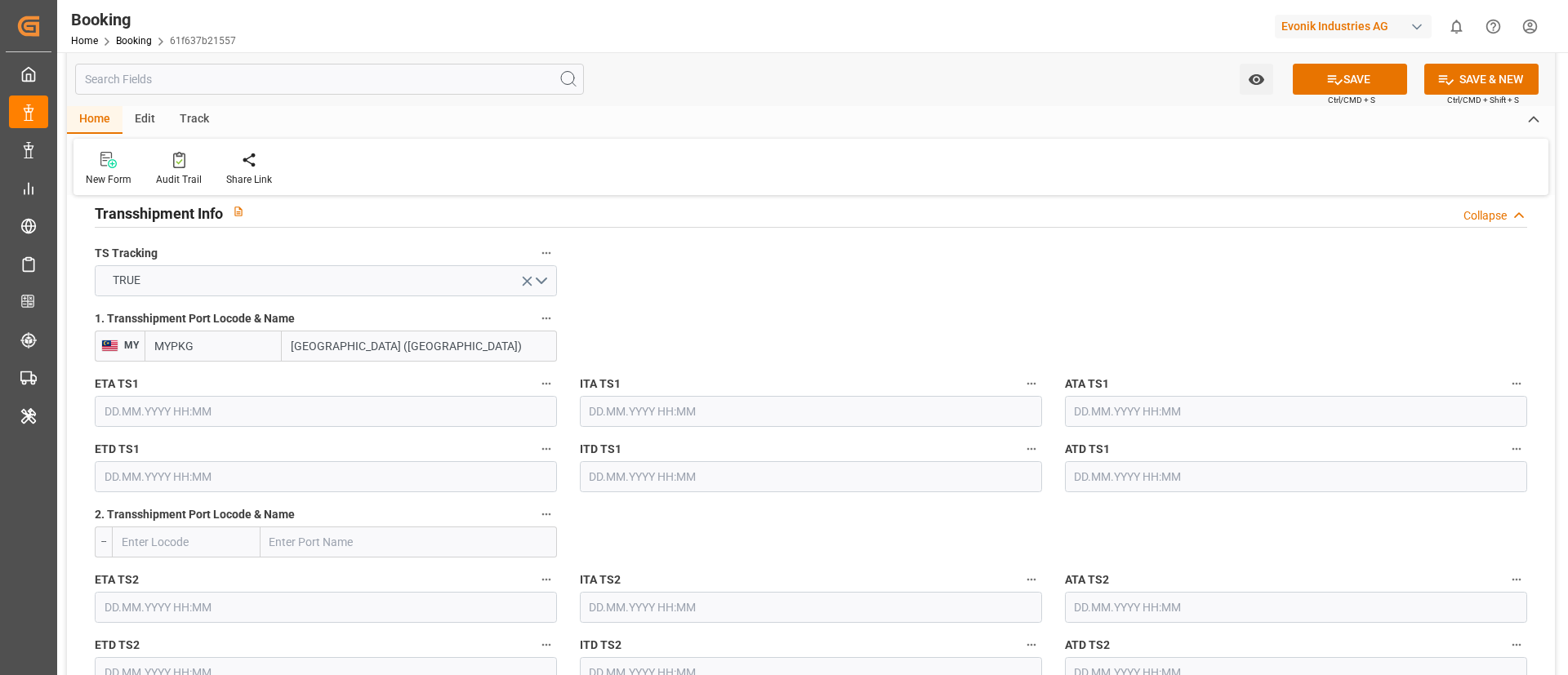
type input "Port Klang (Pelabuhan Klang)"
click at [198, 408] on input "text" at bounding box center [325, 411] width 462 height 31
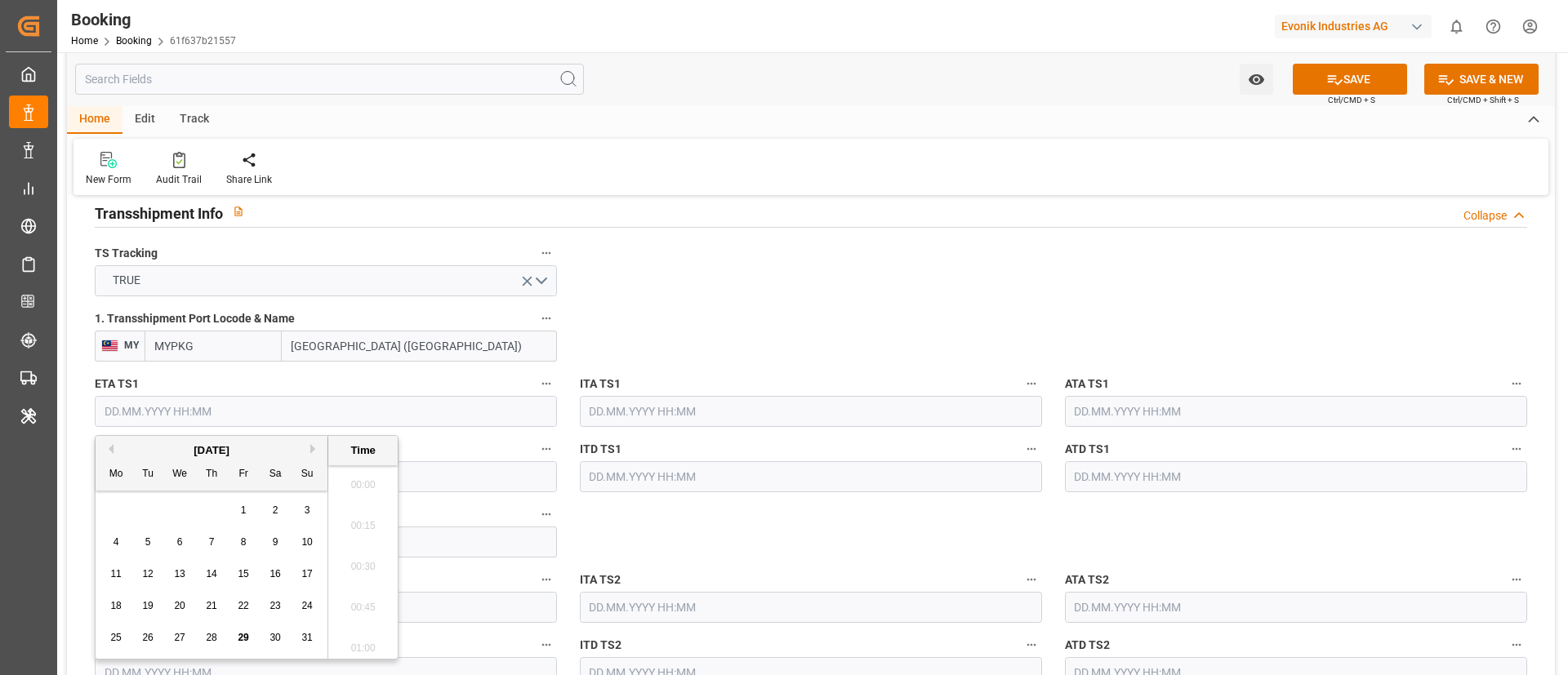
scroll to position [2700, 0]
click at [312, 447] on button "Next Month" at bounding box center [315, 448] width 10 height 10
click at [217, 546] on div "11" at bounding box center [211, 543] width 21 height 20
type input "11.09.2025 00:00"
click at [435, 478] on input "text" at bounding box center [325, 476] width 462 height 31
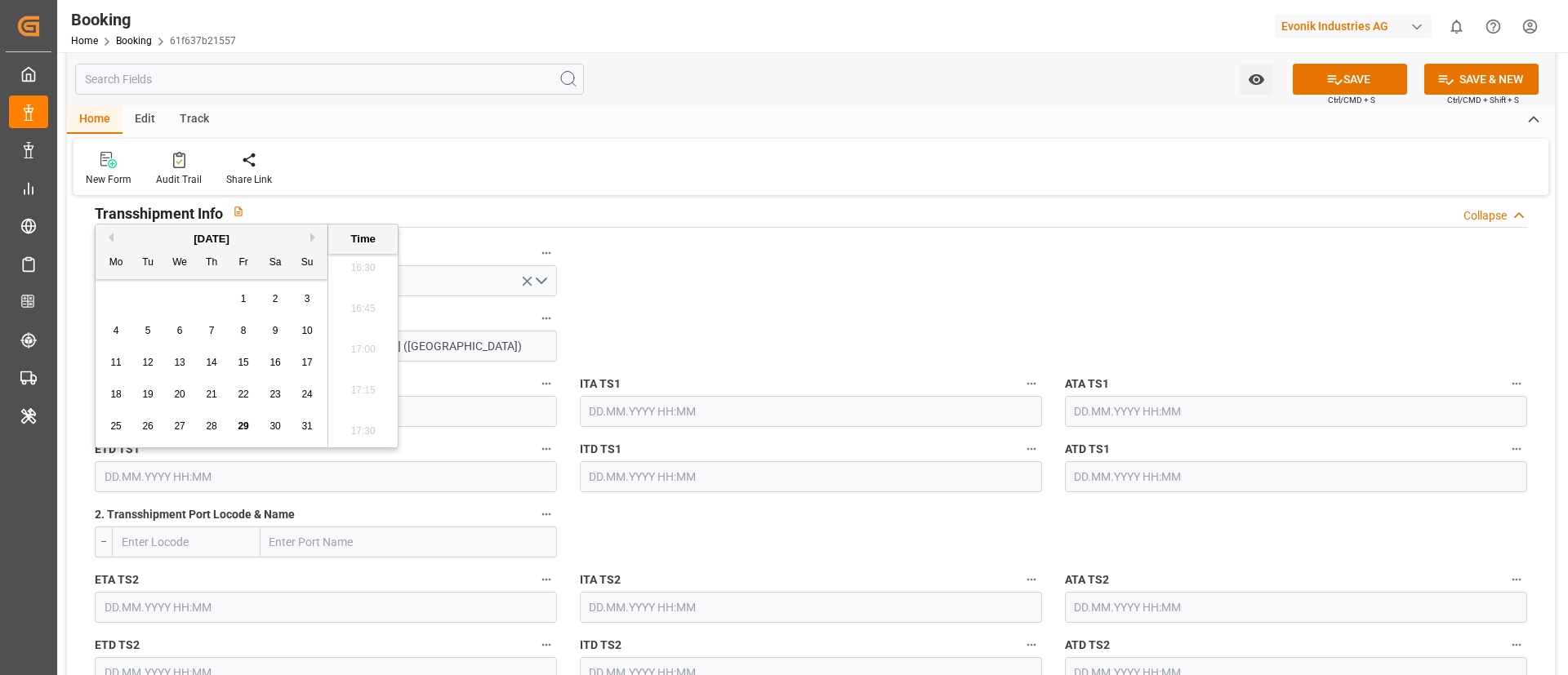
click at [314, 236] on button "Next Month" at bounding box center [315, 237] width 10 height 10
click at [241, 364] on span "19" at bounding box center [243, 362] width 11 height 12
type input "19.09.2025 00:00"
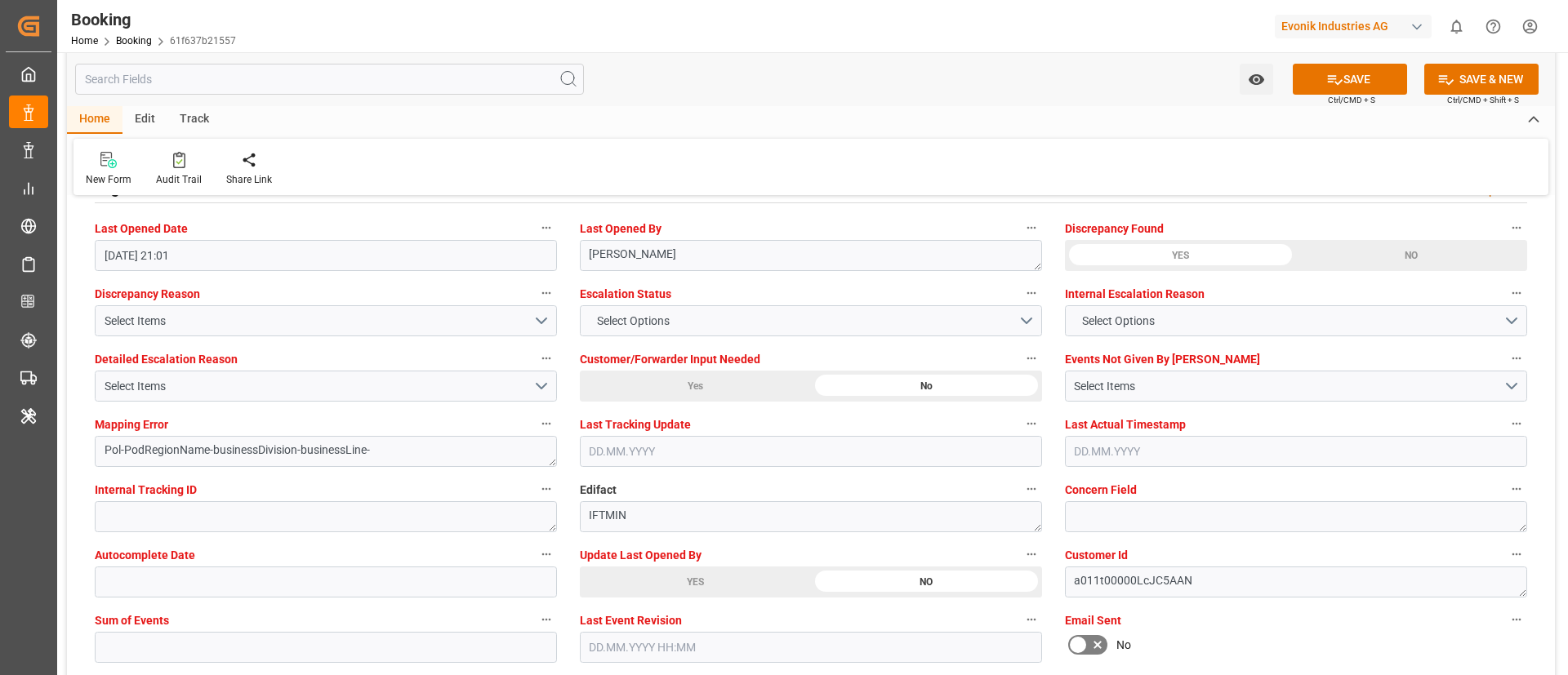
scroll to position [3061, 0]
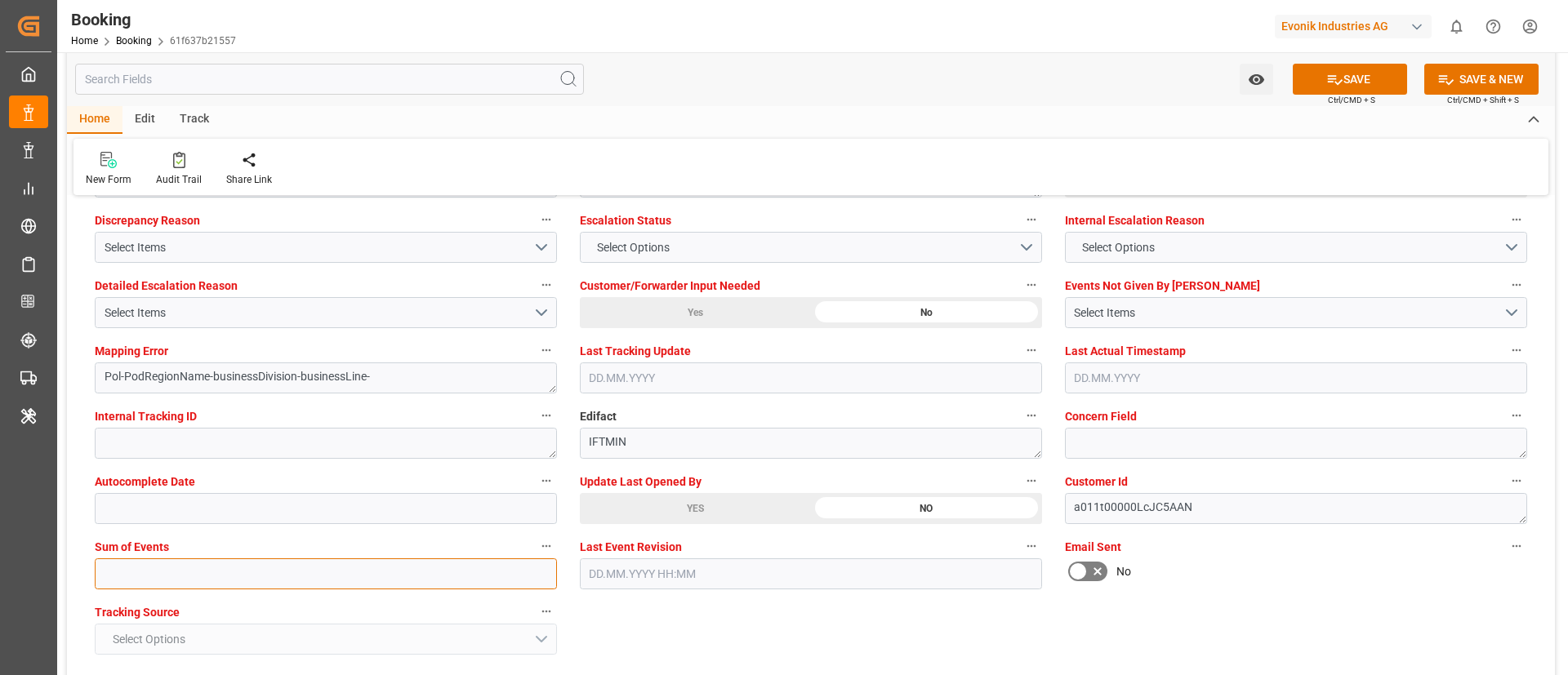
click at [274, 575] on input "text" at bounding box center [325, 574] width 462 height 31
type input "0"
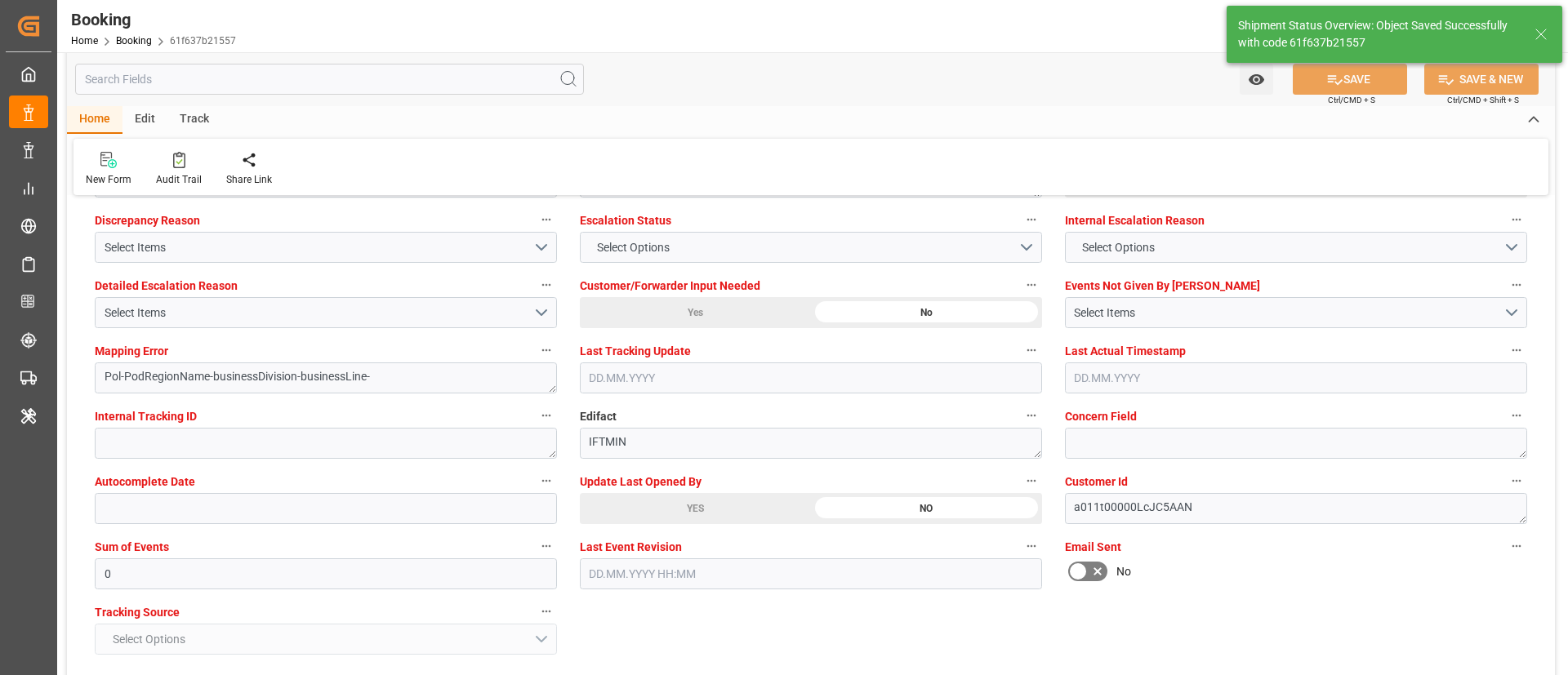
type textarea "NWC/UK North West Continent / UK_AUSYD_OOLU_CU-CS"
type textarea "Vismitha Mahadev"
type textarea "businessDivision-businessLine-"
type textarea "Yes"
type input "08.08.2025 00:00"
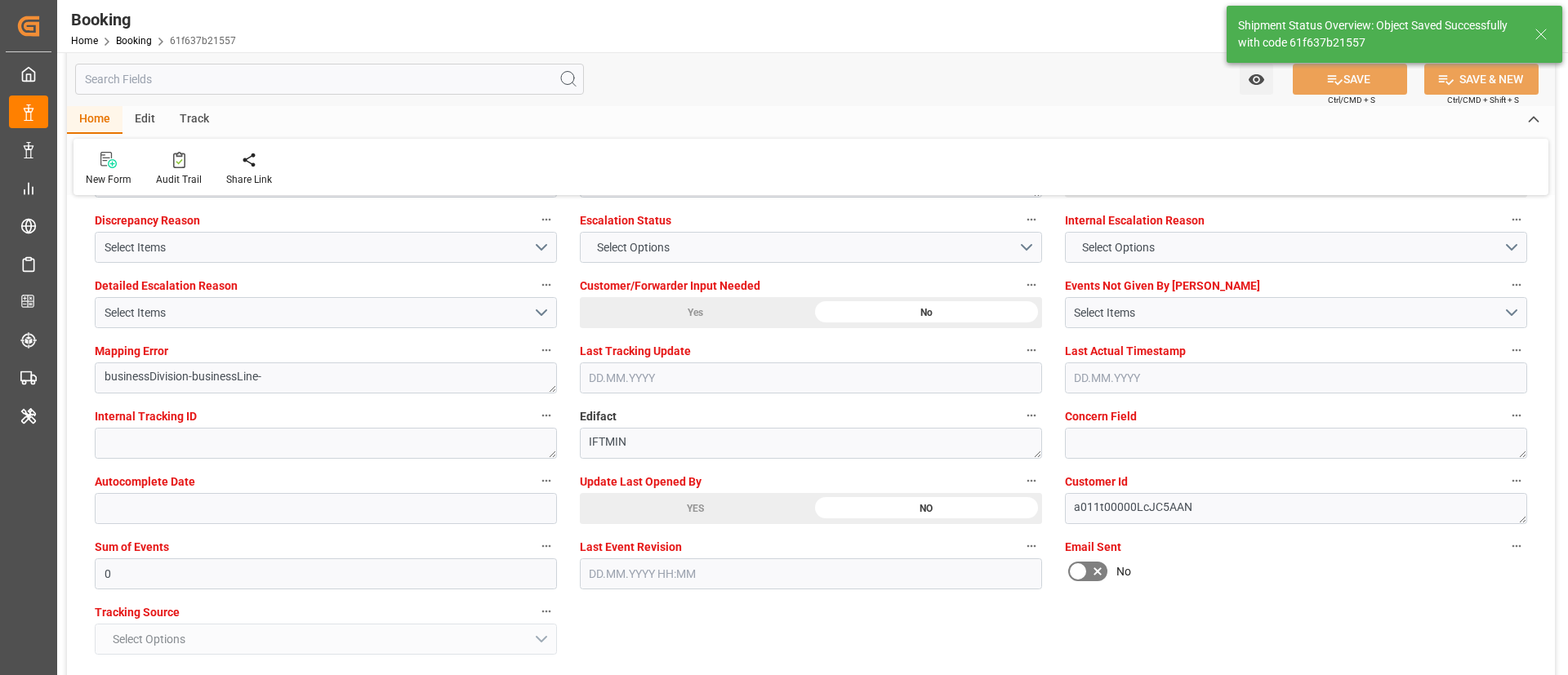
type input "30.09.2025 00:00"
type input "11.09.2025 00:00"
type input "19.09.2025 00:00"
type input "29.08.2025 11:30"
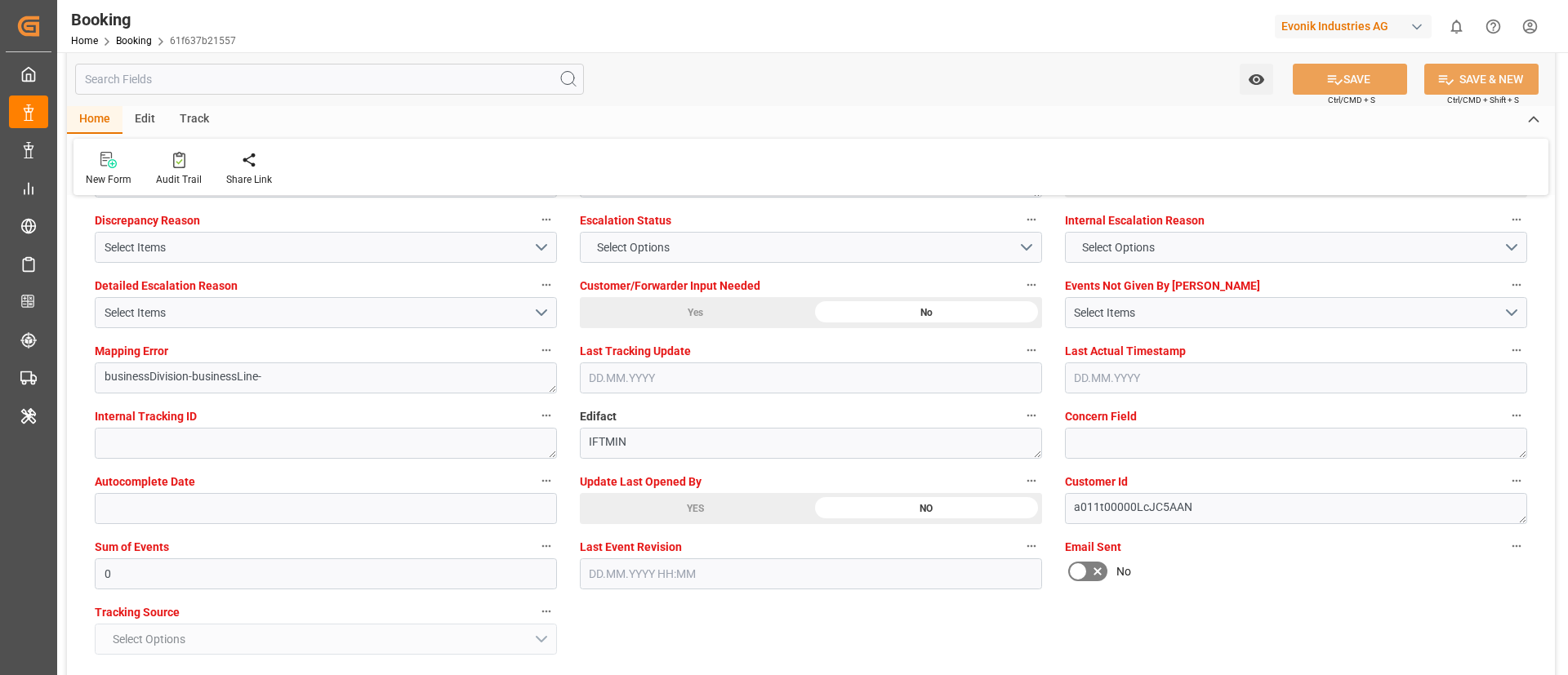
scroll to position [2939, 0]
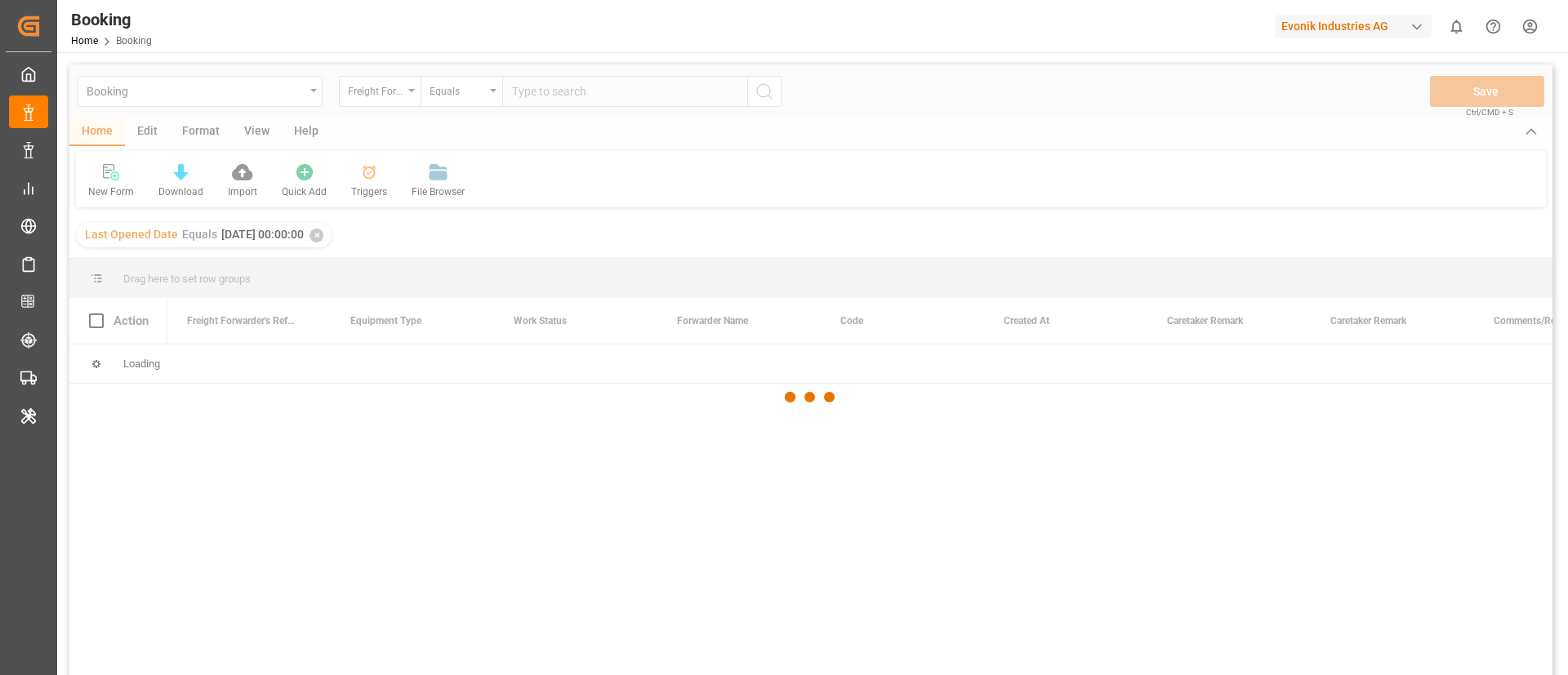
click at [257, 131] on div at bounding box center [811, 397] width 1483 height 665
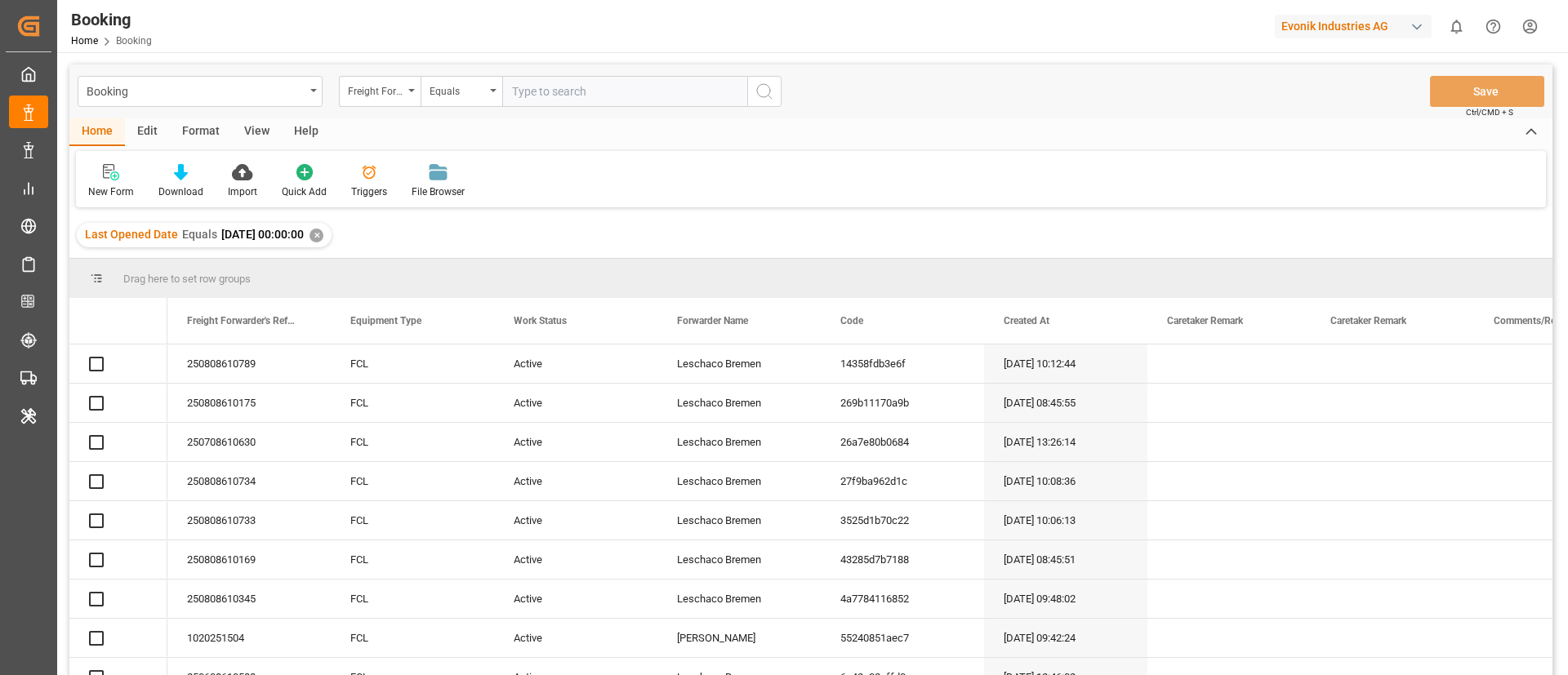
click at [257, 131] on div "View" at bounding box center [257, 132] width 50 height 28
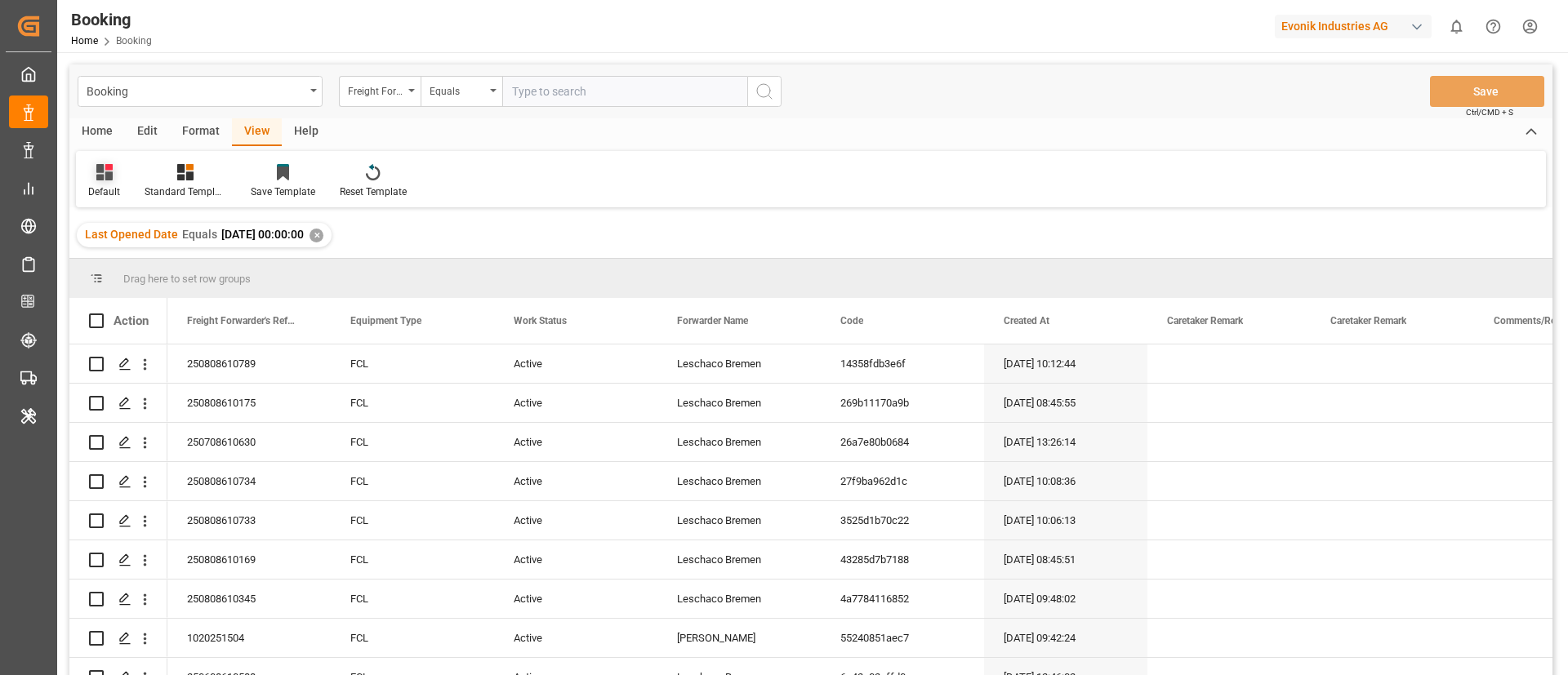
click at [97, 173] on icon at bounding box center [105, 173] width 16 height 16
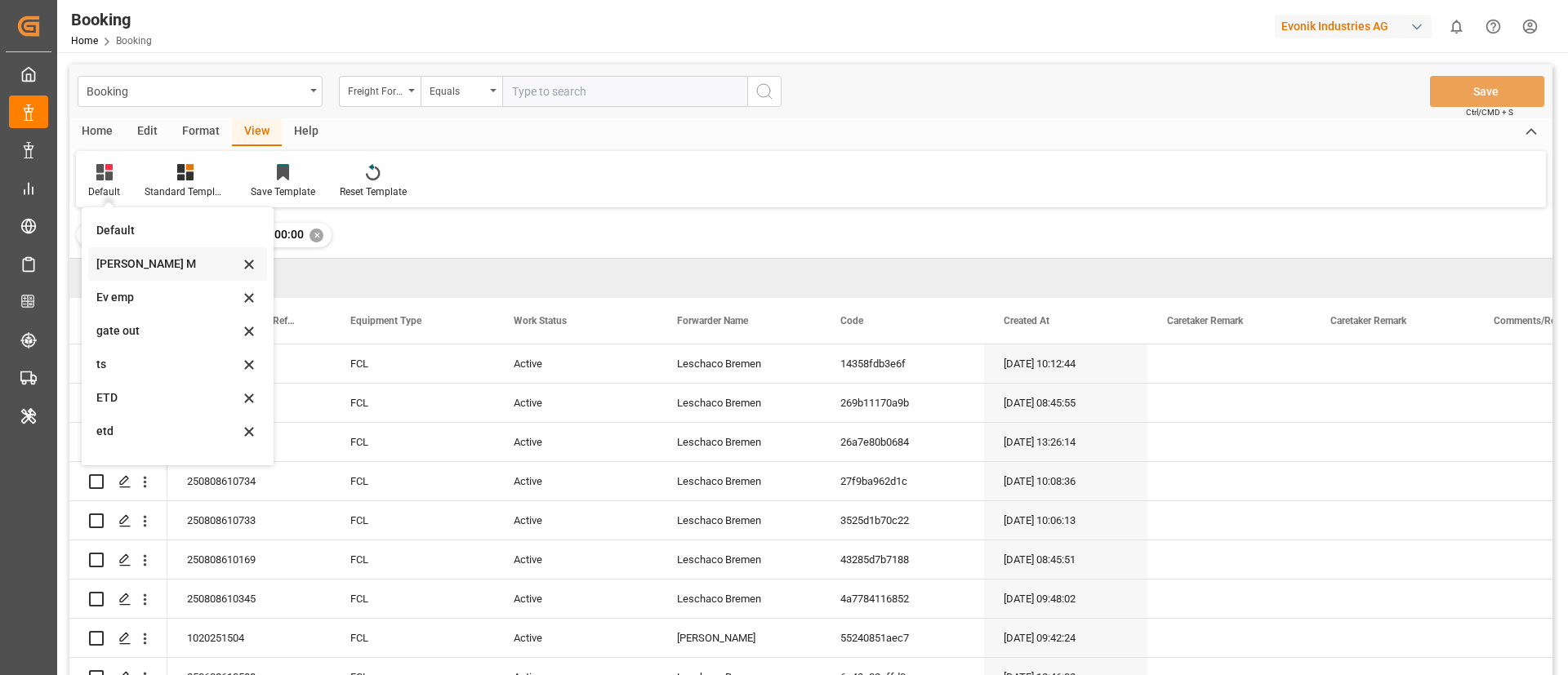
click at [121, 262] on div "[PERSON_NAME] M" at bounding box center [168, 264] width 143 height 17
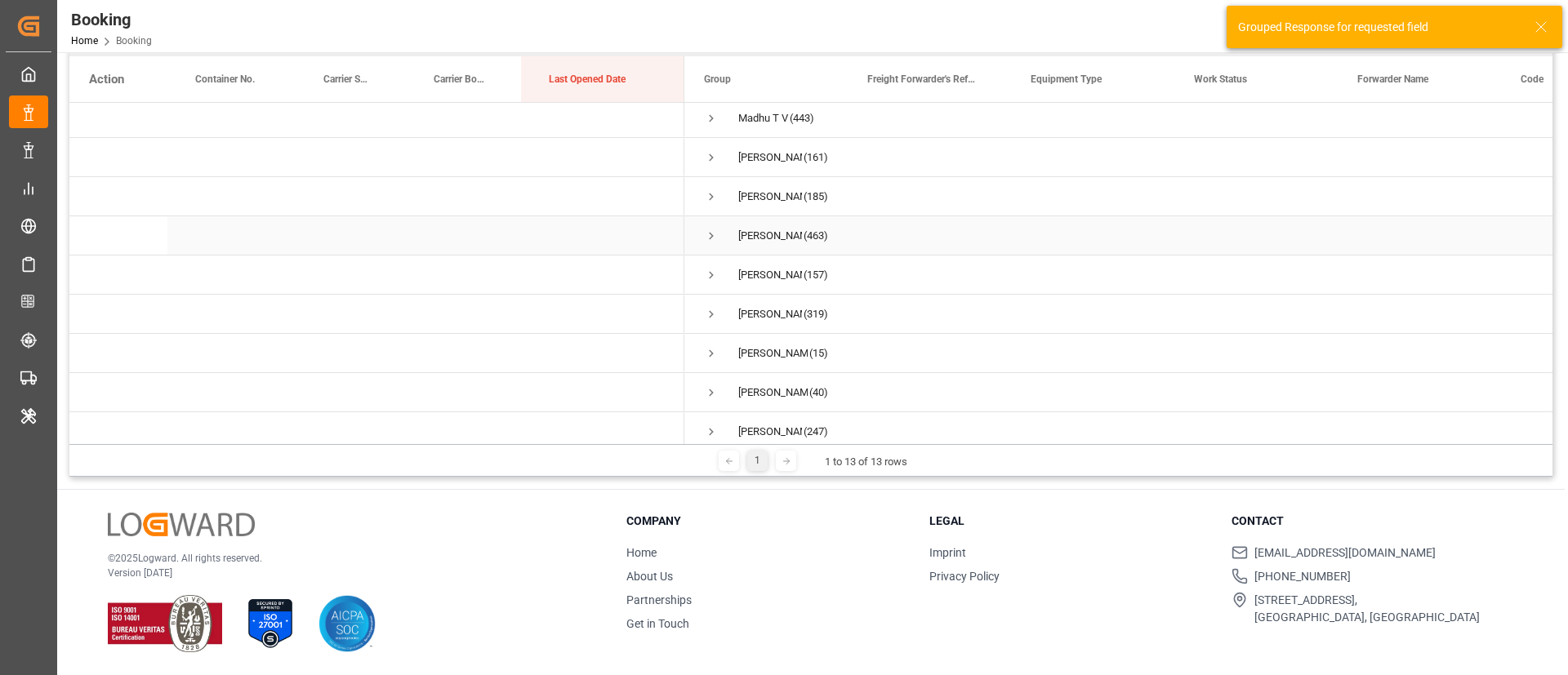
scroll to position [180, 0]
